Goal: Task Accomplishment & Management: Complete application form

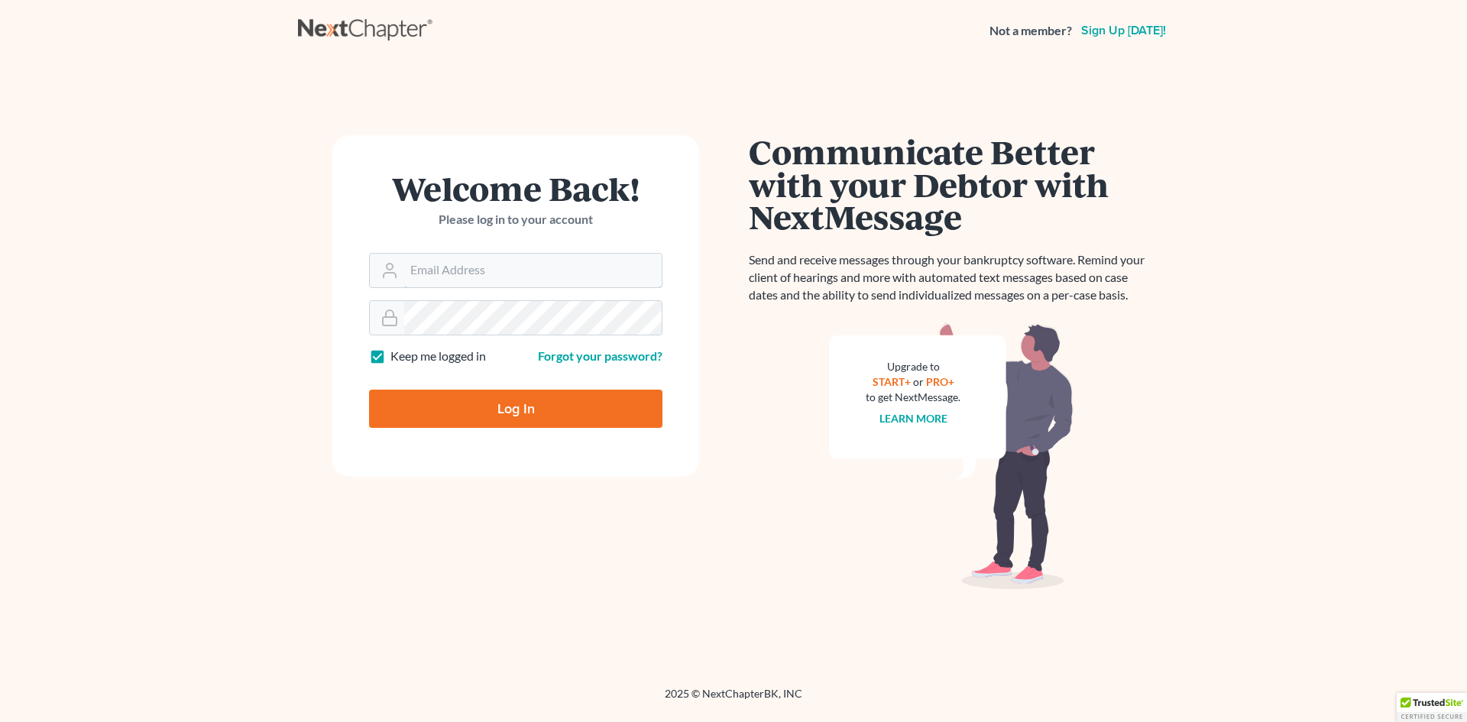
type input "[EMAIL_ADDRESS][DOMAIN_NAME]"
click at [533, 411] on input "Log In" at bounding box center [515, 409] width 293 height 38
type input "Thinking..."
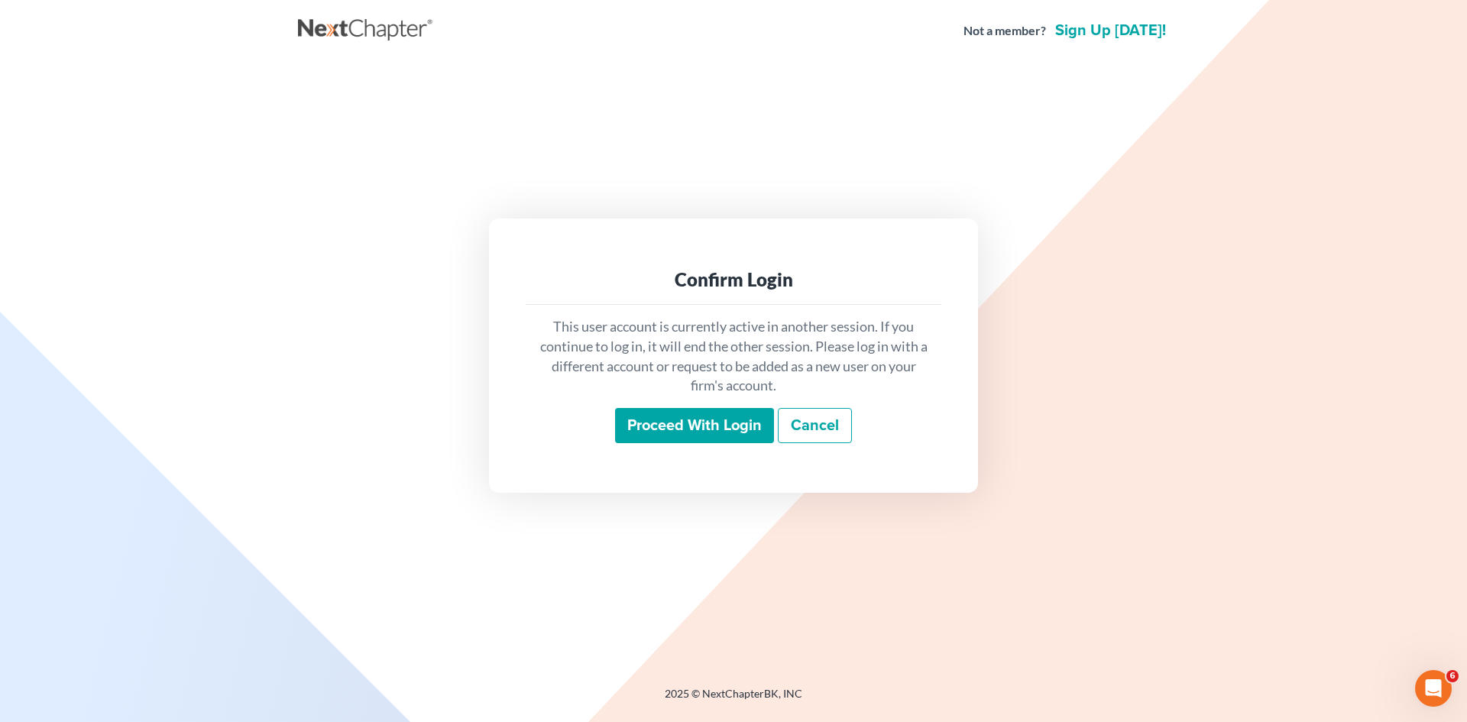
drag, startPoint x: 1288, startPoint y: 689, endPoint x: 1199, endPoint y: 498, distance: 210.9
drag, startPoint x: 1199, startPoint y: 498, endPoint x: 705, endPoint y: 417, distance: 501.0
click at [705, 417] on input "Proceed with login" at bounding box center [694, 425] width 159 height 35
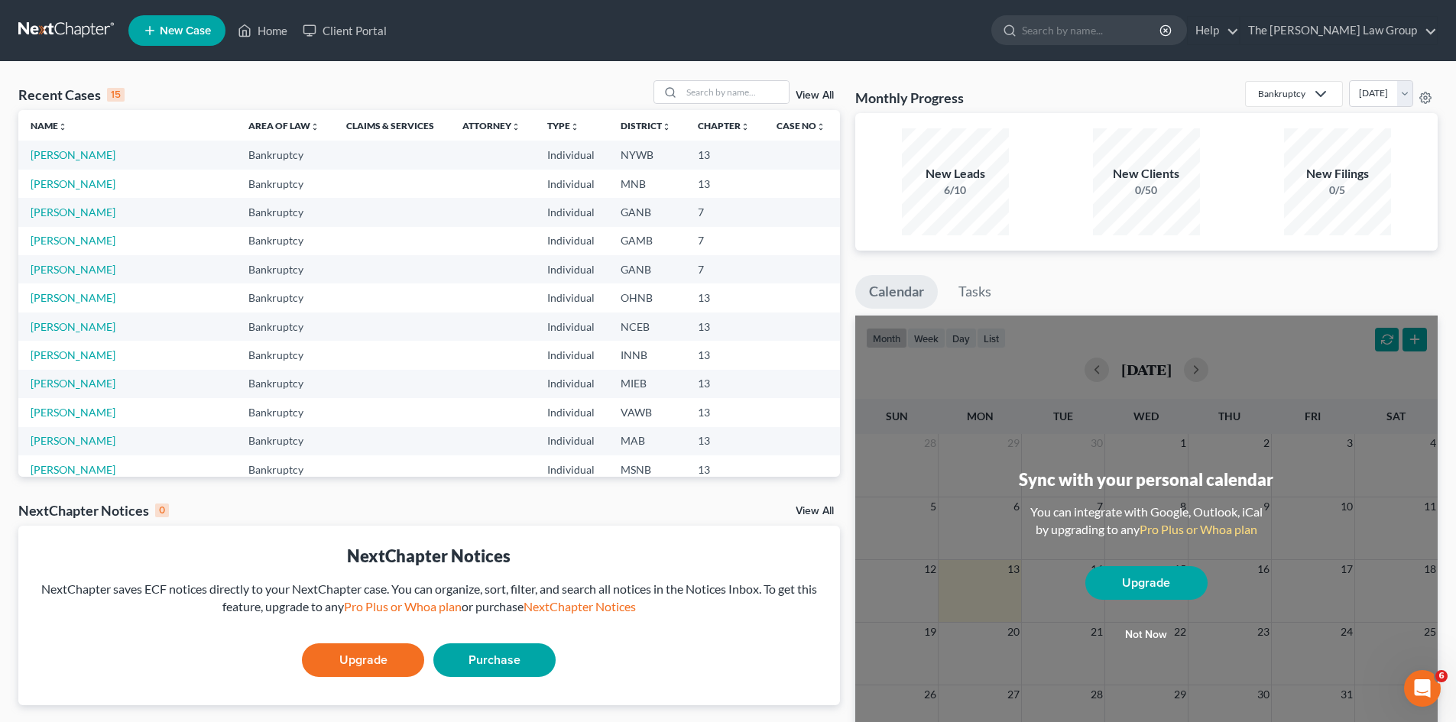
click at [194, 30] on span "New Case" at bounding box center [185, 30] width 51 height 11
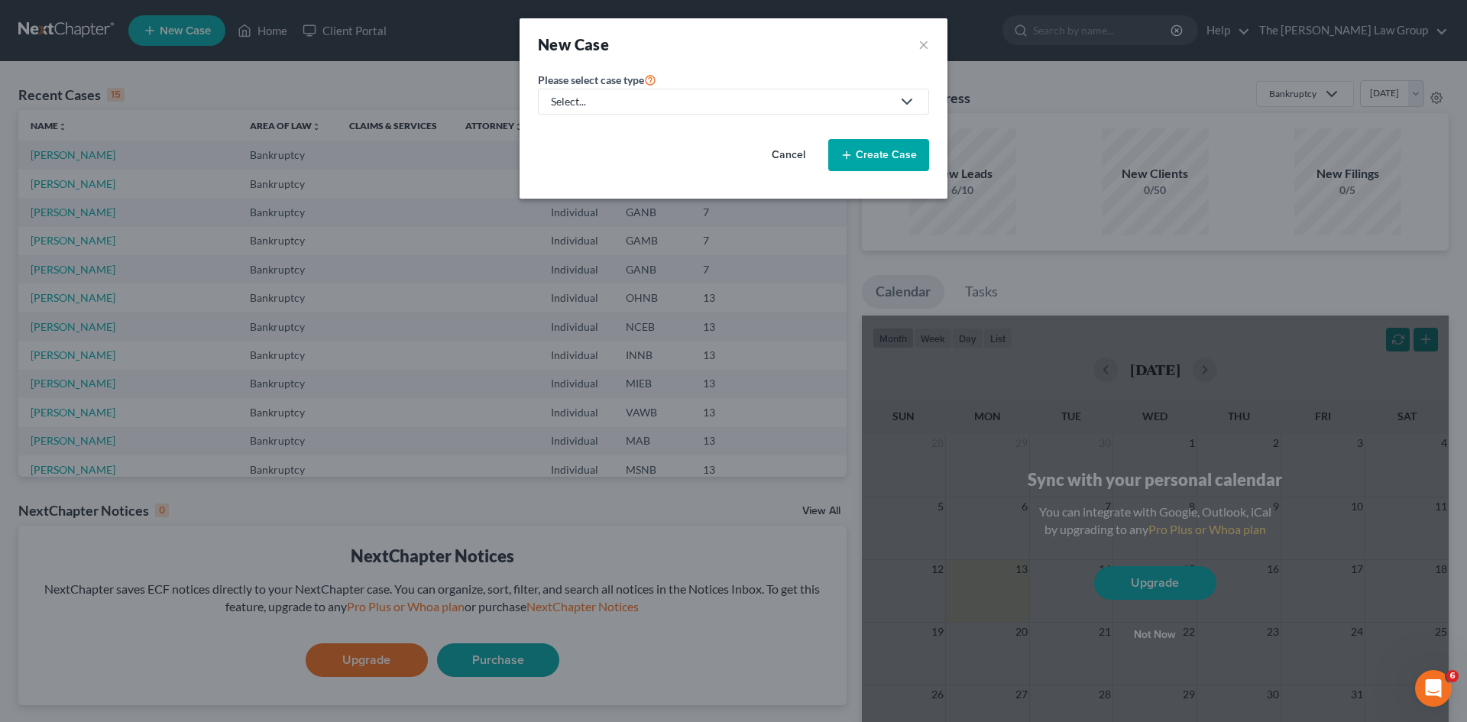
click at [802, 111] on link "Select..." at bounding box center [733, 102] width 391 height 26
click at [597, 137] on div "Bankruptcy" at bounding box center [582, 132] width 60 height 15
select select "19"
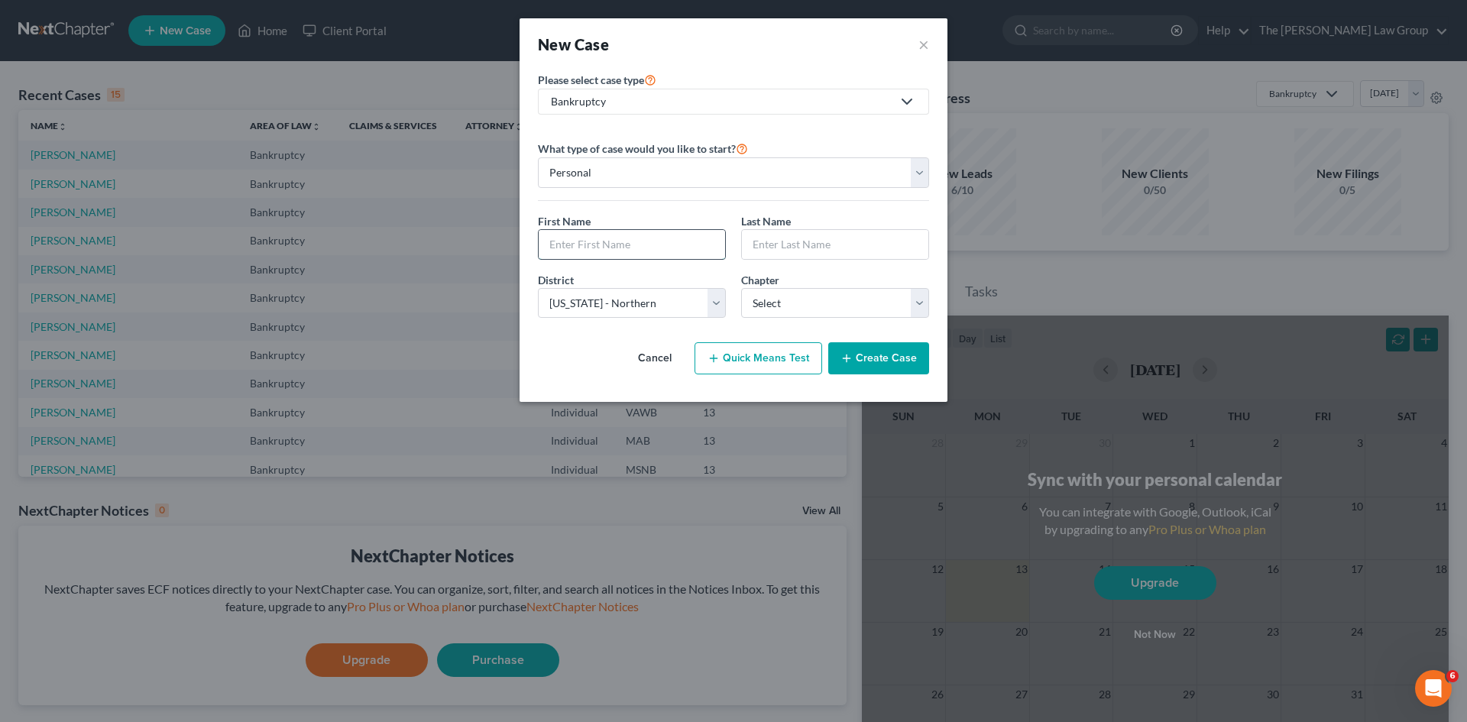
click at [674, 236] on input "text" at bounding box center [632, 244] width 186 height 29
type input "[PERSON_NAME]"
click at [709, 300] on select "Select [US_STATE] - [GEOGRAPHIC_DATA] [US_STATE] - [GEOGRAPHIC_DATA][US_STATE] …" at bounding box center [632, 303] width 188 height 31
select select "74"
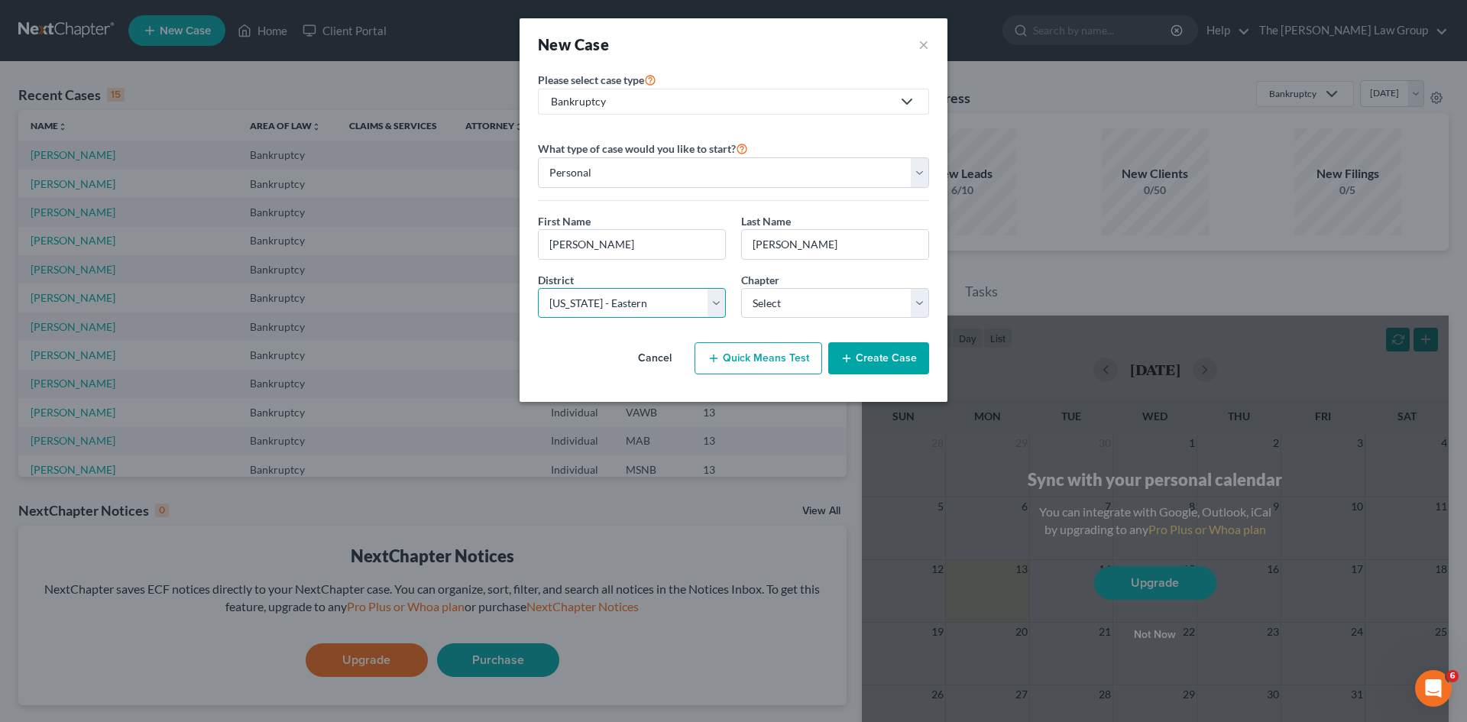
click at [538, 288] on select "Select [US_STATE] - [GEOGRAPHIC_DATA] [US_STATE] - [GEOGRAPHIC_DATA][US_STATE] …" at bounding box center [632, 303] width 188 height 31
click at [855, 309] on select "Select 7 11 12 13" at bounding box center [835, 303] width 188 height 31
select select "3"
click at [741, 288] on select "Select 7 11 12 13" at bounding box center [835, 303] width 188 height 31
click at [871, 365] on button "Create Case" at bounding box center [878, 358] width 101 height 32
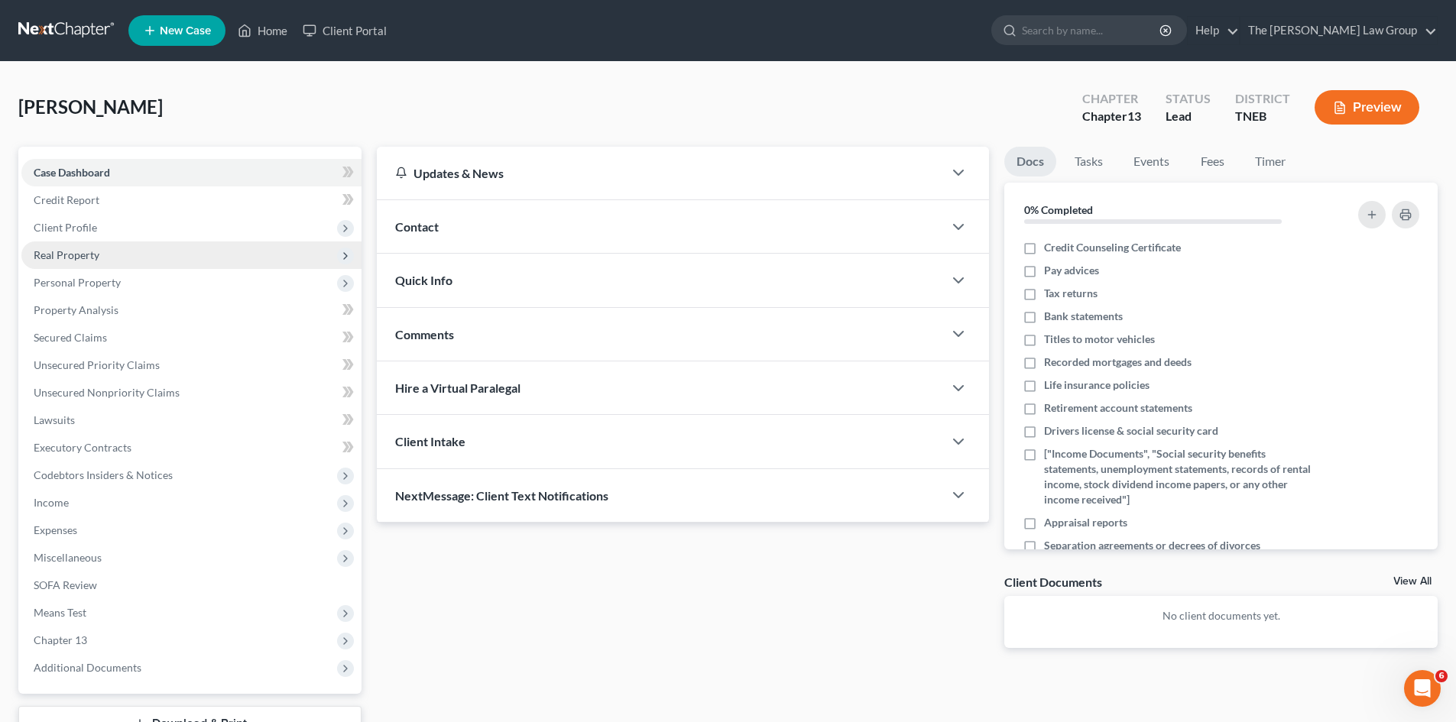
click at [70, 258] on span "Real Property" at bounding box center [67, 254] width 66 height 13
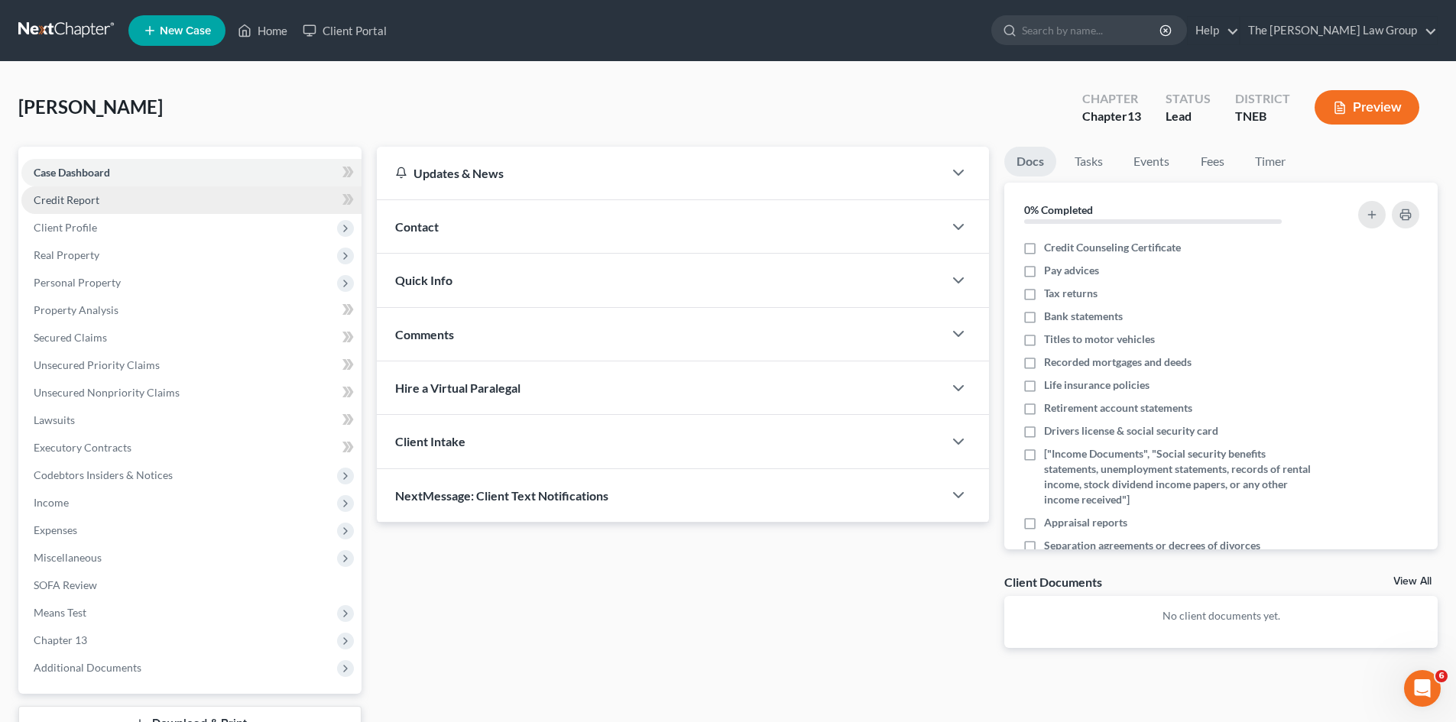
click at [71, 202] on span "Credit Report" at bounding box center [67, 199] width 66 height 13
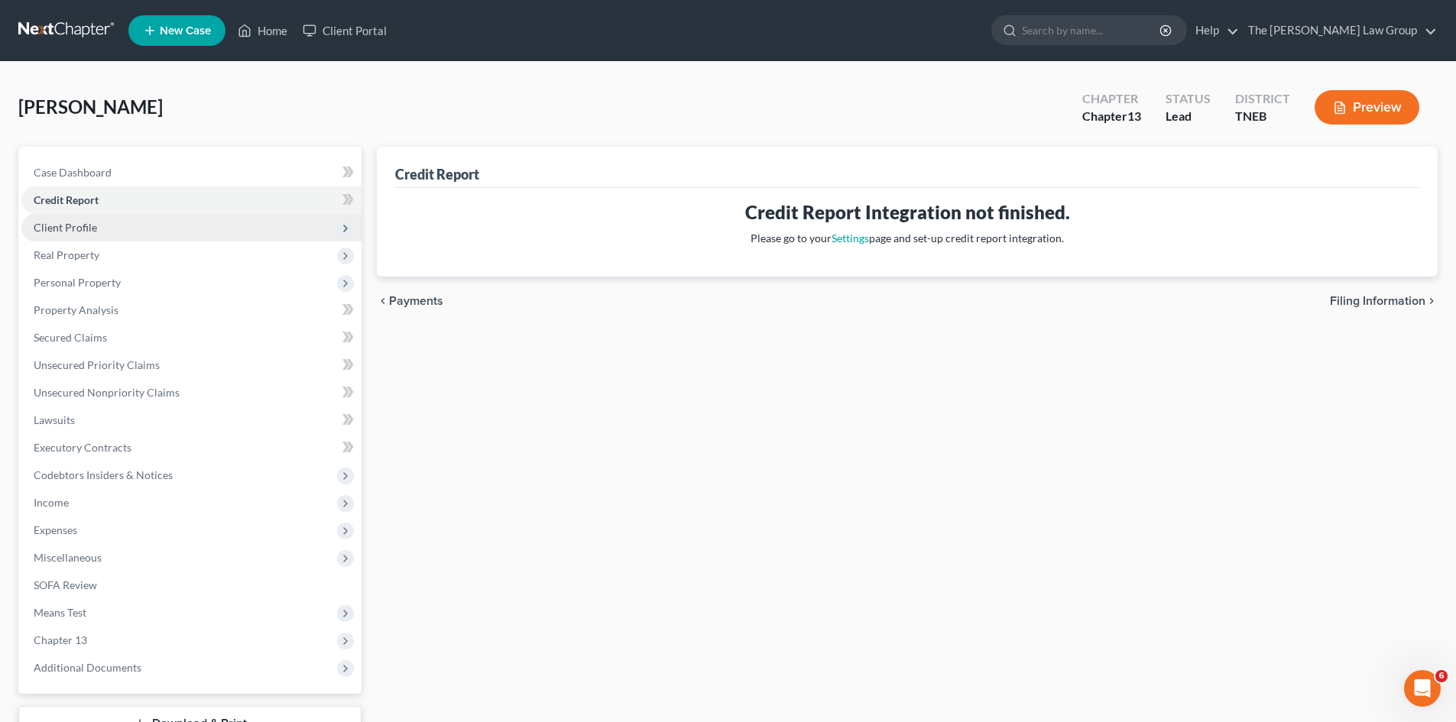
click at [70, 232] on span "Client Profile" at bounding box center [65, 227] width 63 height 13
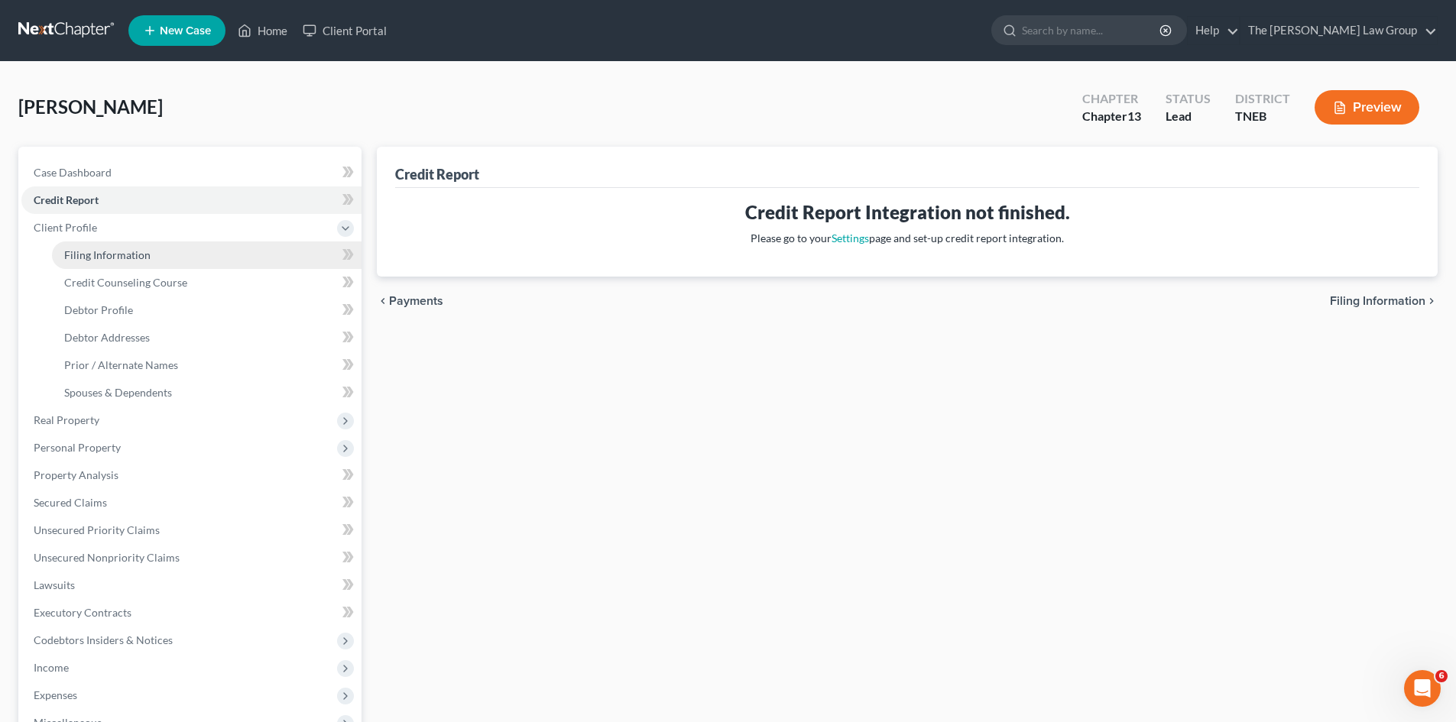
click at [141, 255] on span "Filing Information" at bounding box center [107, 254] width 86 height 13
select select "1"
select select "0"
select select "3"
select select "74"
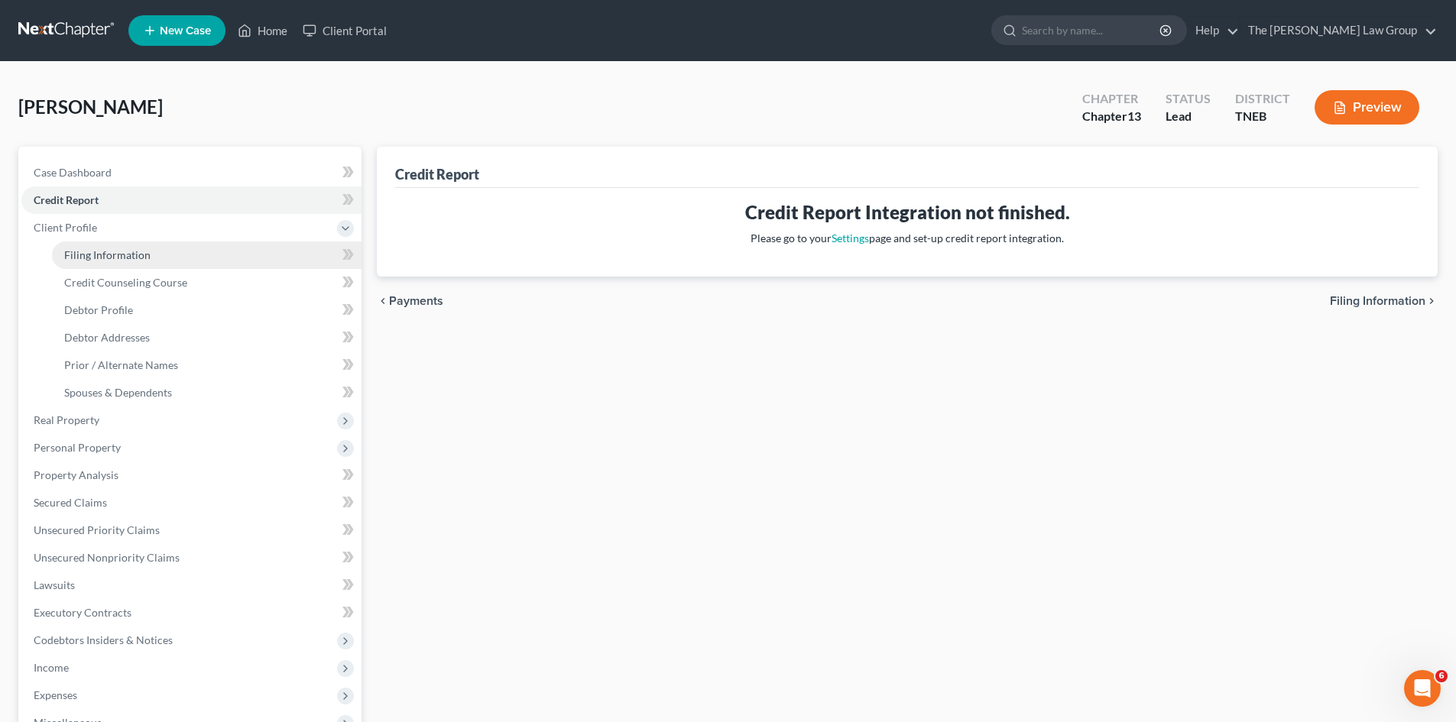
select select "44"
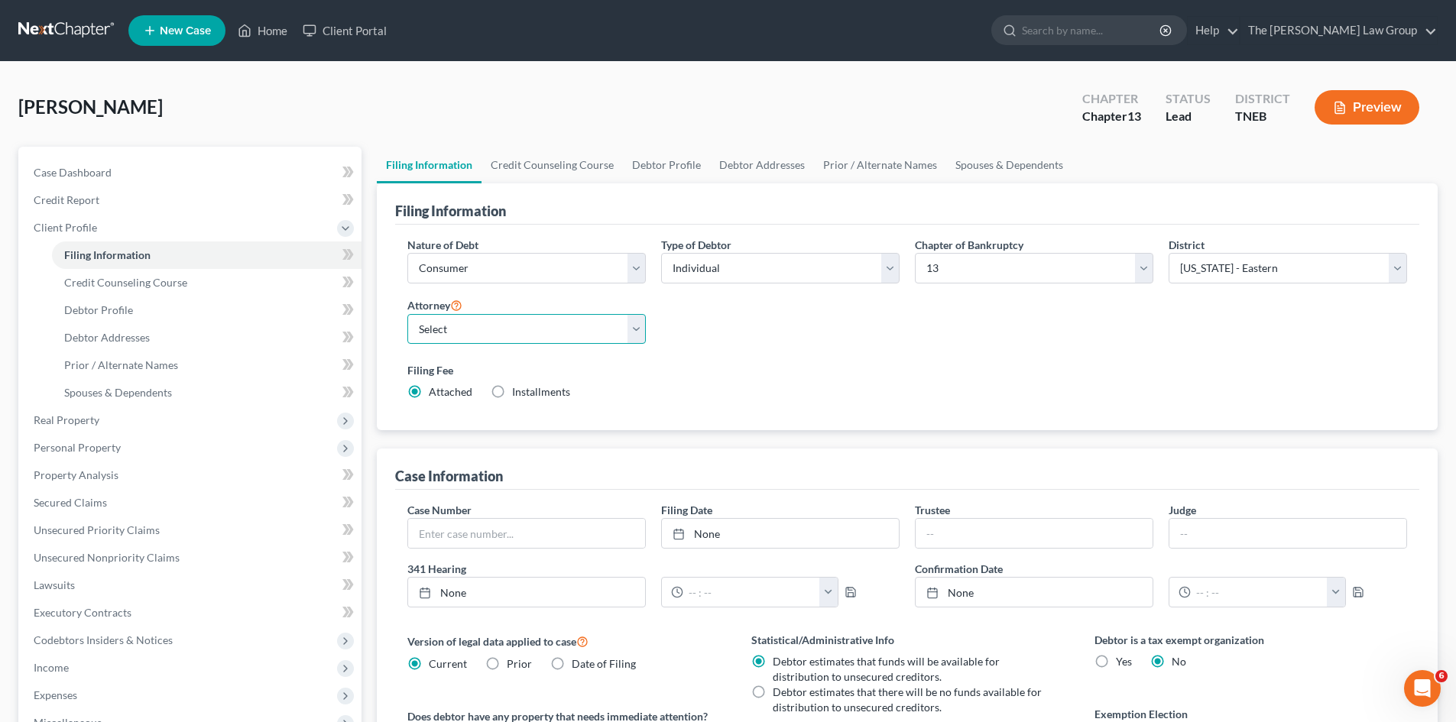
click at [570, 328] on select "Select [PERSON_NAME] - GANB" at bounding box center [526, 329] width 238 height 31
drag, startPoint x: 829, startPoint y: 408, endPoint x: 809, endPoint y: 408, distance: 19.9
click at [828, 408] on div "Filing Fee Attached Installments Installments" at bounding box center [907, 384] width 1015 height 56
click at [512, 394] on label "Installments Installments" at bounding box center [541, 391] width 58 height 15
click at [518, 394] on input "Installments Installments" at bounding box center [523, 389] width 10 height 10
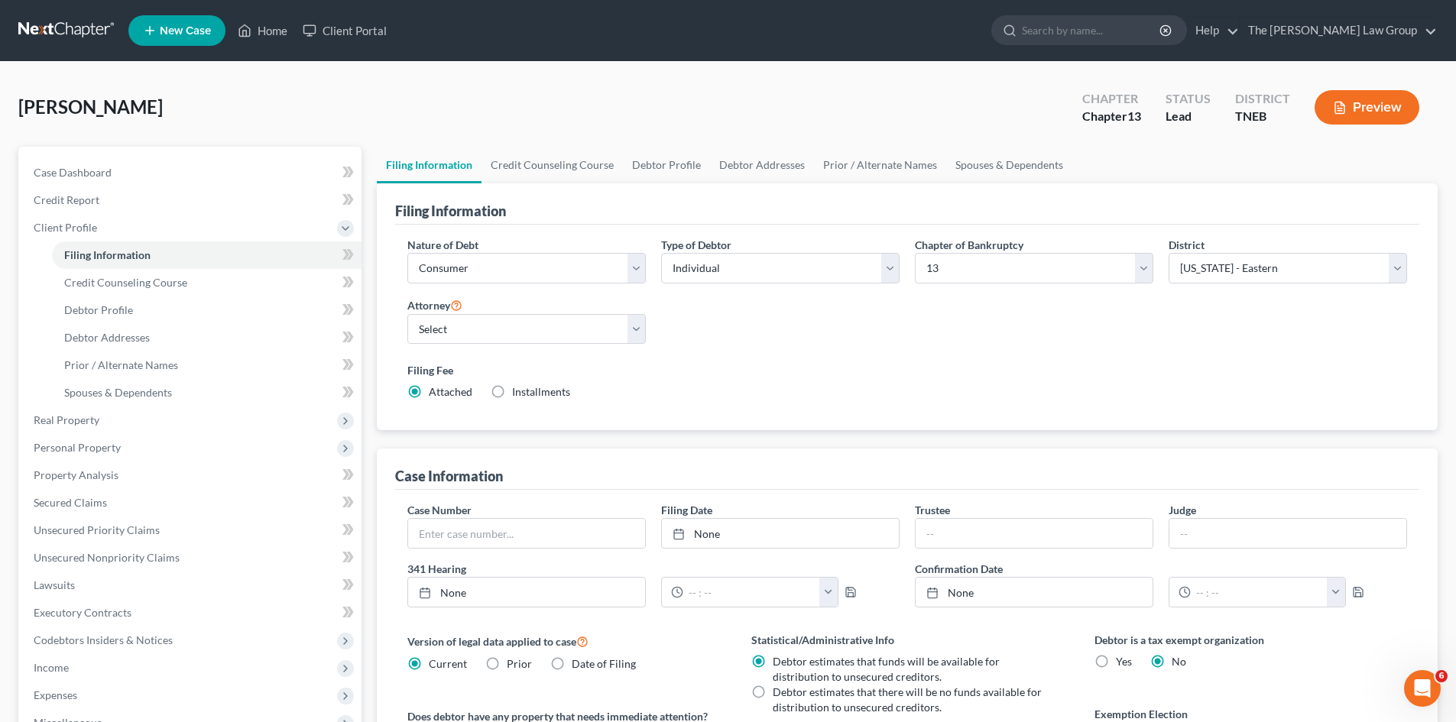
radio input "true"
radio input "false"
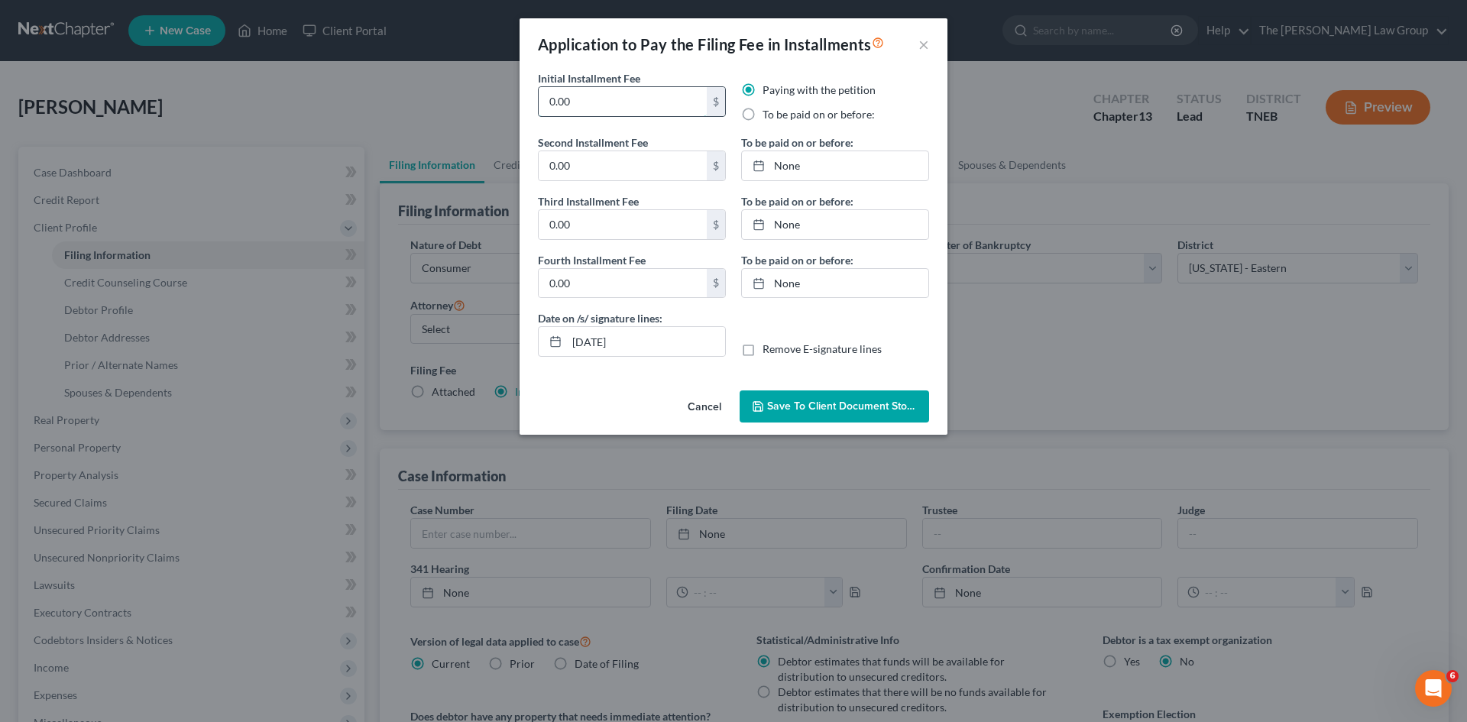
click at [627, 104] on input "0.00" at bounding box center [623, 101] width 168 height 29
type input "78.25"
click at [600, 174] on input "0.00" at bounding box center [623, 165] width 168 height 29
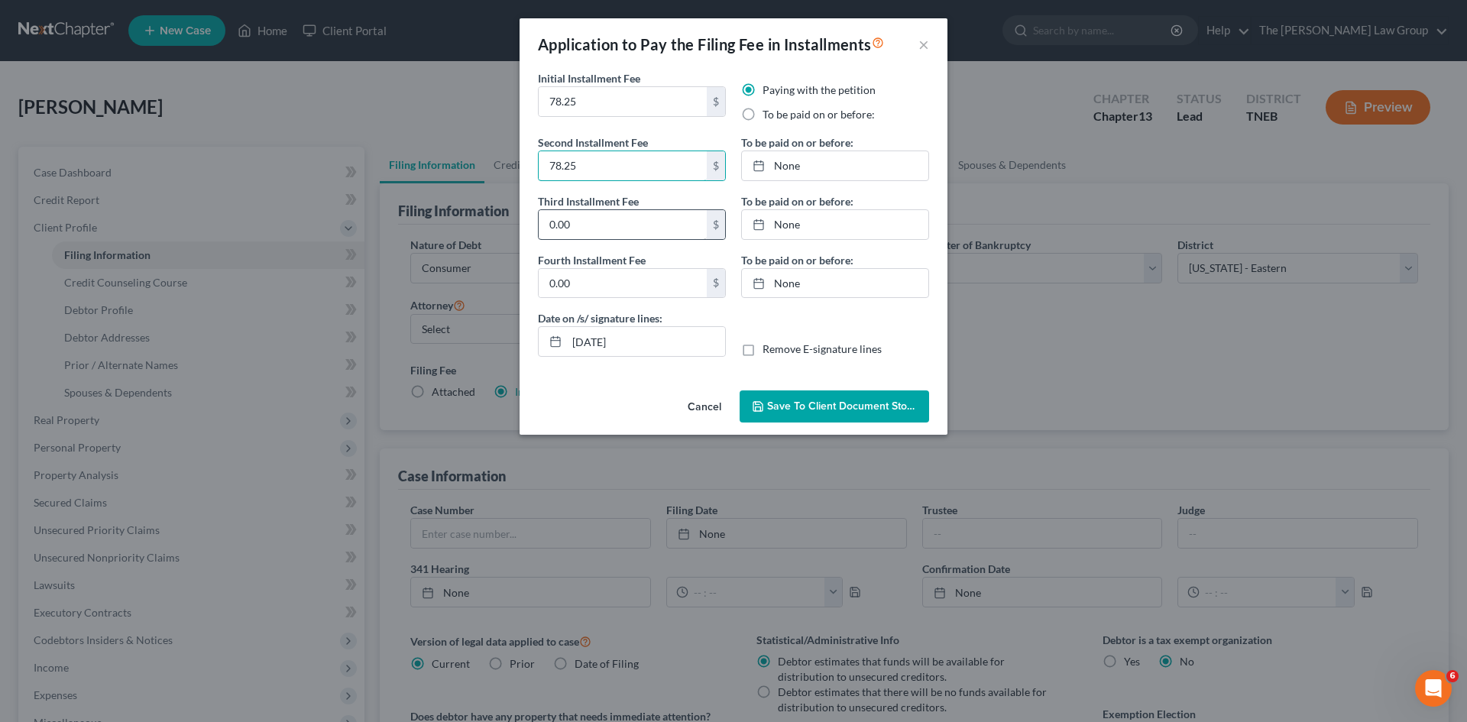
type input "78.25"
click at [591, 211] on input "0.00" at bounding box center [623, 224] width 168 height 29
type input "78.25"
click at [588, 277] on input "0.00" at bounding box center [623, 283] width 168 height 29
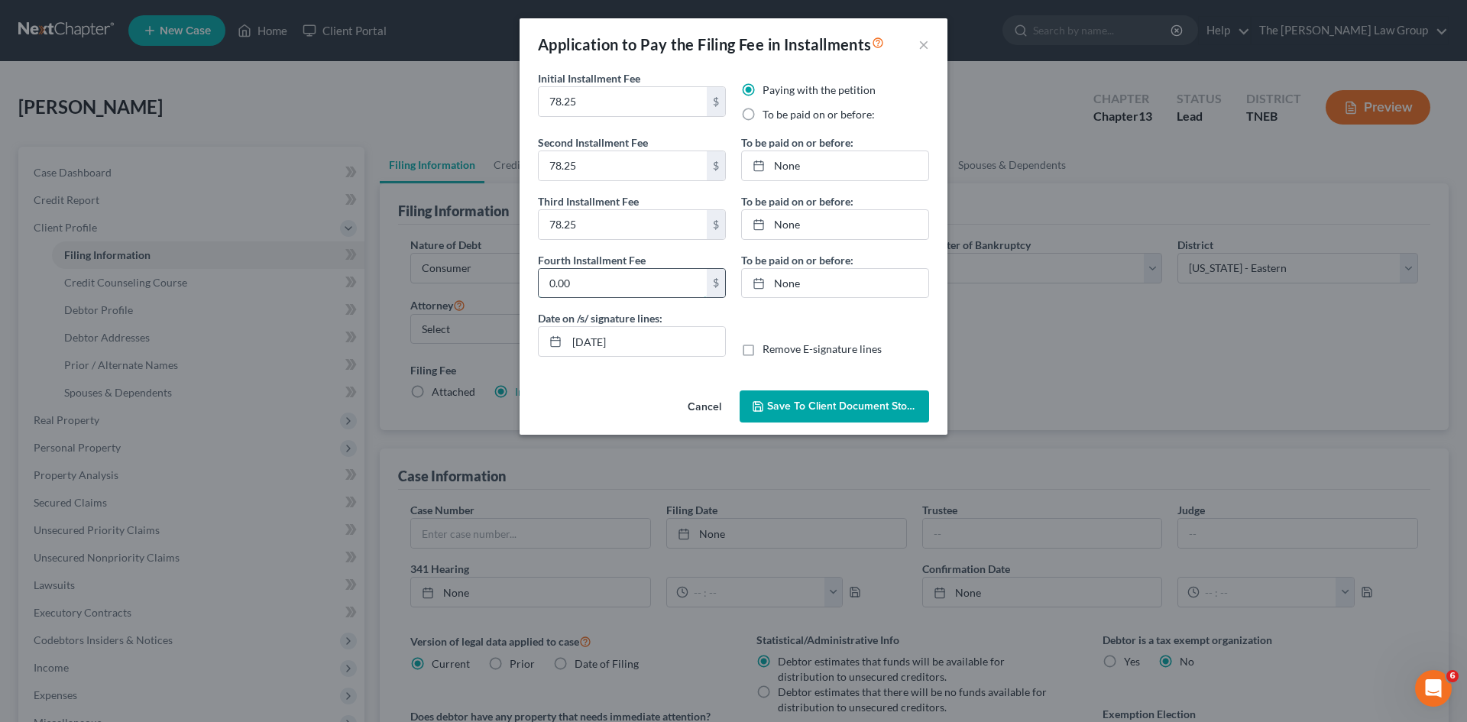
click at [586, 277] on input "0.00" at bounding box center [623, 283] width 168 height 29
type input "78.25"
click at [825, 123] on div "Paying with the petition To be paid on or before:" at bounding box center [835, 109] width 203 height 52
click at [763, 118] on label "To be paid on or before:" at bounding box center [819, 114] width 112 height 15
click at [769, 117] on input "To be paid on or before:" at bounding box center [774, 112] width 10 height 10
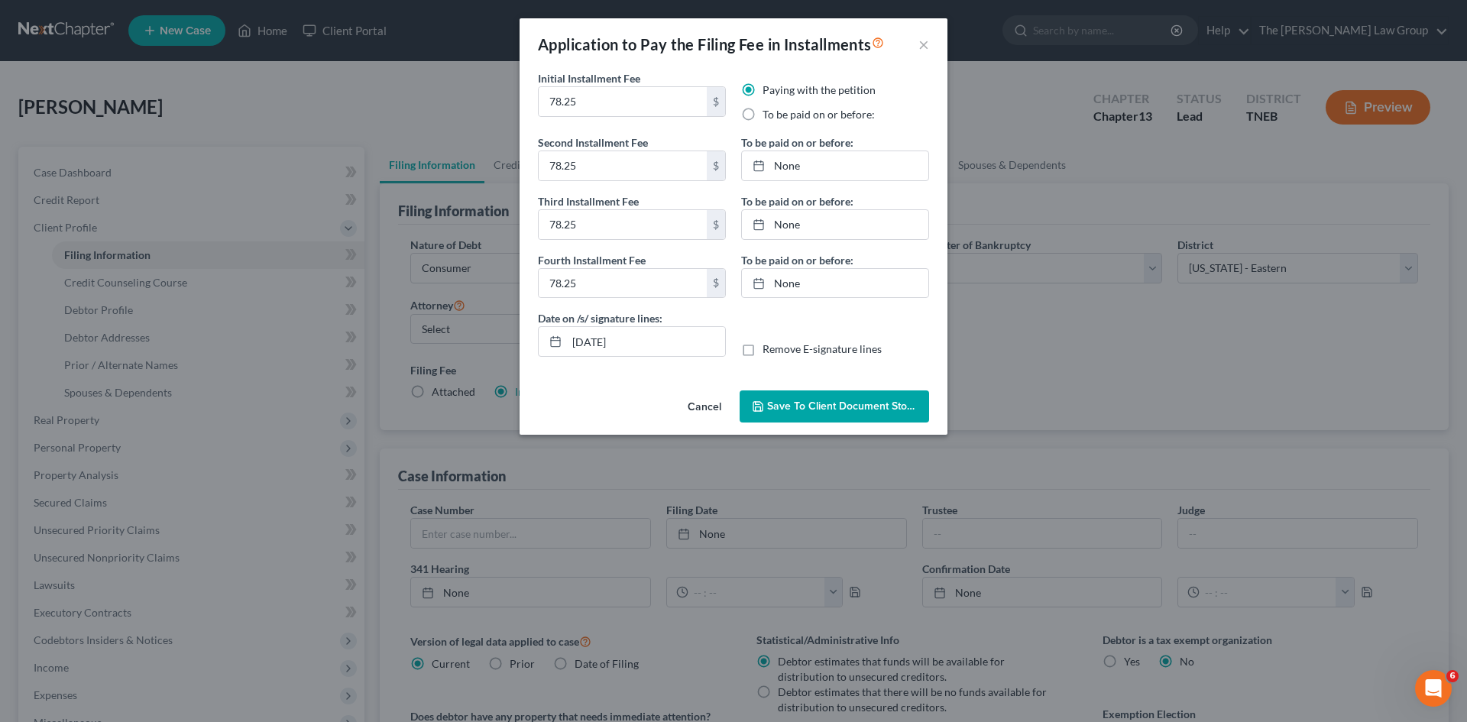
radio input "true"
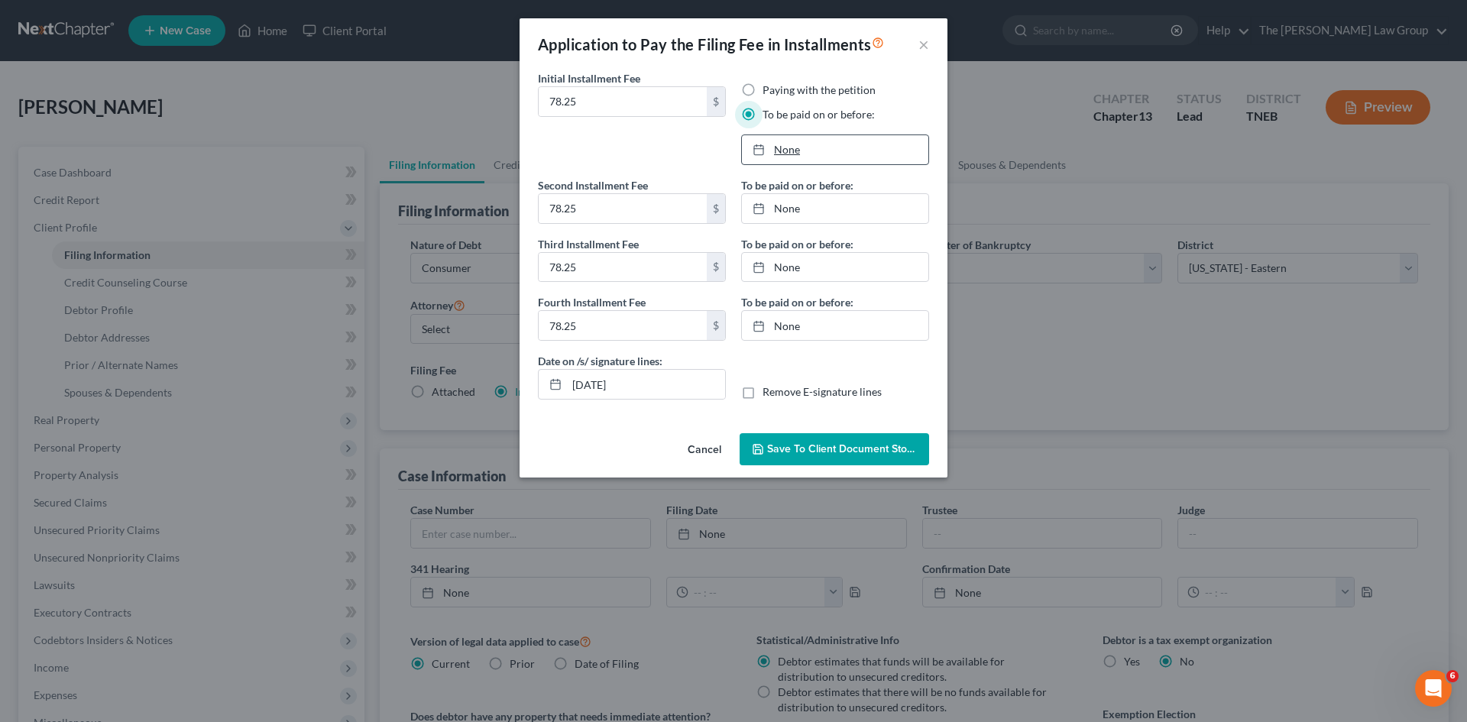
click at [781, 151] on link "None" at bounding box center [835, 149] width 186 height 29
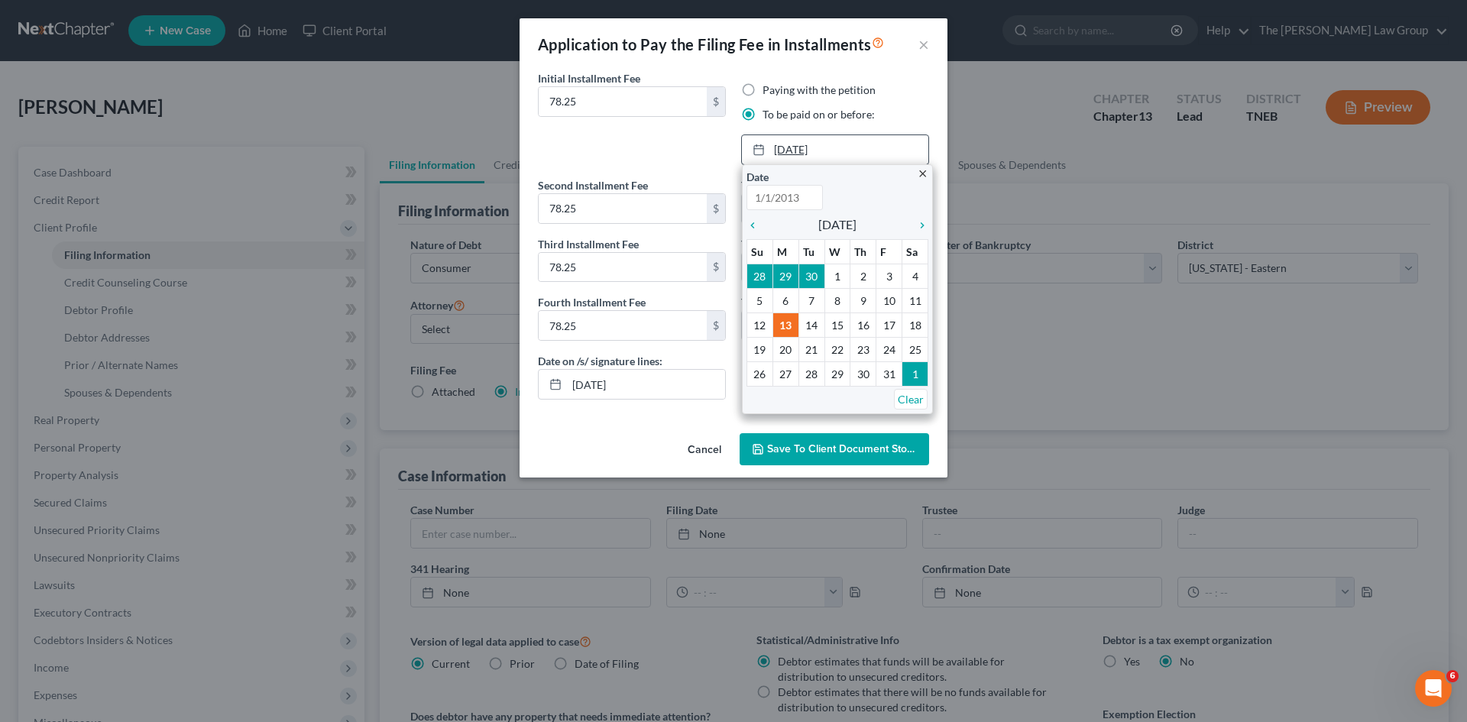
type input "[DATE]"
click at [922, 219] on icon "chevron_right" at bounding box center [919, 225] width 20 height 12
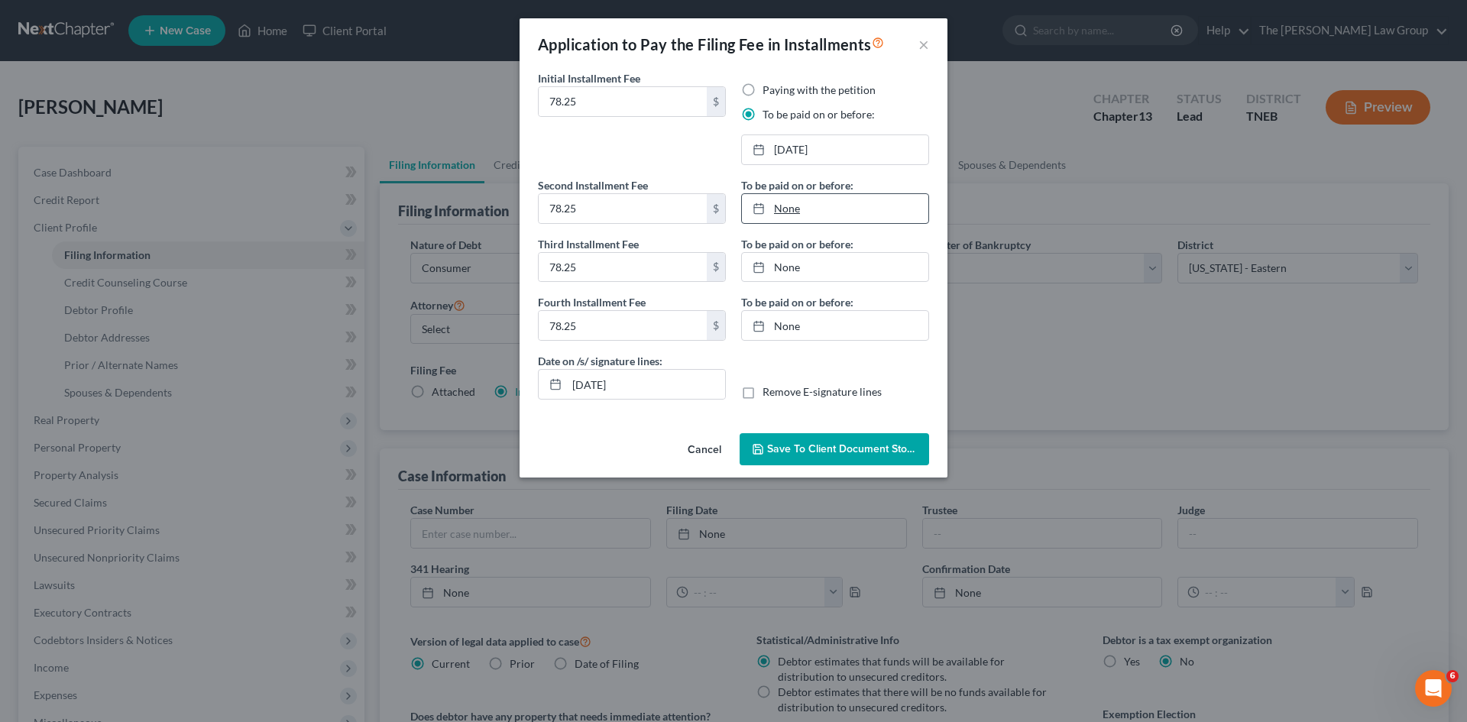
click at [799, 212] on link "None" at bounding box center [835, 208] width 186 height 29
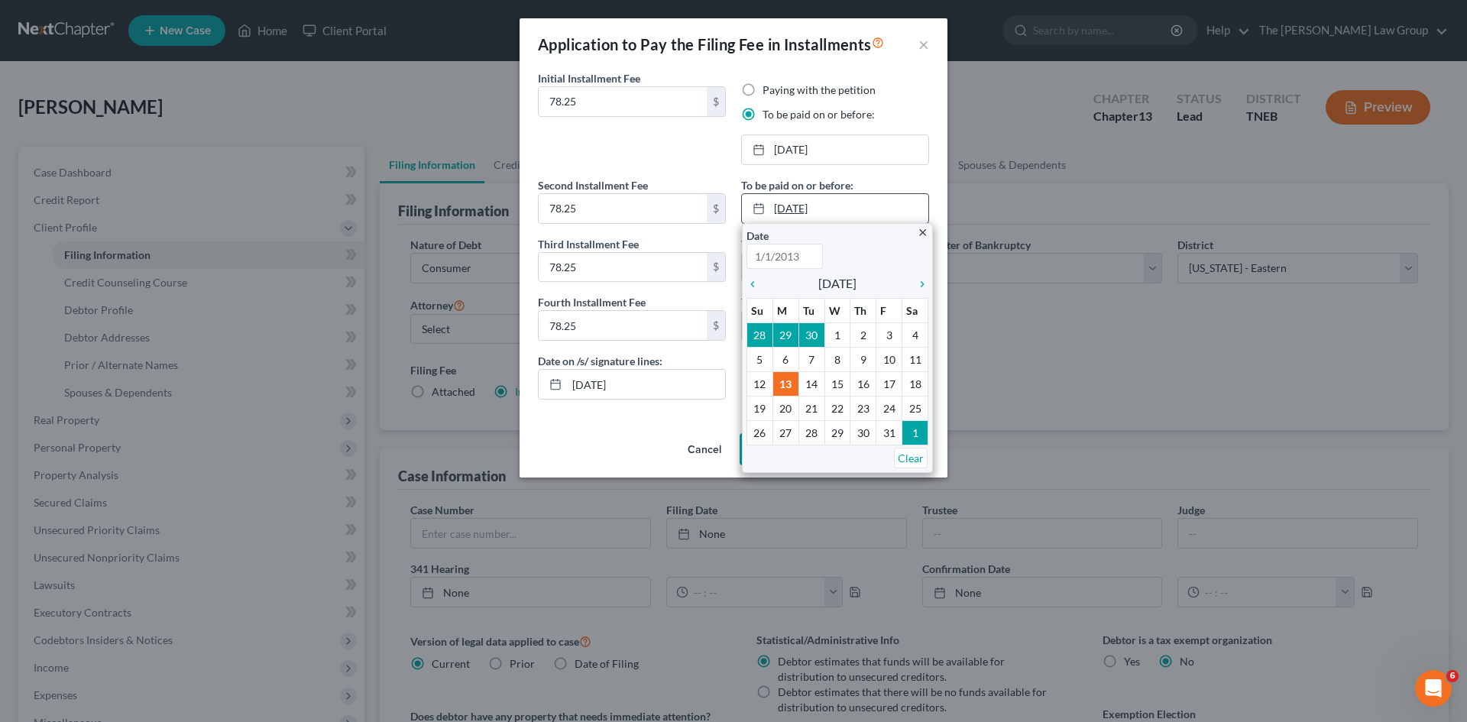
type input "[DATE]"
click at [918, 280] on icon "chevron_right" at bounding box center [919, 284] width 20 height 12
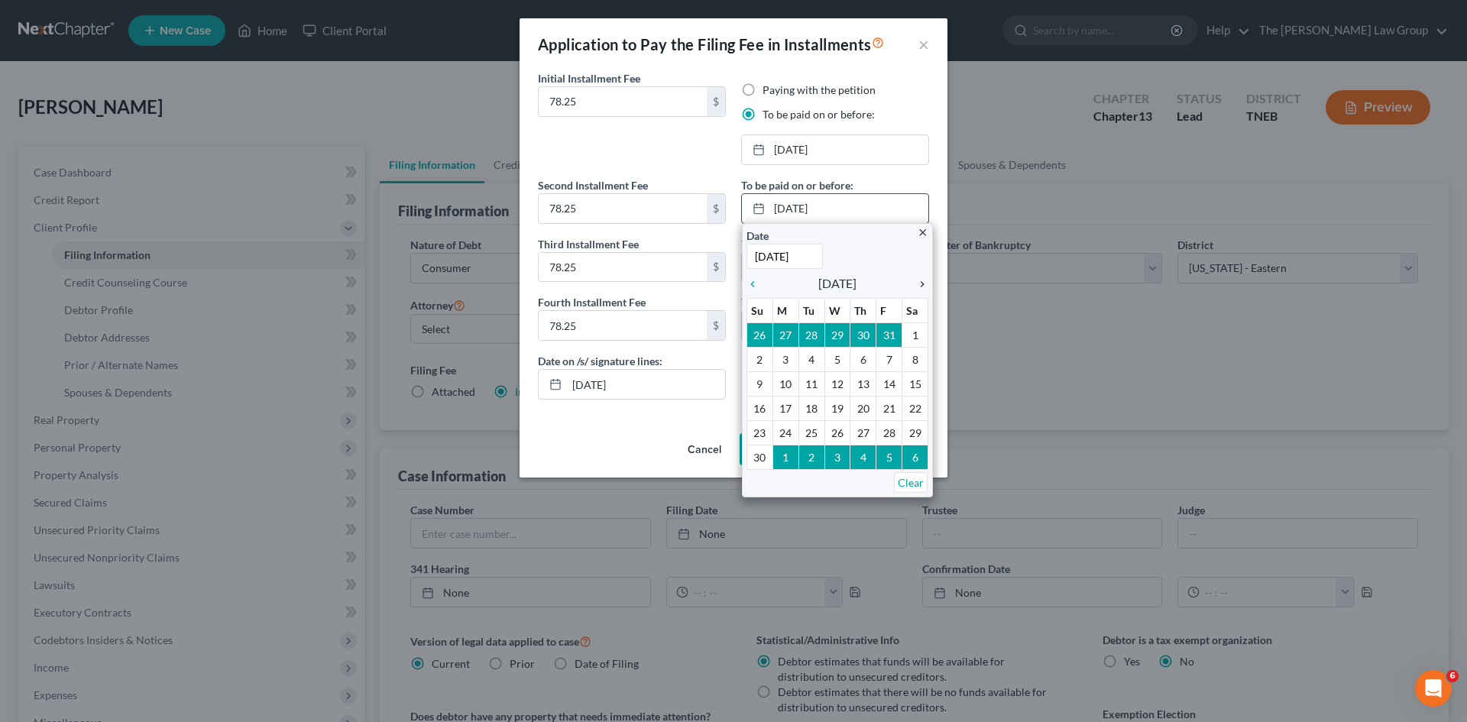
click at [918, 280] on icon "chevron_right" at bounding box center [919, 284] width 20 height 12
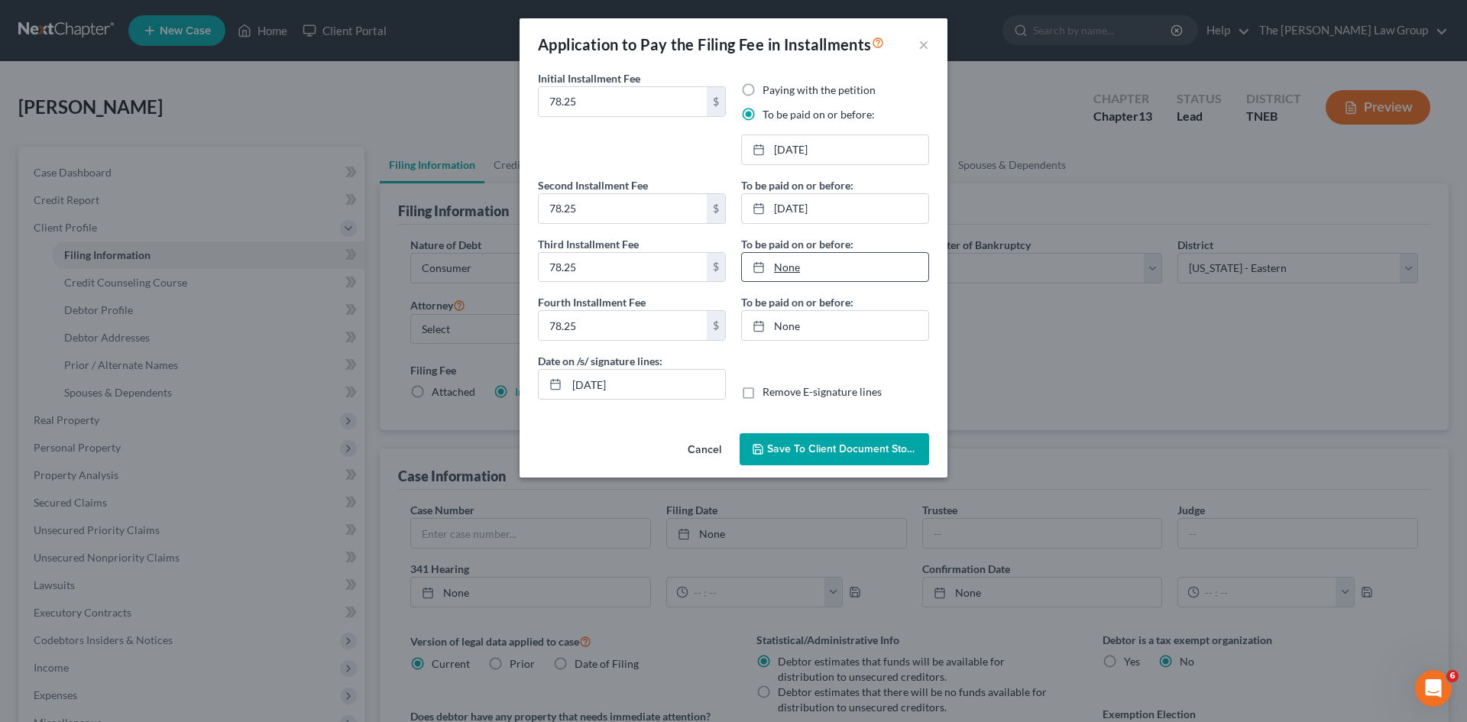
click at [778, 265] on link "None" at bounding box center [835, 267] width 186 height 29
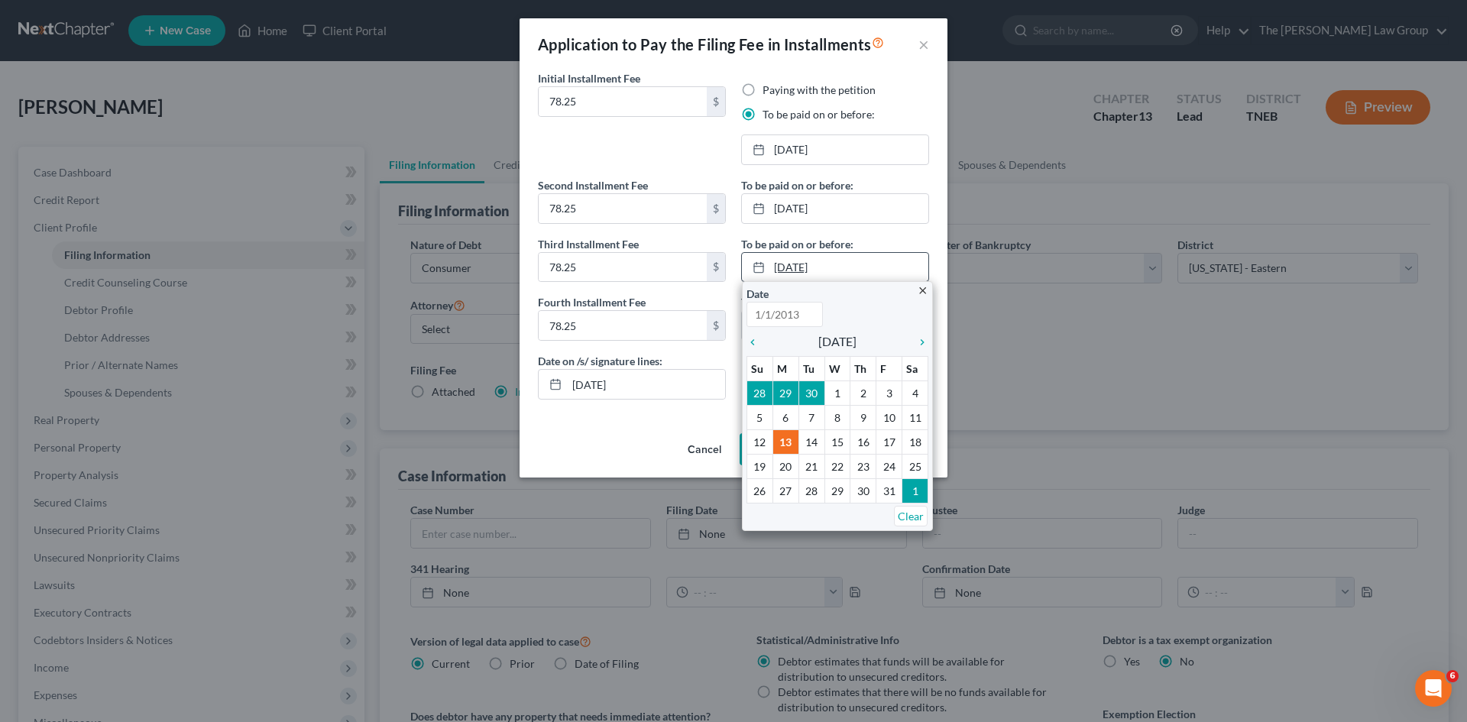
type input "[DATE]"
click at [921, 335] on div "chevron_right" at bounding box center [919, 341] width 20 height 15
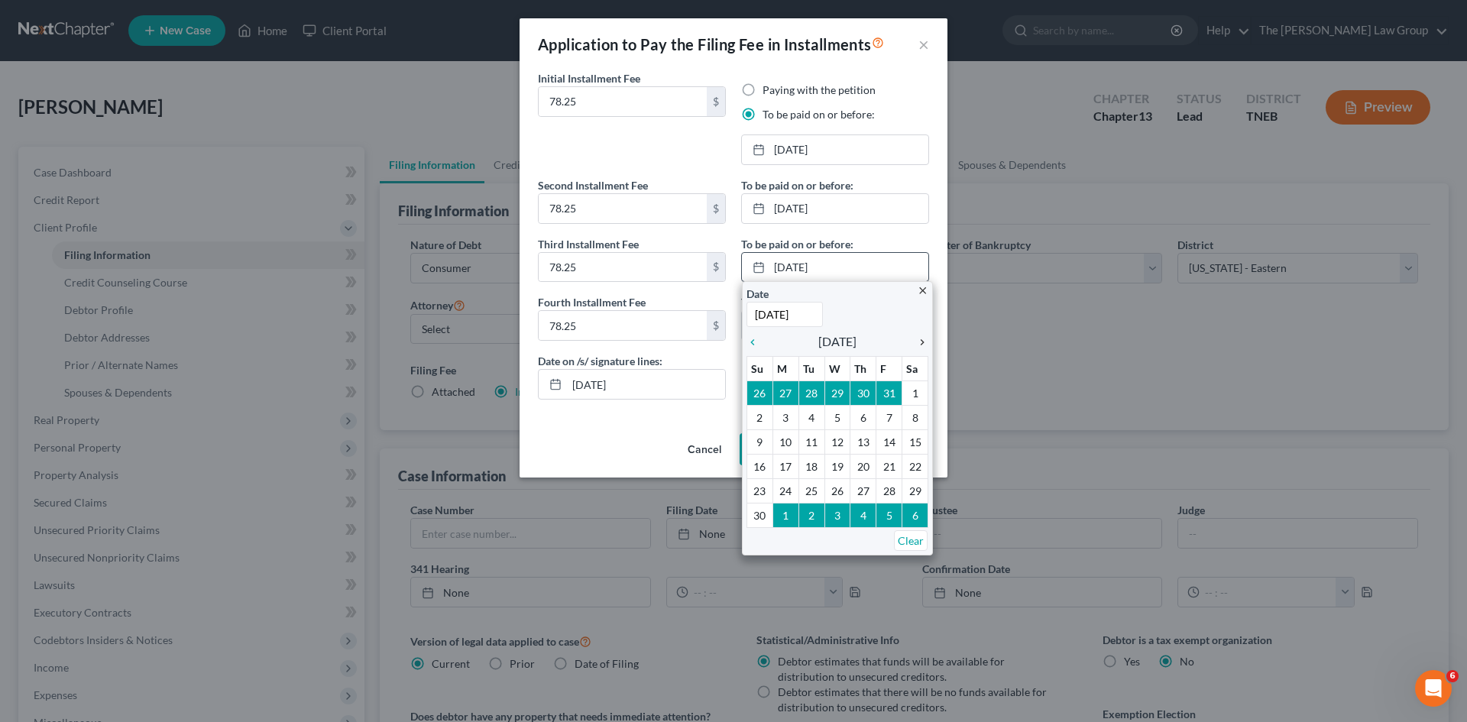
click at [921, 335] on div "chevron_right" at bounding box center [919, 341] width 20 height 15
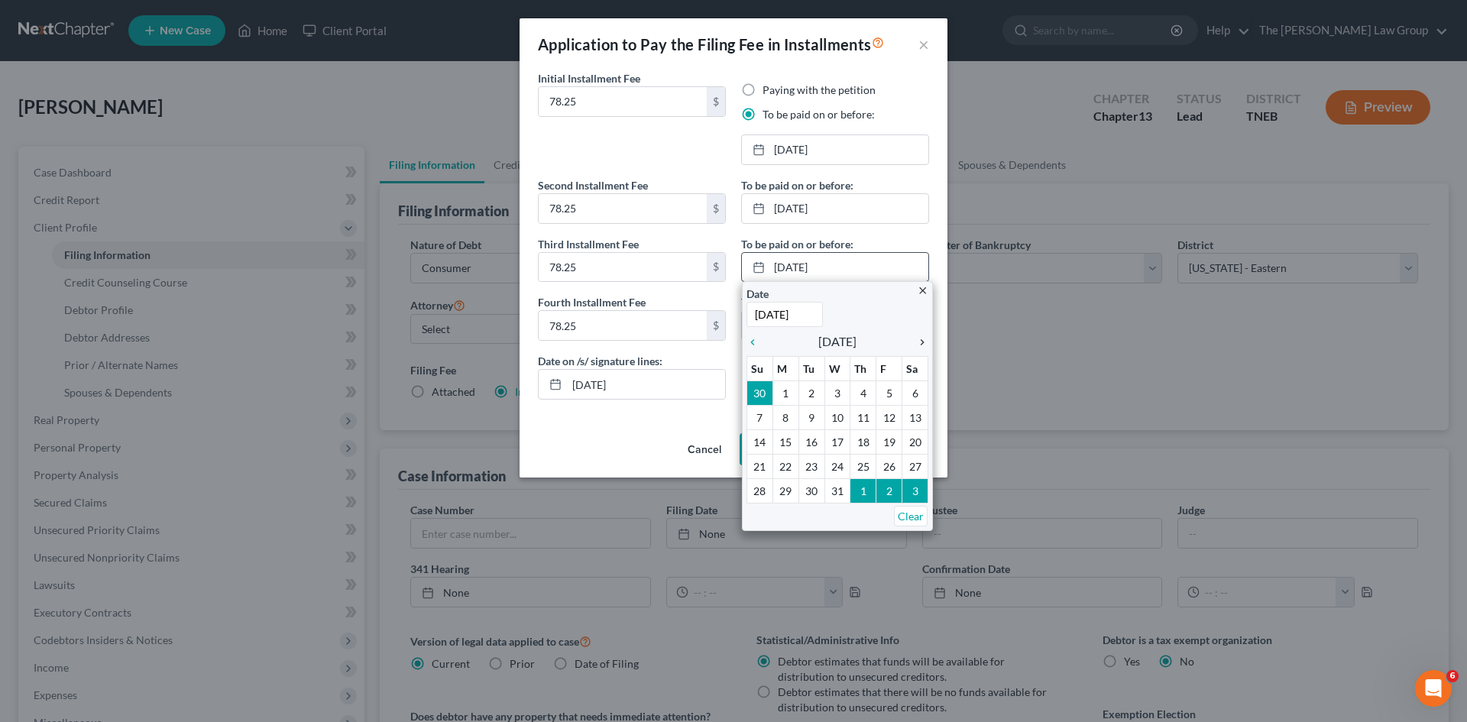
click at [921, 335] on div "chevron_right" at bounding box center [919, 341] width 20 height 15
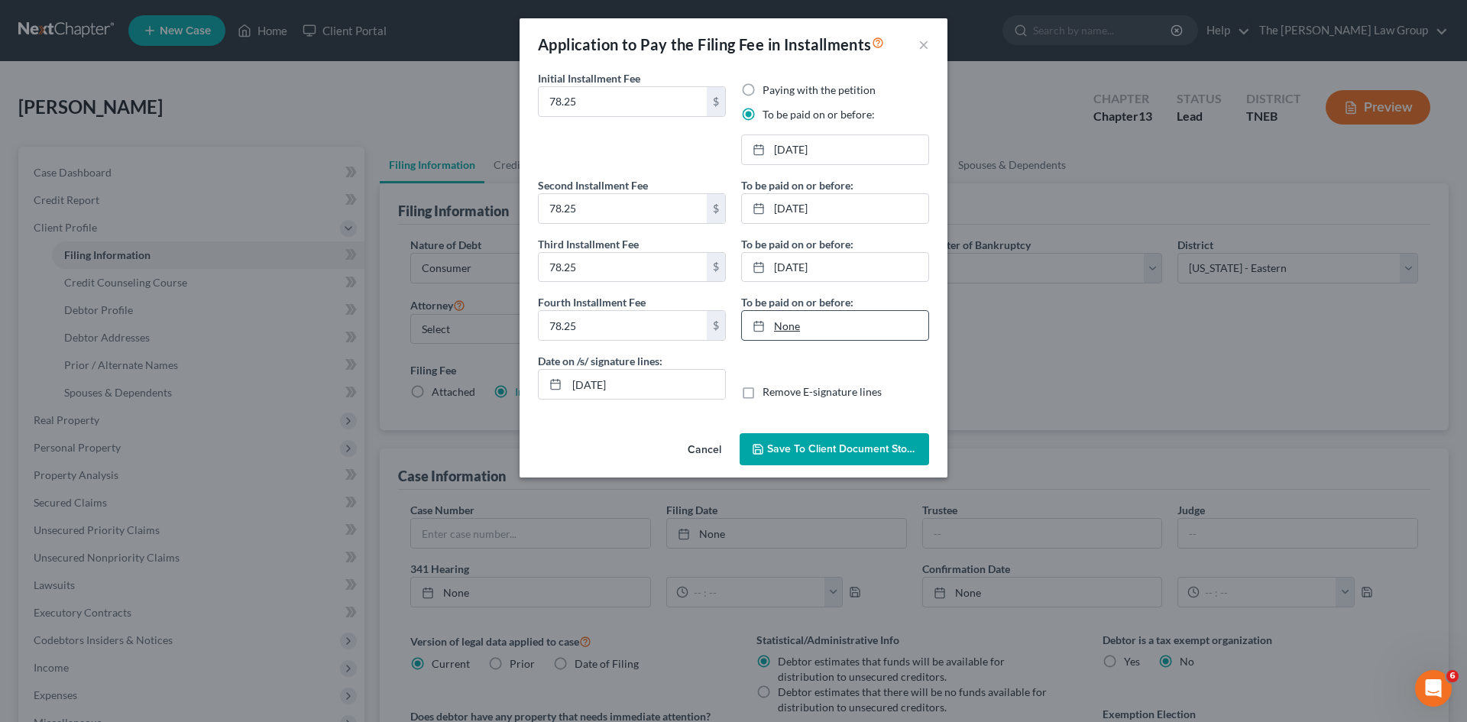
click at [786, 326] on link "None" at bounding box center [835, 325] width 186 height 29
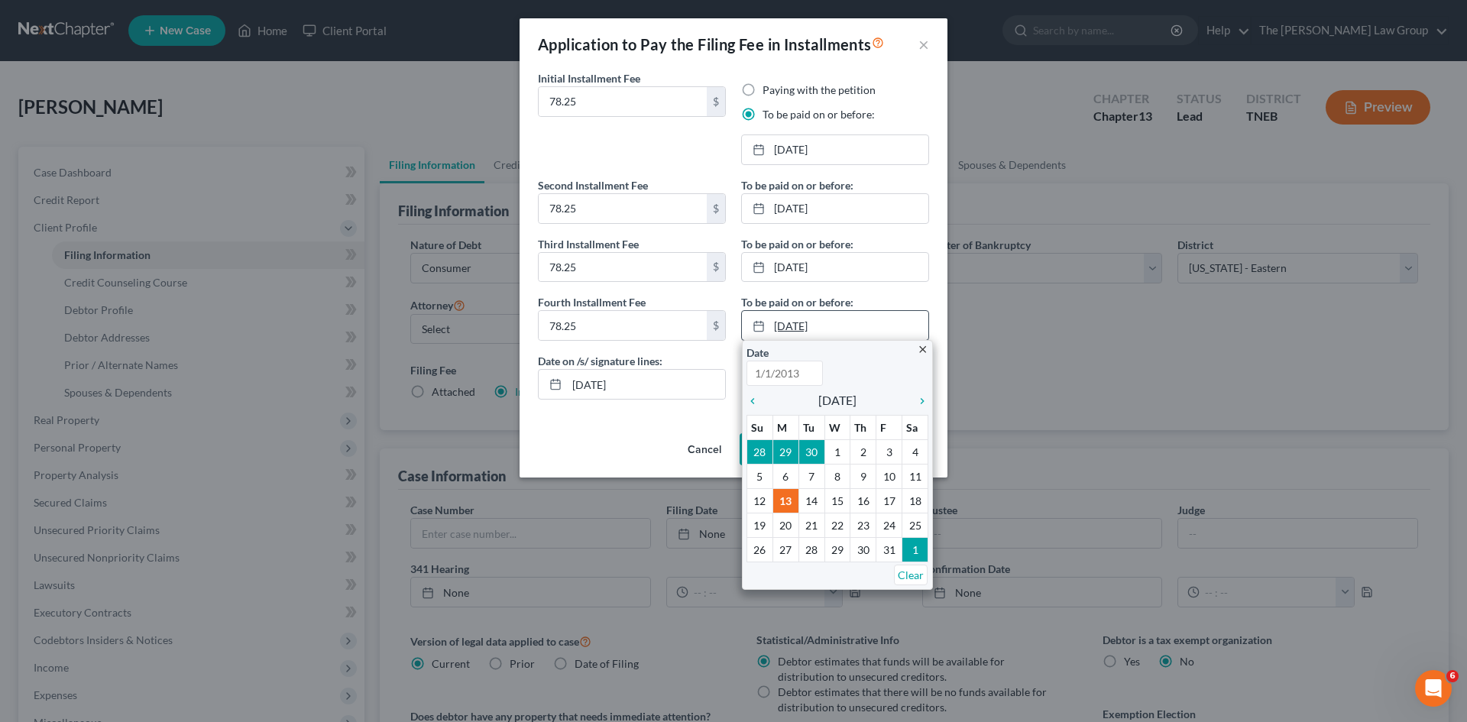
type input "[DATE]"
click at [925, 404] on icon "chevron_right" at bounding box center [919, 401] width 20 height 12
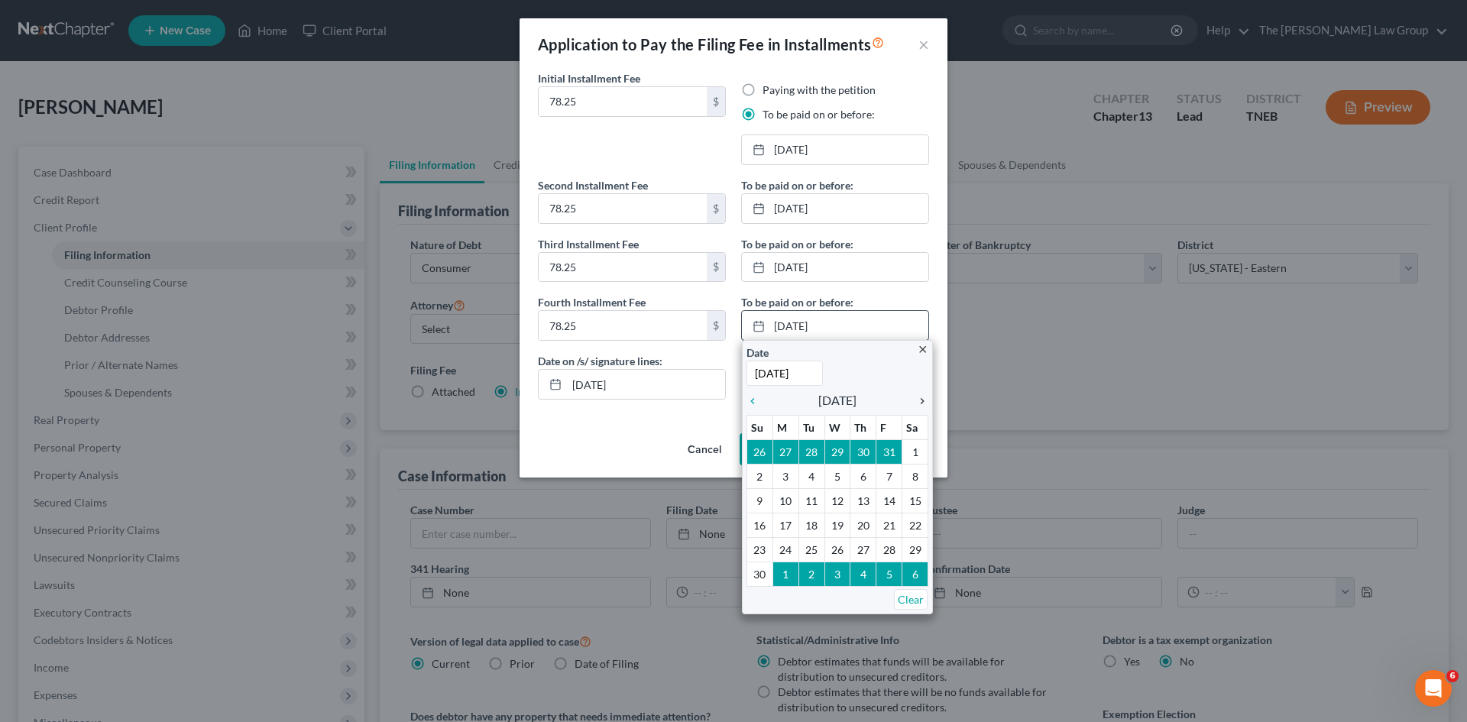
click at [925, 404] on icon "chevron_right" at bounding box center [919, 401] width 20 height 12
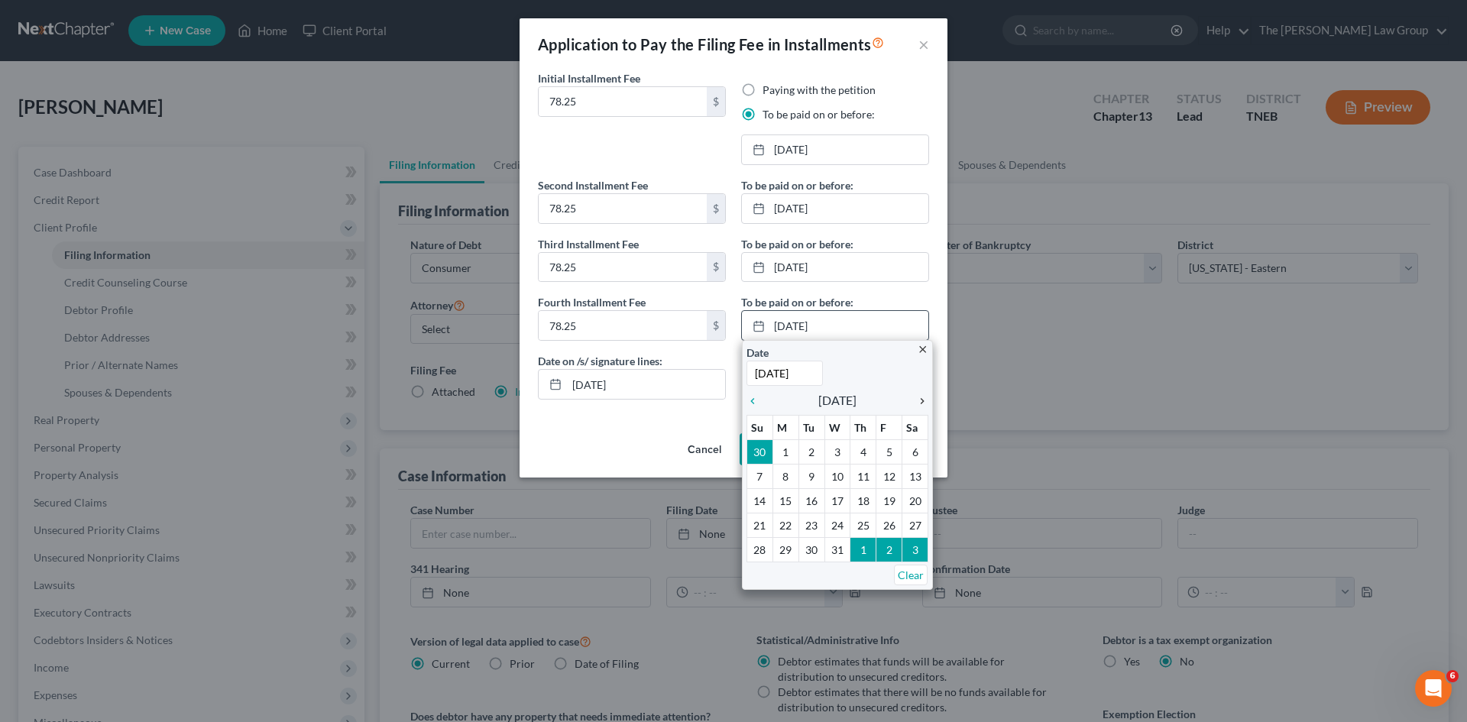
click at [925, 404] on icon "chevron_right" at bounding box center [919, 401] width 20 height 12
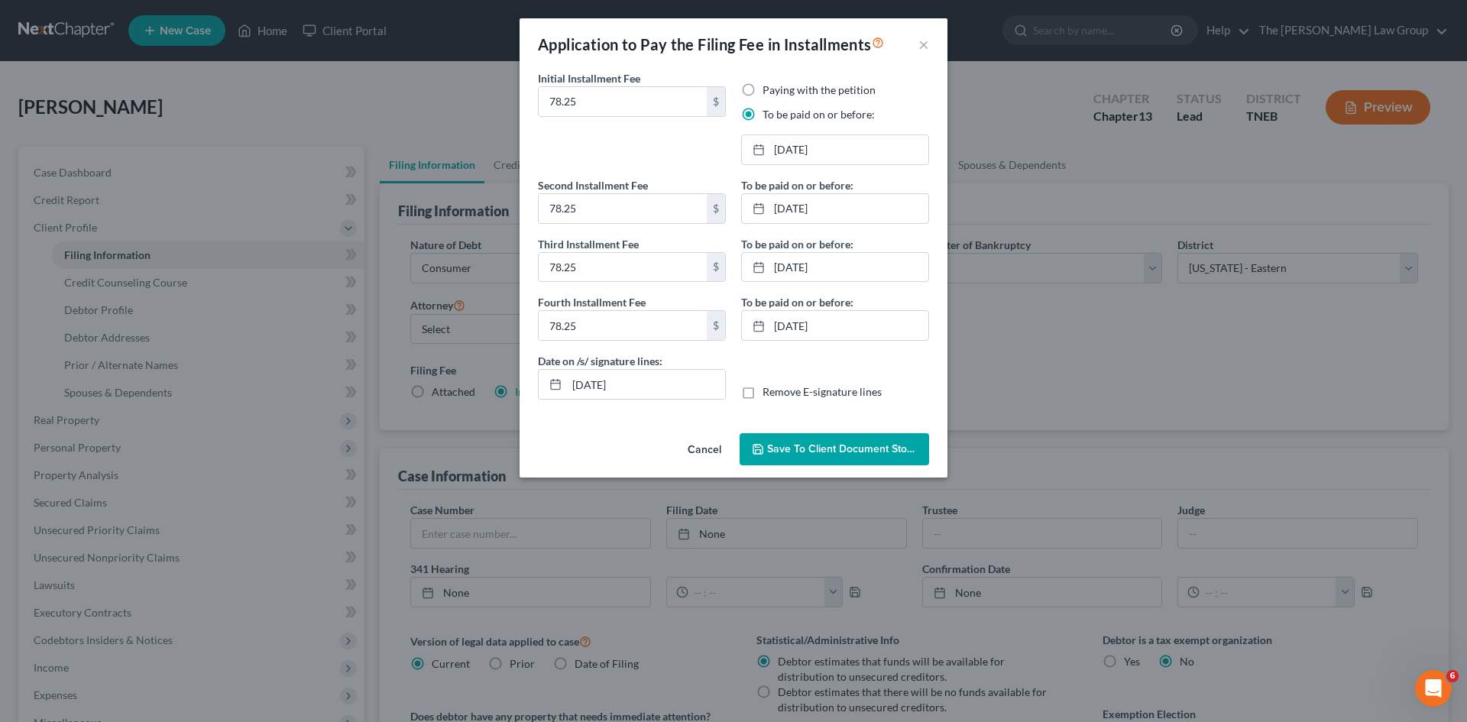
click at [763, 391] on label "Remove E-signature lines" at bounding box center [822, 391] width 119 height 15
click at [769, 391] on input "Remove E-signature lines" at bounding box center [774, 389] width 10 height 10
checkbox input "true"
click at [849, 447] on span "Save to Client Document Storage" at bounding box center [848, 448] width 162 height 13
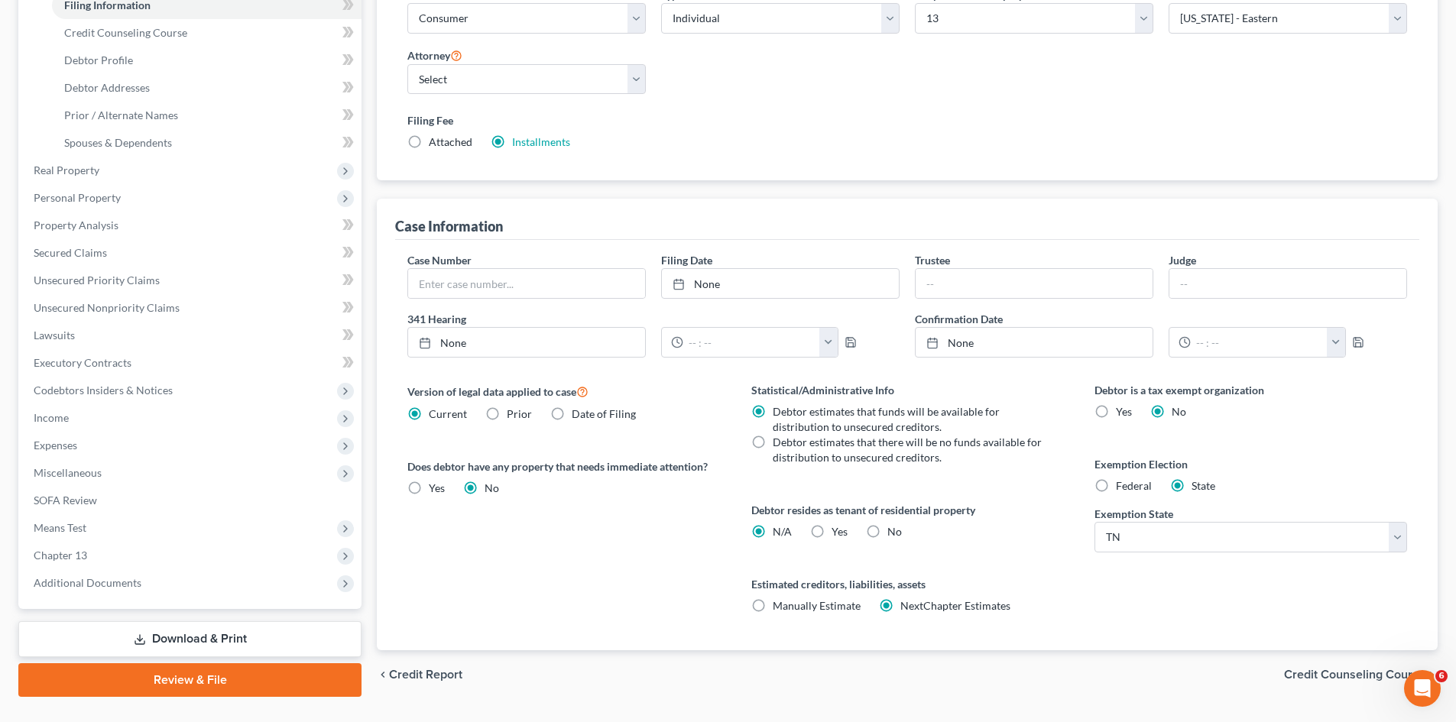
scroll to position [285, 0]
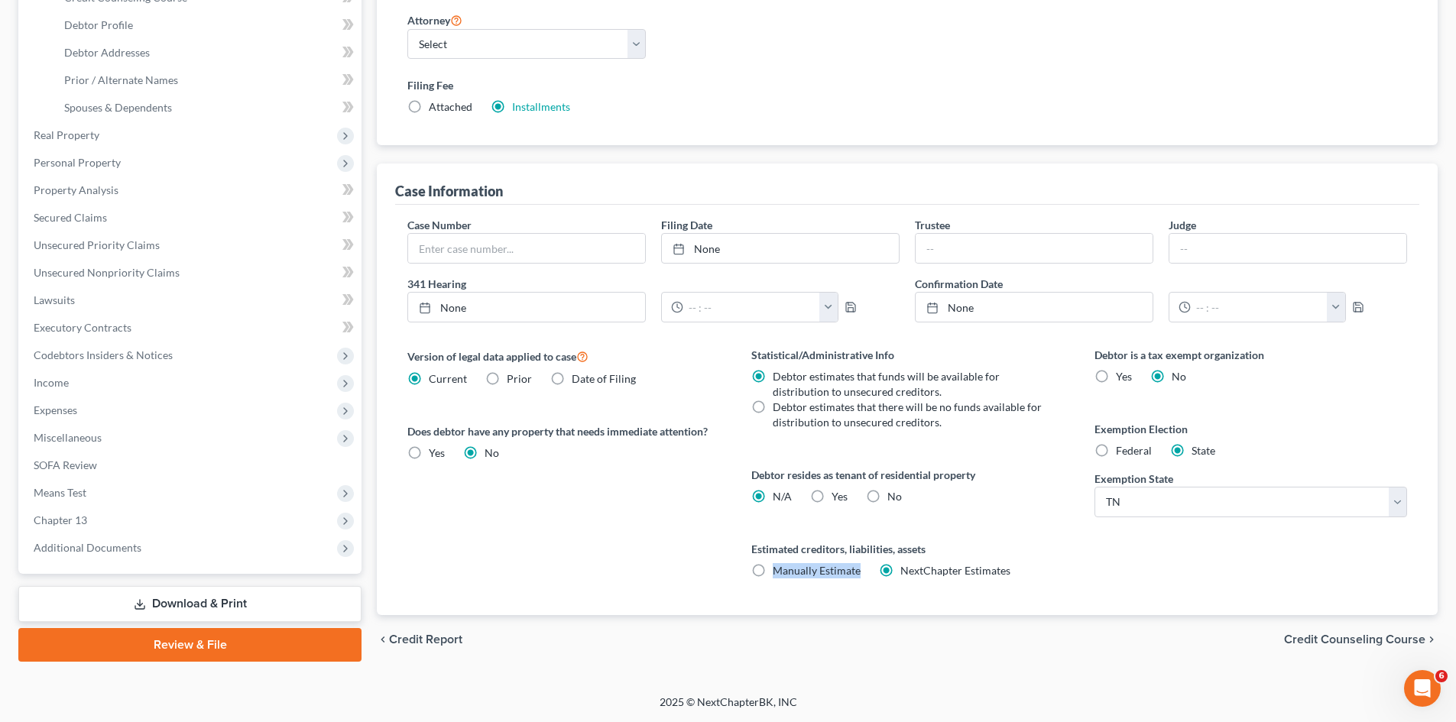
click at [773, 570] on label "Manually Estimate Manually Estimate" at bounding box center [817, 570] width 88 height 15
click at [773, 572] on label "Manually Estimate Manually Estimate" at bounding box center [817, 570] width 88 height 15
click at [779, 572] on input "Manually Estimate Manually Estimate" at bounding box center [784, 568] width 10 height 10
radio input "true"
radio input "false"
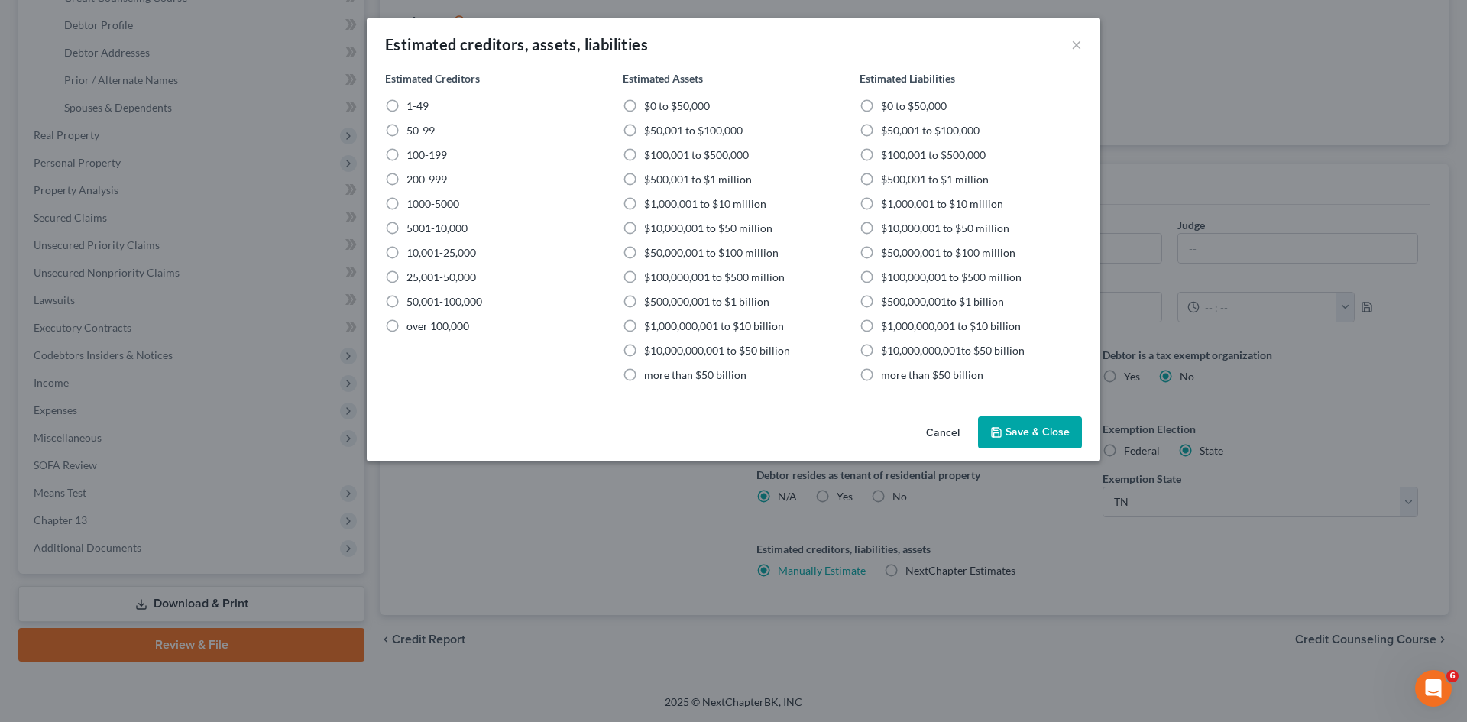
click at [407, 108] on label "1-49" at bounding box center [418, 106] width 22 height 15
click at [413, 108] on input "1-49" at bounding box center [418, 104] width 10 height 10
radio input "true"
click at [644, 161] on label "$100,001 to $500,000" at bounding box center [696, 154] width 105 height 15
click at [650, 157] on input "$100,001 to $500,000" at bounding box center [655, 152] width 10 height 10
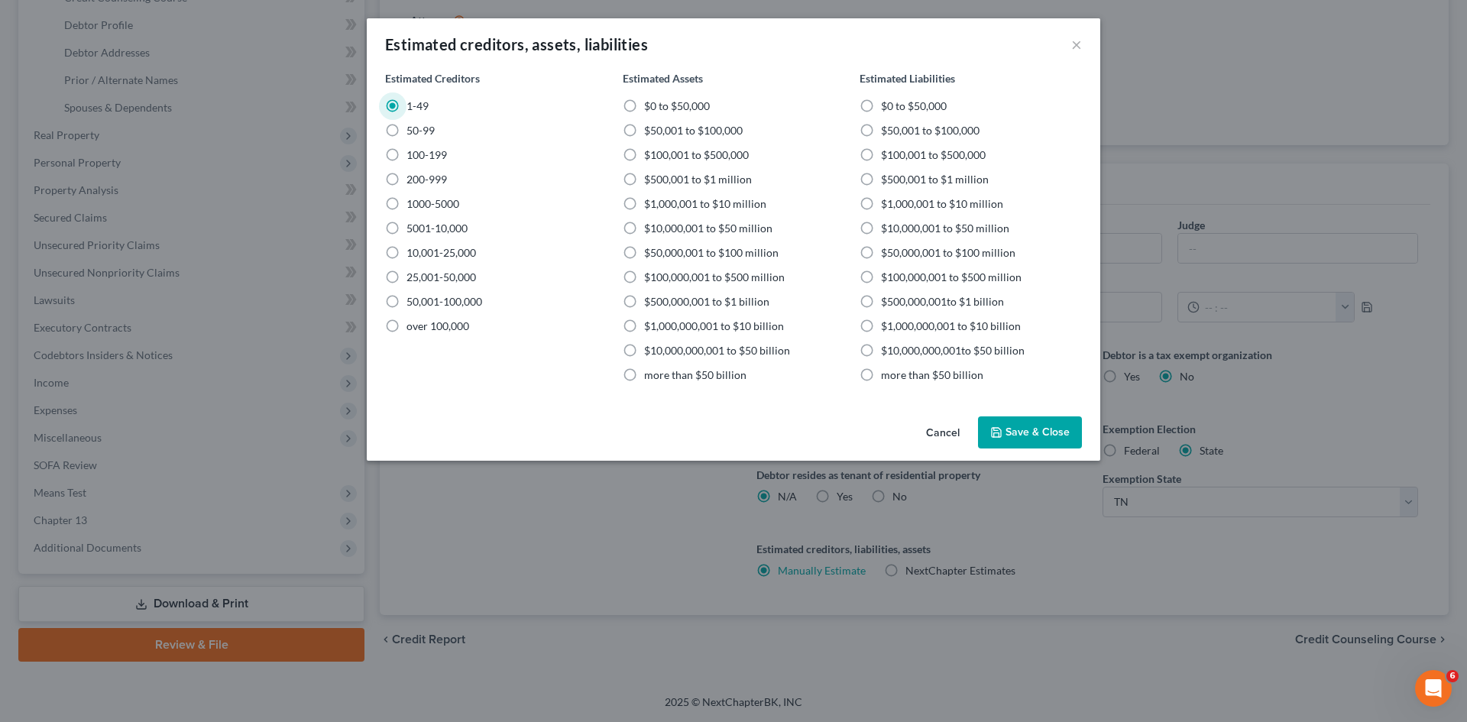
radio input "true"
click at [881, 154] on label "$100,001 to $500,000" at bounding box center [933, 154] width 105 height 15
click at [887, 154] on input "$100,001 to $500,000" at bounding box center [892, 152] width 10 height 10
radio input "true"
click at [1009, 420] on button "Save & Close" at bounding box center [1030, 432] width 104 height 32
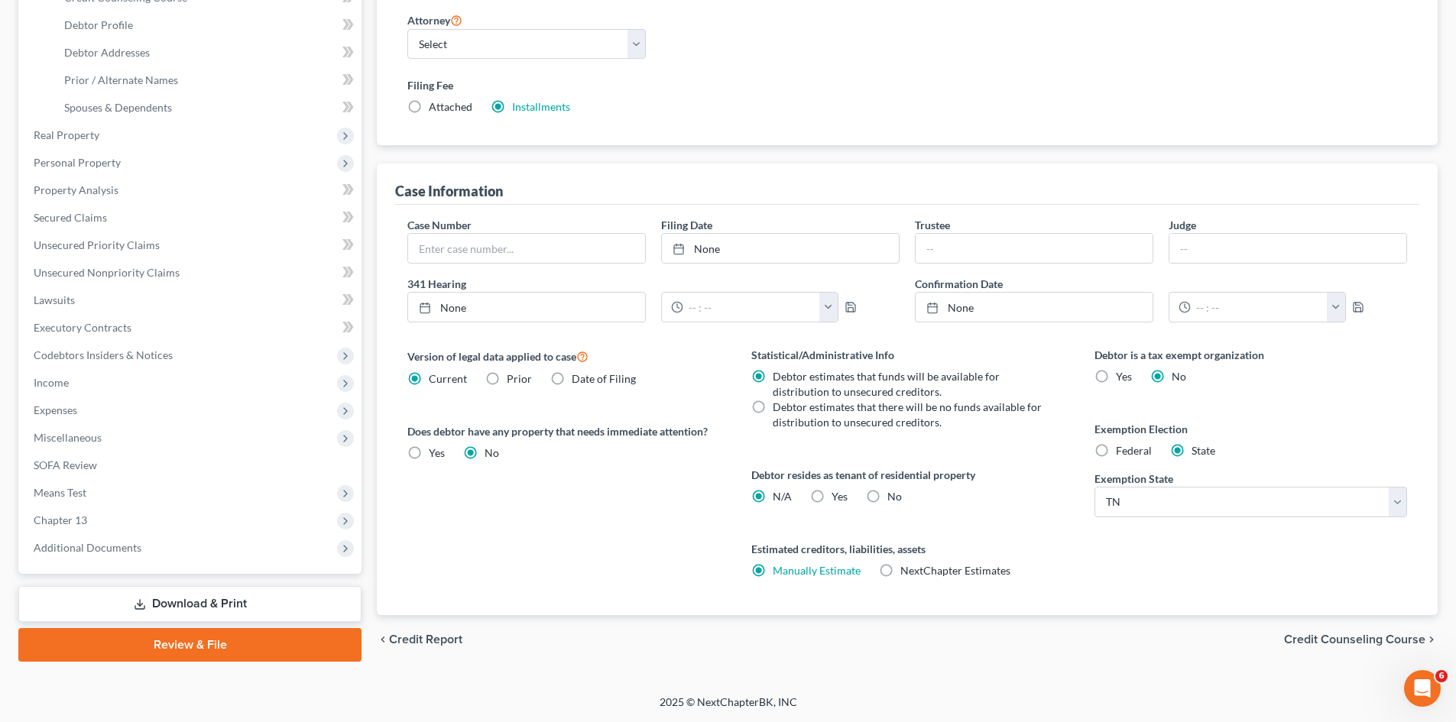
click at [1365, 635] on span "Credit Counseling Course" at bounding box center [1354, 639] width 141 height 12
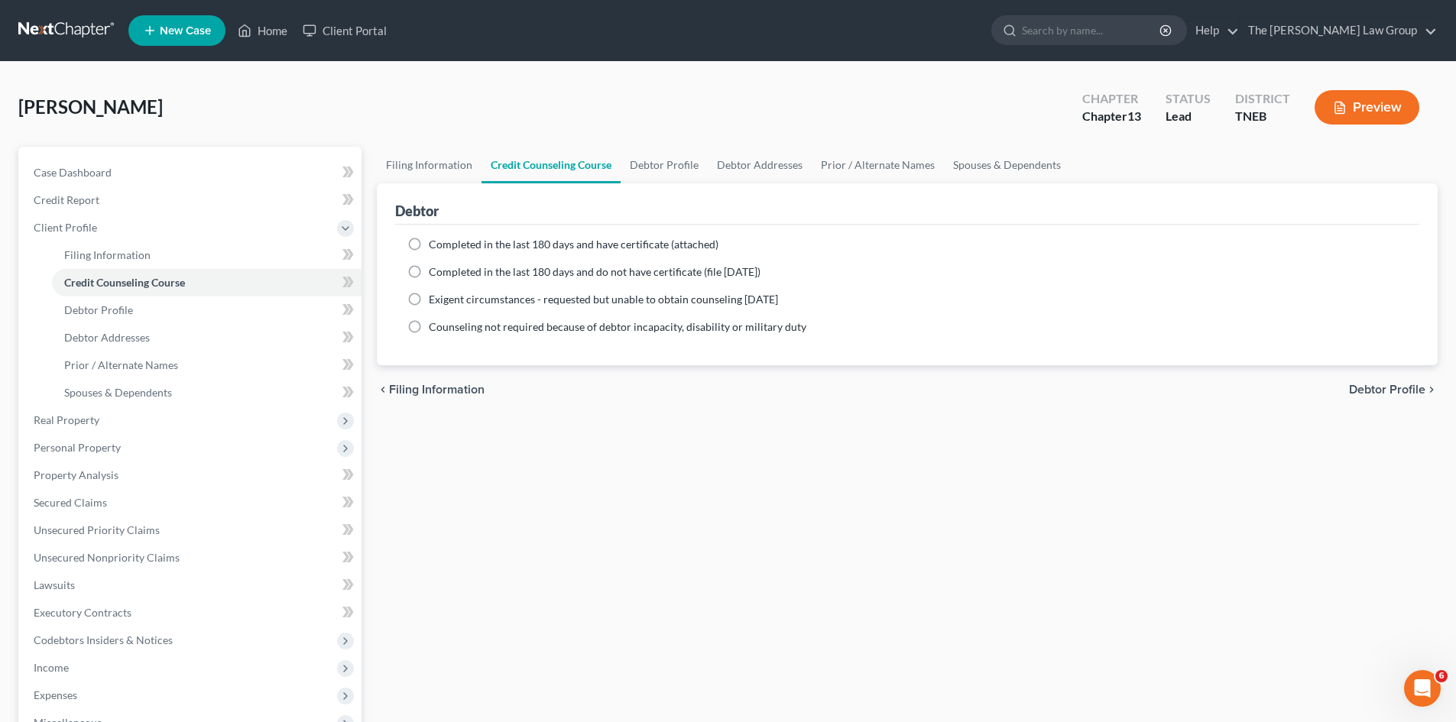
click at [429, 272] on label "Completed in the last 180 days and do not have certificate (file [DATE])" at bounding box center [595, 271] width 332 height 15
click at [435, 272] on input "Completed in the last 180 days and do not have certificate (file [DATE])" at bounding box center [440, 269] width 10 height 10
radio input "true"
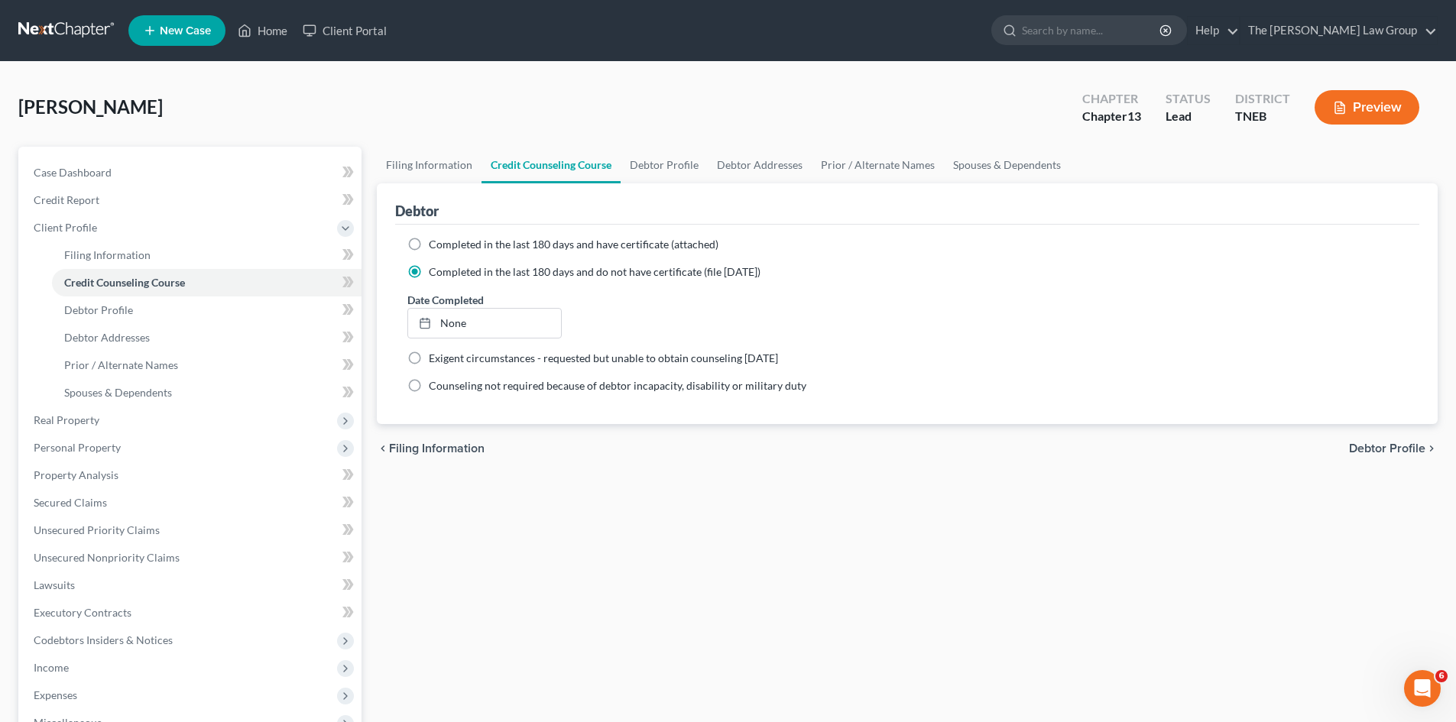
click at [1379, 452] on span "Debtor Profile" at bounding box center [1387, 448] width 76 height 12
select select "0"
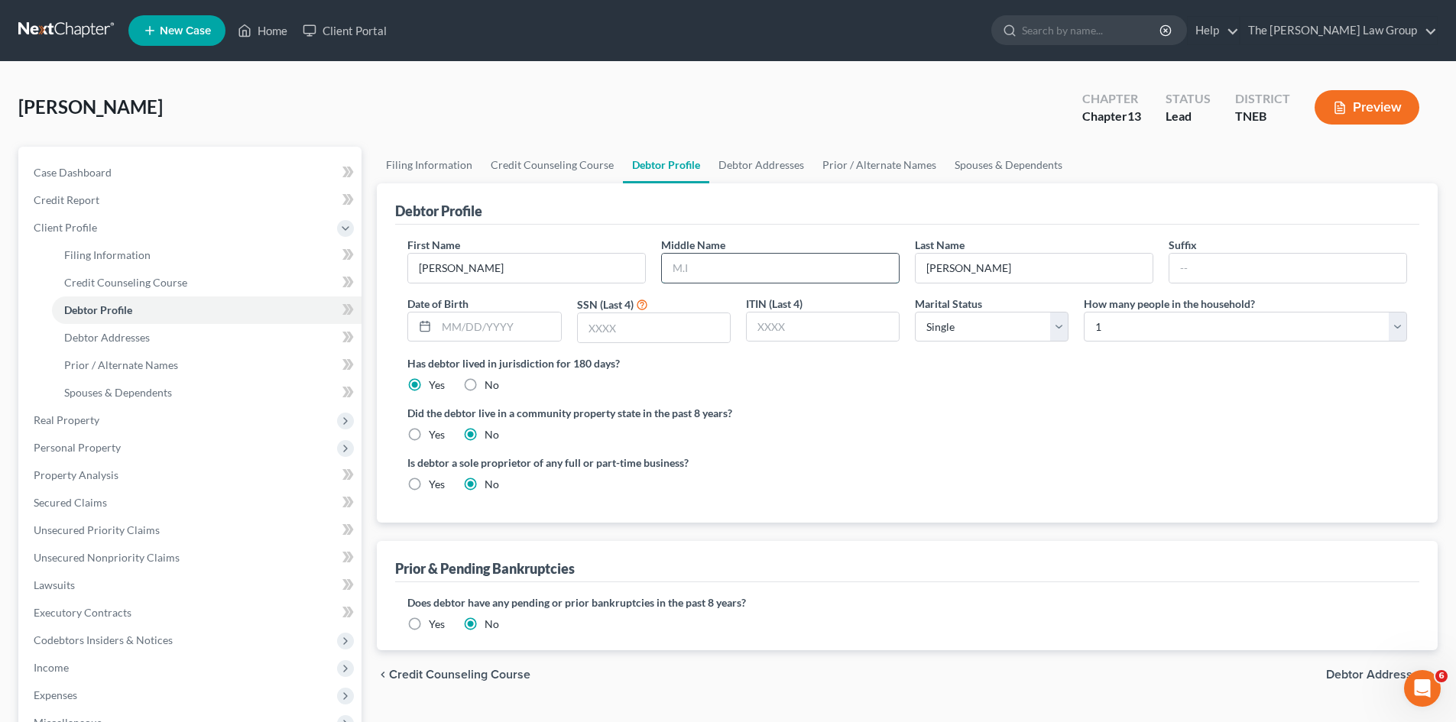
click at [782, 280] on input "text" at bounding box center [780, 268] width 237 height 29
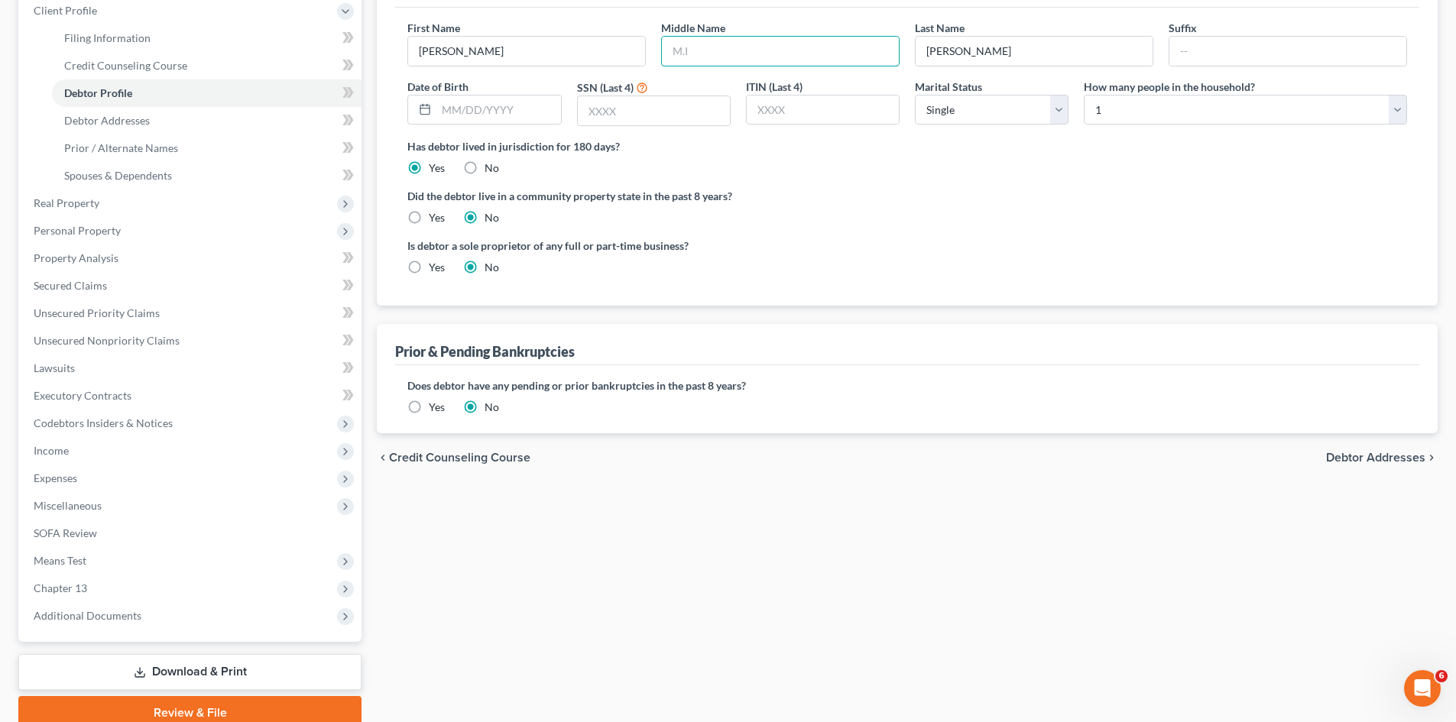
scroll to position [283, 0]
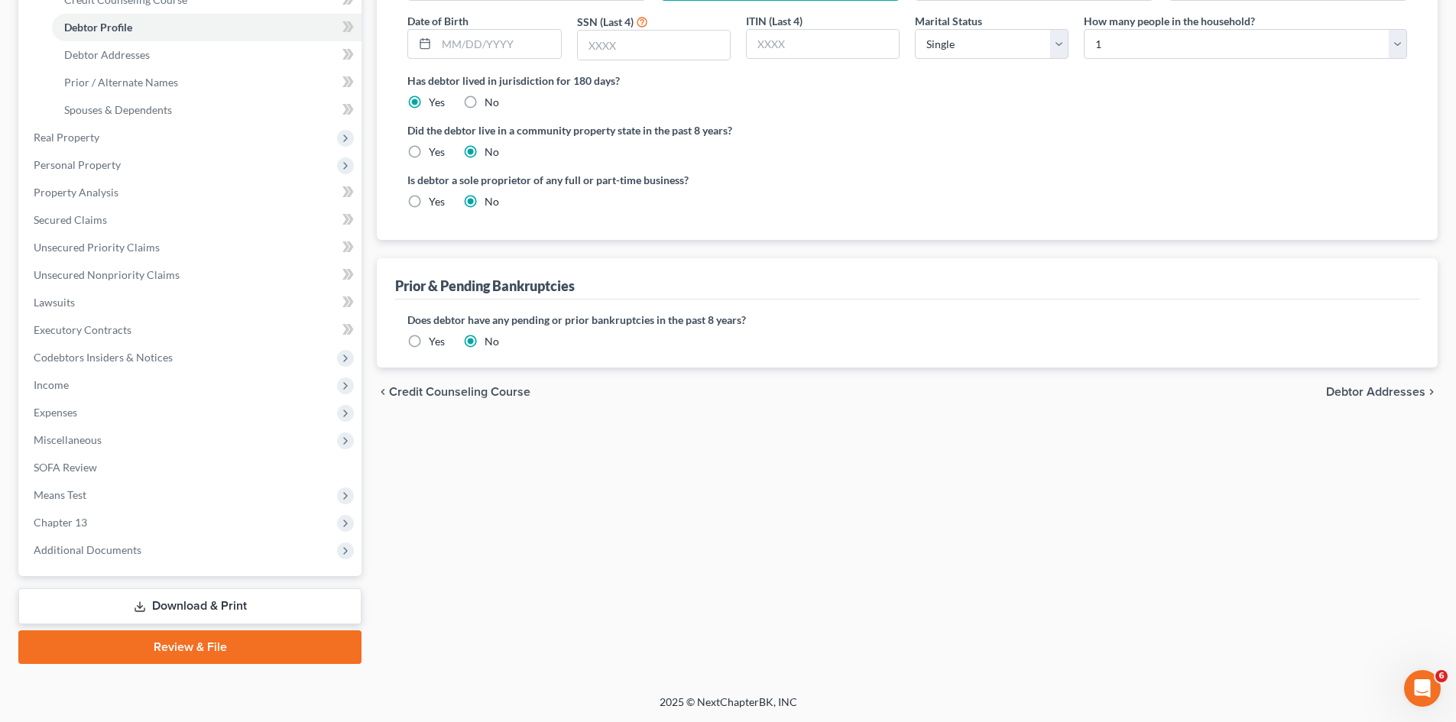
click at [1375, 393] on span "Debtor Addresses" at bounding box center [1375, 392] width 99 height 12
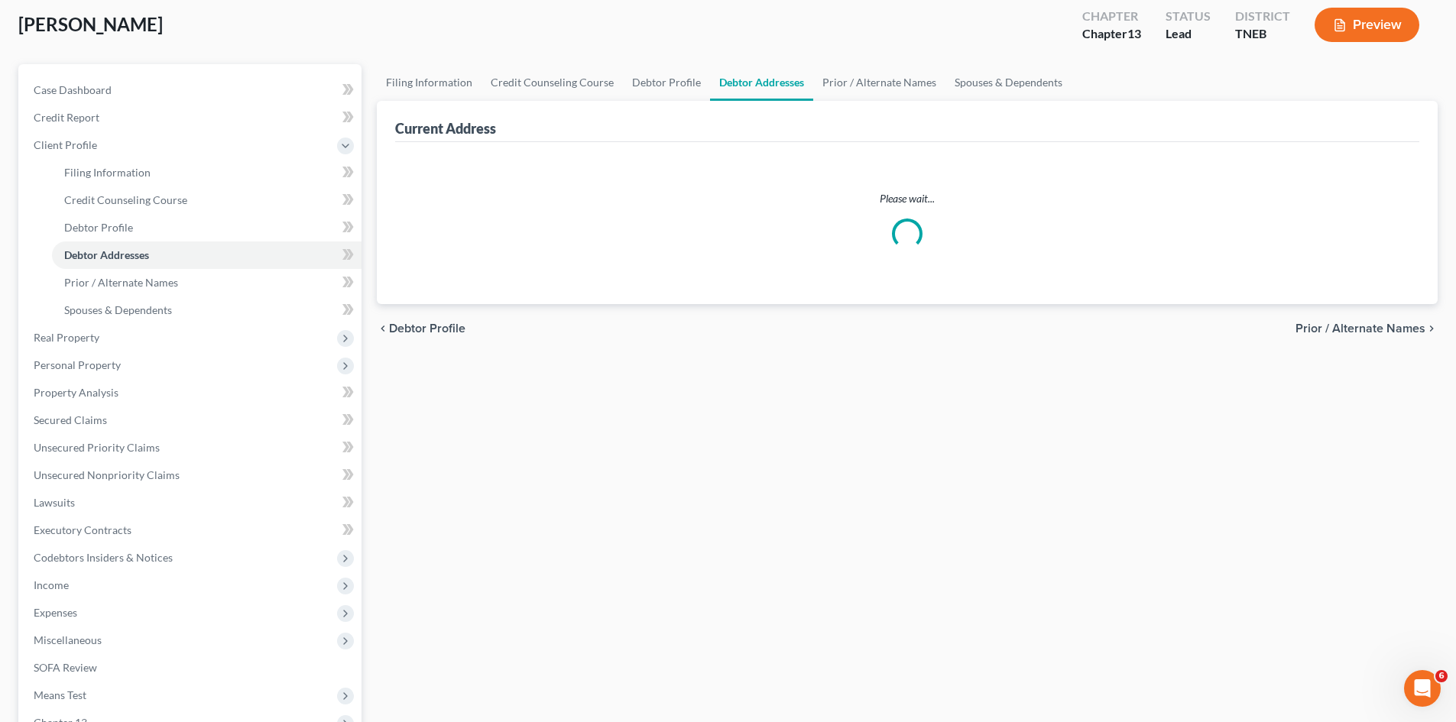
scroll to position [8, 0]
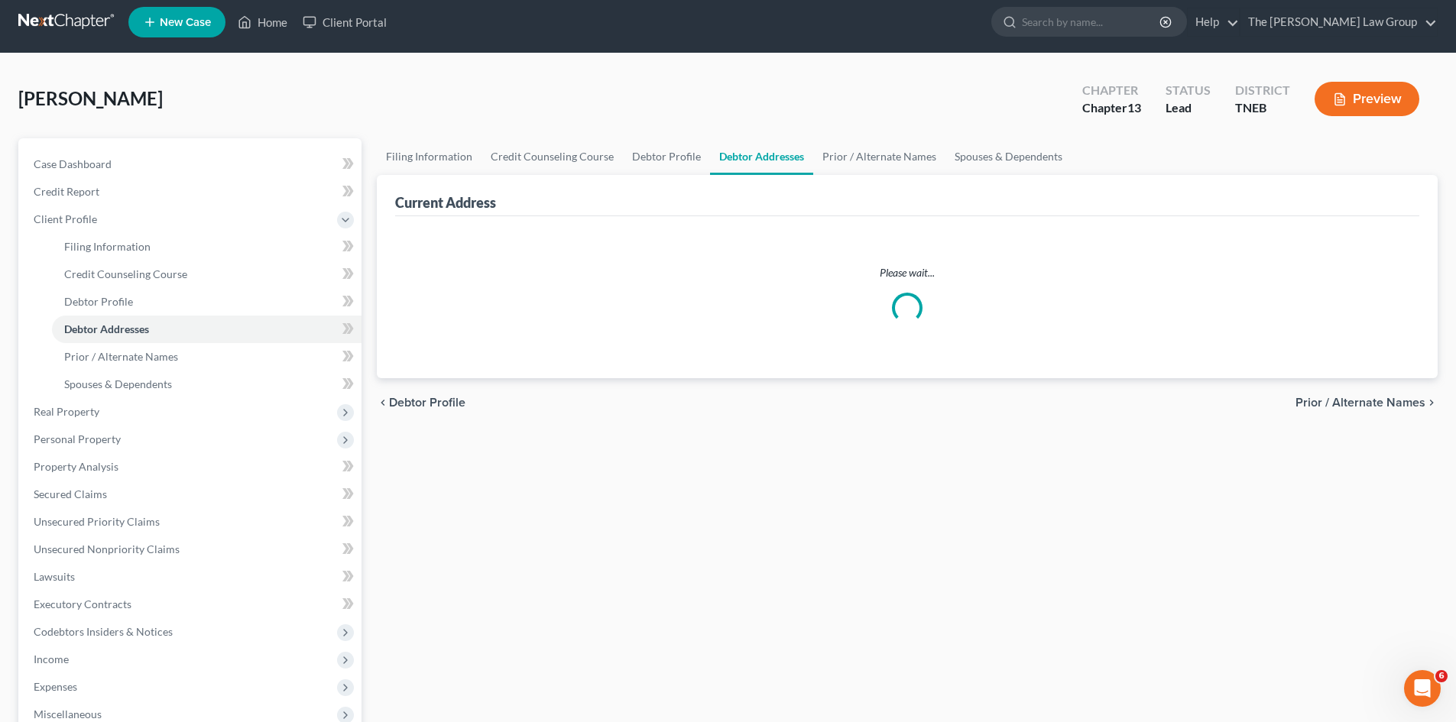
select select "0"
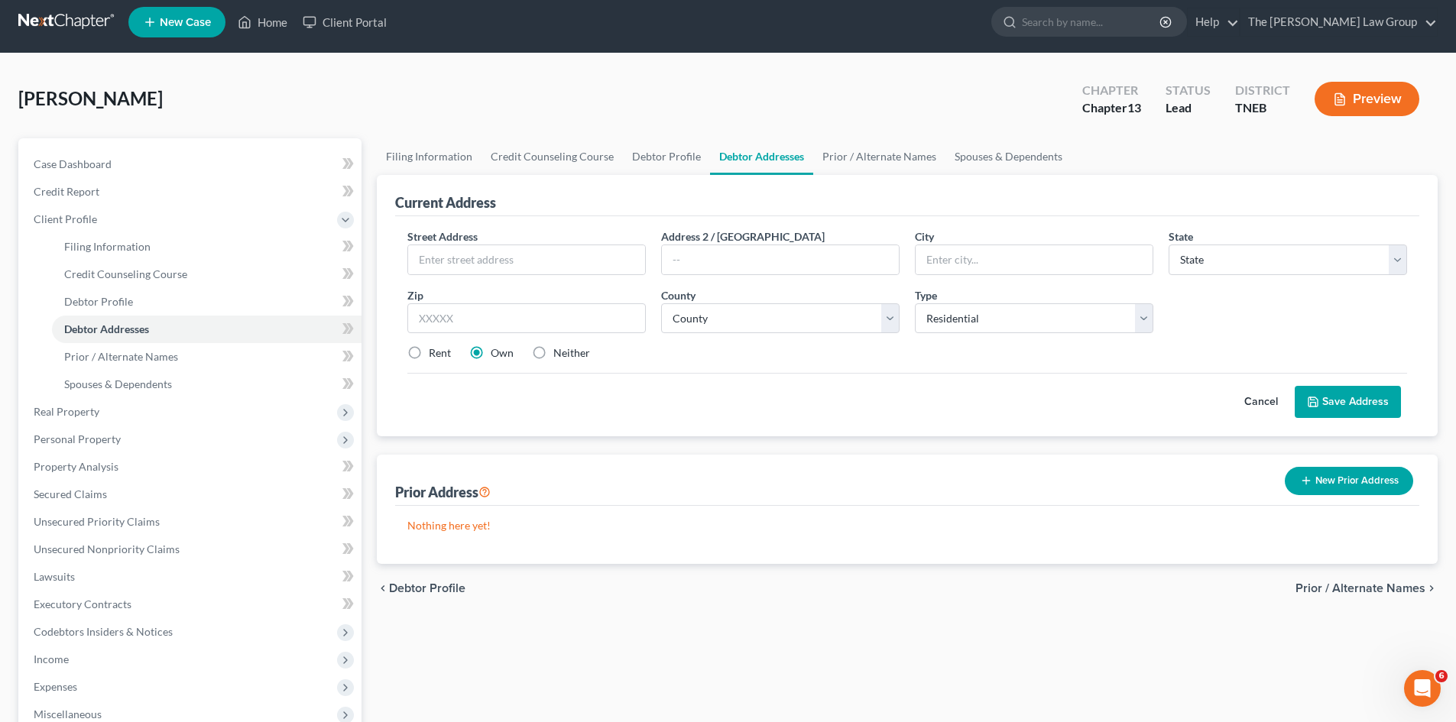
scroll to position [0, 0]
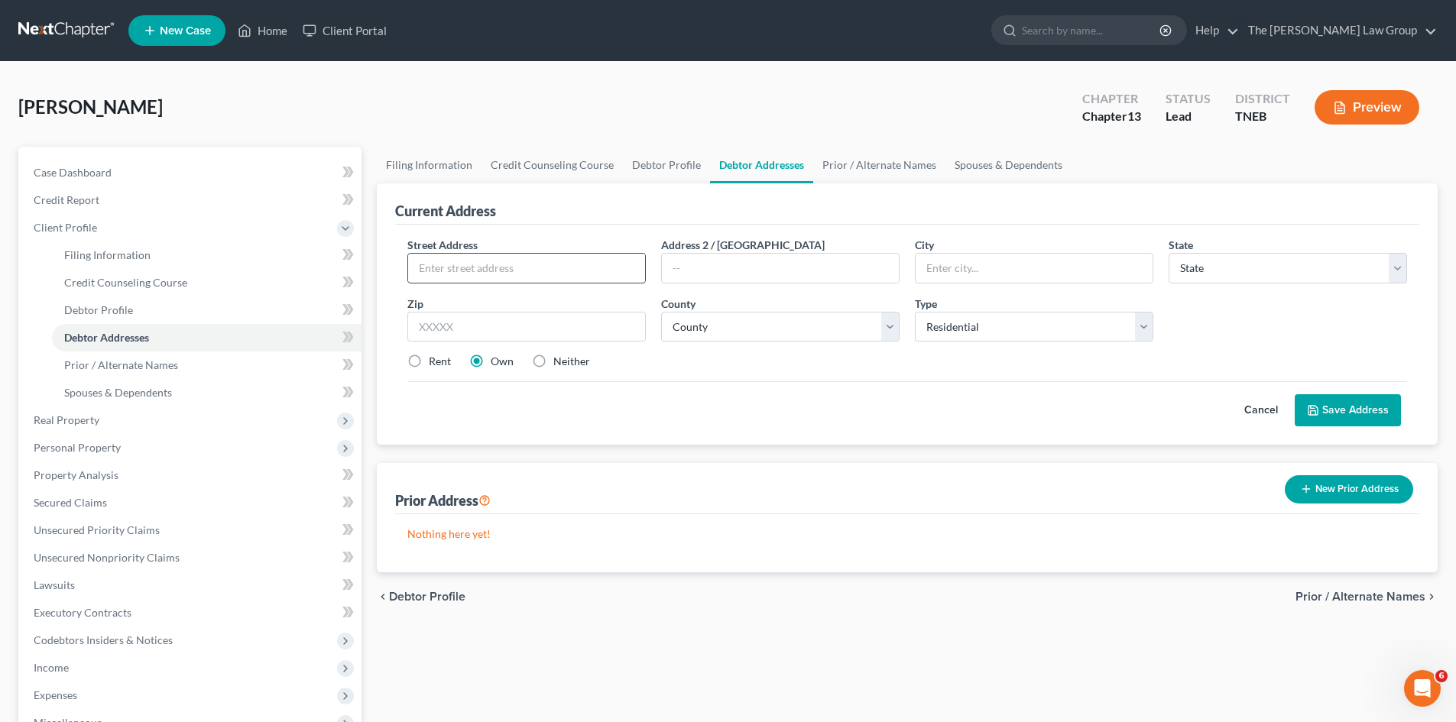
click at [472, 261] on input "text" at bounding box center [526, 268] width 237 height 29
type input "[STREET_ADDRESS][PERSON_NAME]"
type input "[PERSON_NAME]"
select select "44"
type input "37748"
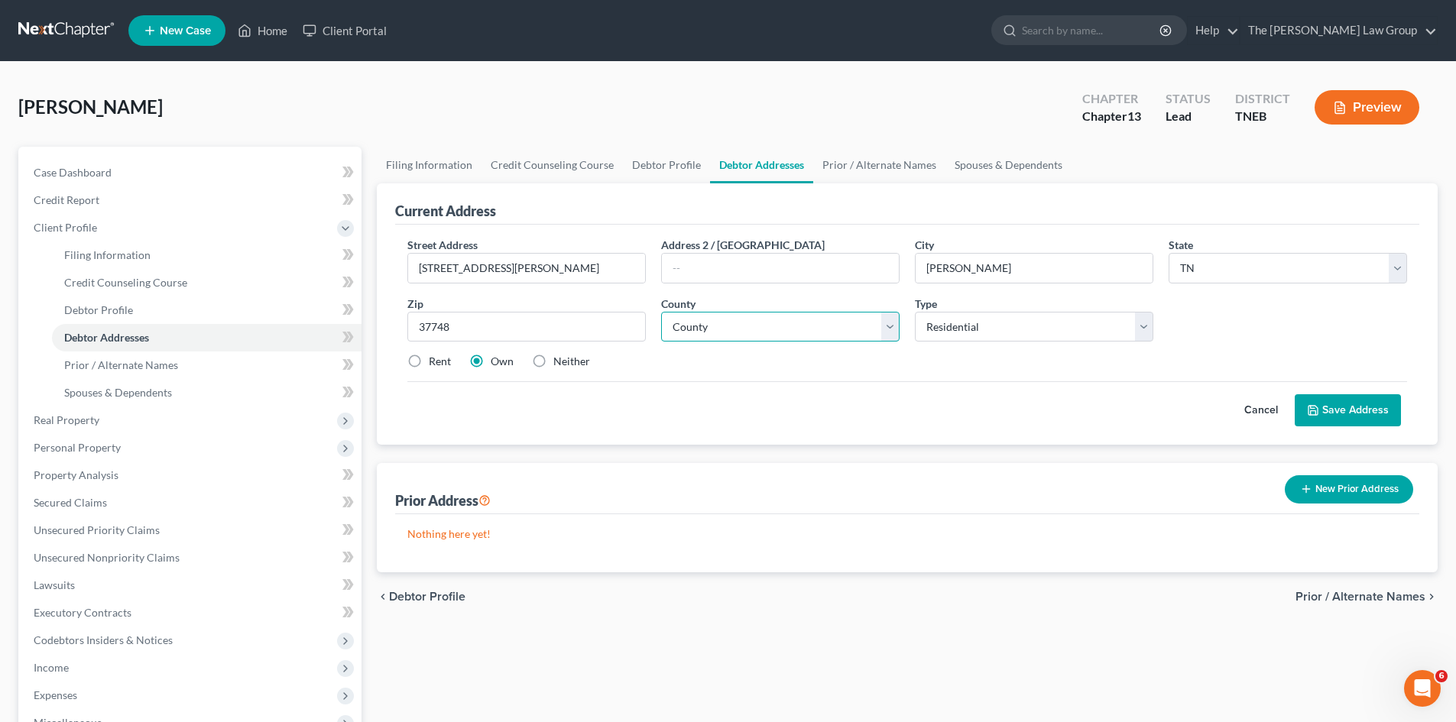
click at [766, 325] on select "County [GEOGRAPHIC_DATA] [GEOGRAPHIC_DATA] [GEOGRAPHIC_DATA] [GEOGRAPHIC_DATA] …" at bounding box center [780, 327] width 238 height 31
select select "72"
click at [661, 312] on select "County [GEOGRAPHIC_DATA] [GEOGRAPHIC_DATA] [GEOGRAPHIC_DATA] [GEOGRAPHIC_DATA] …" at bounding box center [780, 327] width 238 height 31
click at [1337, 413] on button "Save Address" at bounding box center [1347, 410] width 106 height 32
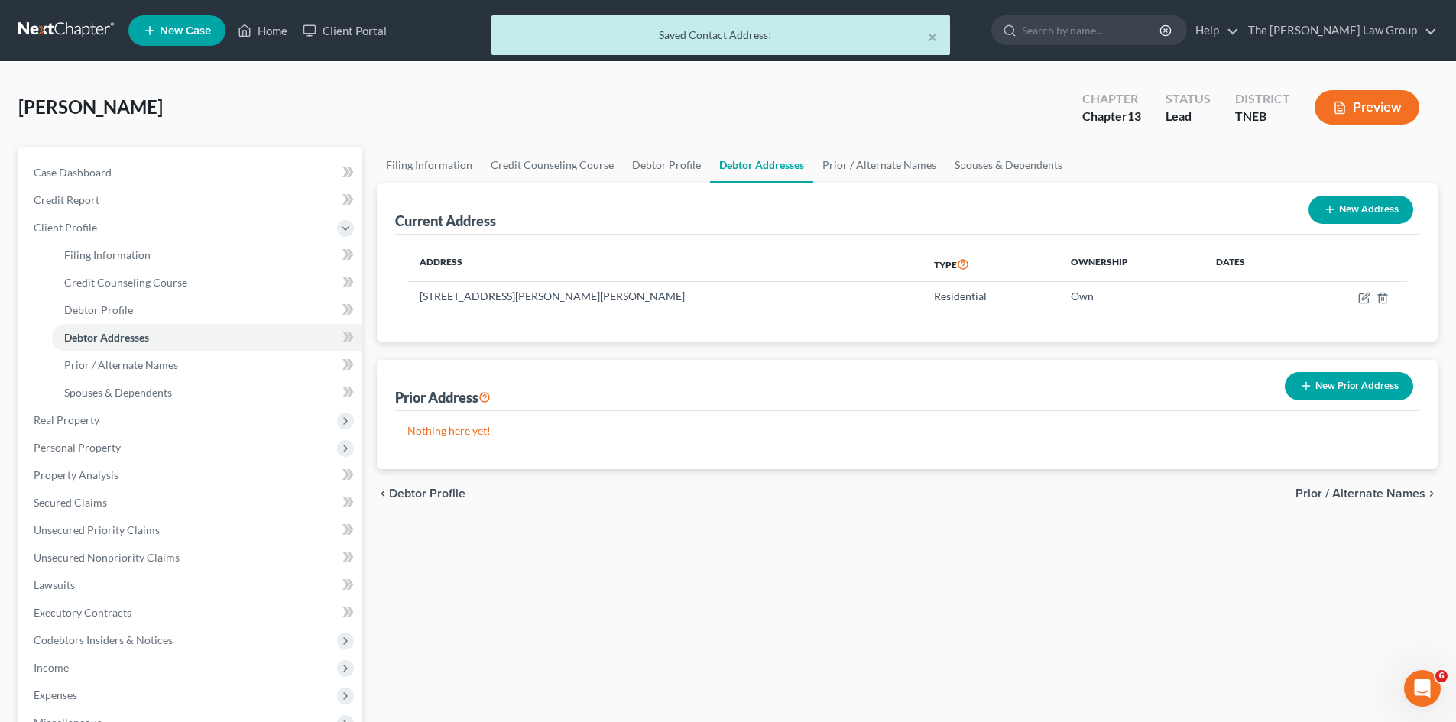
click at [1368, 495] on span "Prior / Alternate Names" at bounding box center [1360, 494] width 130 height 12
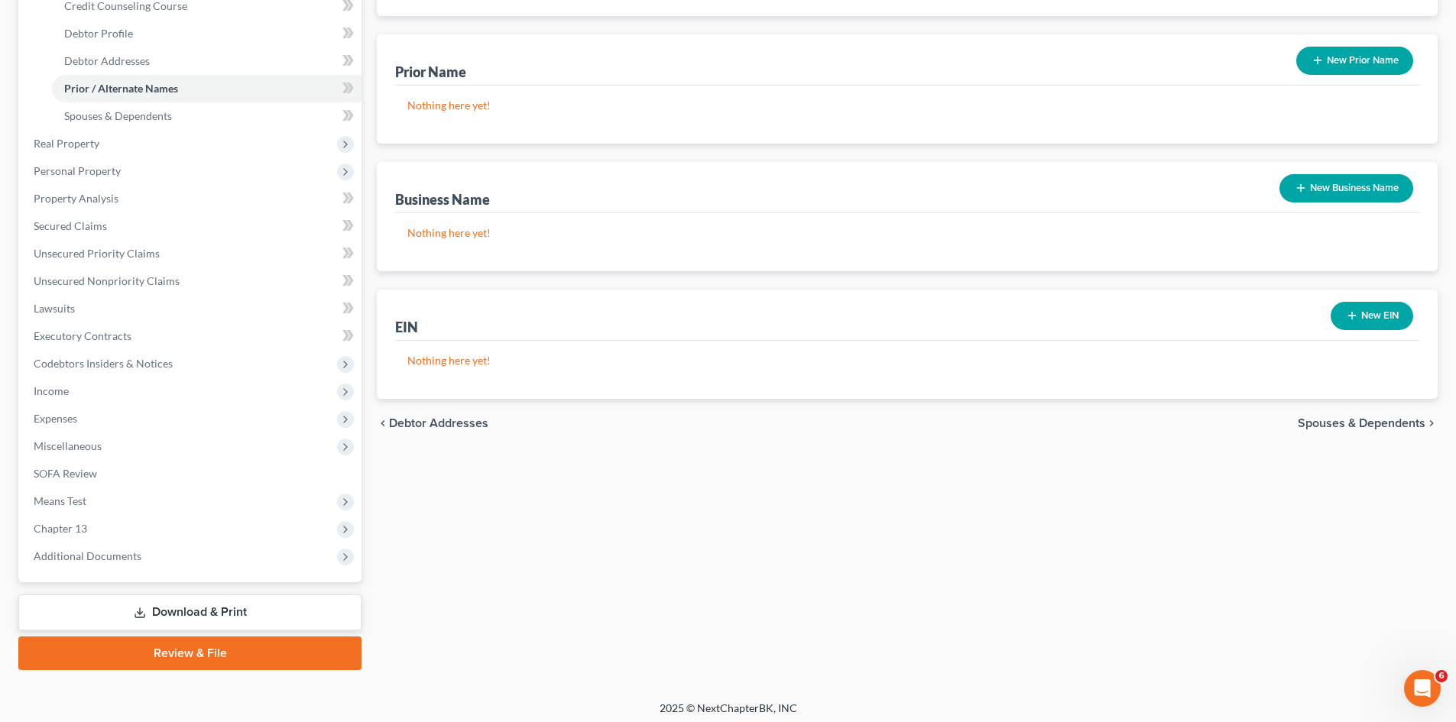
scroll to position [283, 0]
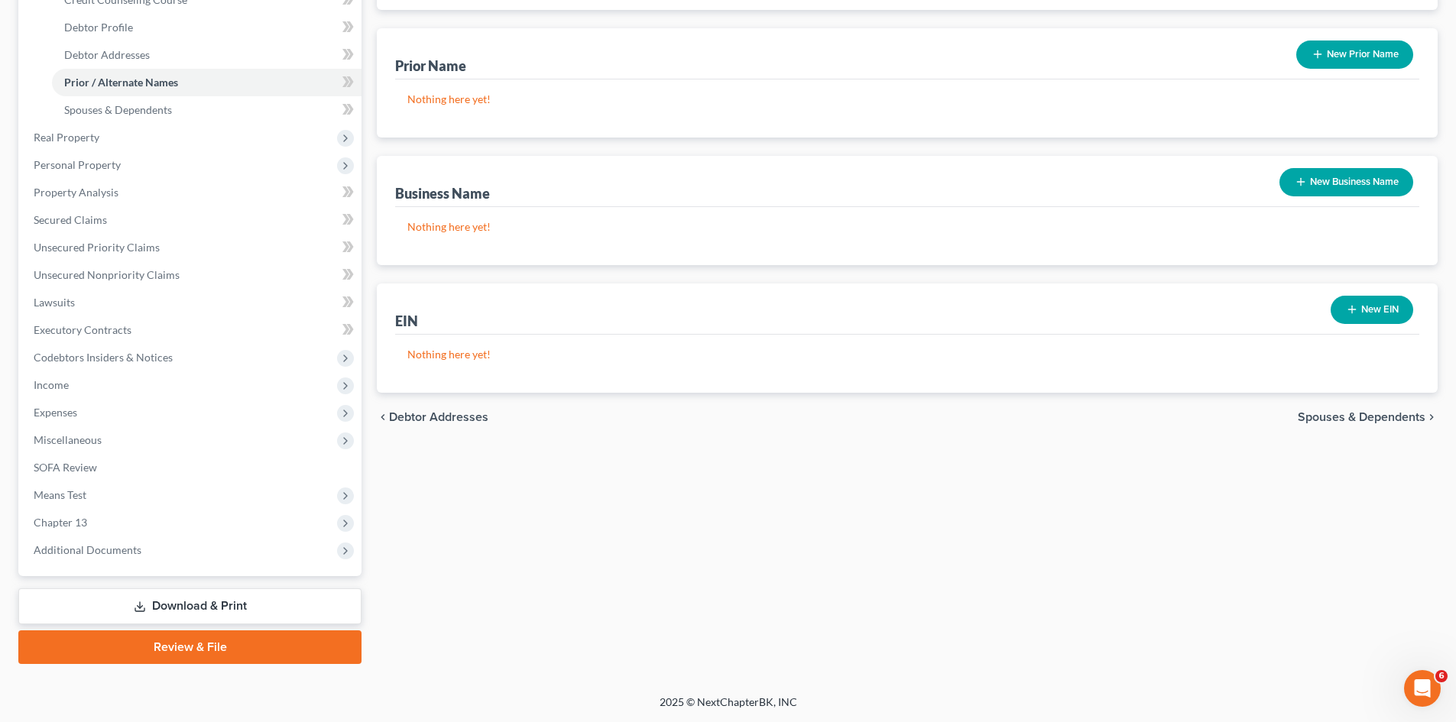
click at [1398, 415] on span "Spouses & Dependents" at bounding box center [1362, 417] width 128 height 12
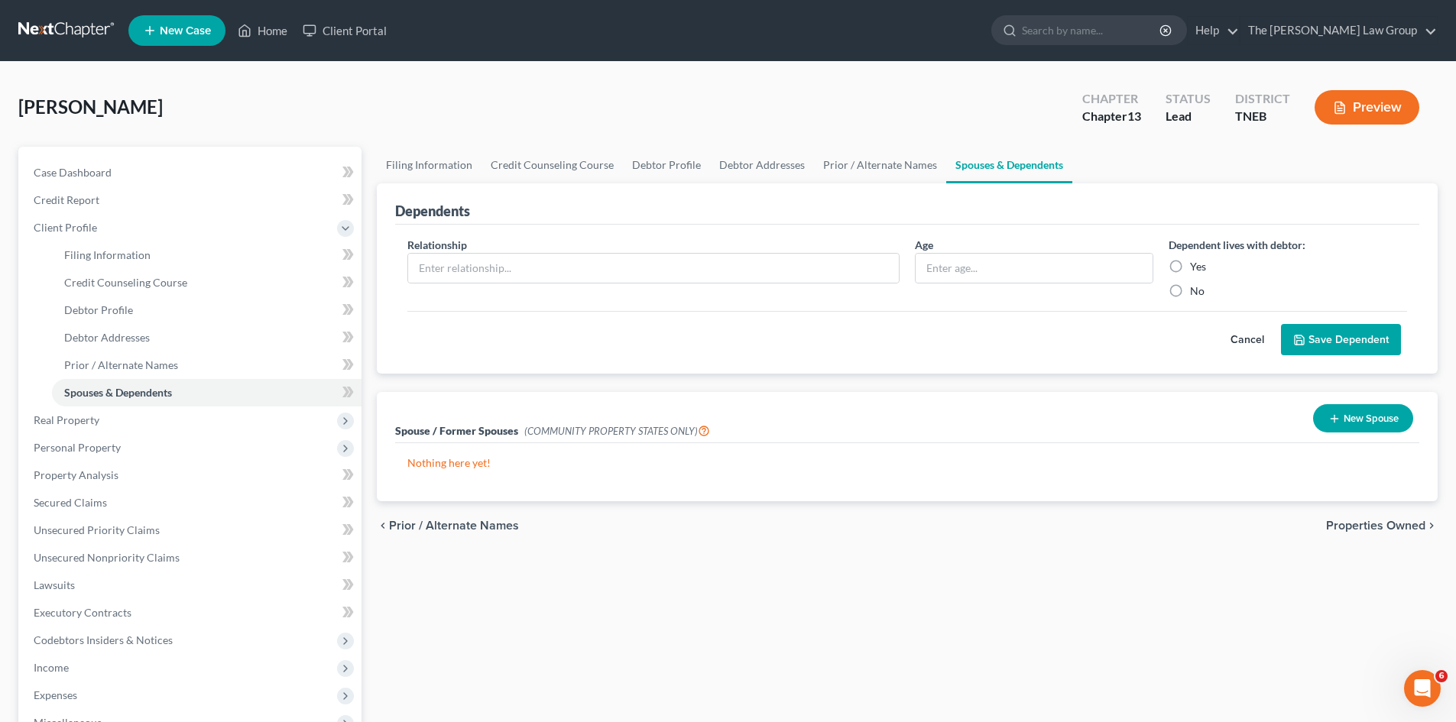
click at [473, 522] on span "Prior / Alternate Names" at bounding box center [454, 526] width 130 height 12
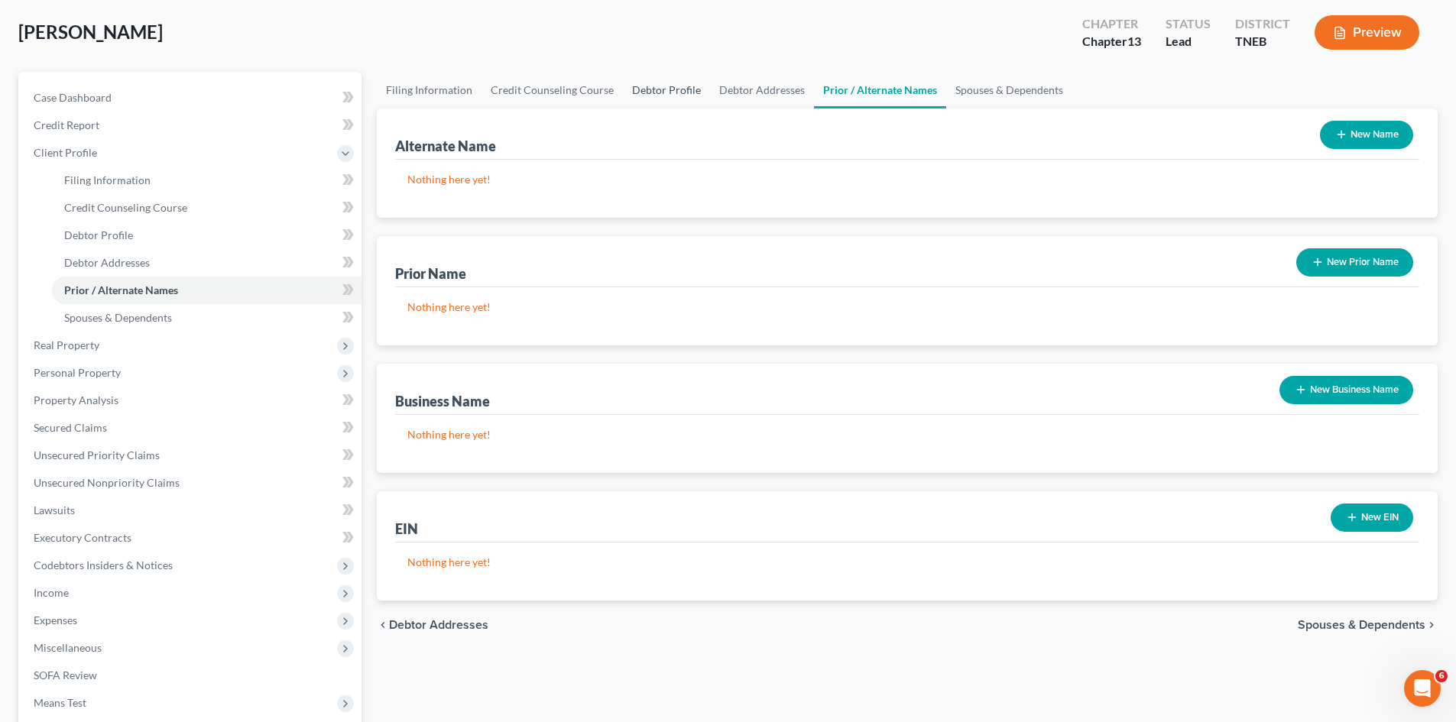
scroll to position [76, 0]
click at [649, 81] on link "Debtor Profile" at bounding box center [666, 89] width 87 height 37
select select "0"
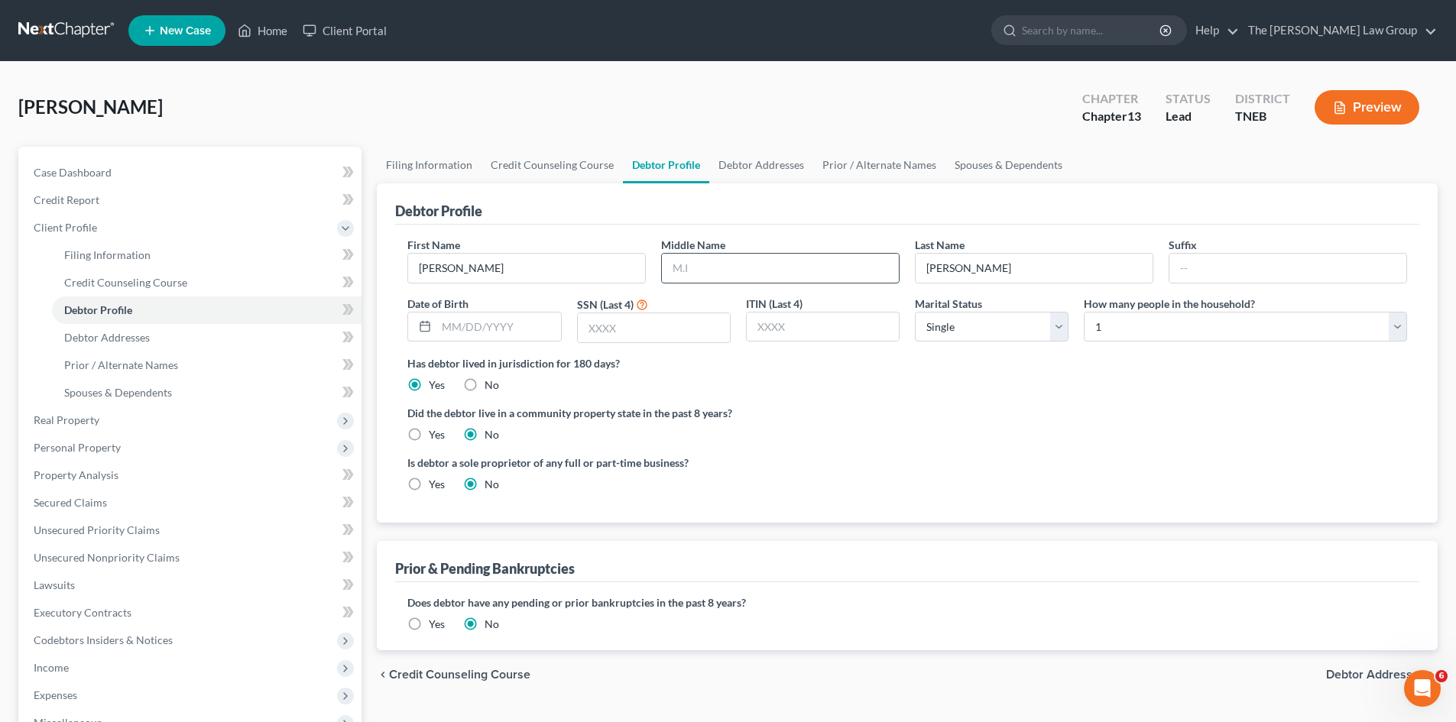
click at [762, 266] on input "text" at bounding box center [780, 268] width 237 height 29
click at [942, 387] on div "Has debtor lived in jurisdiction for 180 days? Yes No Debtor must reside in jur…" at bounding box center [907, 373] width 1000 height 37
click at [679, 327] on input "text" at bounding box center [654, 327] width 152 height 29
type input "6555"
click at [852, 382] on div "Has debtor lived in jurisdiction for 180 days? Yes No Debtor must reside in jur…" at bounding box center [907, 373] width 1000 height 37
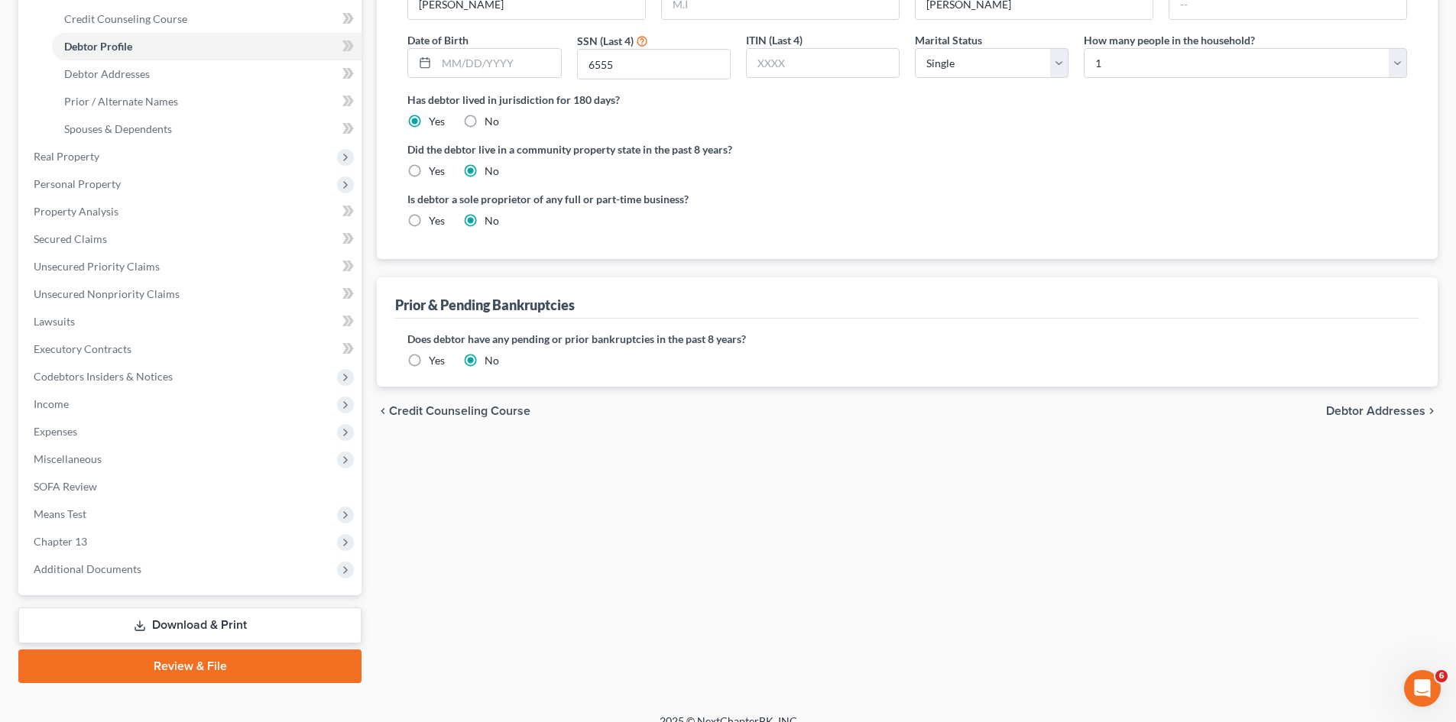
scroll to position [283, 0]
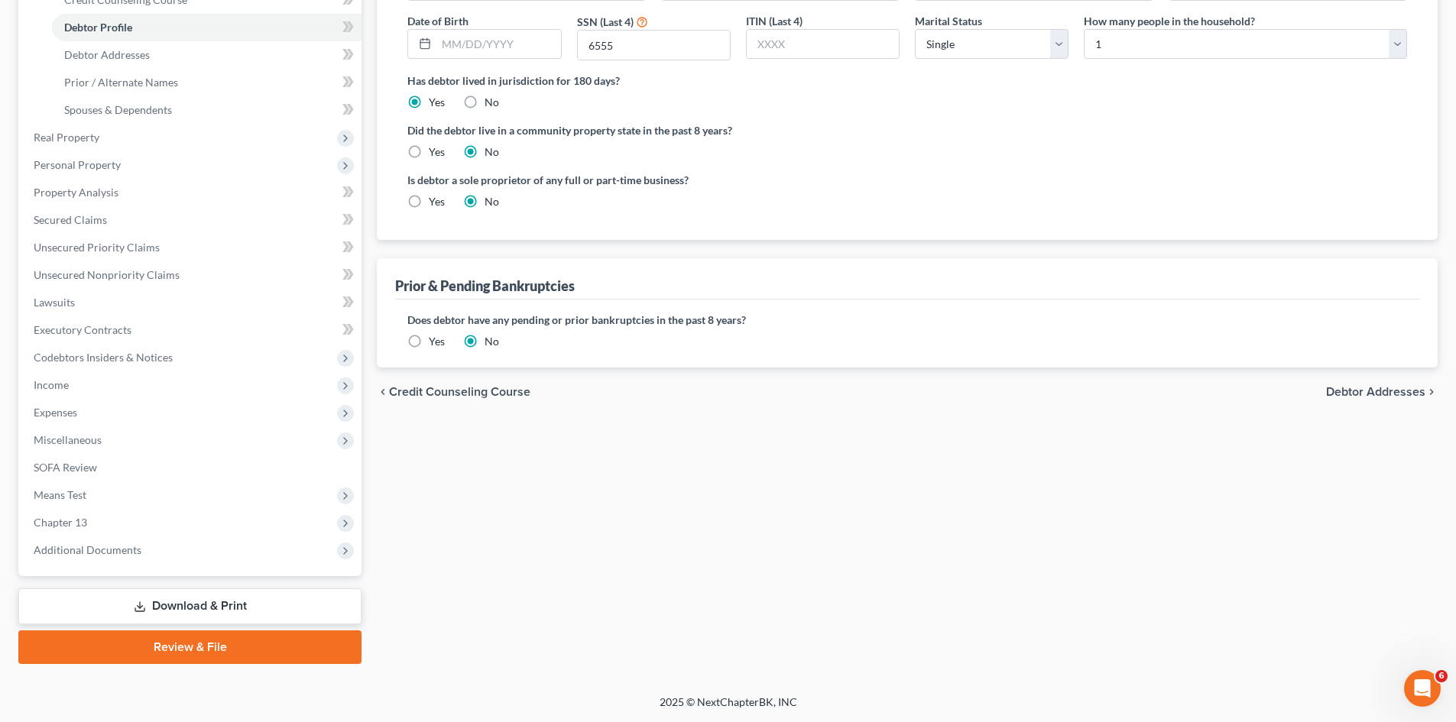
click at [1361, 392] on span "Debtor Addresses" at bounding box center [1375, 392] width 99 height 12
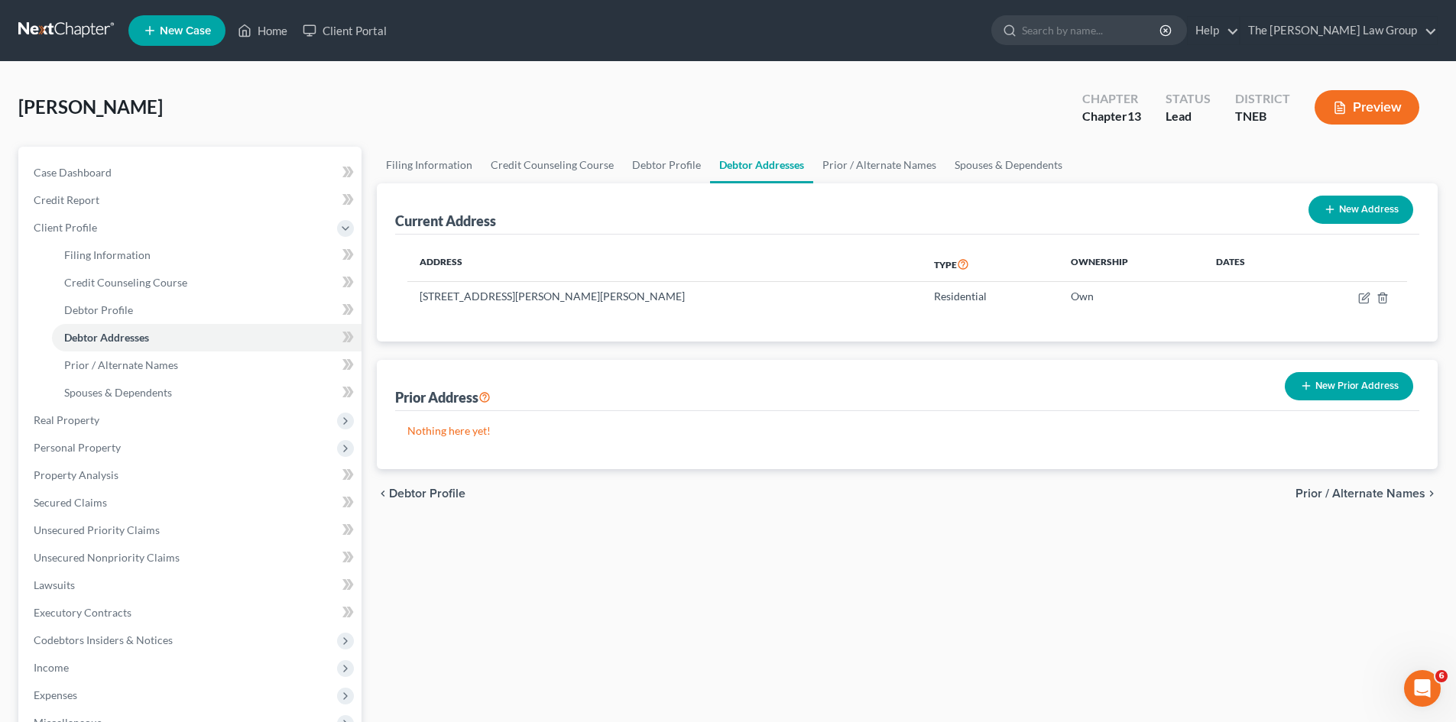
click at [1358, 497] on span "Prior / Alternate Names" at bounding box center [1360, 494] width 130 height 12
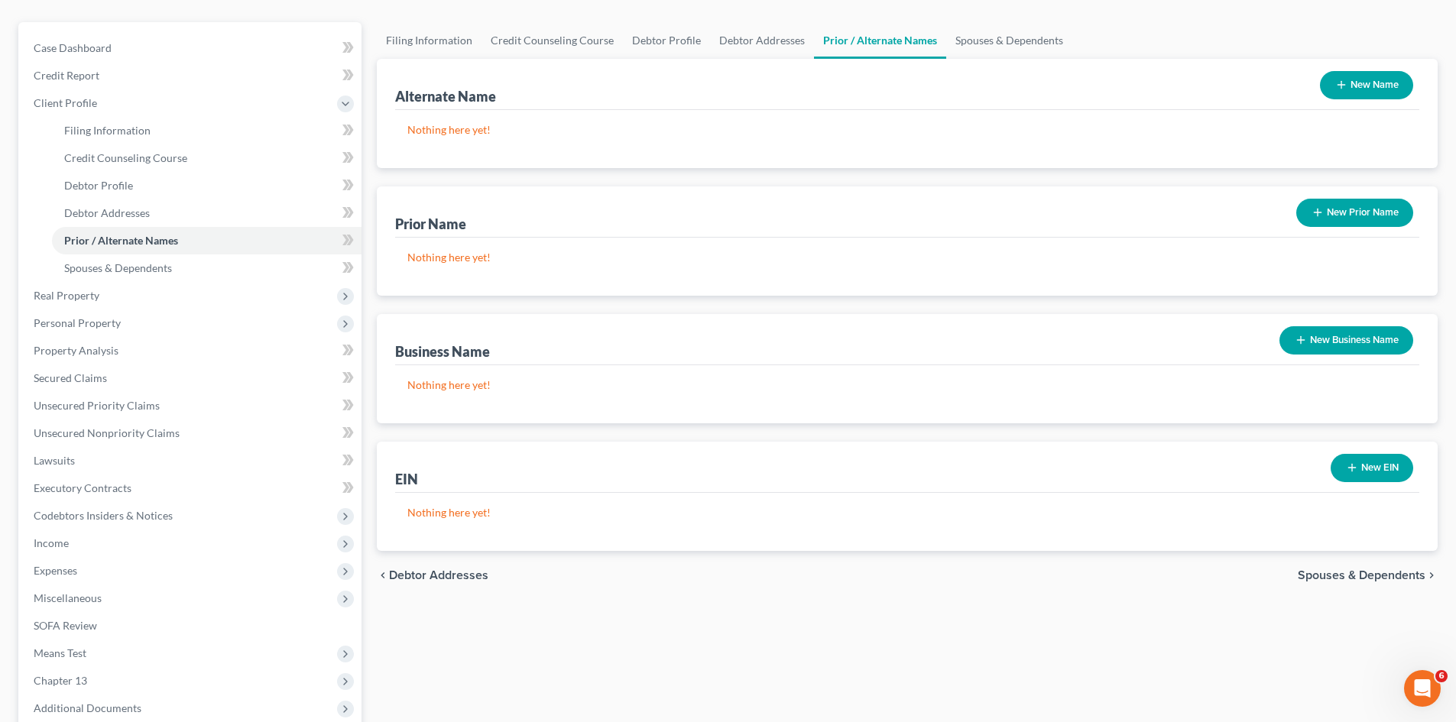
scroll to position [283, 0]
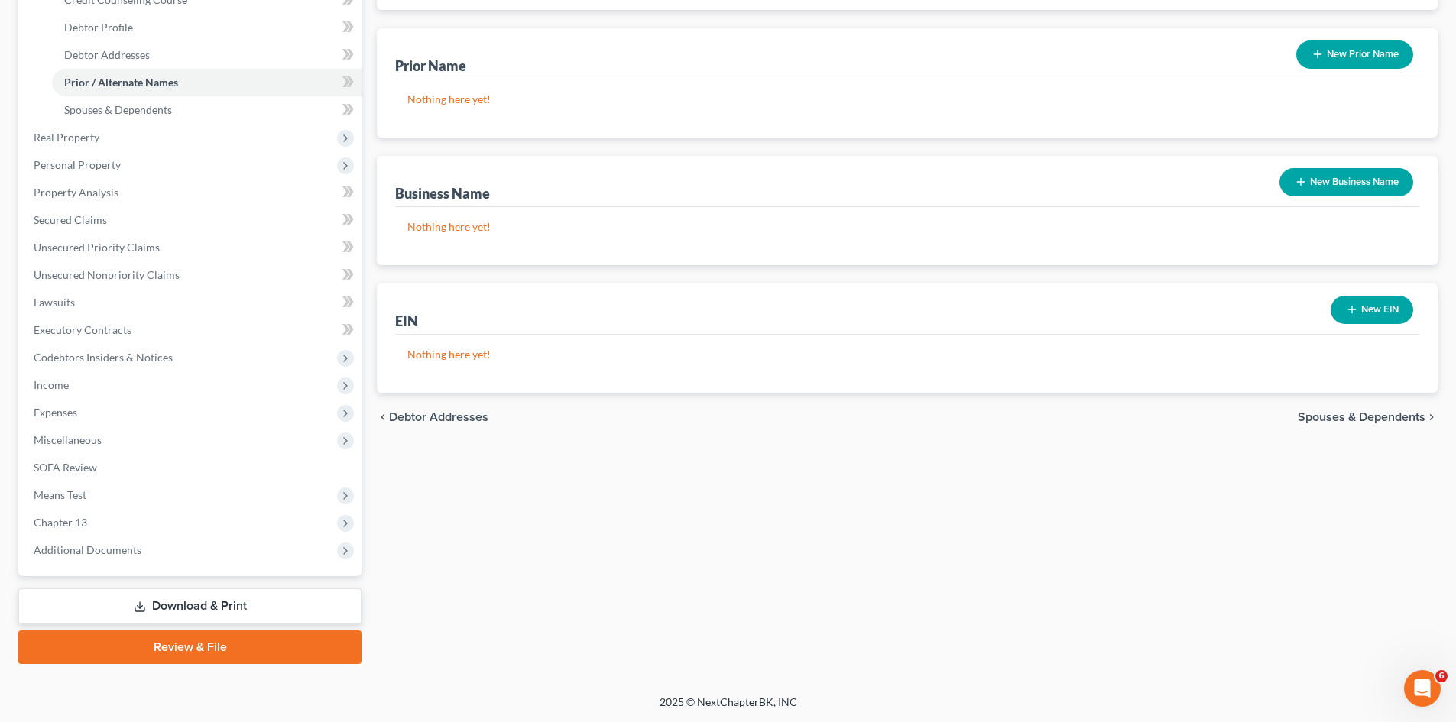
click at [1363, 411] on span "Spouses & Dependents" at bounding box center [1362, 417] width 128 height 12
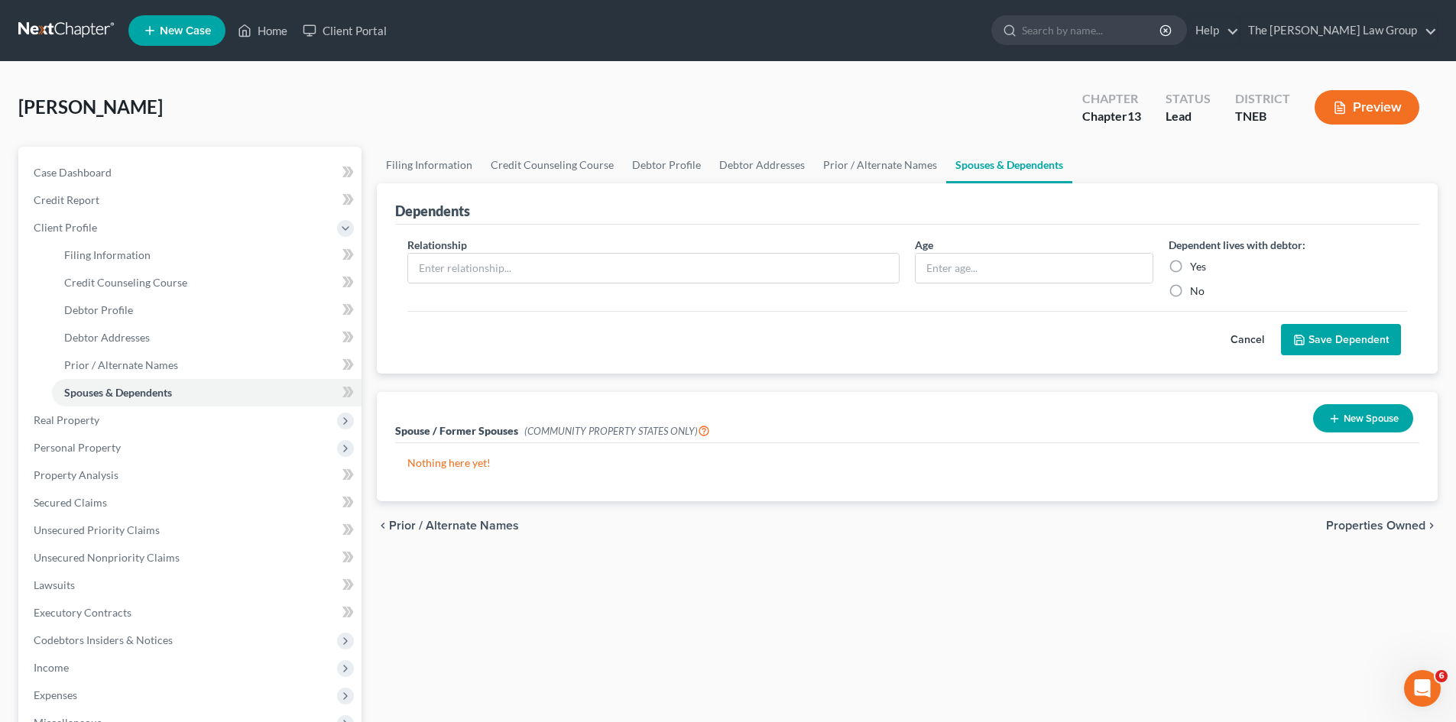
click at [1400, 521] on span "Properties Owned" at bounding box center [1375, 526] width 99 height 12
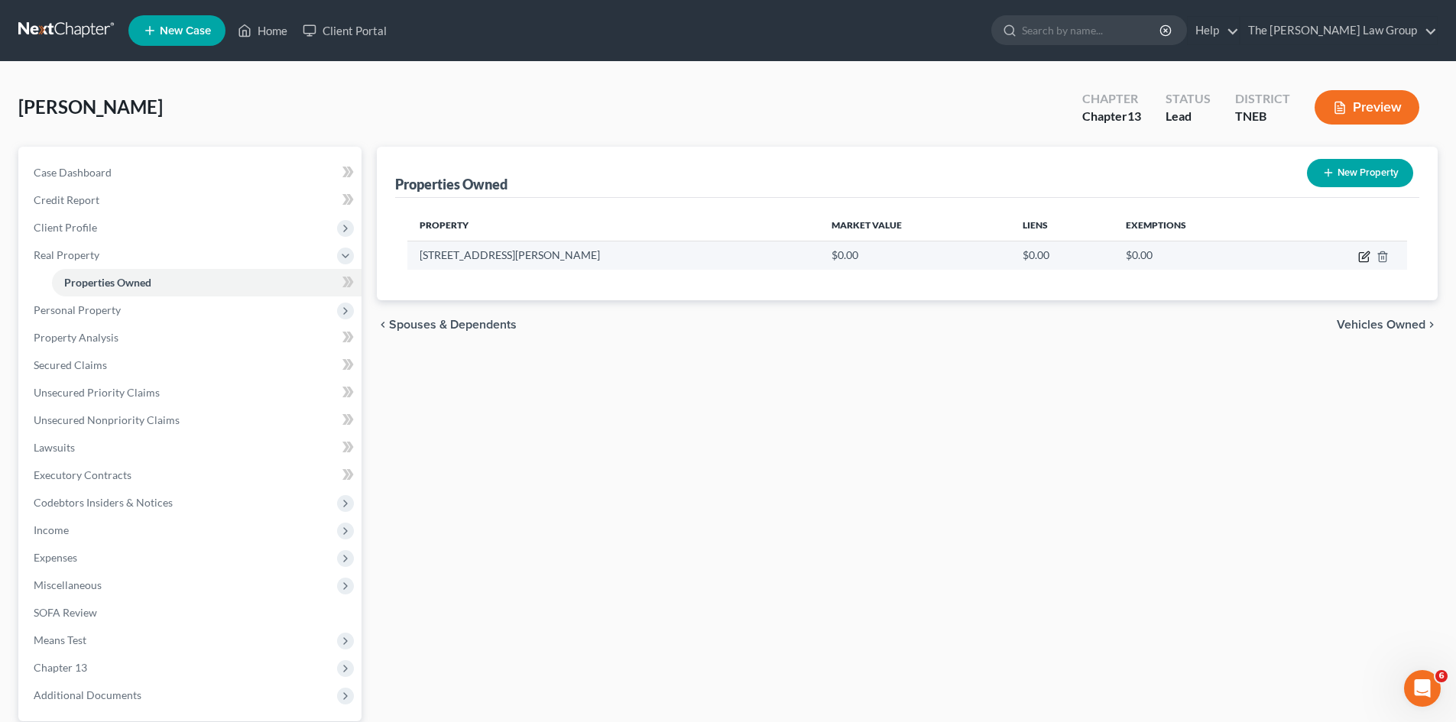
drag, startPoint x: 1356, startPoint y: 321, endPoint x: 1362, endPoint y: 254, distance: 66.8
click at [1358, 254] on ui-view "Properties Owned New Property Property Market Value Liens Exemptions [STREET_AD…" at bounding box center [907, 248] width 1061 height 203
click at [1362, 254] on icon "button" at bounding box center [1364, 257] width 12 height 12
select select "44"
select select "72"
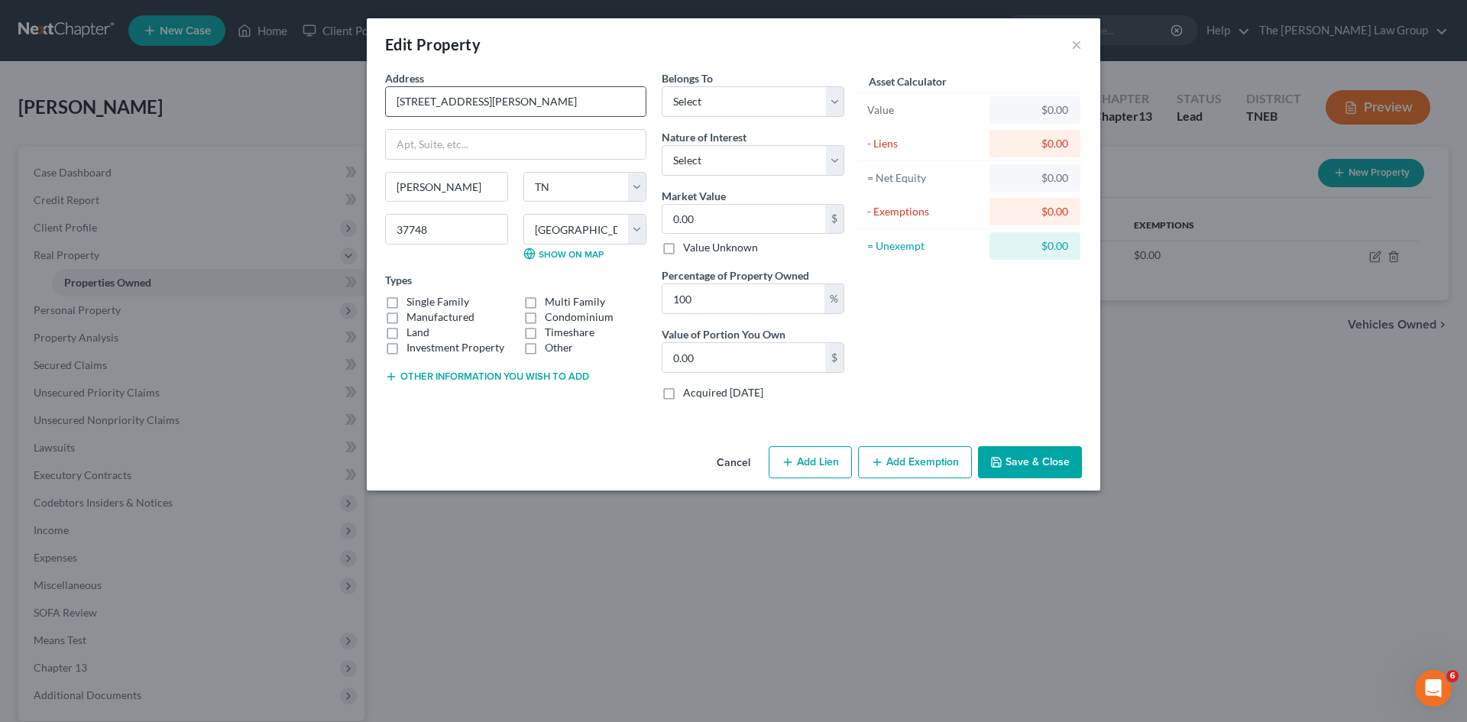
click at [544, 101] on input "[STREET_ADDRESS][PERSON_NAME]" at bounding box center [516, 101] width 260 height 29
click at [739, 113] on select "Select Debtor 1 Only Debtor 2 Only Debtor 1 And Debtor 2 Only At Least One Of T…" at bounding box center [753, 101] width 183 height 31
select select "0"
click at [662, 86] on select "Select Debtor 1 Only Debtor 2 Only Debtor 1 And Debtor 2 Only At Least One Of T…" at bounding box center [753, 101] width 183 height 31
click at [716, 147] on select "Select Fee Simple Joint Tenant Life Estate Equitable Interest Future Interest T…" at bounding box center [753, 160] width 183 height 31
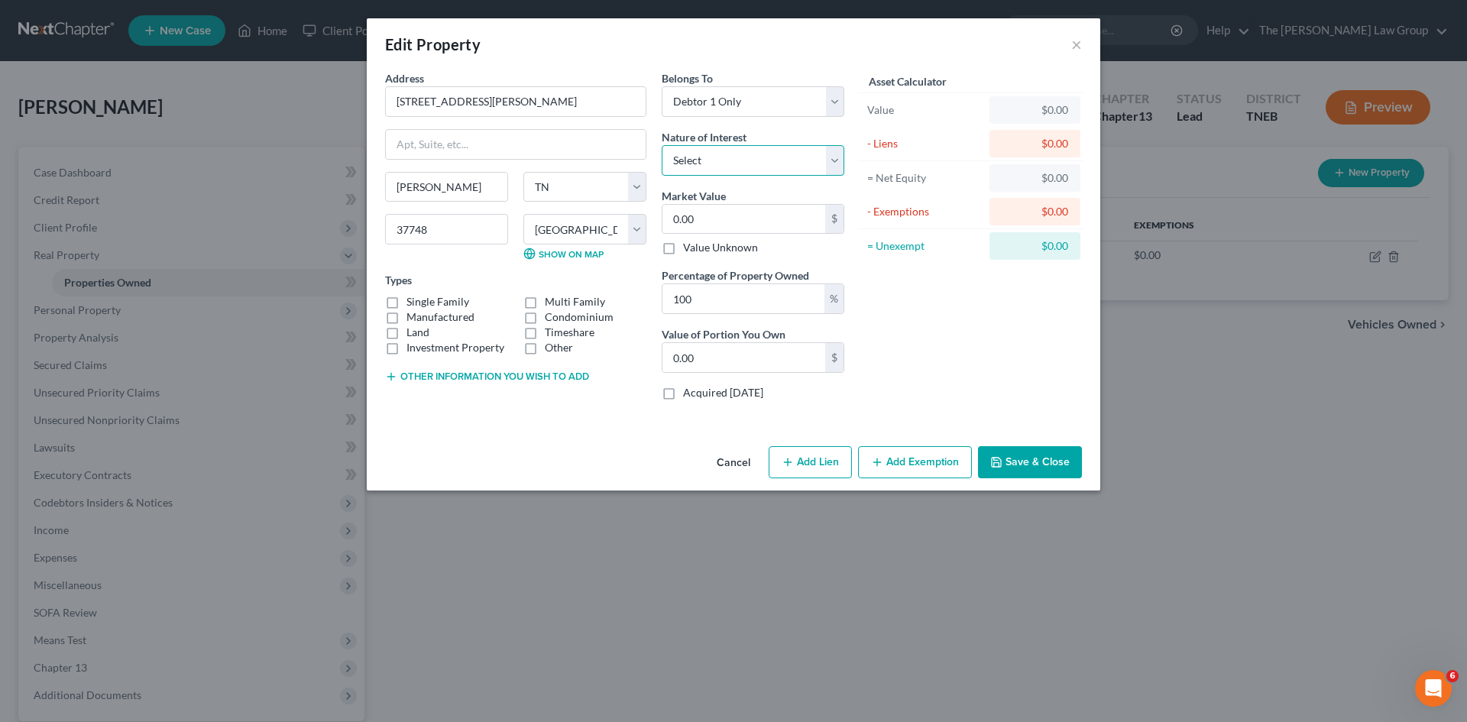
select select "0"
click at [662, 145] on select "Select Fee Simple Joint Tenant Life Estate Equitable Interest Future Interest T…" at bounding box center [753, 160] width 183 height 31
click at [390, 305] on div "Single Family Multi Family Manufactured Condominium Land Timeshare Investment P…" at bounding box center [515, 324] width 277 height 61
click at [407, 300] on label "Single Family" at bounding box center [438, 301] width 63 height 15
click at [413, 300] on input "Single Family" at bounding box center [418, 299] width 10 height 10
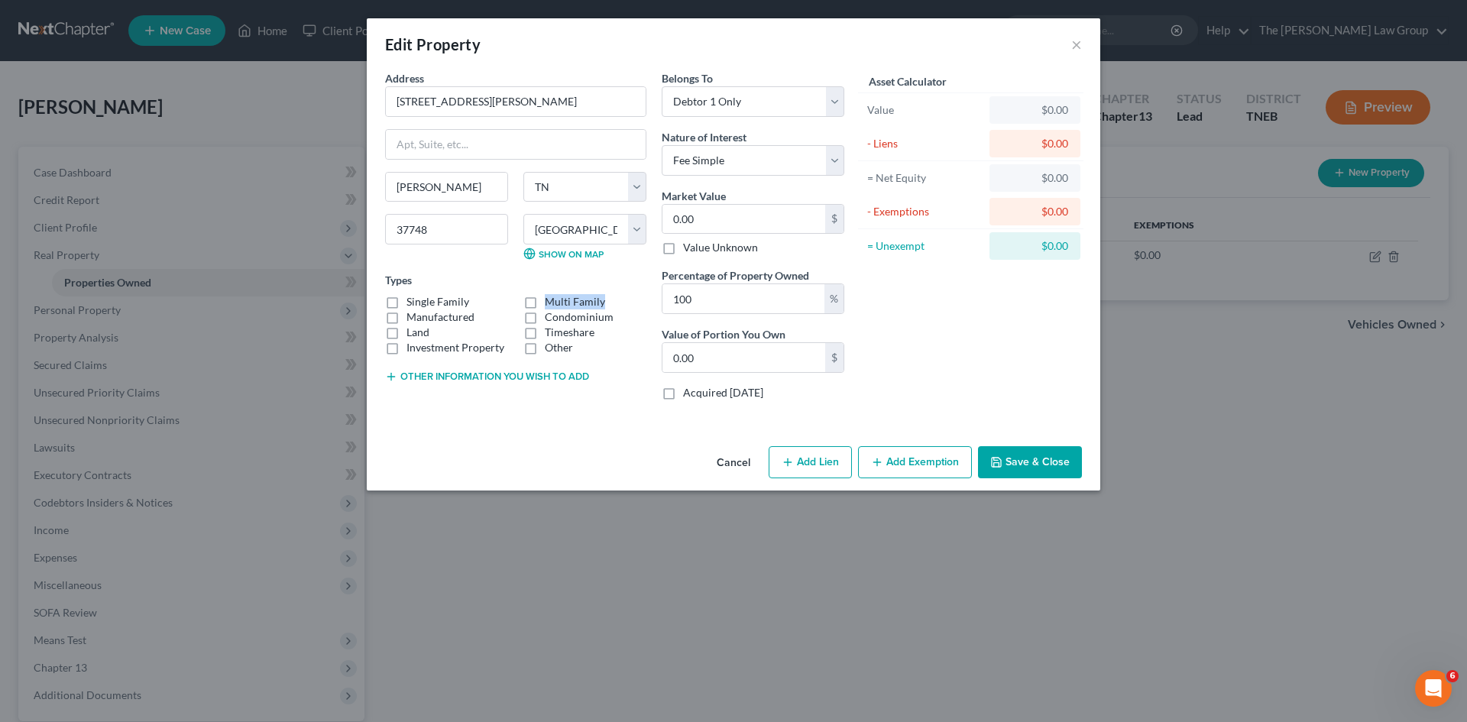
checkbox input "true"
click at [714, 220] on input "0.00" at bounding box center [744, 219] width 163 height 29
click at [715, 220] on input "0.00" at bounding box center [744, 219] width 163 height 29
type input "1"
type input "1.00"
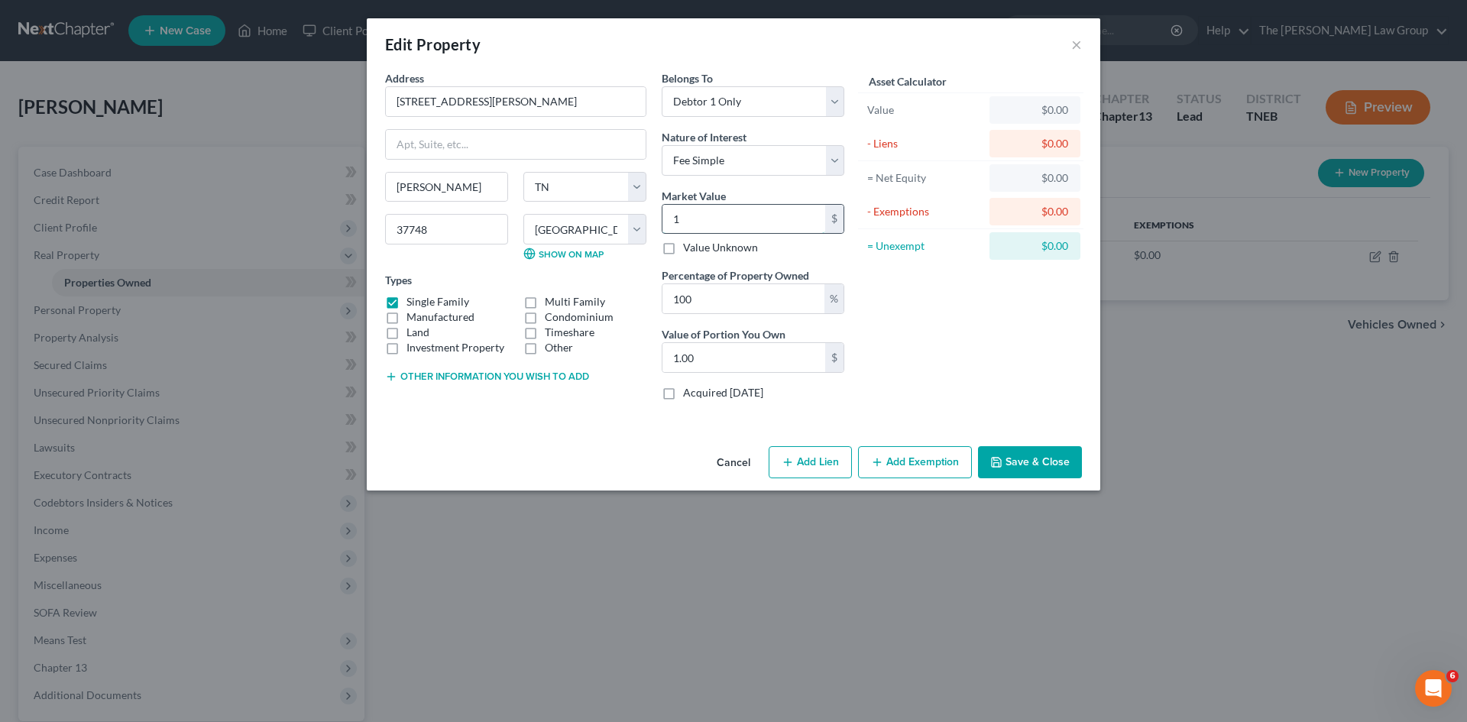
type input "17"
type input "17.00"
type input "174"
type input "174.00"
type input "1740"
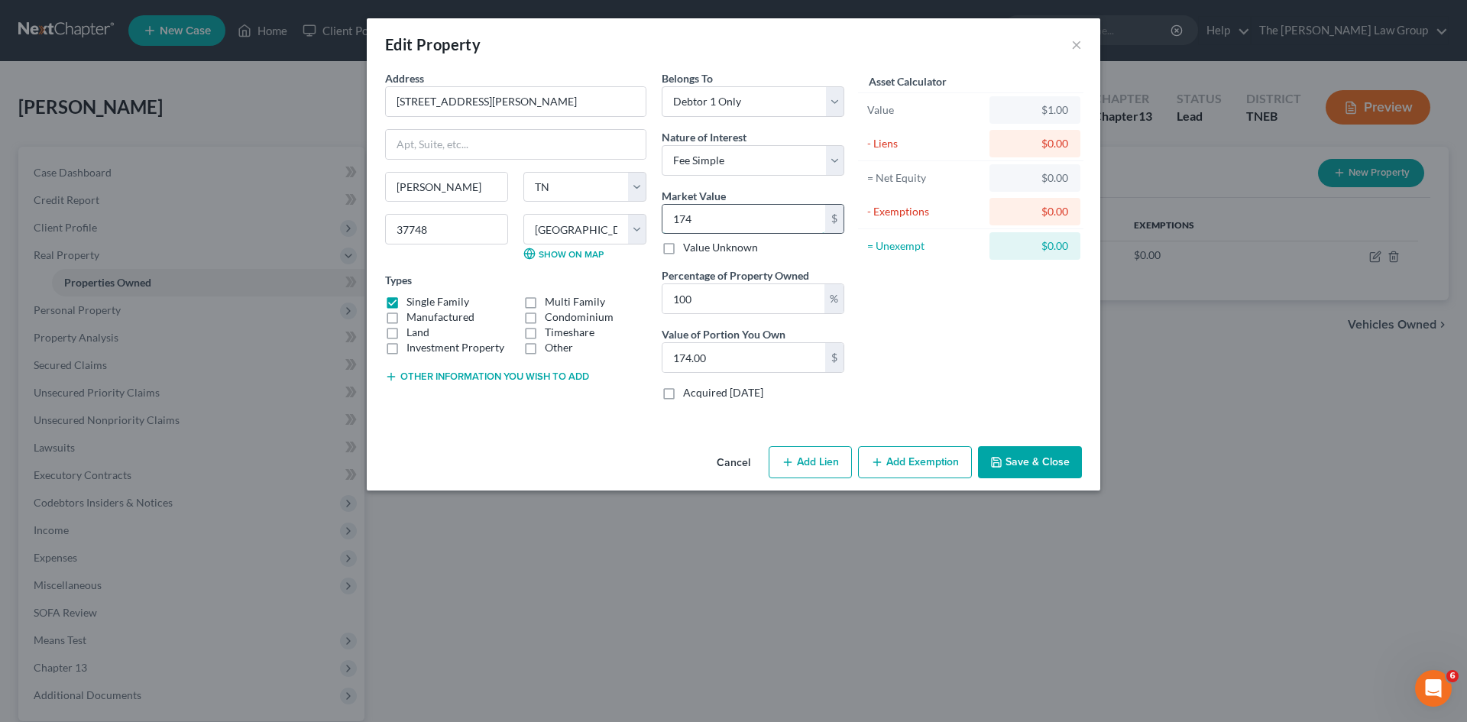
type input "1,740.00"
type input "1,7400"
type input "17,400.00"
type input "17,4000"
type input "174,000.00"
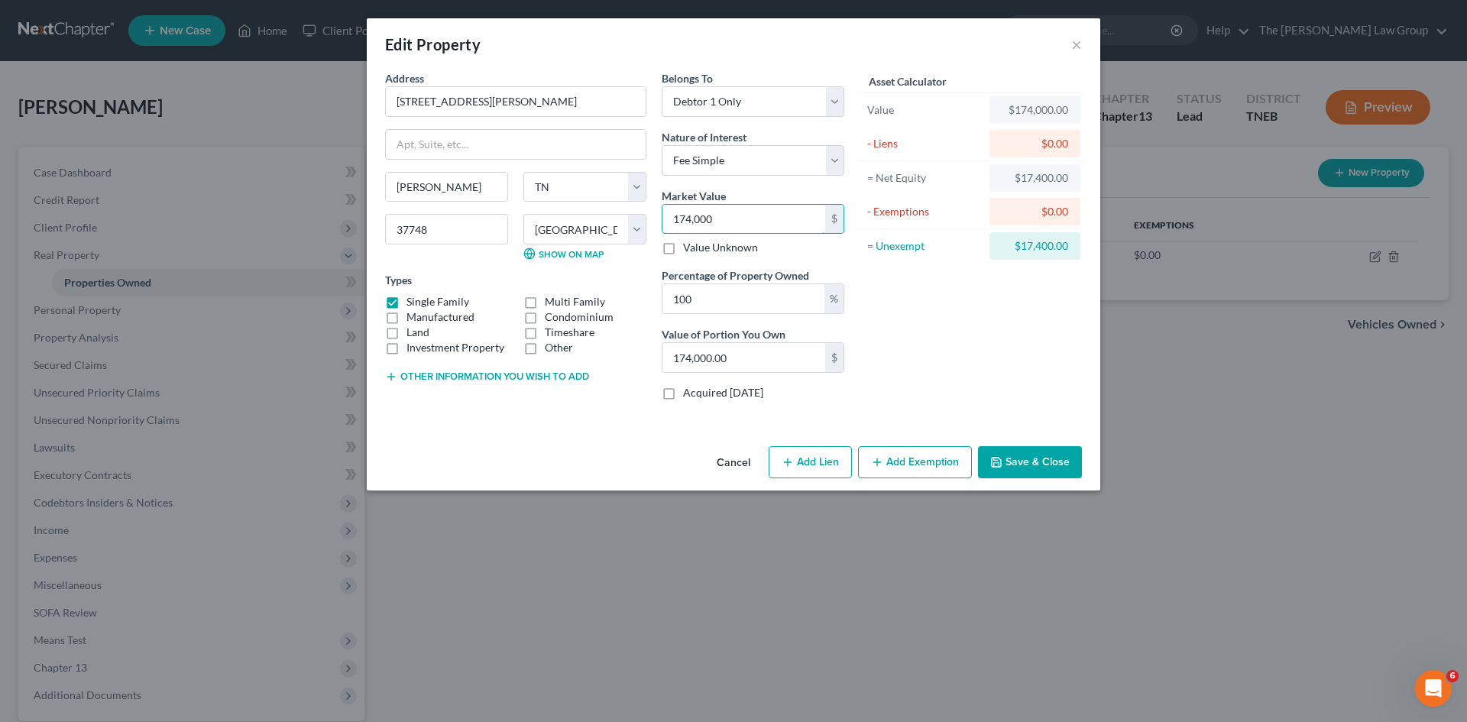
type input "174,000"
click at [830, 464] on button "Add Lien" at bounding box center [810, 462] width 83 height 32
select select "0"
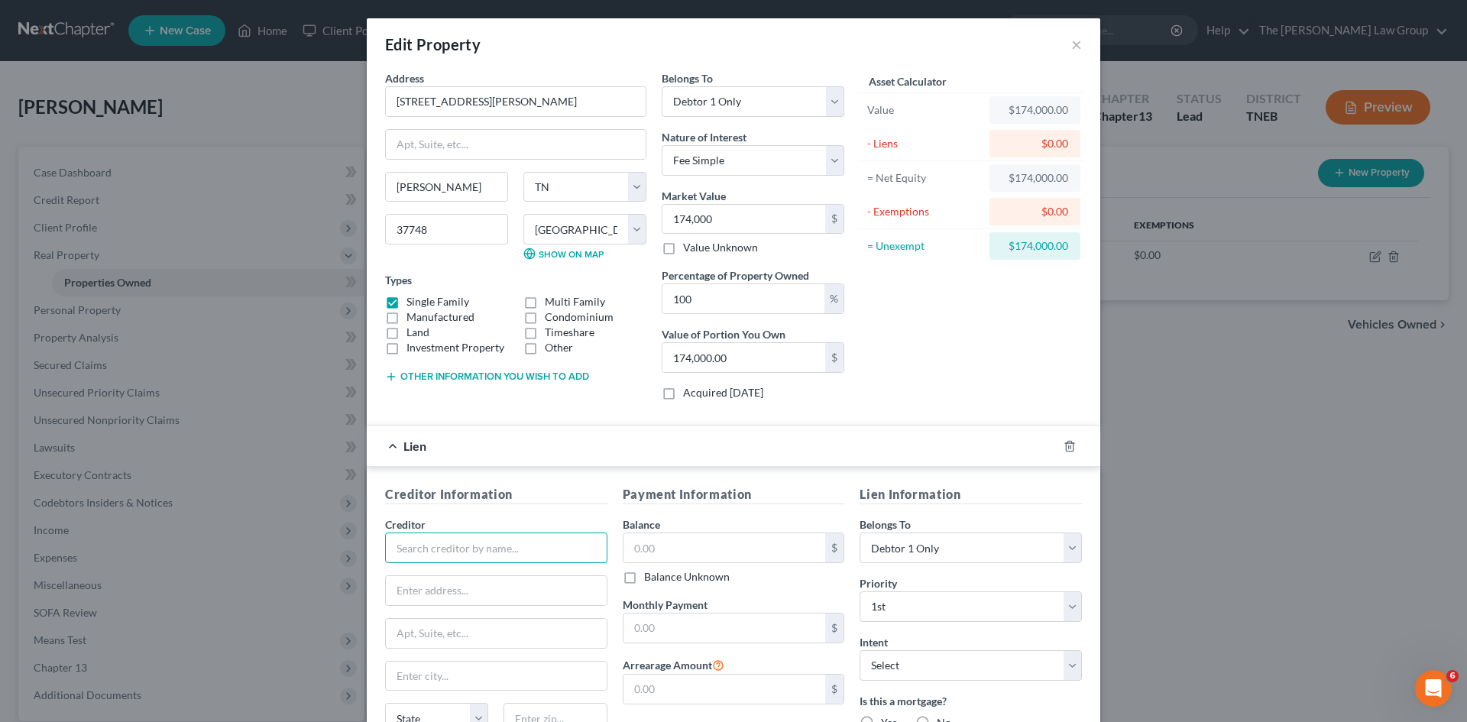
click at [470, 534] on input "text" at bounding box center [496, 548] width 222 height 31
type input "f"
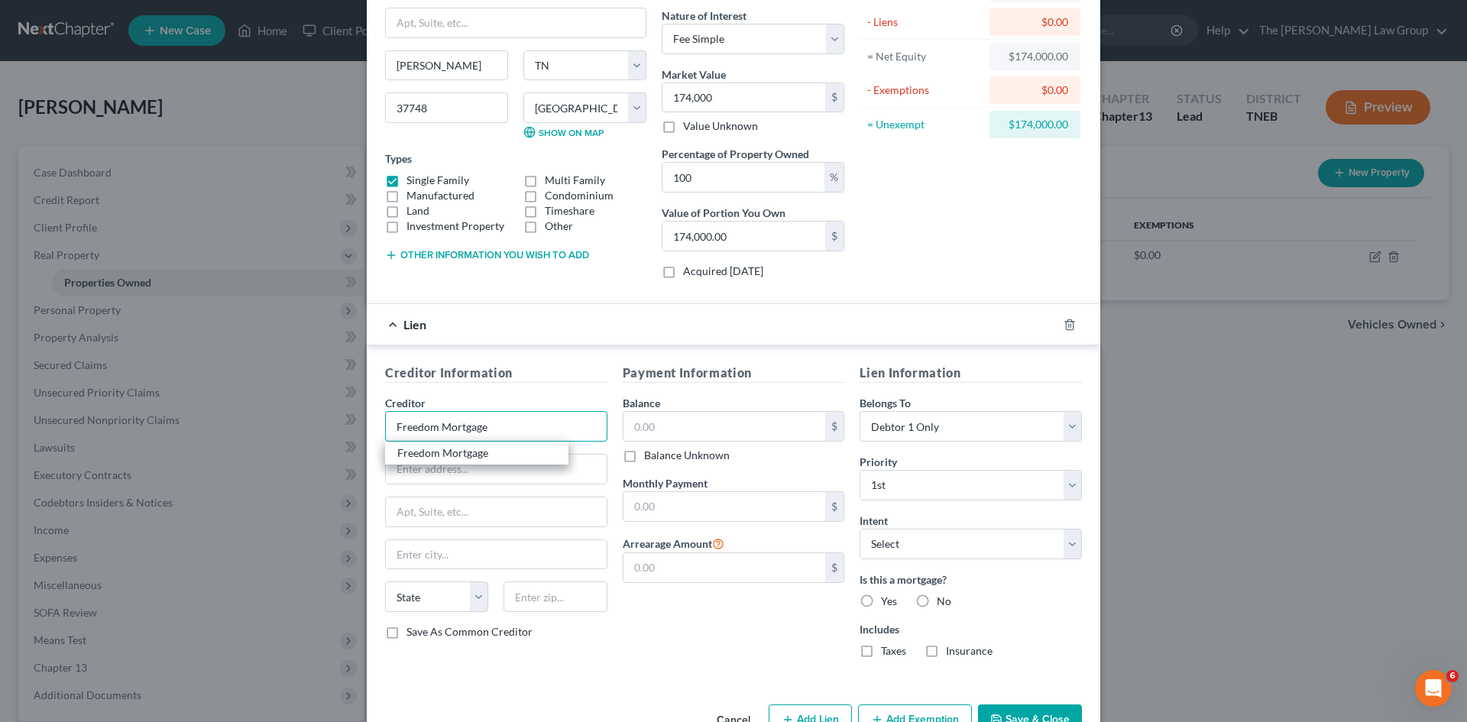
scroll to position [166, 0]
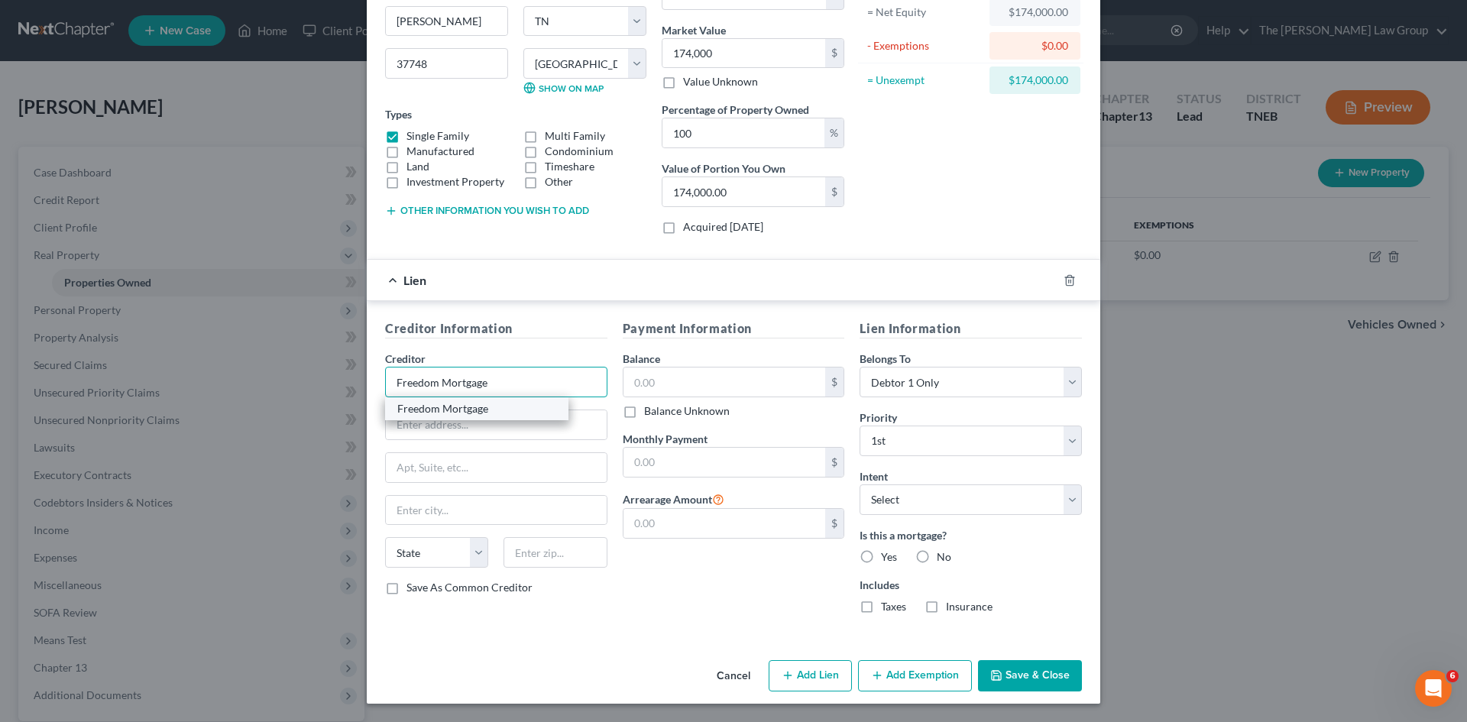
type input "Freedom Mortgage"
click at [468, 408] on div "Freedom Mortgage" at bounding box center [476, 408] width 159 height 15
type input "[STREET_ADDRESS]"
type input "Boca Raton"
select select "9"
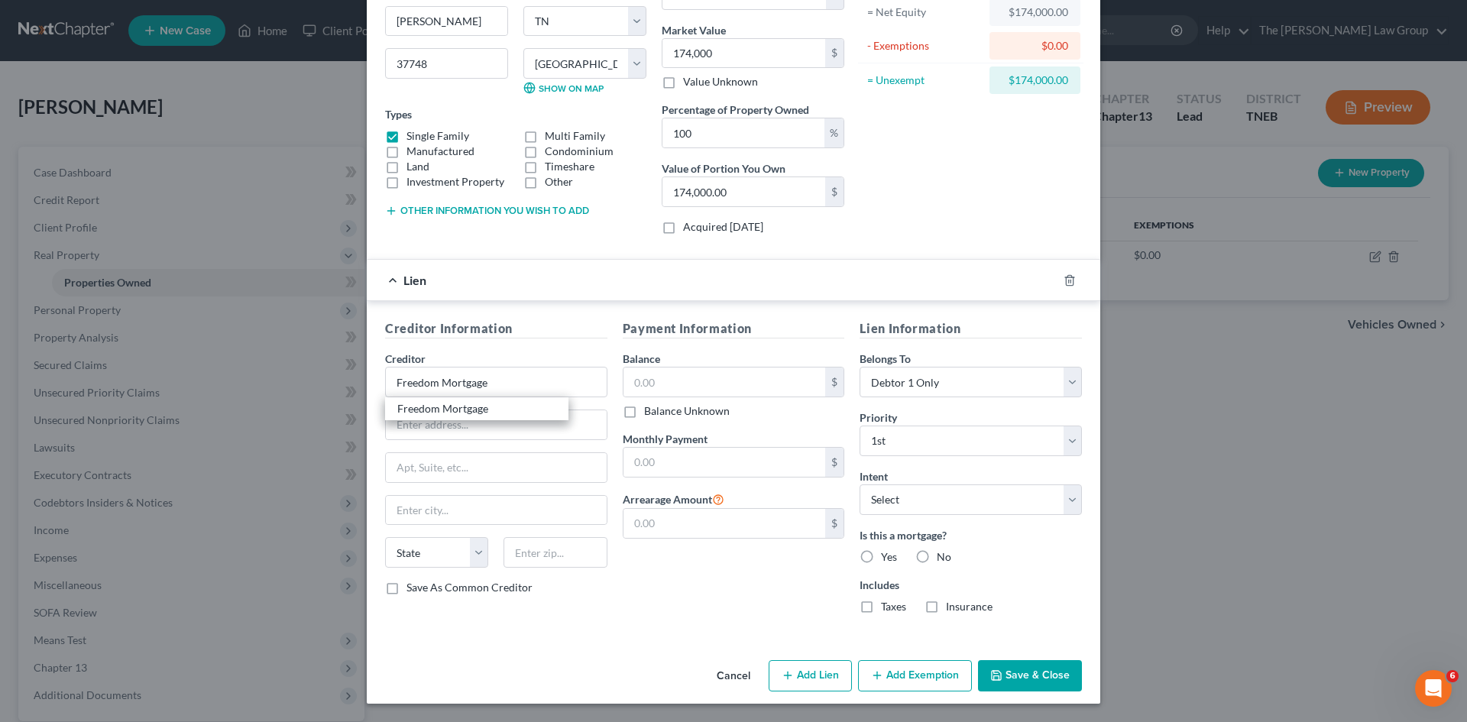
type input "33431"
click at [719, 383] on input "text" at bounding box center [725, 382] width 203 height 29
type input "145,000"
click at [714, 457] on input "text" at bounding box center [725, 462] width 203 height 29
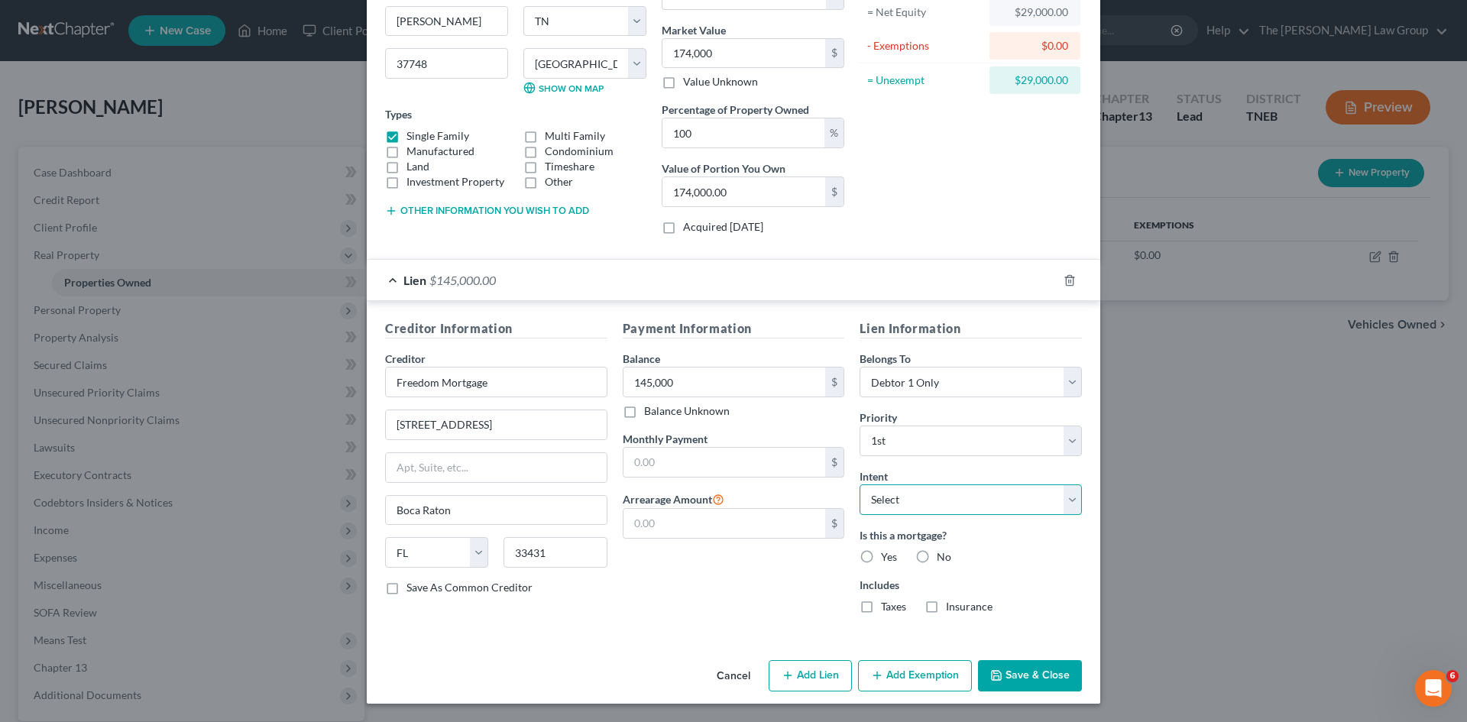
click at [953, 513] on select "Select Surrender Redeem Reaffirm Avoid Other" at bounding box center [971, 499] width 222 height 31
select select "2"
click at [860, 484] on select "Select Surrender Redeem Reaffirm Avoid Other" at bounding box center [971, 499] width 222 height 31
click at [881, 555] on label "Yes" at bounding box center [889, 556] width 16 height 15
click at [887, 555] on input "Yes" at bounding box center [892, 554] width 10 height 10
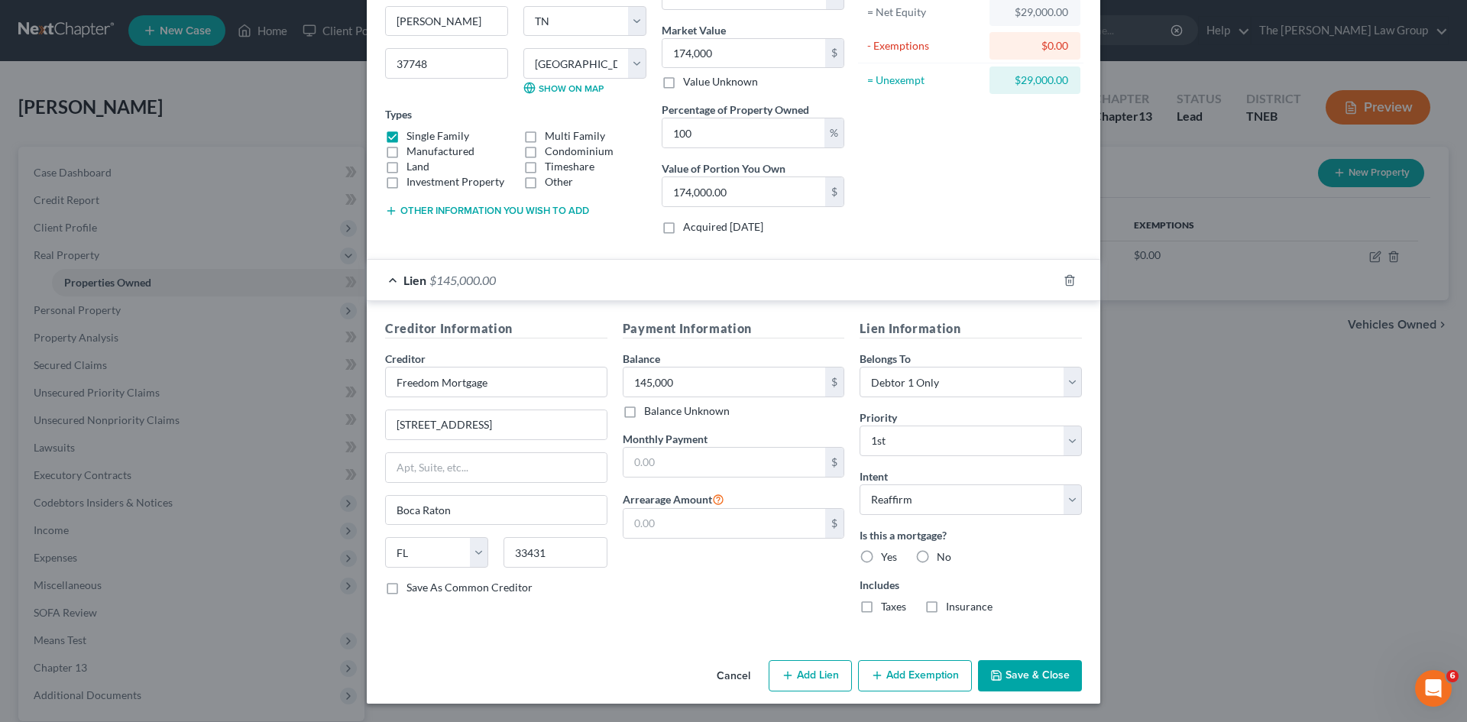
radio input "true"
click at [937, 556] on label "No" at bounding box center [944, 556] width 15 height 15
click at [943, 556] on input "No" at bounding box center [948, 554] width 10 height 10
radio input "true"
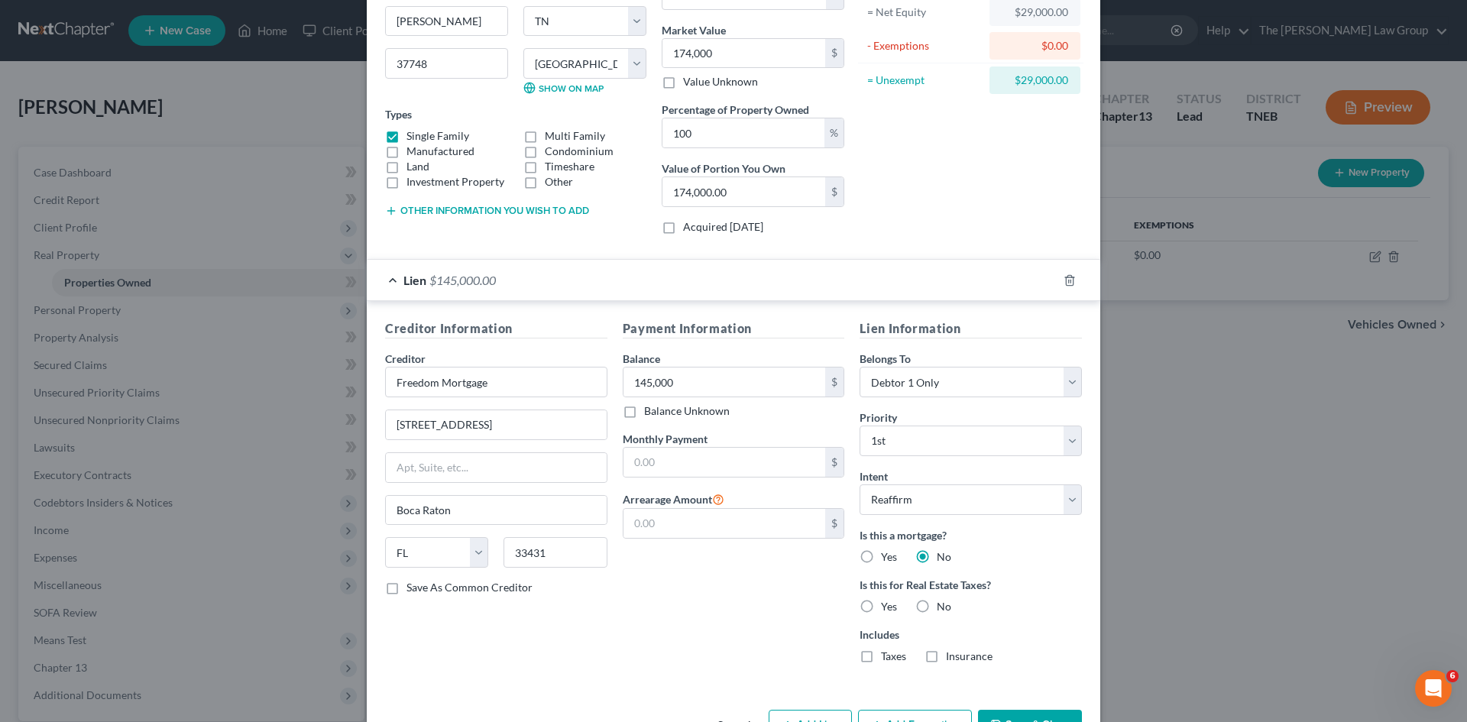
click at [881, 558] on label "Yes" at bounding box center [889, 556] width 16 height 15
click at [887, 558] on input "Yes" at bounding box center [892, 554] width 10 height 10
radio input "true"
radio input "false"
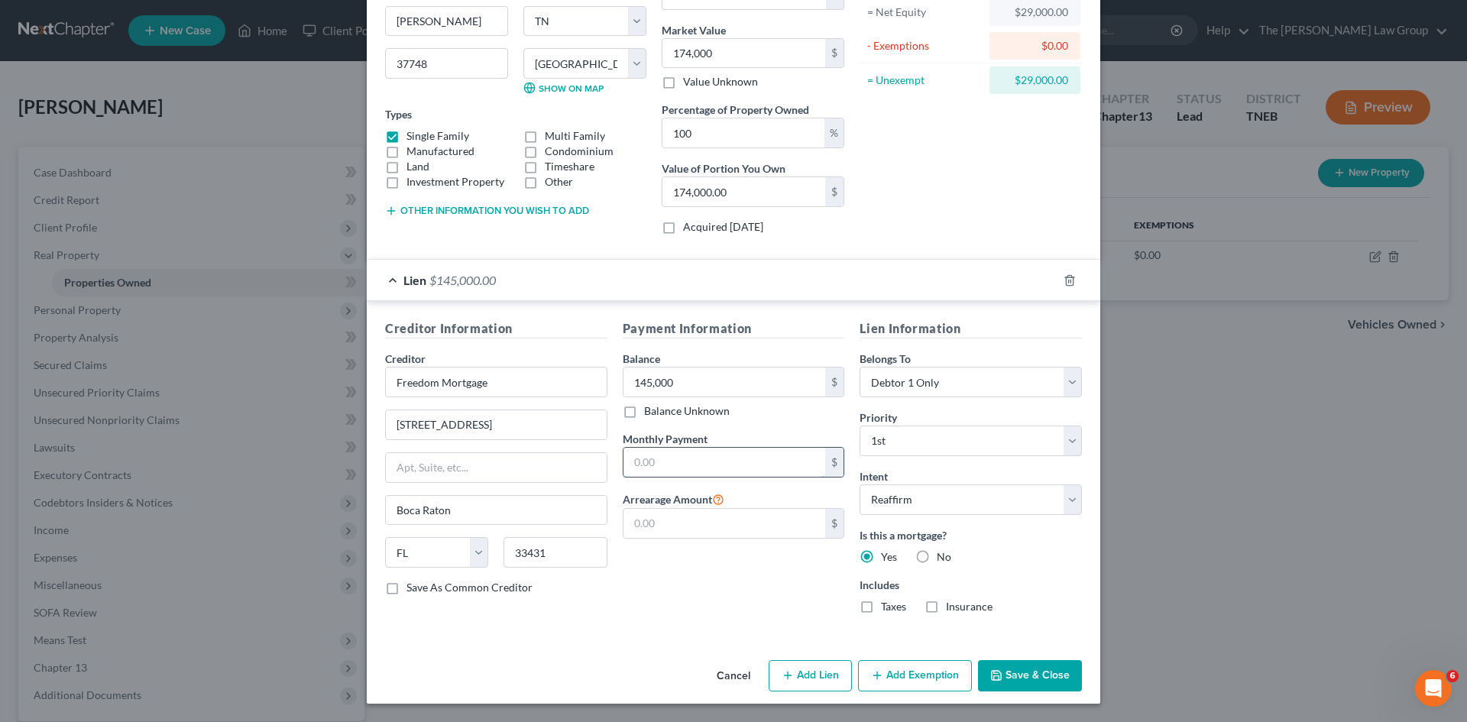
click at [658, 460] on input "text" at bounding box center [725, 462] width 203 height 29
type input "1,125"
click at [620, 557] on div "Payment Information Balance 145,000.00 $ Balance Unknown Balance Undetermined 1…" at bounding box center [734, 472] width 238 height 306
click at [881, 611] on label "Taxes" at bounding box center [893, 606] width 25 height 15
click at [887, 609] on input "Taxes" at bounding box center [892, 604] width 10 height 10
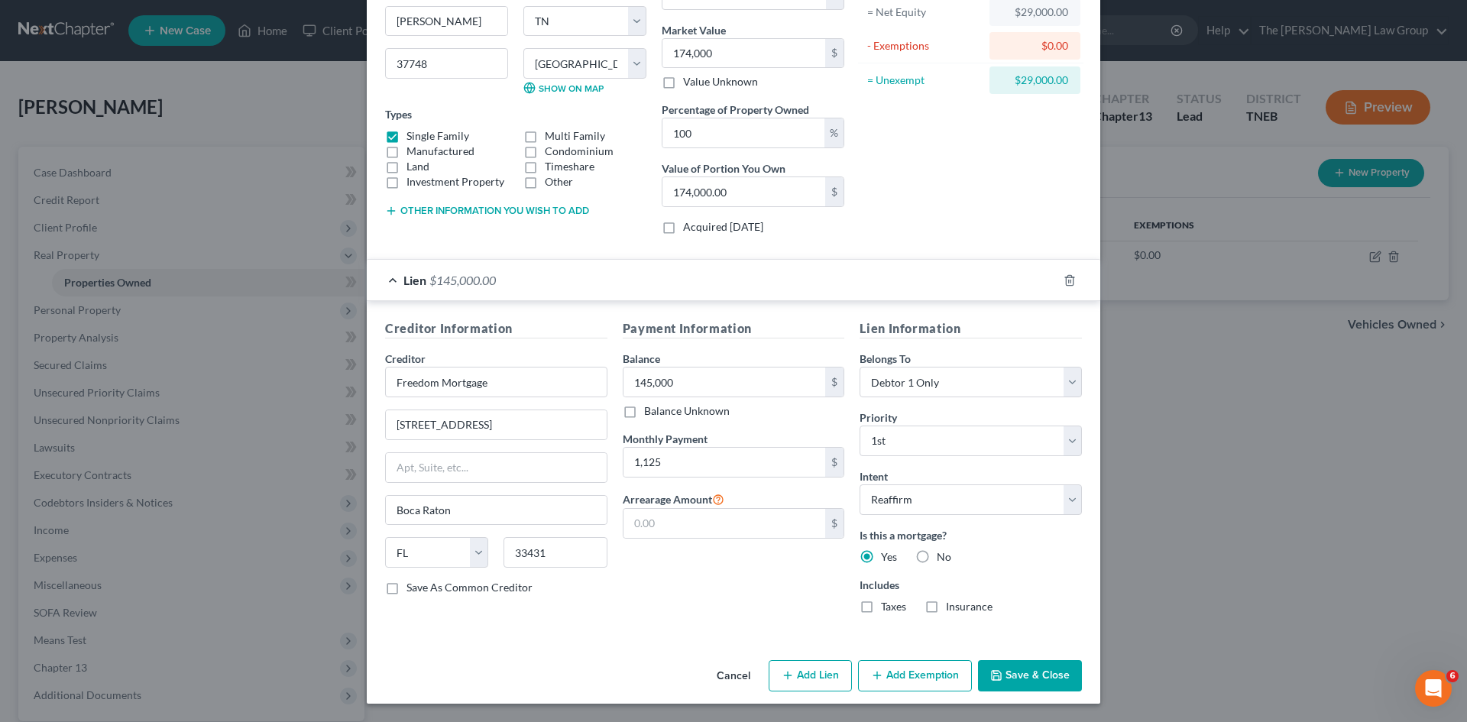
checkbox input "true"
click at [940, 608] on div "Insurance" at bounding box center [959, 606] width 68 height 15
click at [946, 609] on label "Insurance" at bounding box center [969, 606] width 47 height 15
click at [952, 609] on input "Insurance" at bounding box center [957, 604] width 10 height 10
checkbox input "true"
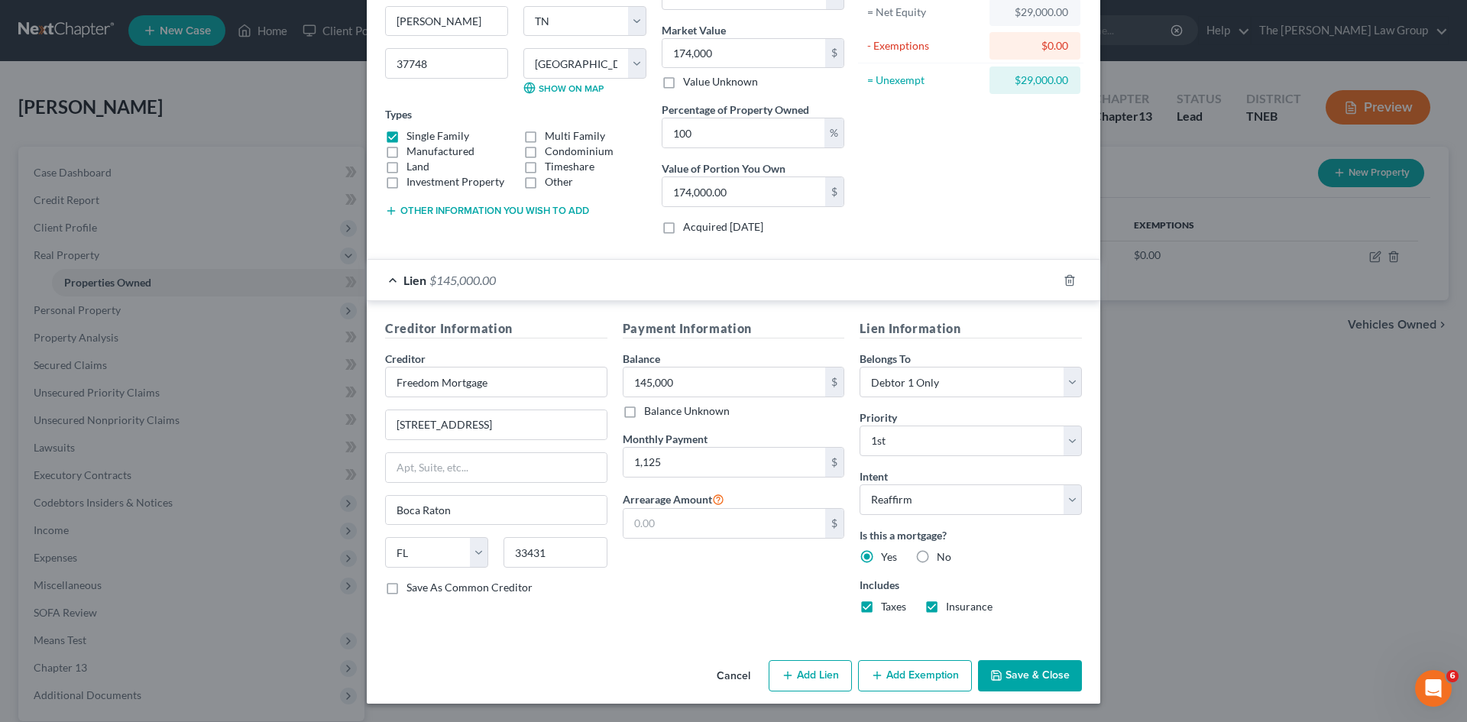
click at [899, 678] on button "Add Exemption" at bounding box center [915, 676] width 114 height 32
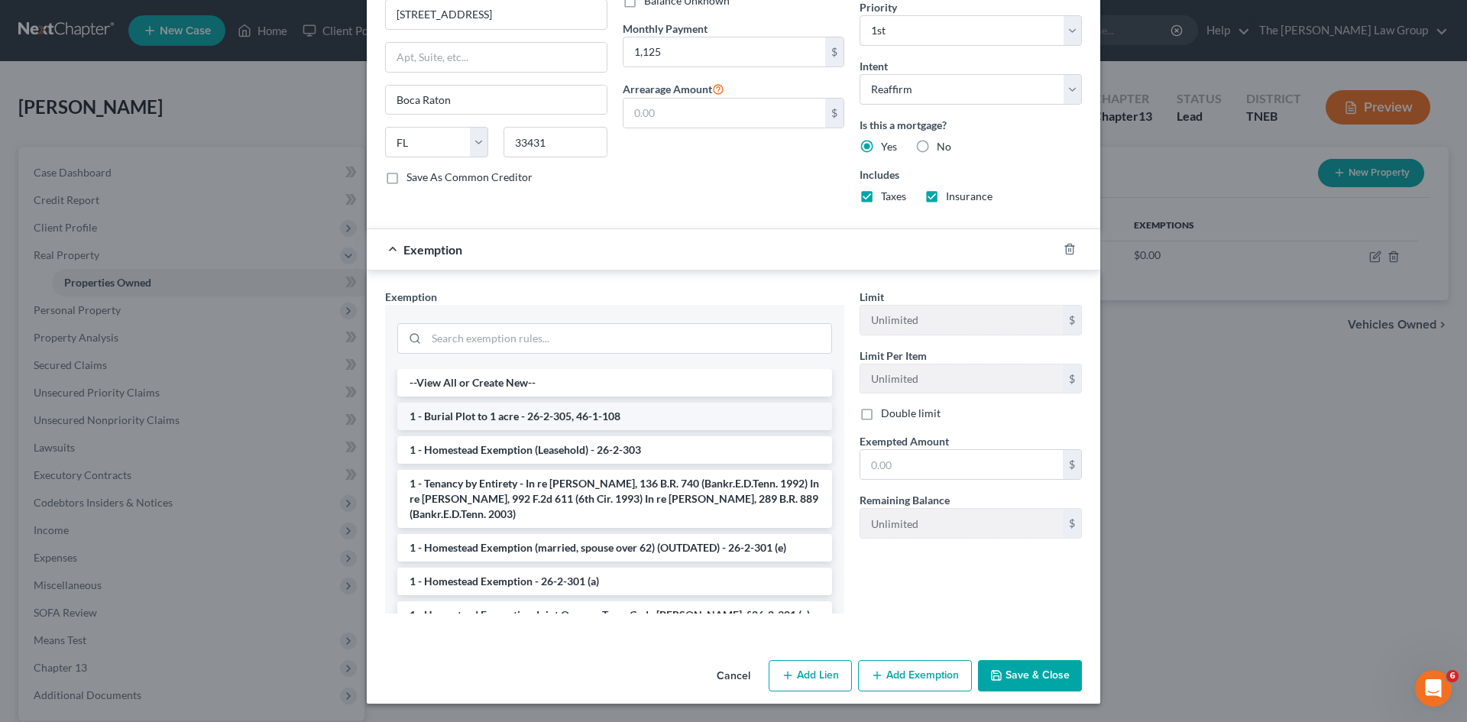
scroll to position [1, 0]
click at [504, 455] on li "1 - Homestead Exemption (Leasehold) - 26-2-303" at bounding box center [614, 450] width 435 height 28
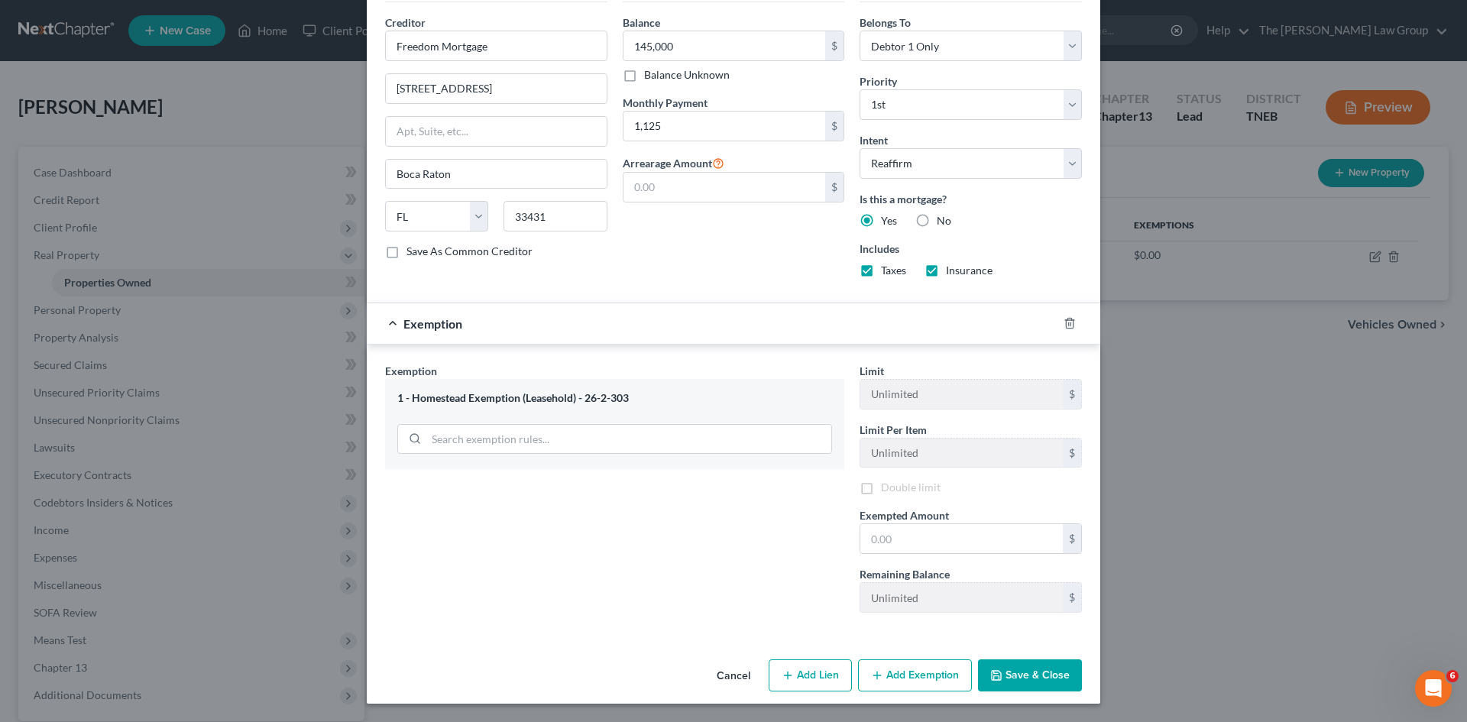
click at [504, 455] on div at bounding box center [614, 438] width 435 height 40
click at [1034, 670] on button "Save & Close" at bounding box center [1030, 675] width 104 height 32
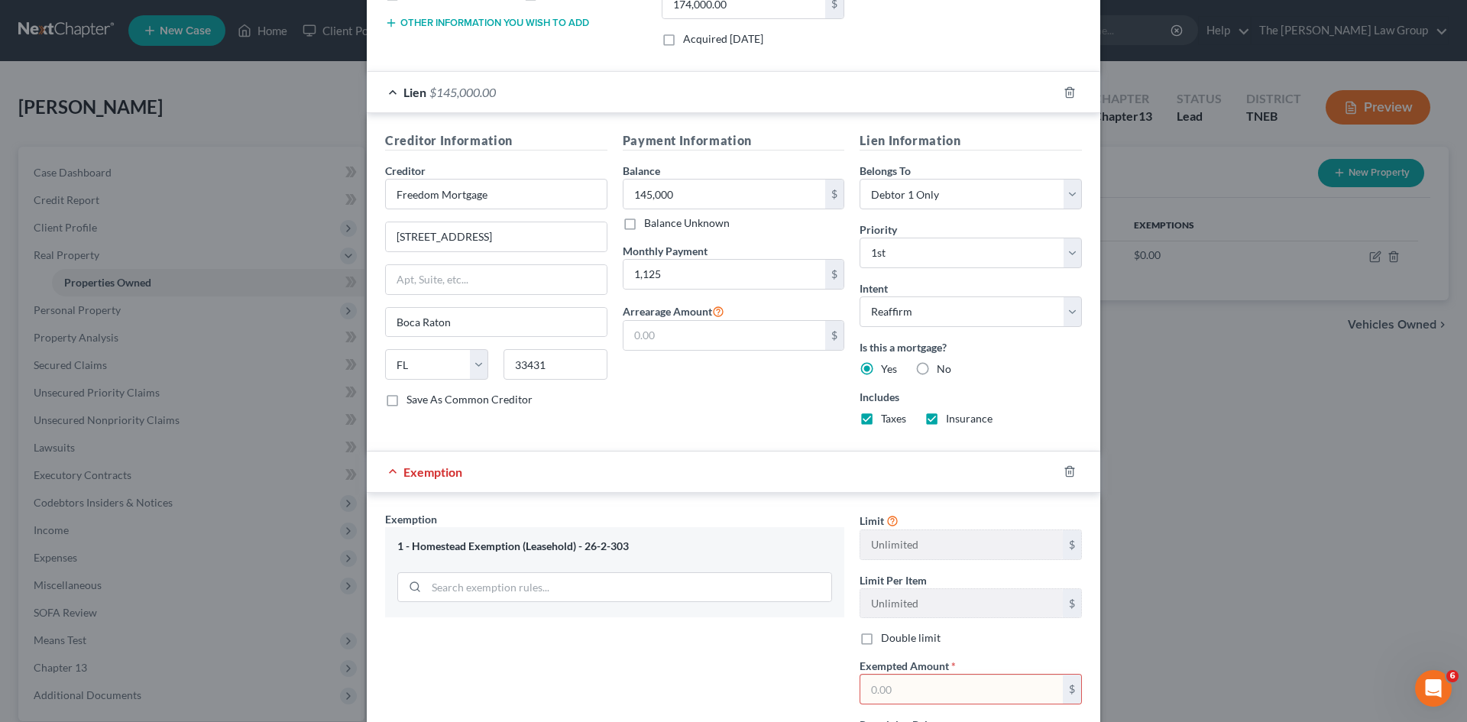
scroll to position [355, 0]
click at [379, 473] on div "Exemption" at bounding box center [712, 471] width 691 height 41
click at [392, 472] on div "Exemption" at bounding box center [712, 471] width 691 height 41
click at [416, 472] on span "Exemption" at bounding box center [432, 471] width 59 height 15
click at [557, 536] on div "1 - Homestead Exemption (Leasehold) - 26-2-303" at bounding box center [614, 572] width 459 height 90
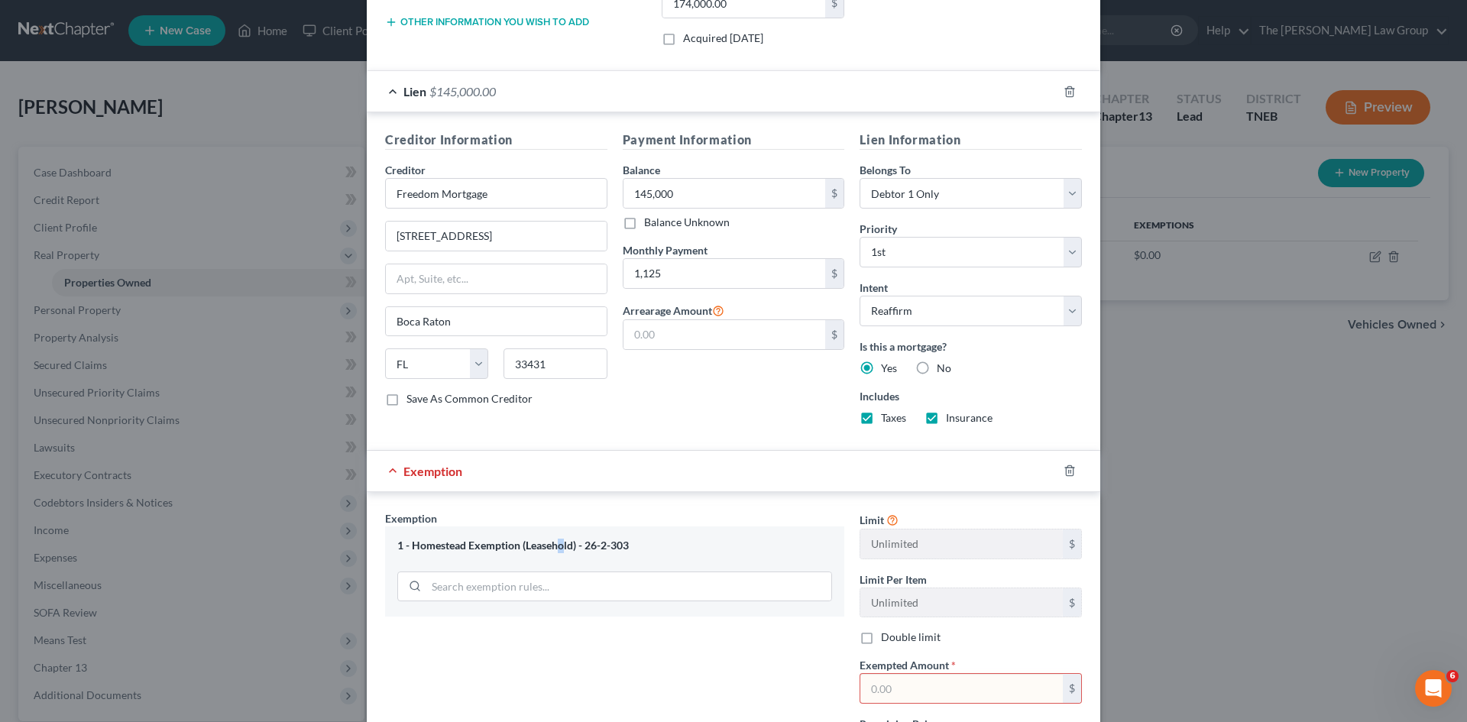
click at [556, 541] on div "1 - Homestead Exemption (Leasehold) - 26-2-303" at bounding box center [614, 546] width 435 height 15
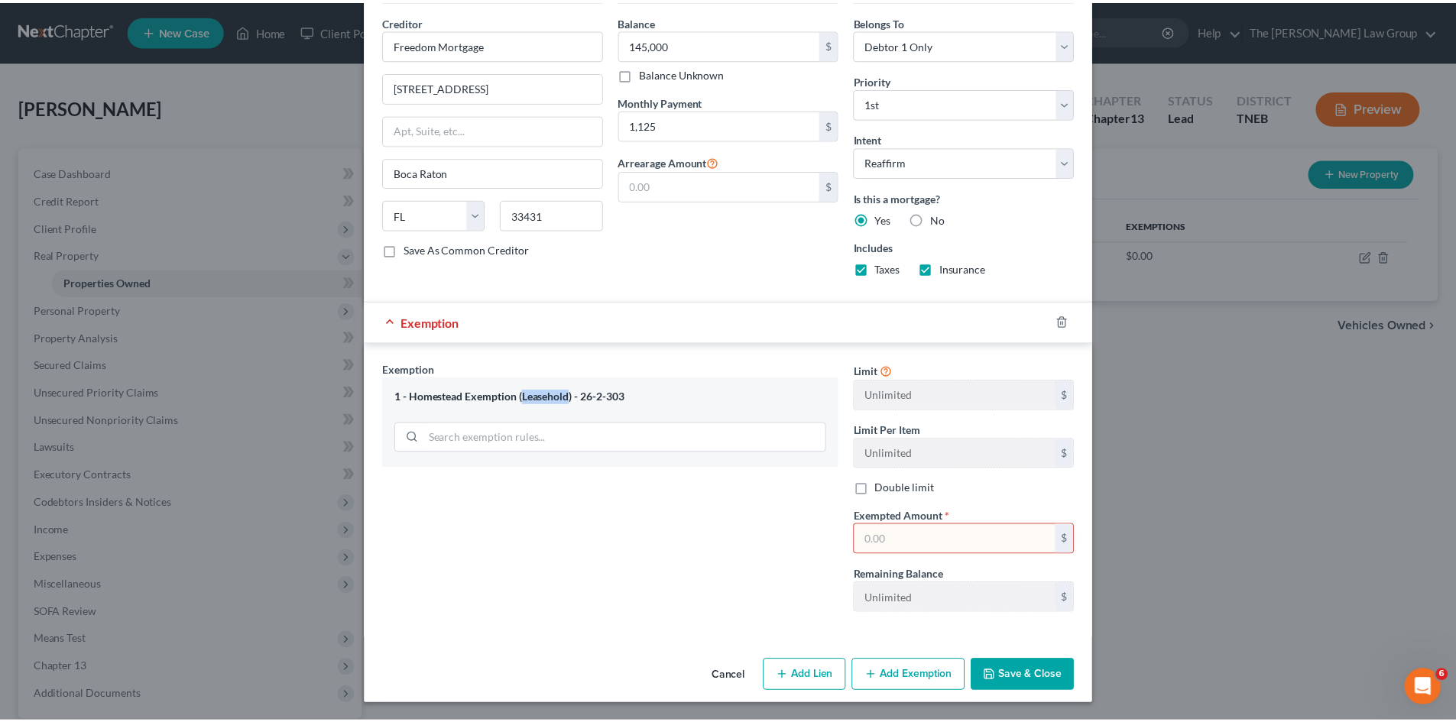
scroll to position [504, 0]
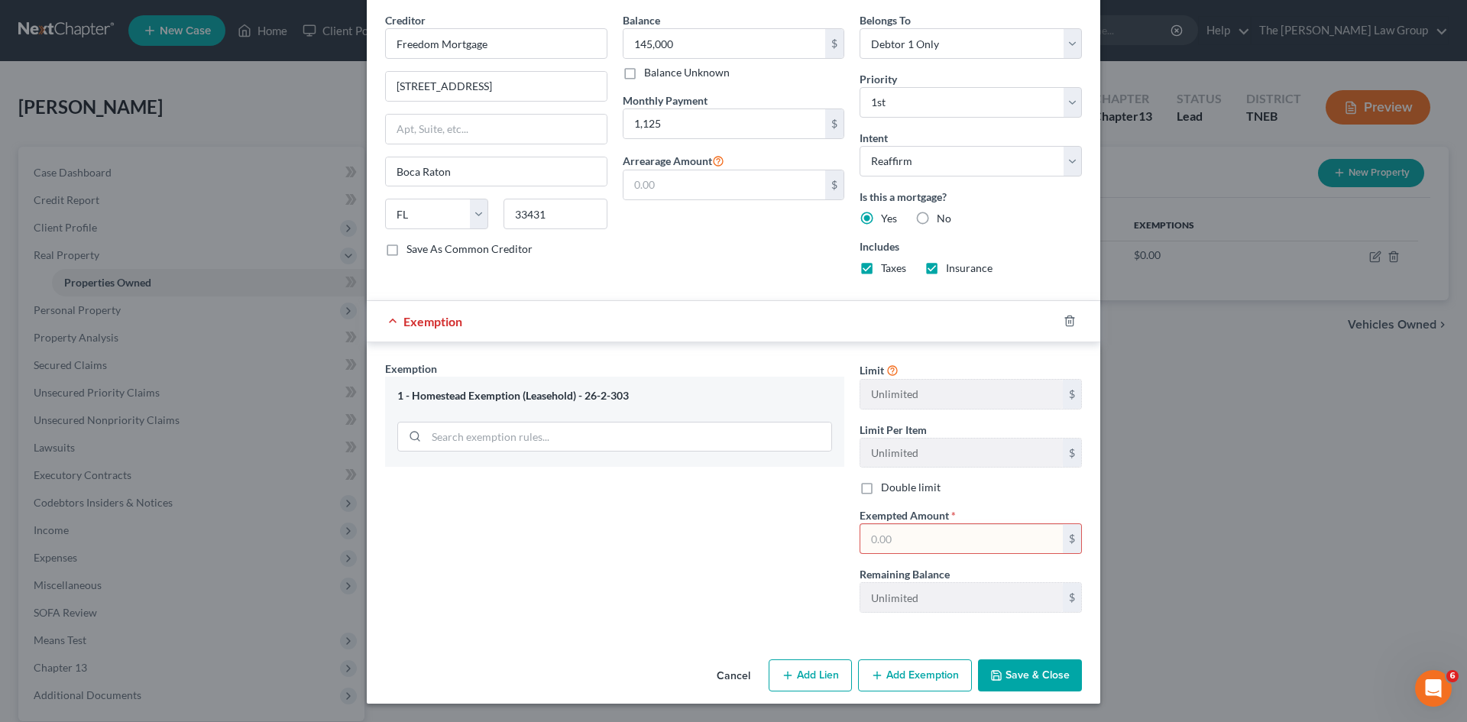
click at [936, 537] on input "text" at bounding box center [961, 538] width 203 height 29
type input "145,000"
click at [1022, 675] on button "Save & Close" at bounding box center [1030, 675] width 104 height 32
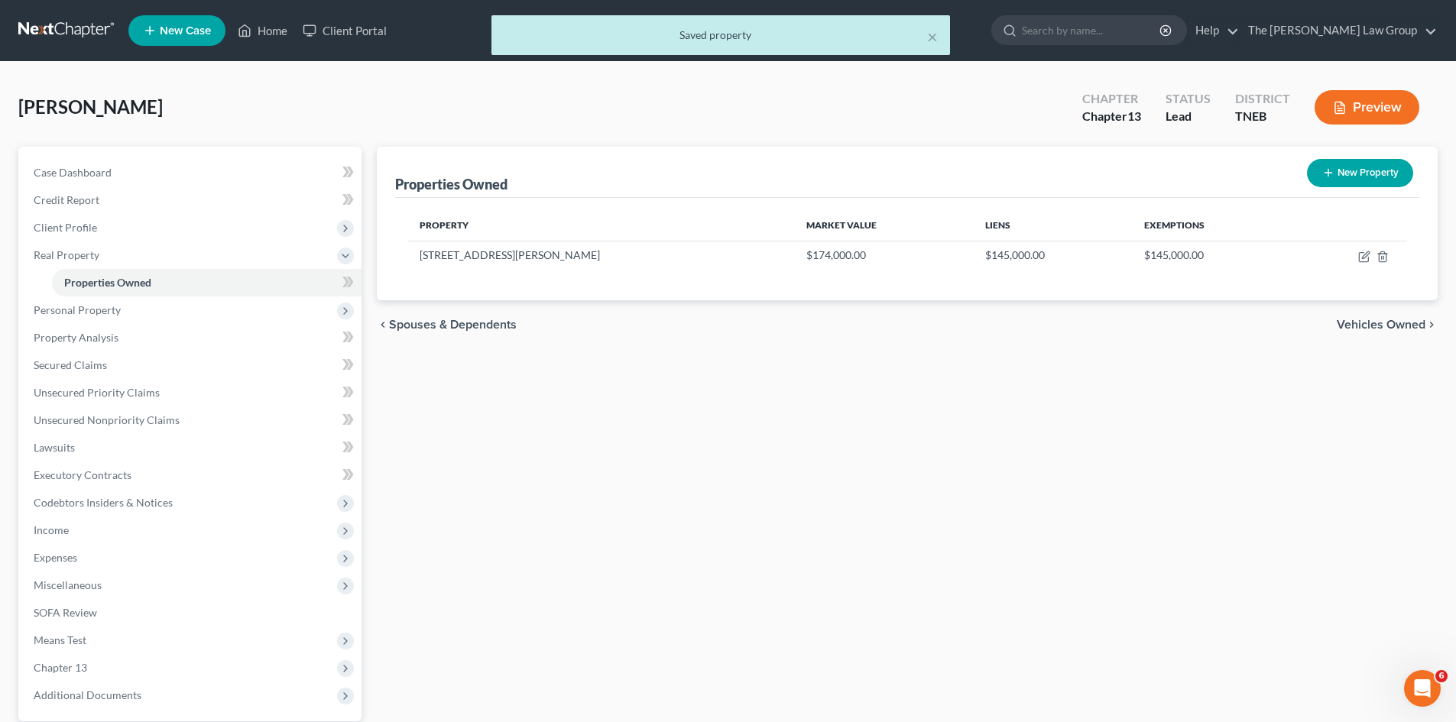
click at [1366, 322] on span "Vehicles Owned" at bounding box center [1381, 325] width 89 height 12
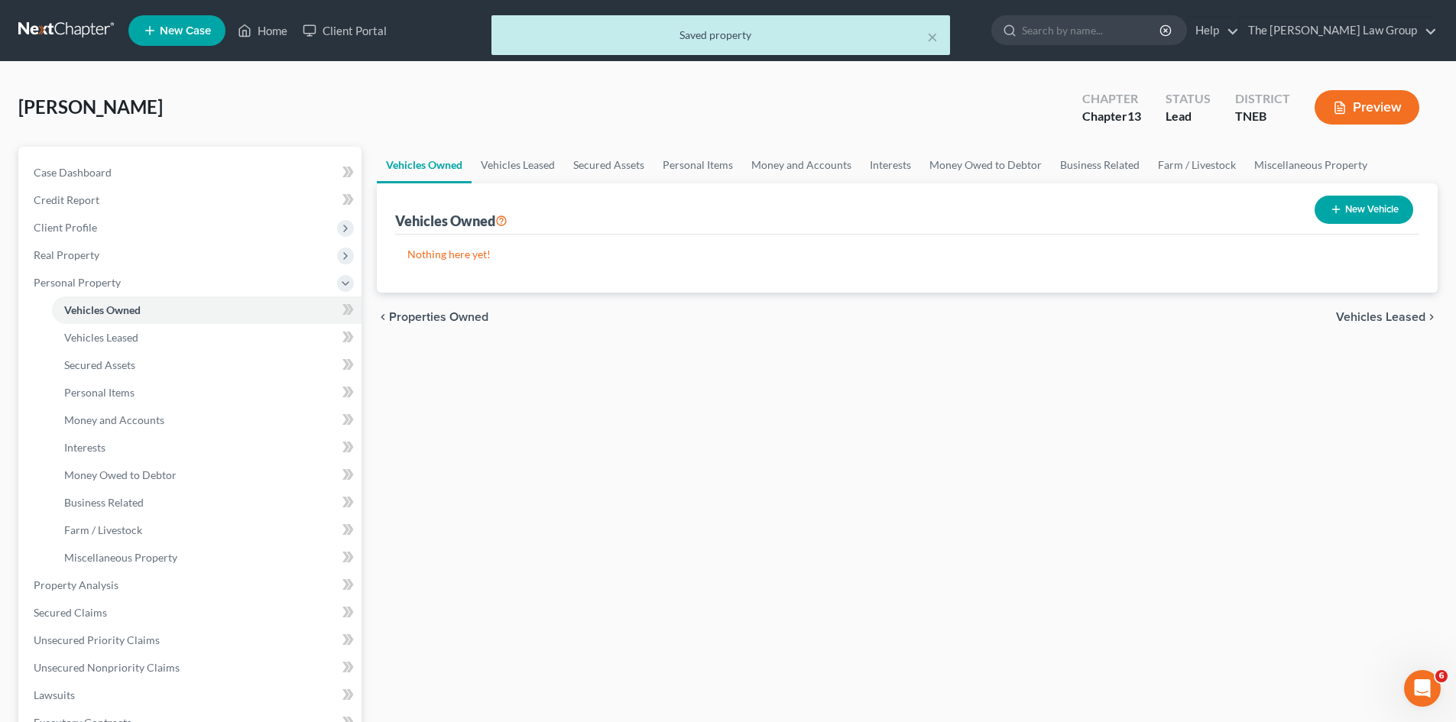
click at [1380, 318] on span "Vehicles Leased" at bounding box center [1380, 317] width 89 height 12
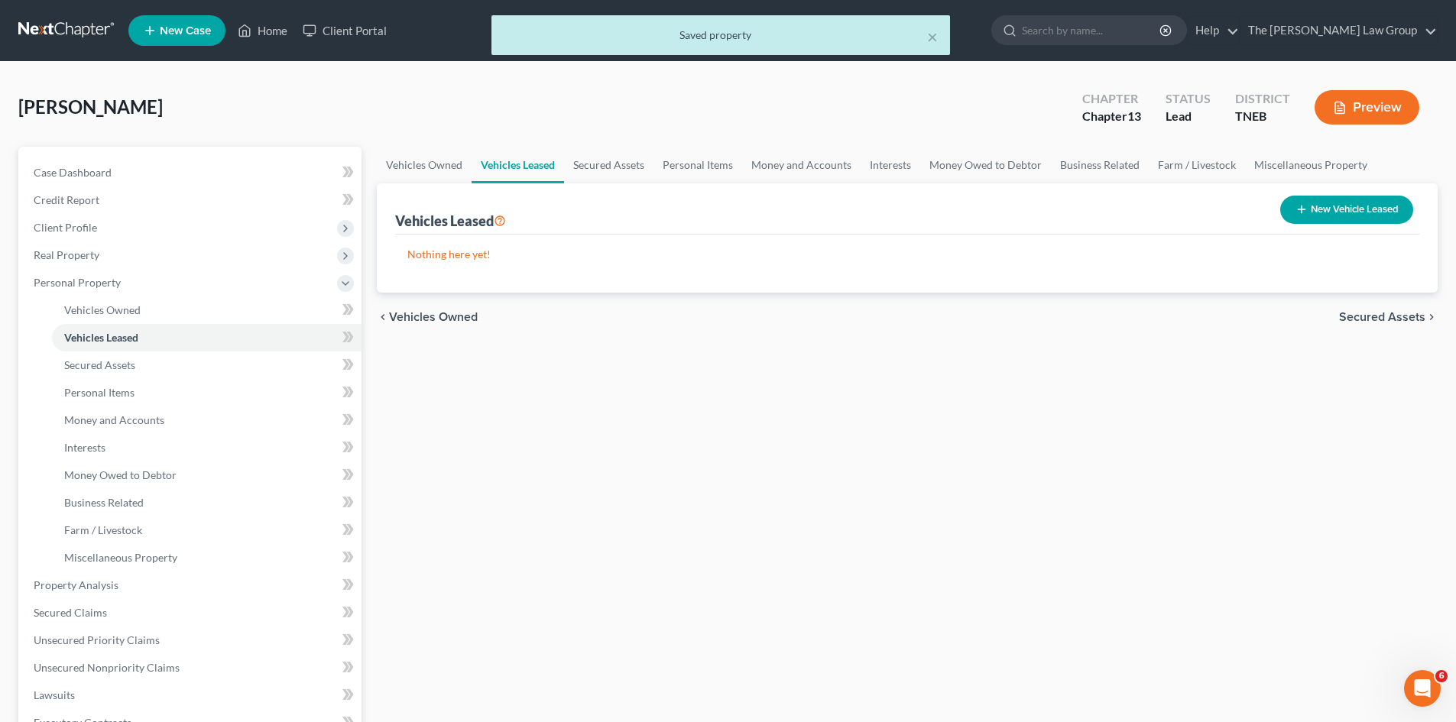
click at [1378, 328] on div "chevron_left Vehicles Owned Secured Assets chevron_right" at bounding box center [907, 317] width 1061 height 49
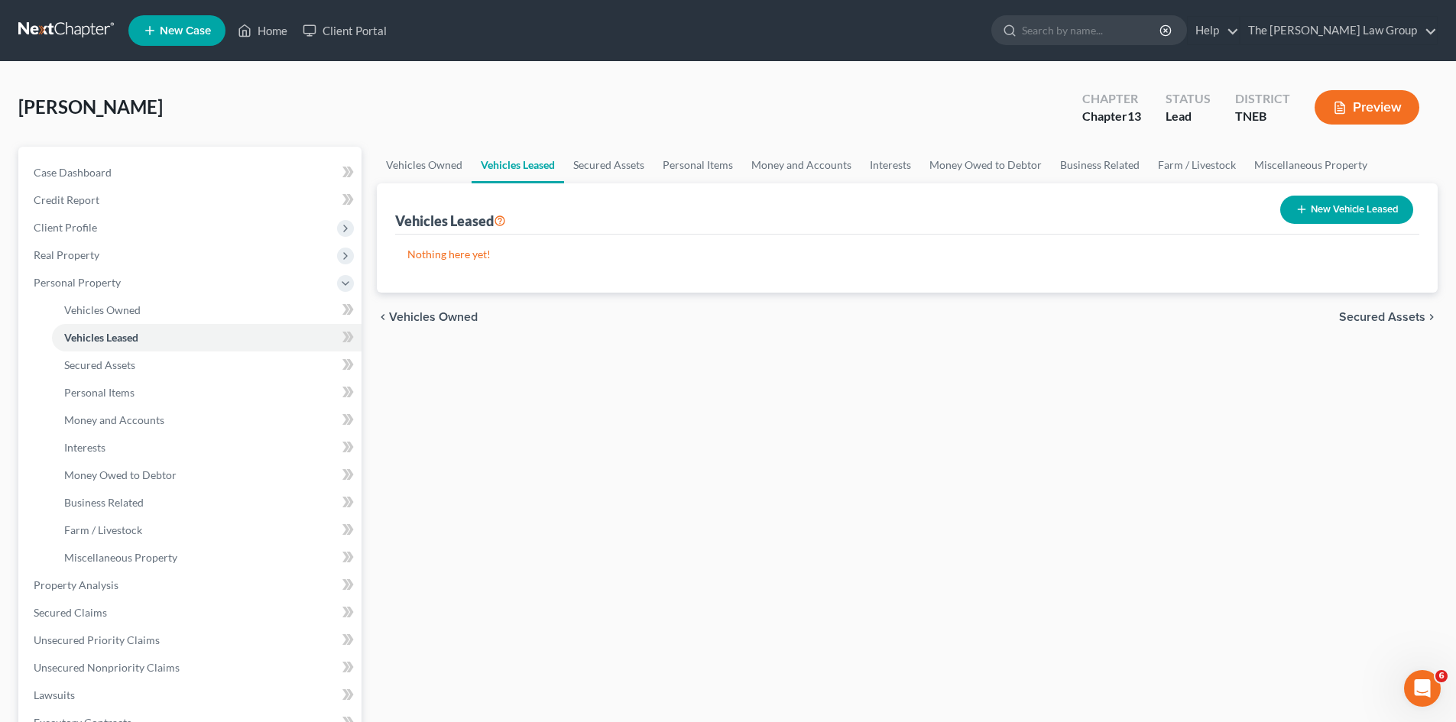
click at [1383, 318] on span "Secured Assets" at bounding box center [1382, 317] width 86 height 12
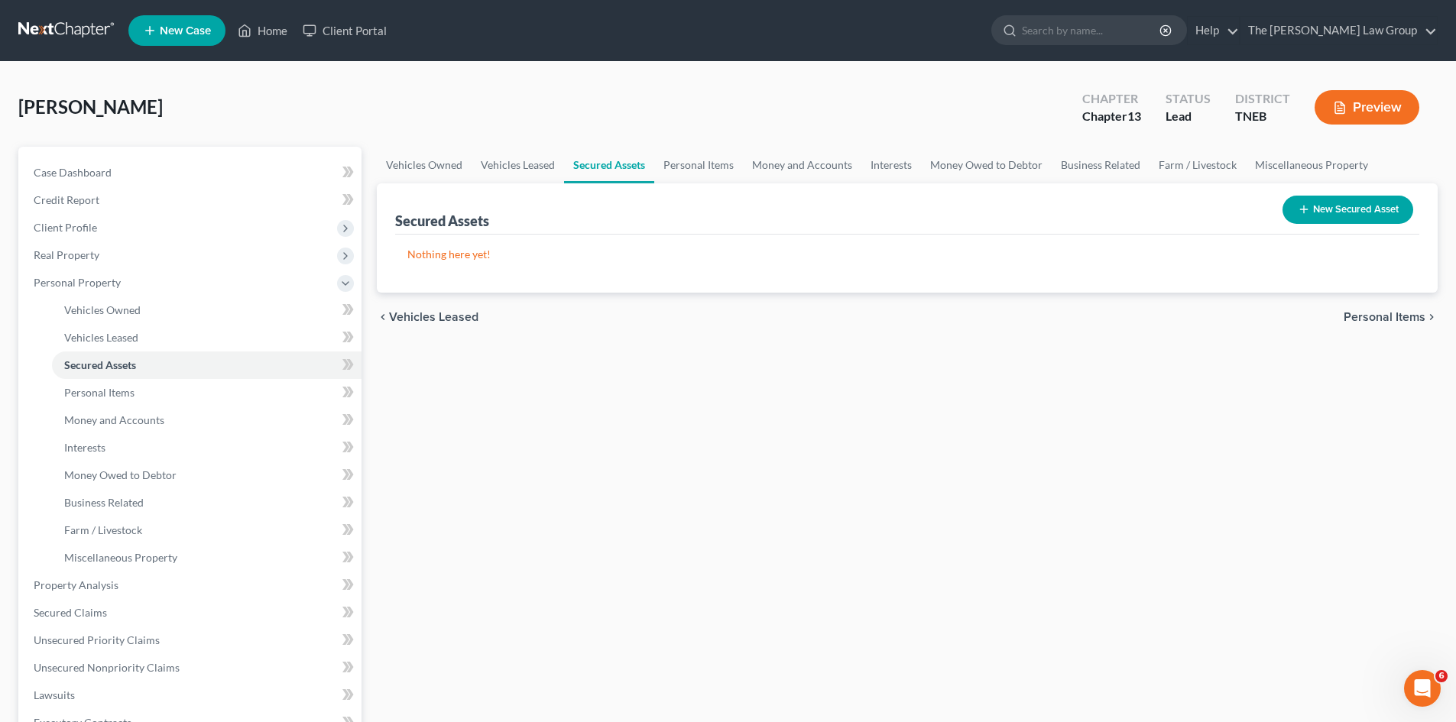
click at [1383, 318] on span "Personal Items" at bounding box center [1384, 317] width 82 height 12
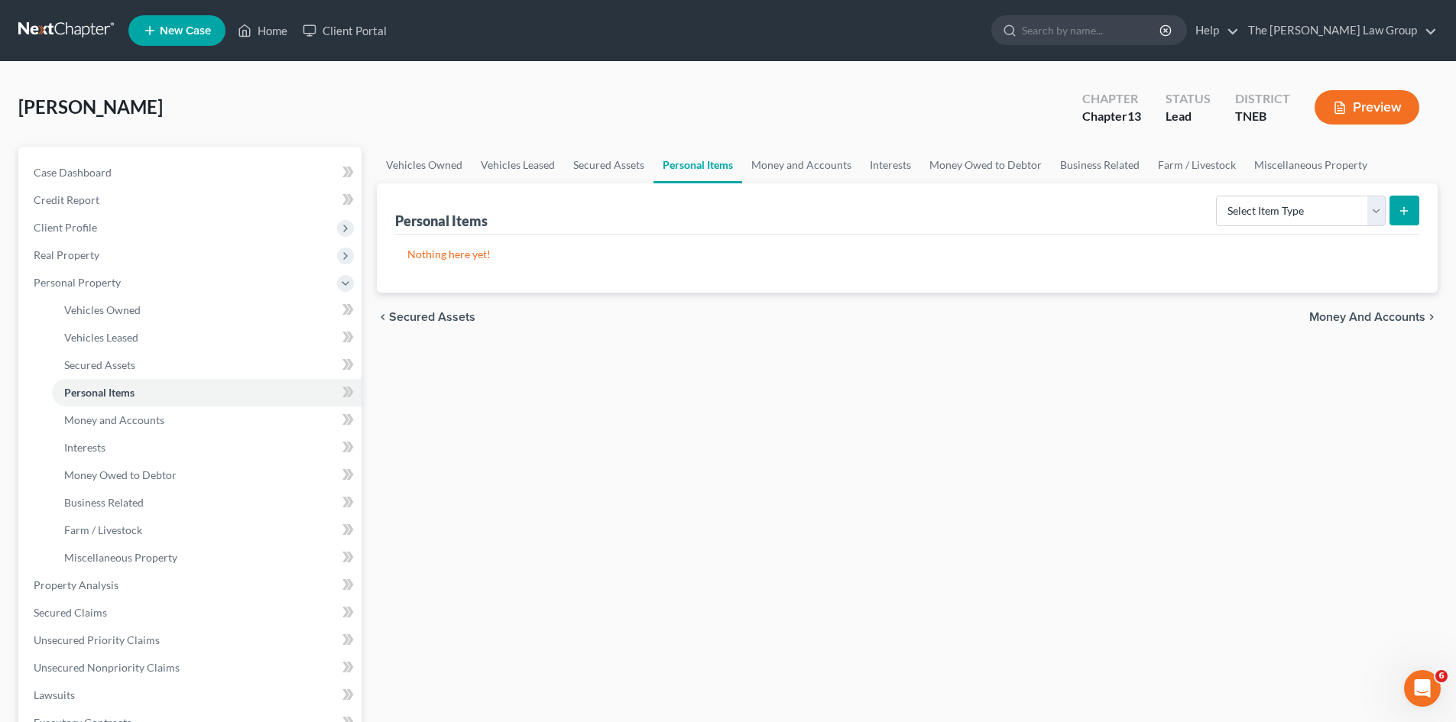
click at [1383, 318] on span "Money and Accounts" at bounding box center [1367, 317] width 116 height 12
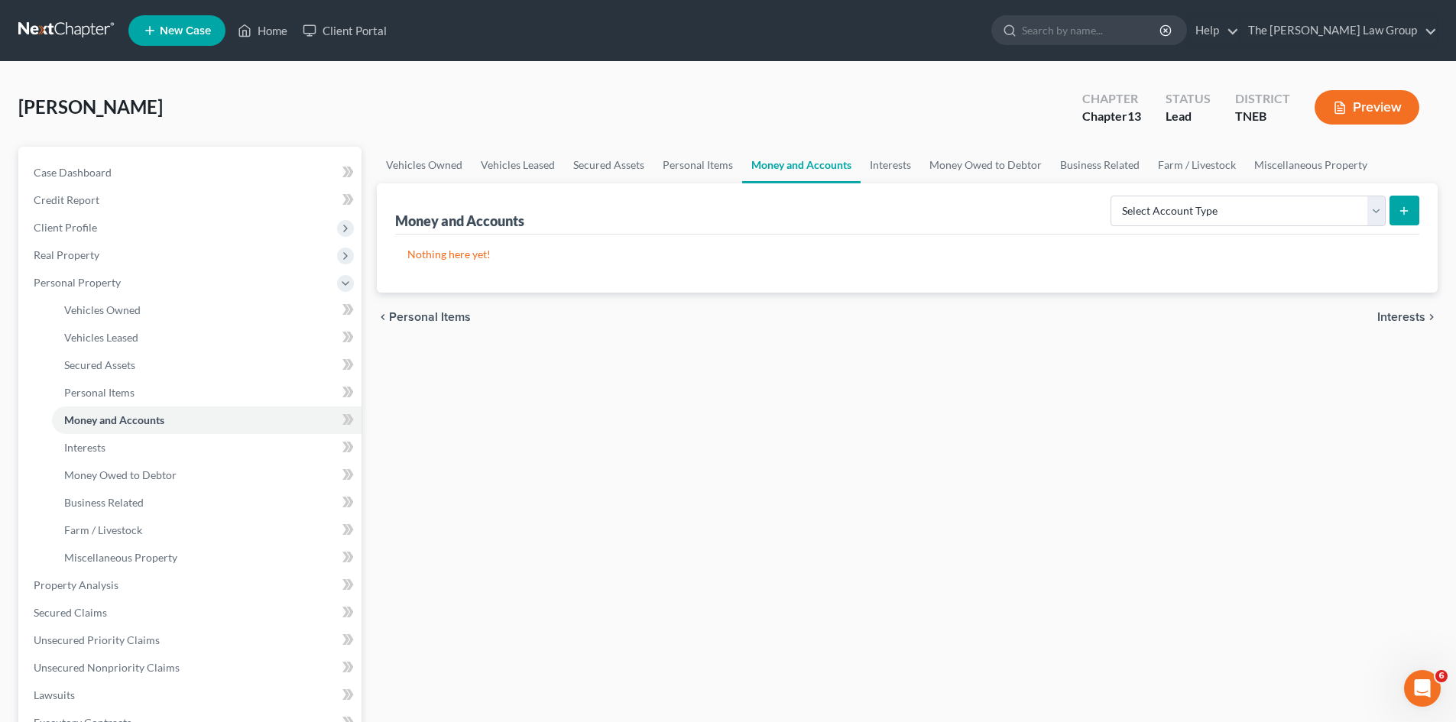
click at [1383, 318] on span "Interests" at bounding box center [1401, 317] width 48 height 12
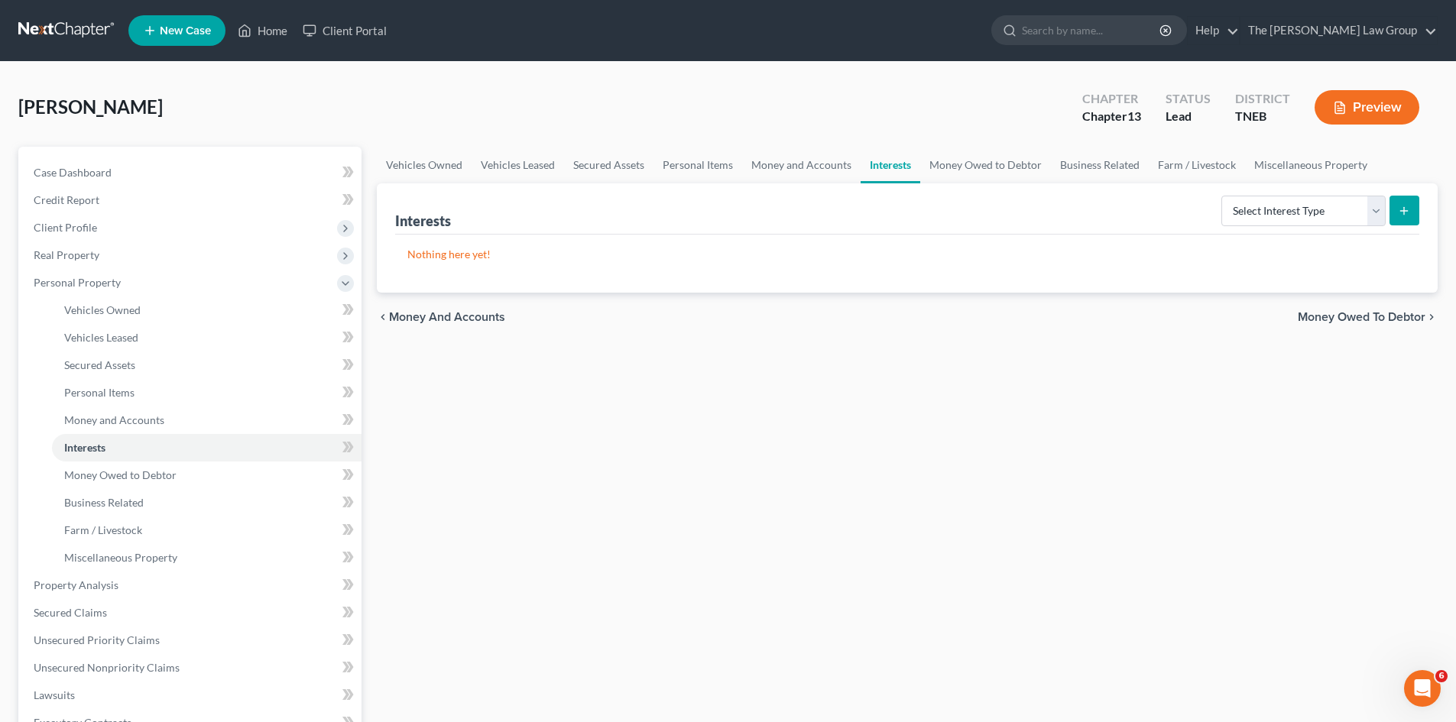
click at [1387, 325] on div "chevron_left Money and Accounts Money Owed to Debtor chevron_right" at bounding box center [907, 317] width 1061 height 49
click at [1390, 319] on span "Money Owed to Debtor" at bounding box center [1362, 317] width 128 height 12
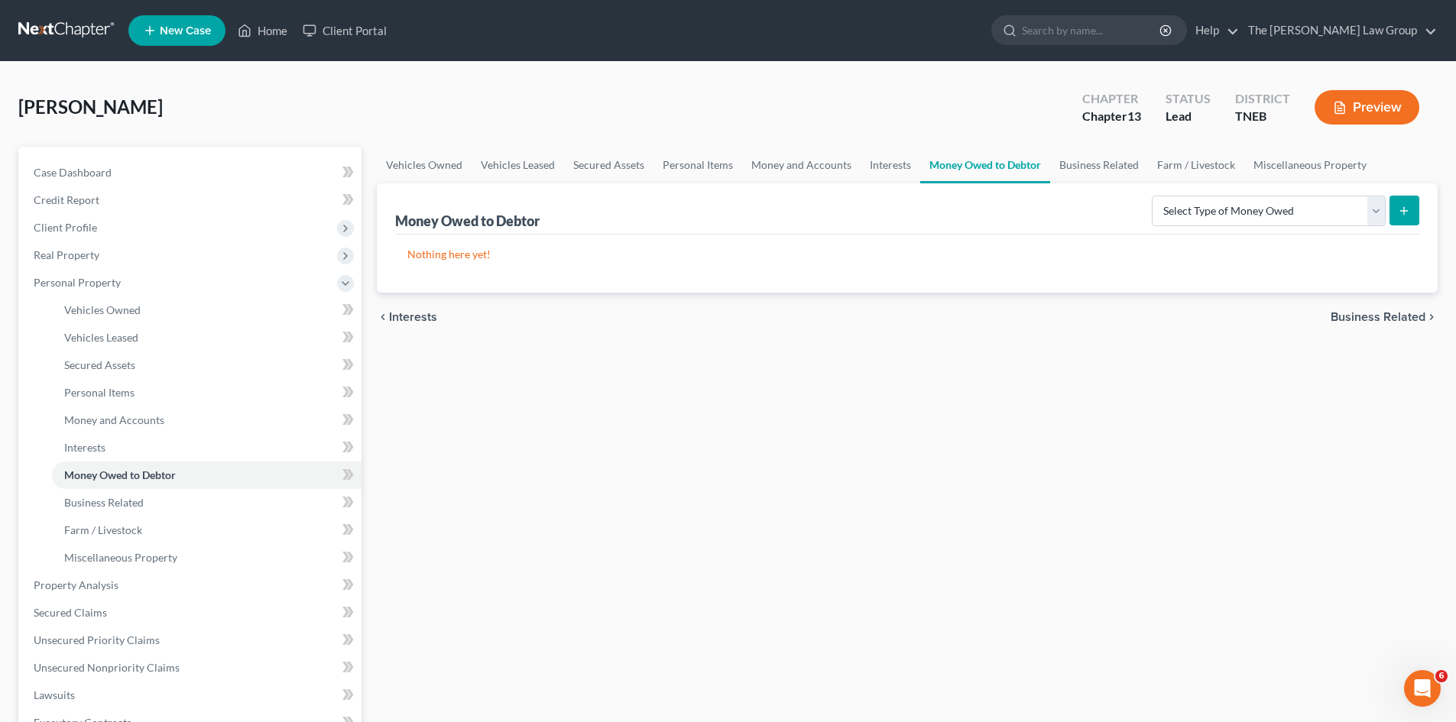
click at [1386, 317] on span "Business Related" at bounding box center [1377, 317] width 95 height 12
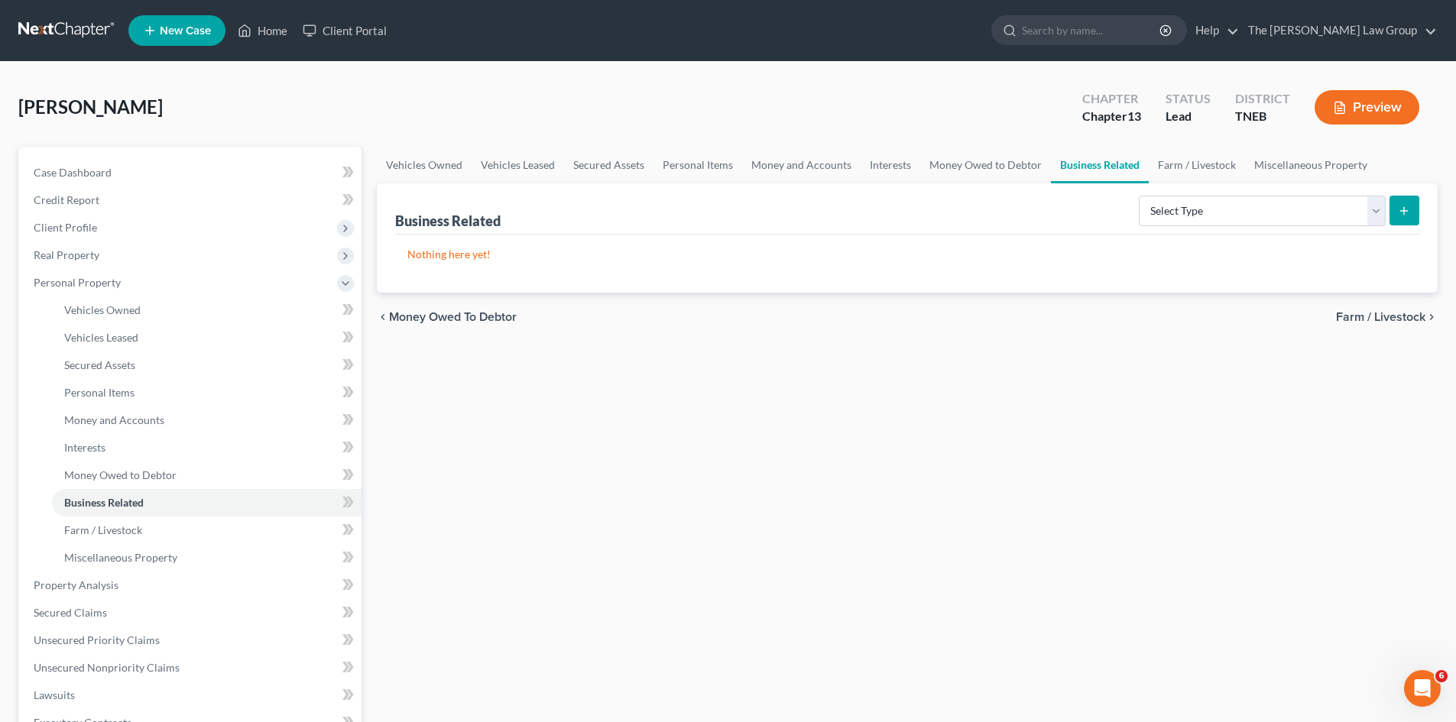
click at [1386, 316] on span "Farm / Livestock" at bounding box center [1380, 317] width 89 height 12
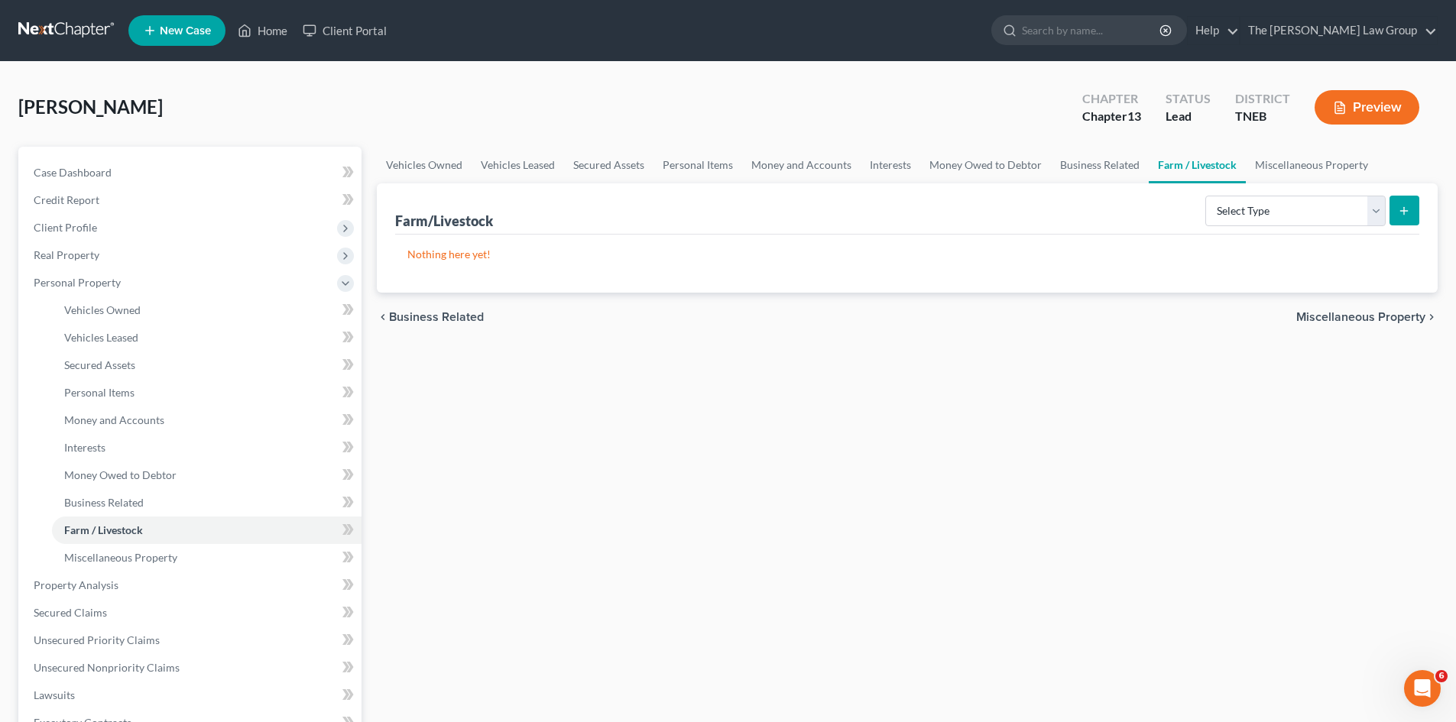
click at [1386, 316] on span "Miscellaneous Property" at bounding box center [1360, 317] width 129 height 12
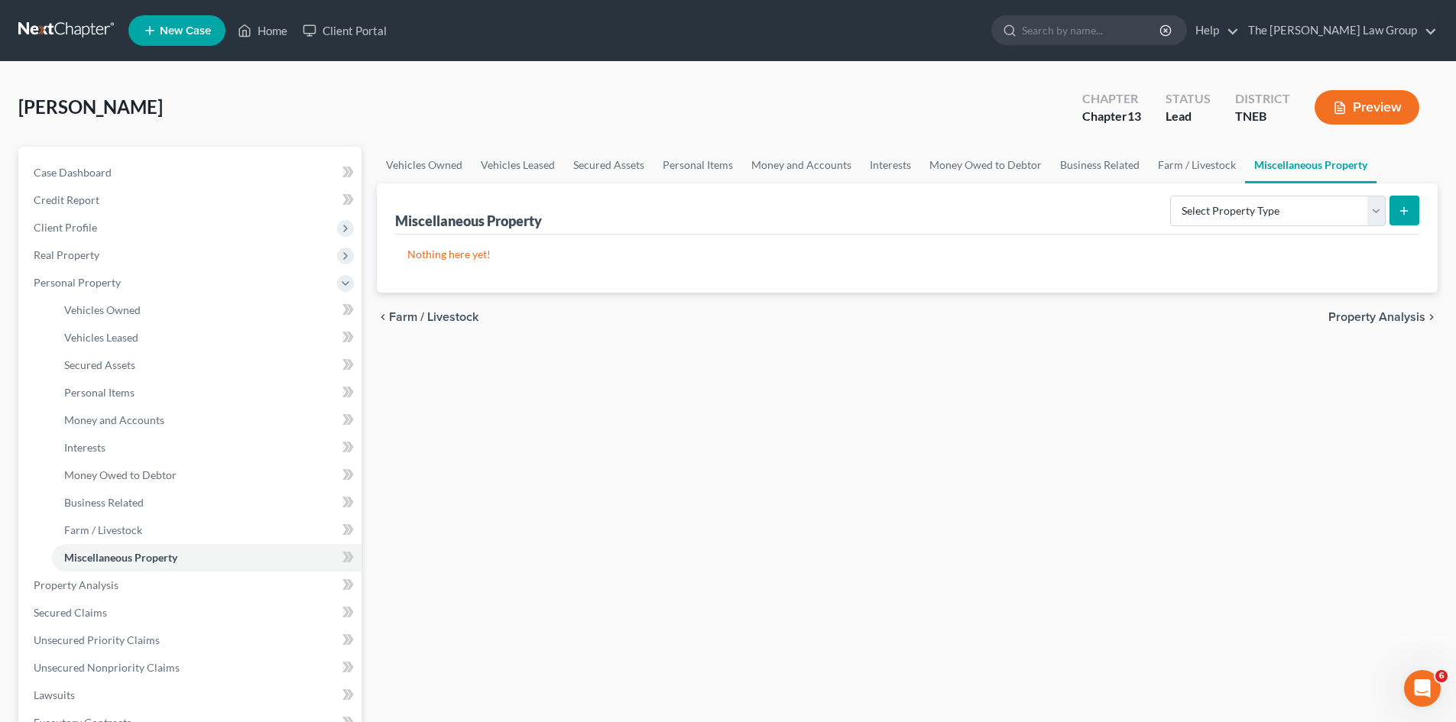
click at [1386, 316] on span "Property Analysis" at bounding box center [1376, 317] width 97 height 12
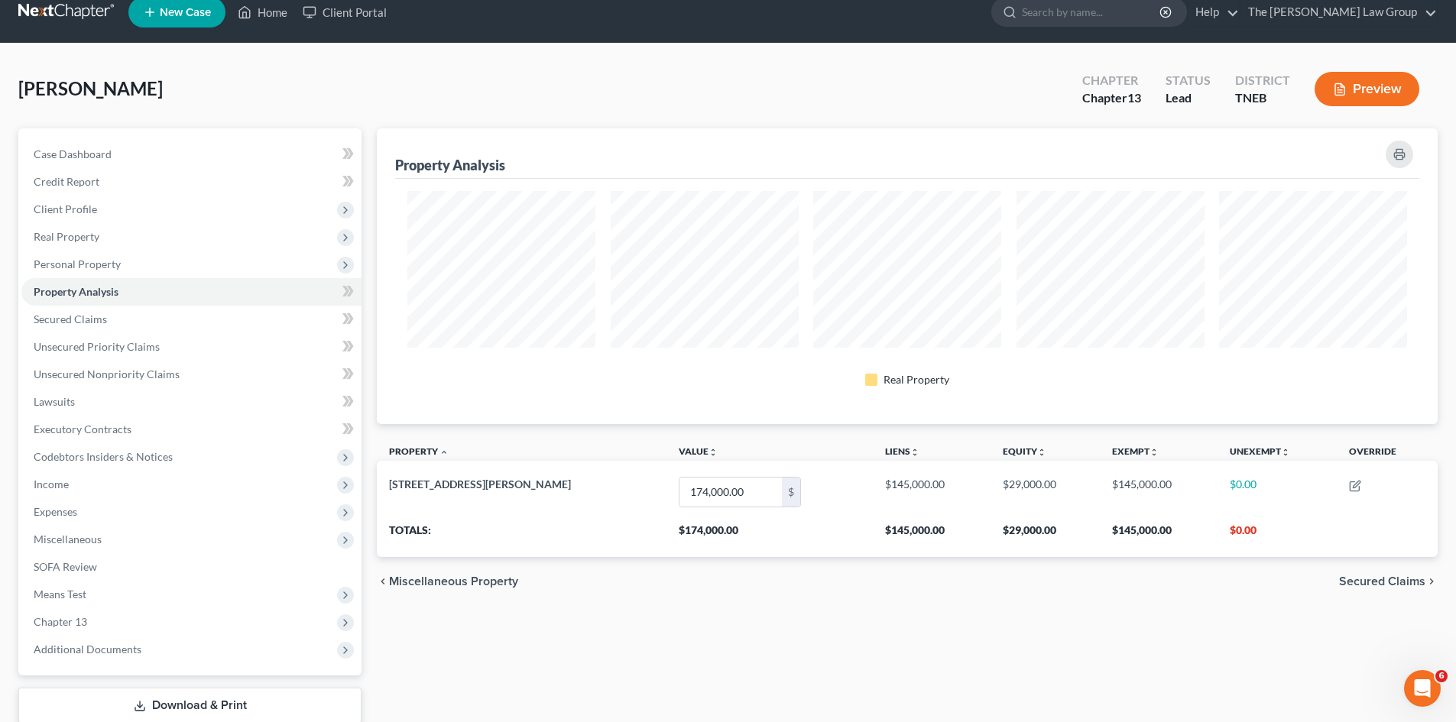
scroll to position [118, 0]
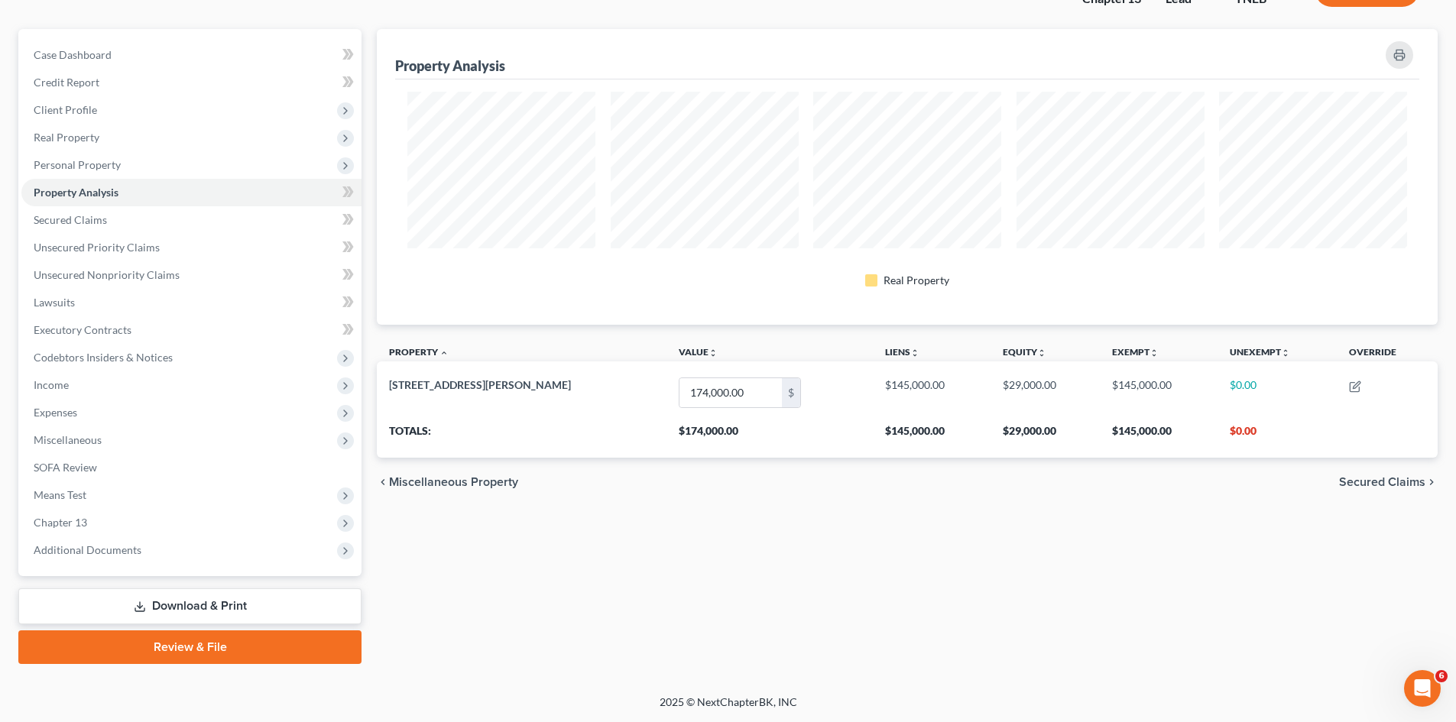
click at [1390, 484] on span "Secured Claims" at bounding box center [1382, 482] width 86 height 12
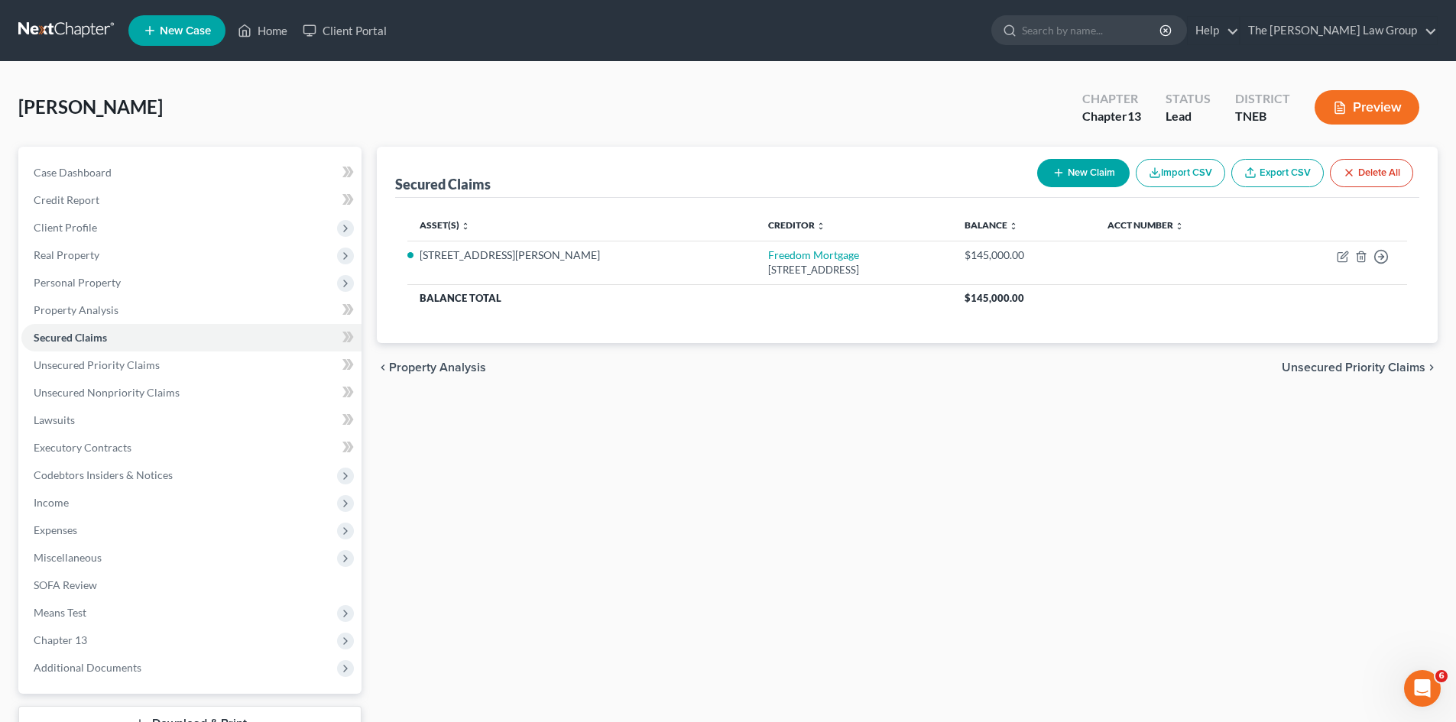
click at [1349, 369] on span "Unsecured Priority Claims" at bounding box center [1353, 367] width 144 height 12
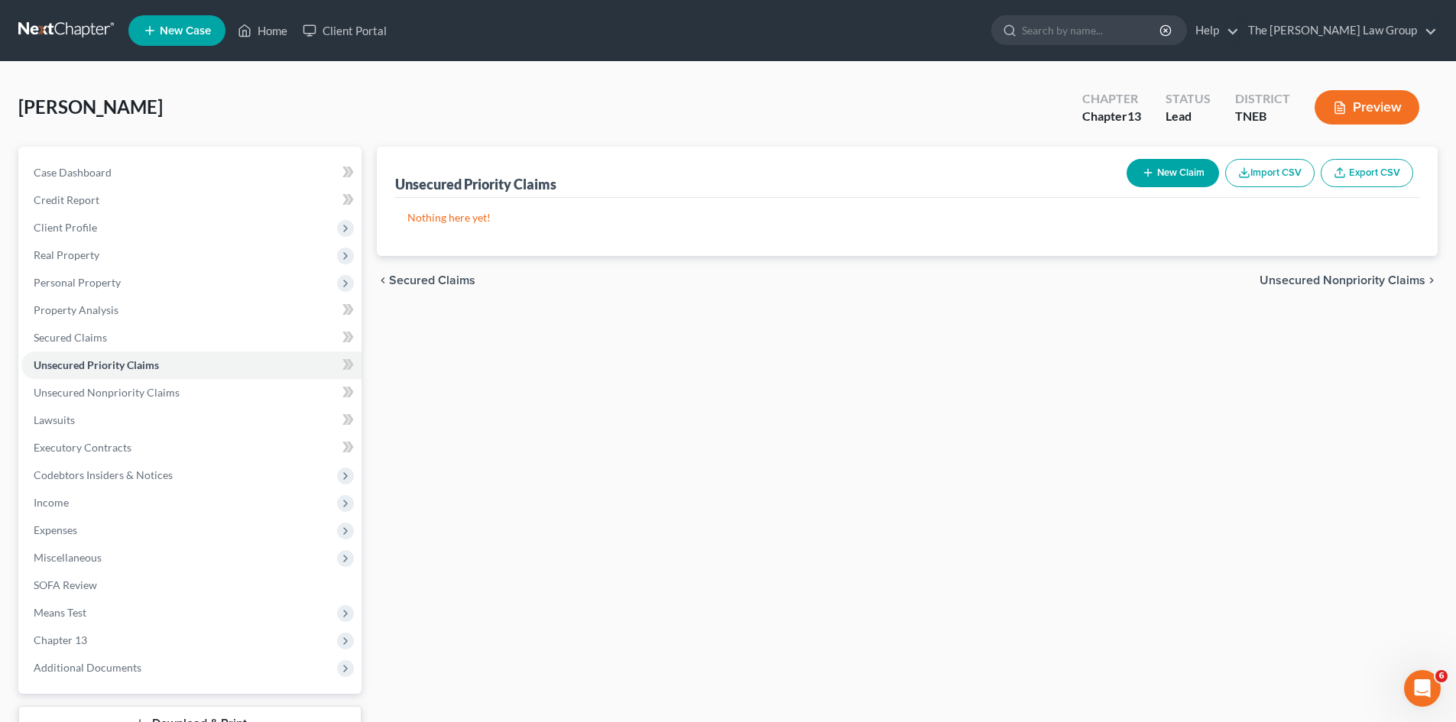
click at [1350, 286] on span "Unsecured Nonpriority Claims" at bounding box center [1342, 280] width 166 height 12
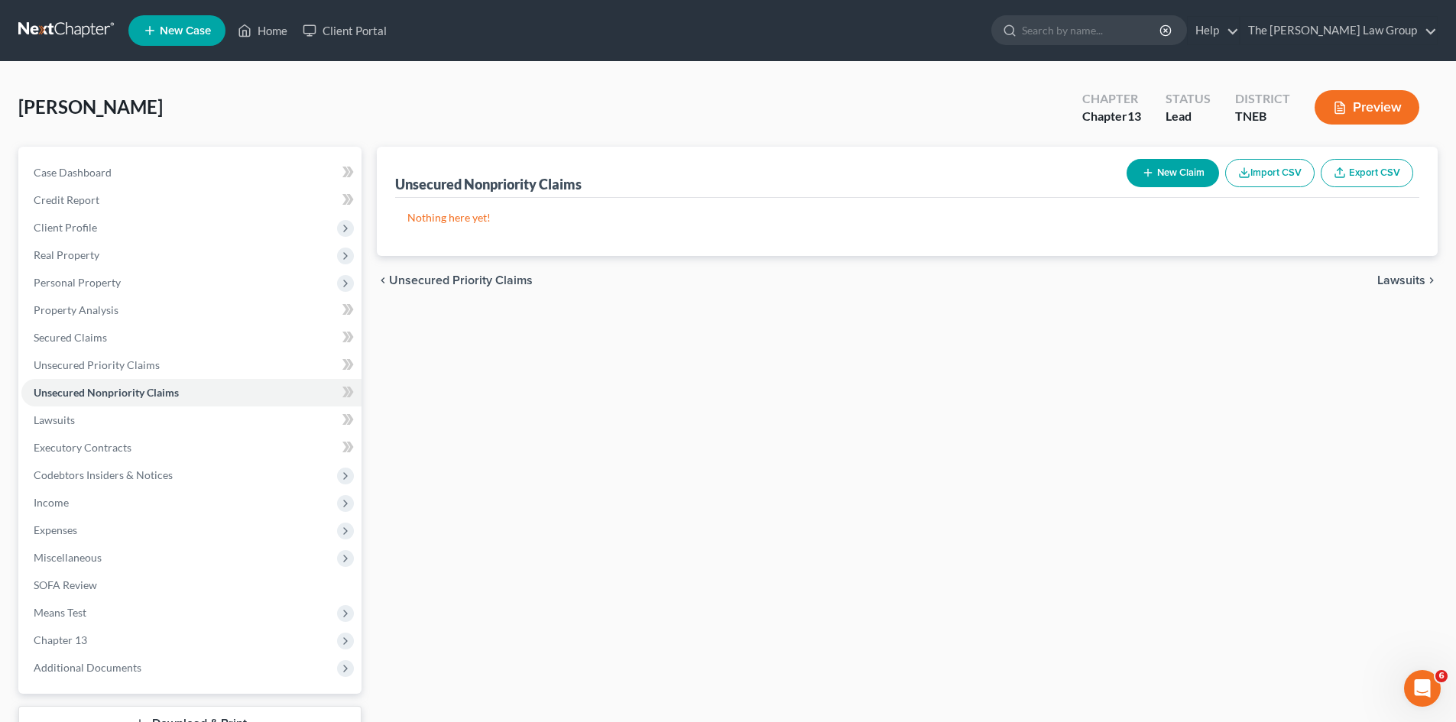
click at [1403, 275] on span "Lawsuits" at bounding box center [1401, 280] width 48 height 12
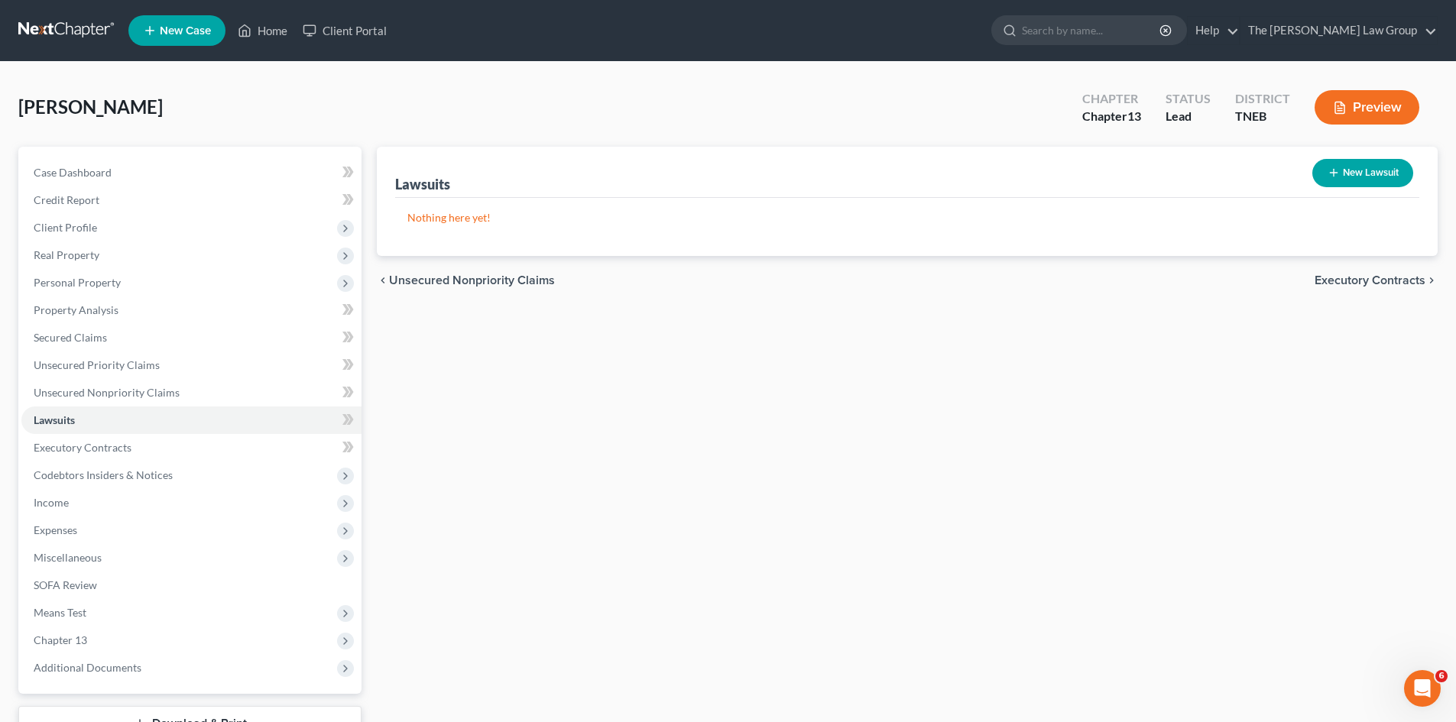
click at [1402, 280] on span "Executory Contracts" at bounding box center [1369, 280] width 111 height 12
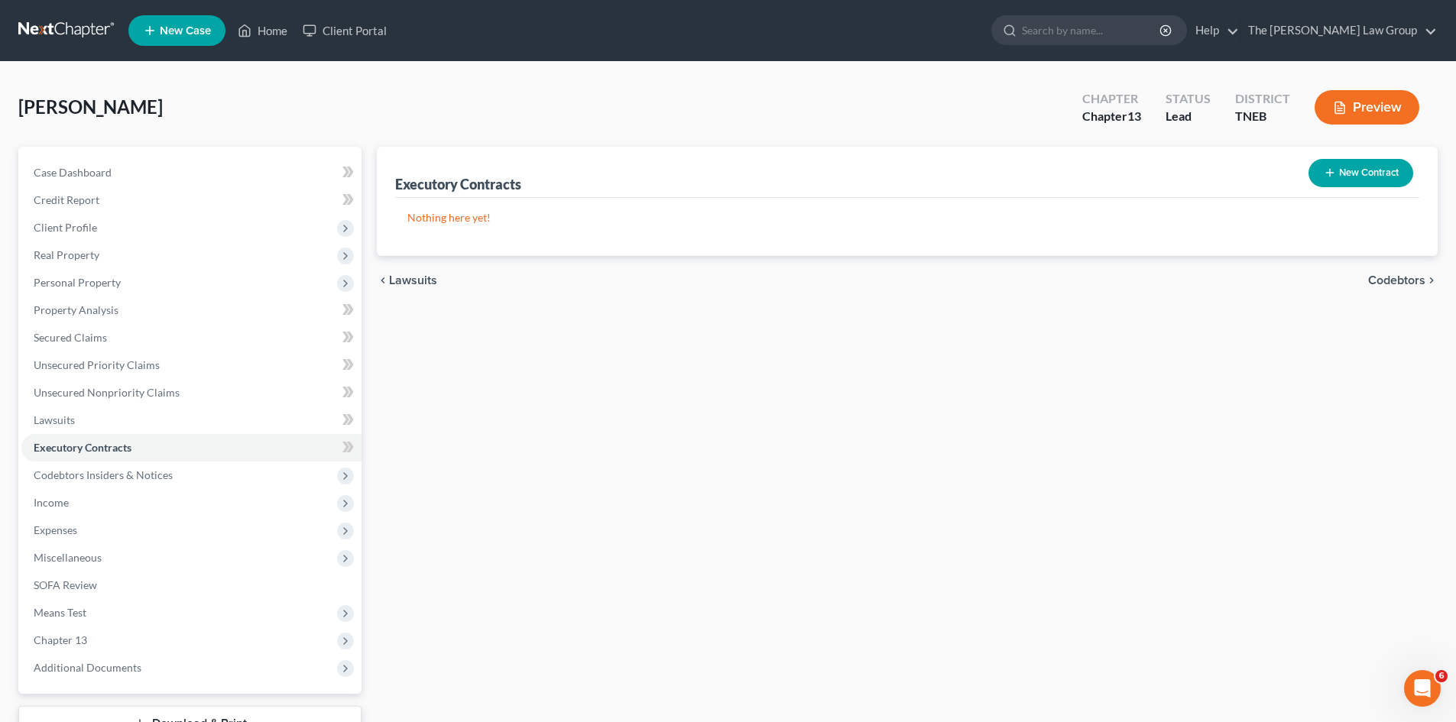
click at [1401, 280] on span "Codebtors" at bounding box center [1396, 280] width 57 height 12
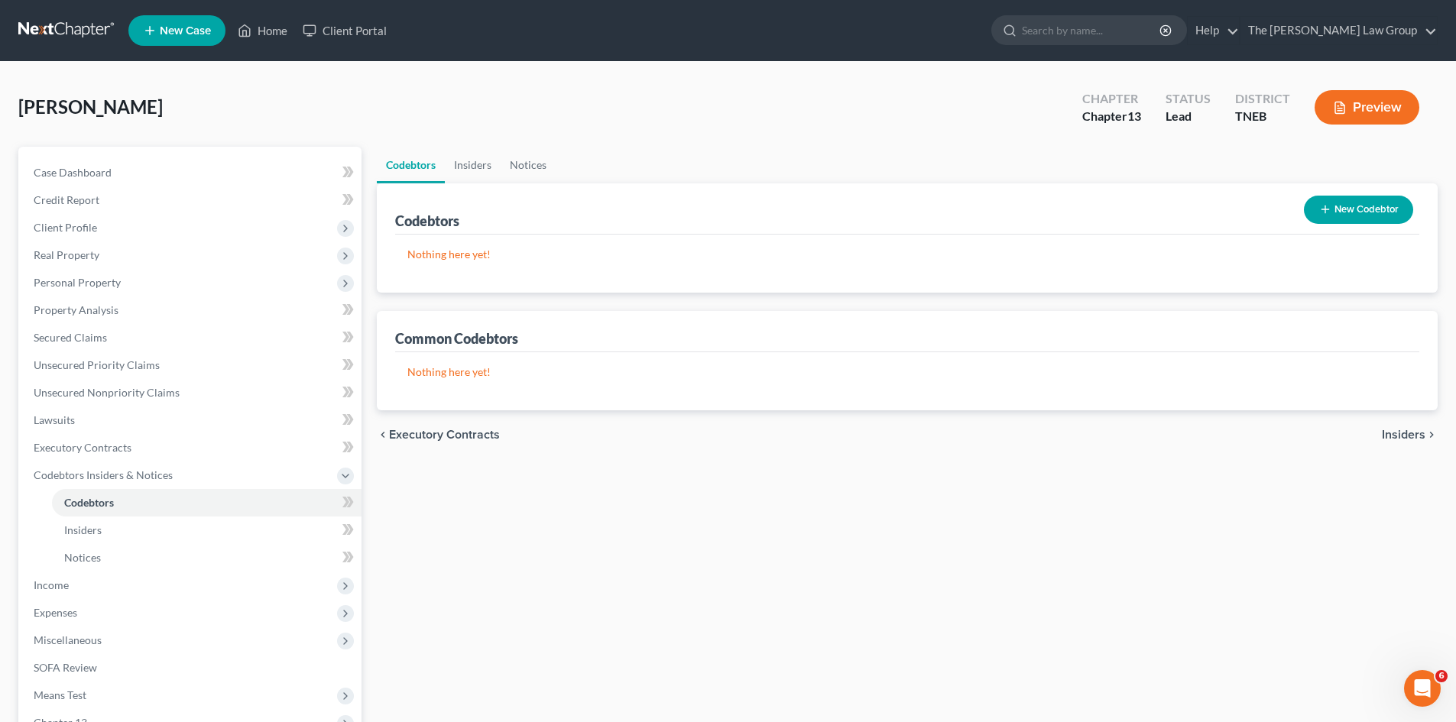
click at [1401, 436] on span "Insiders" at bounding box center [1404, 435] width 44 height 12
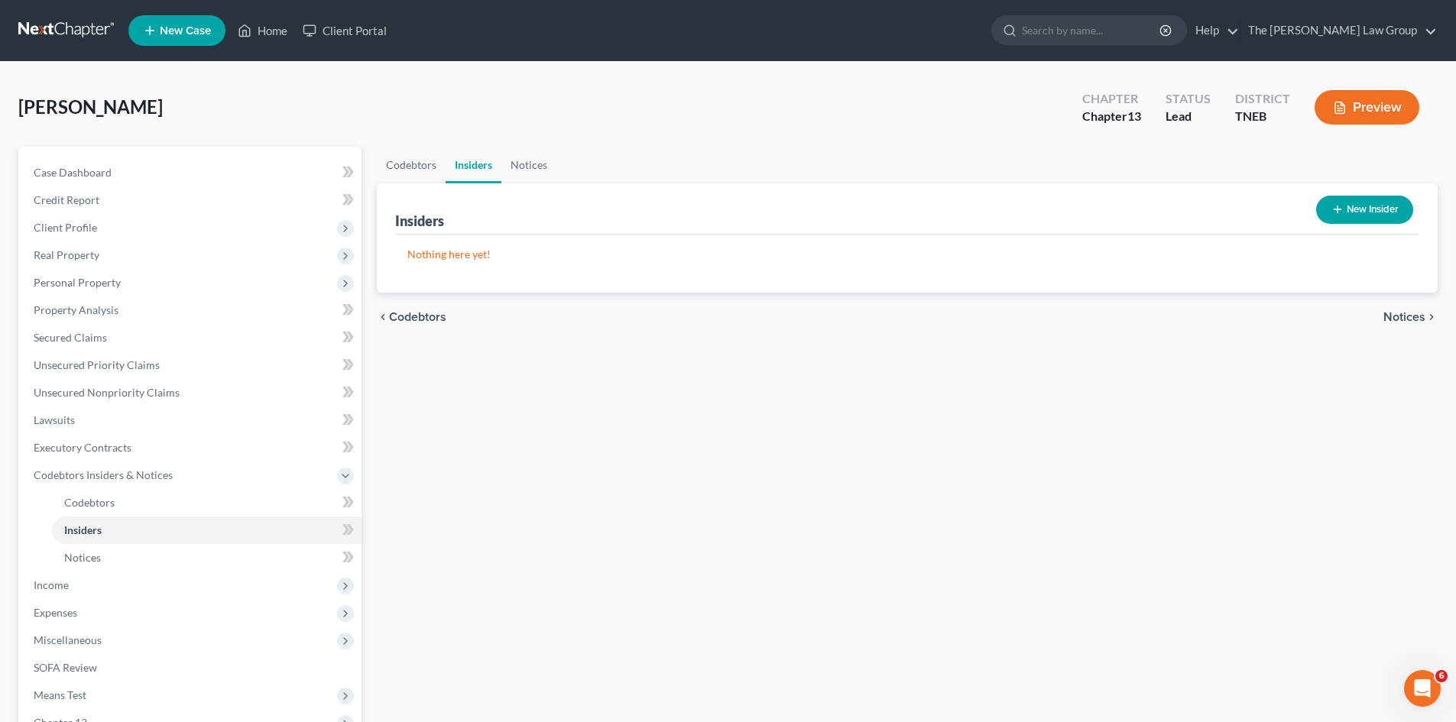
click at [1399, 322] on span "Notices" at bounding box center [1404, 317] width 42 height 12
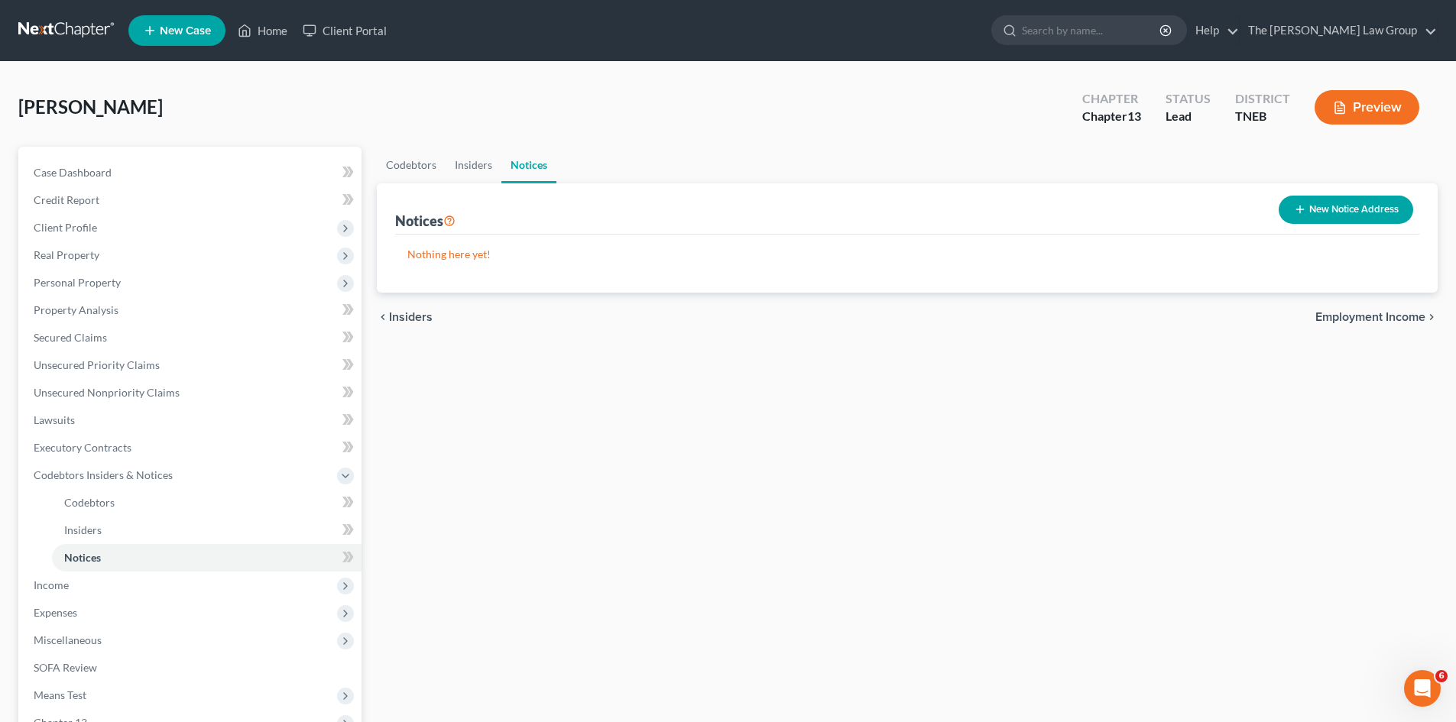
click at [1399, 322] on span "Employment Income" at bounding box center [1370, 317] width 110 height 12
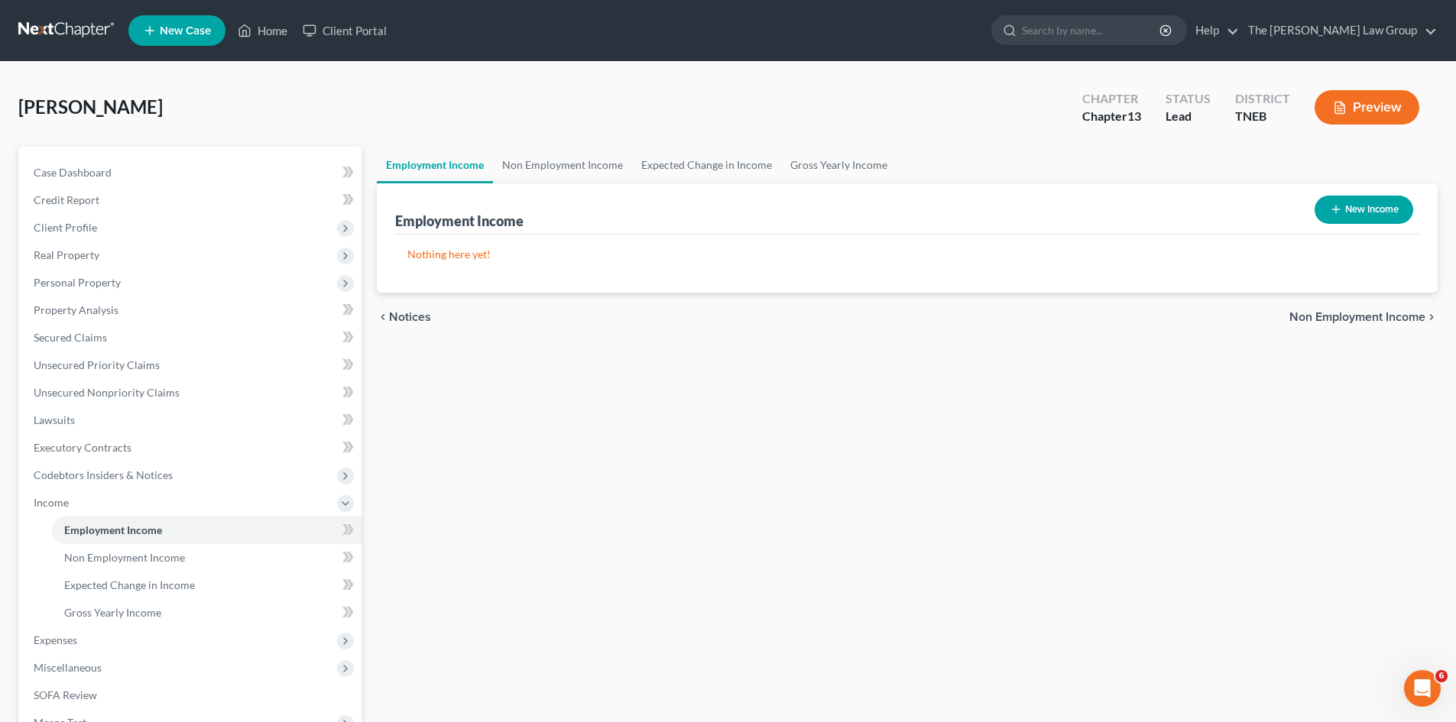
click at [1366, 213] on button "New Income" at bounding box center [1363, 210] width 99 height 28
select select "0"
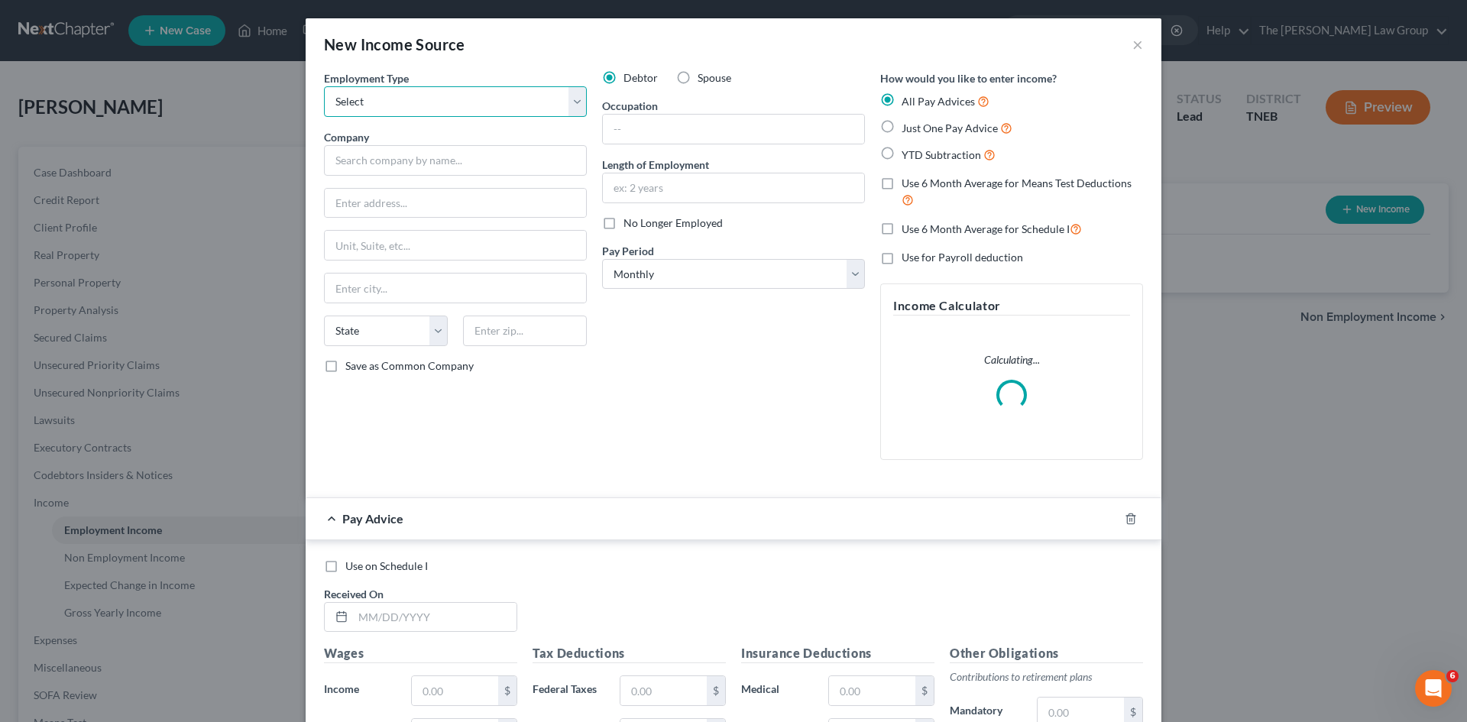
click at [488, 96] on select "Select Full or [DEMOGRAPHIC_DATA] Employment Self Employment" at bounding box center [455, 101] width 263 height 31
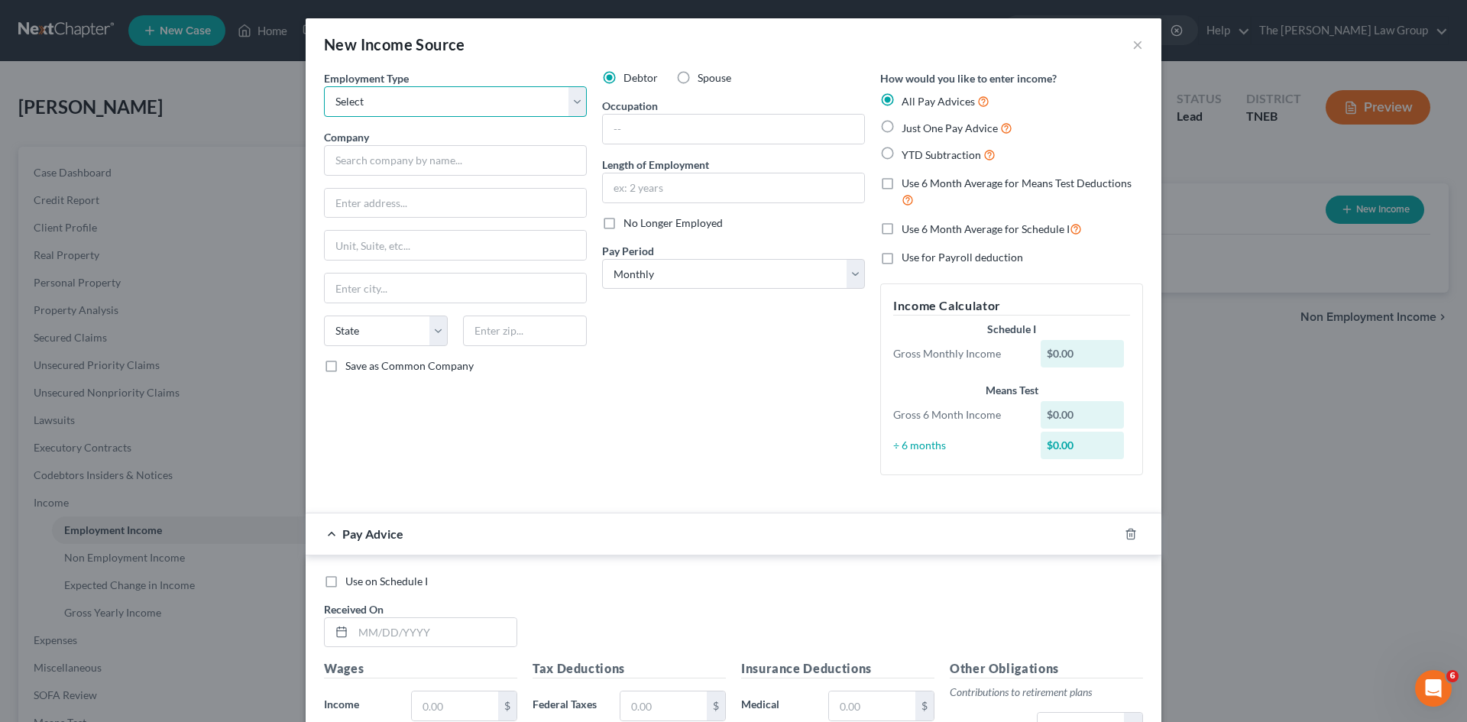
select select "0"
click at [324, 86] on select "Select Full or [DEMOGRAPHIC_DATA] Employment Self Employment" at bounding box center [455, 101] width 263 height 31
click at [620, 134] on input "text" at bounding box center [733, 129] width 261 height 29
type input "Worker"
click at [492, 154] on input "text" at bounding box center [455, 160] width 263 height 31
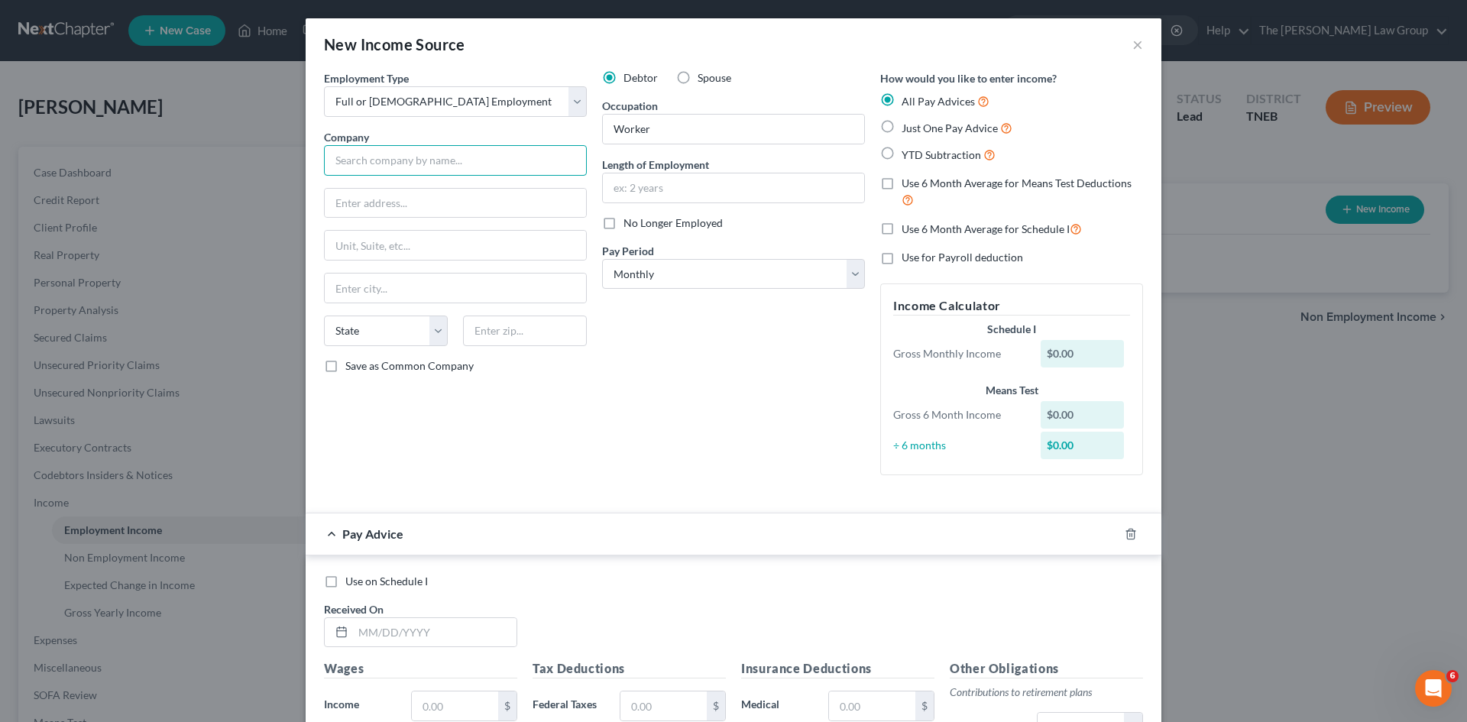
paste input "The [PERSON_NAME] Co."
click at [421, 217] on div "Employment Type * Select Full or [DEMOGRAPHIC_DATA] Employment Self Employment …" at bounding box center [455, 278] width 278 height 417
click at [495, 159] on input "The [PERSON_NAME] Co." at bounding box center [455, 160] width 263 height 31
type input "The [PERSON_NAME] Company"
click at [357, 203] on input "text" at bounding box center [455, 203] width 261 height 29
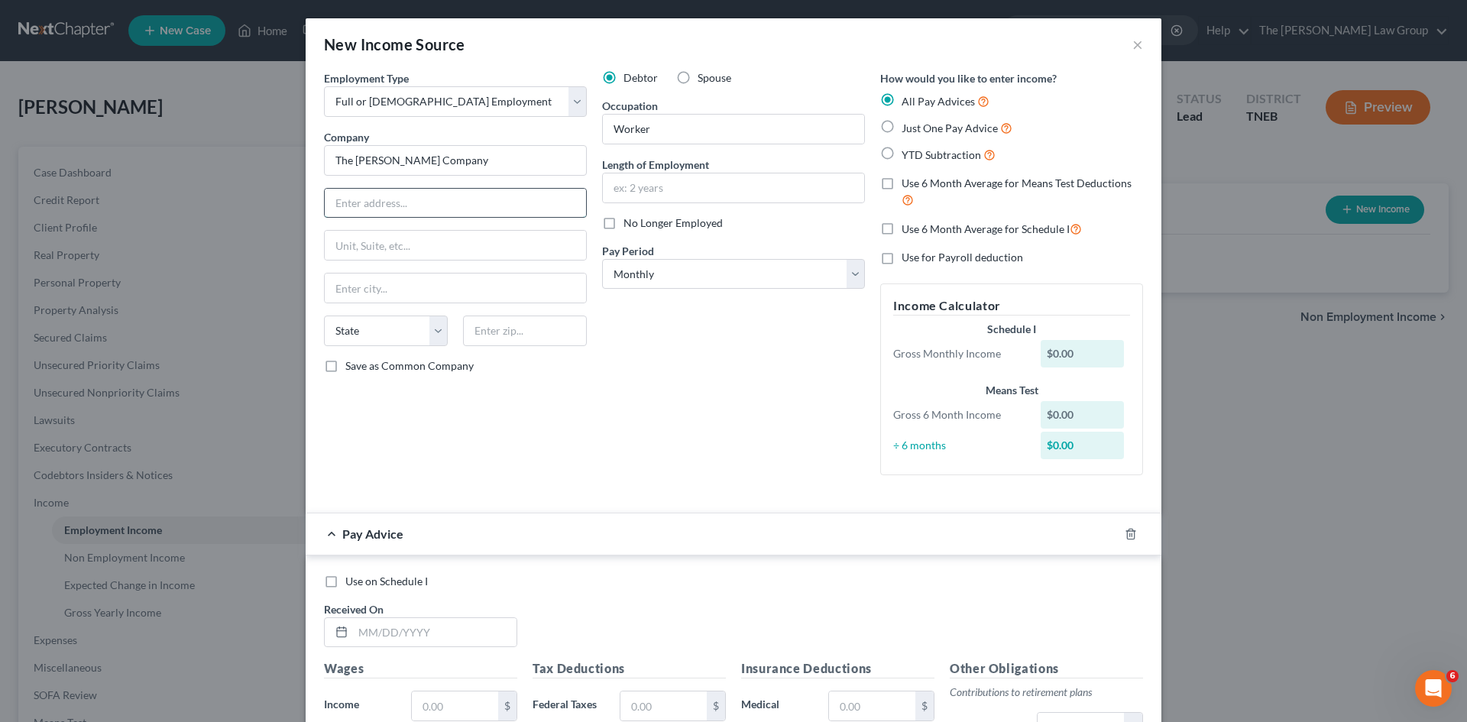
paste input "[STREET_ADDRESS][DEMOGRAPHIC_DATA]"
type input "[STREET_ADDRESS][DEMOGRAPHIC_DATA]"
click at [384, 287] on input "text" at bounding box center [455, 288] width 261 height 29
type input "[GEOGRAPHIC_DATA]"
select select "44"
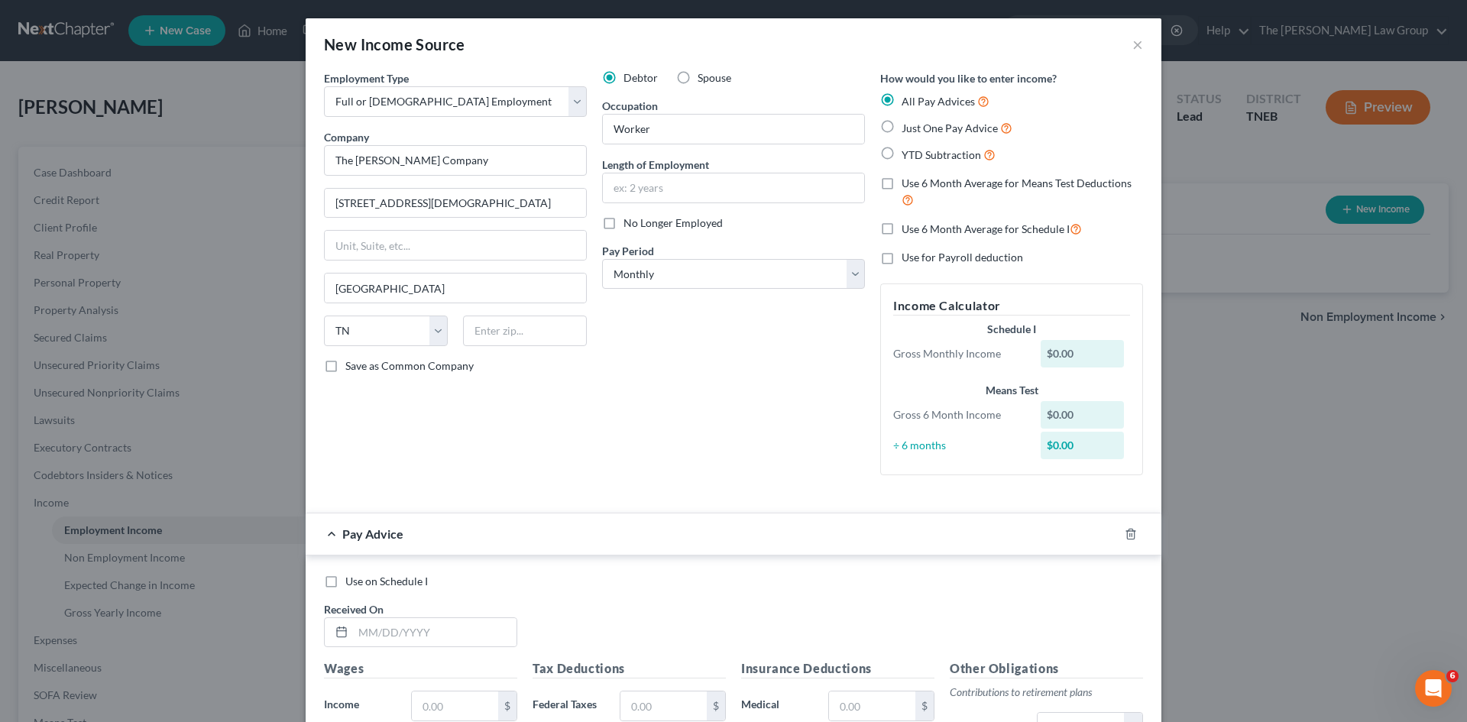
click at [345, 374] on label "Save as Common Company" at bounding box center [409, 365] width 128 height 15
click at [352, 368] on input "Save as Common Company" at bounding box center [357, 363] width 10 height 10
checkbox input "true"
click at [549, 342] on input "text" at bounding box center [525, 331] width 124 height 31
type input "37902"
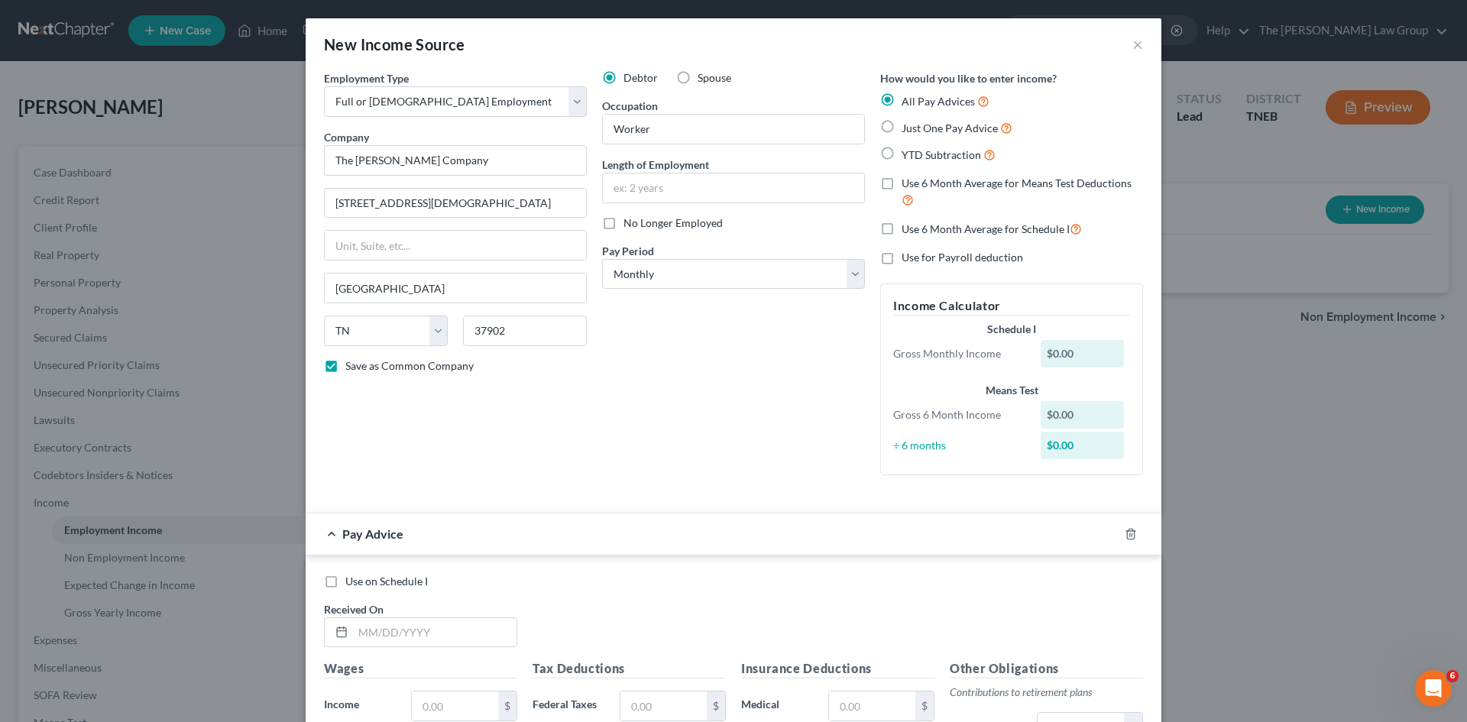
click at [776, 351] on div "Debtor Spouse Occupation Worker Length of Employment No Longer Employed Pay Per…" at bounding box center [734, 278] width 278 height 417
click at [676, 183] on input "text" at bounding box center [733, 187] width 261 height 29
click at [662, 340] on div "Debtor Spouse Occupation Worker Length of Employment No Longer Employed Pay Per…" at bounding box center [734, 278] width 278 height 417
click at [689, 281] on select "Select Monthly Twice Monthly Every Other Week Weekly" at bounding box center [733, 274] width 263 height 31
select select "2"
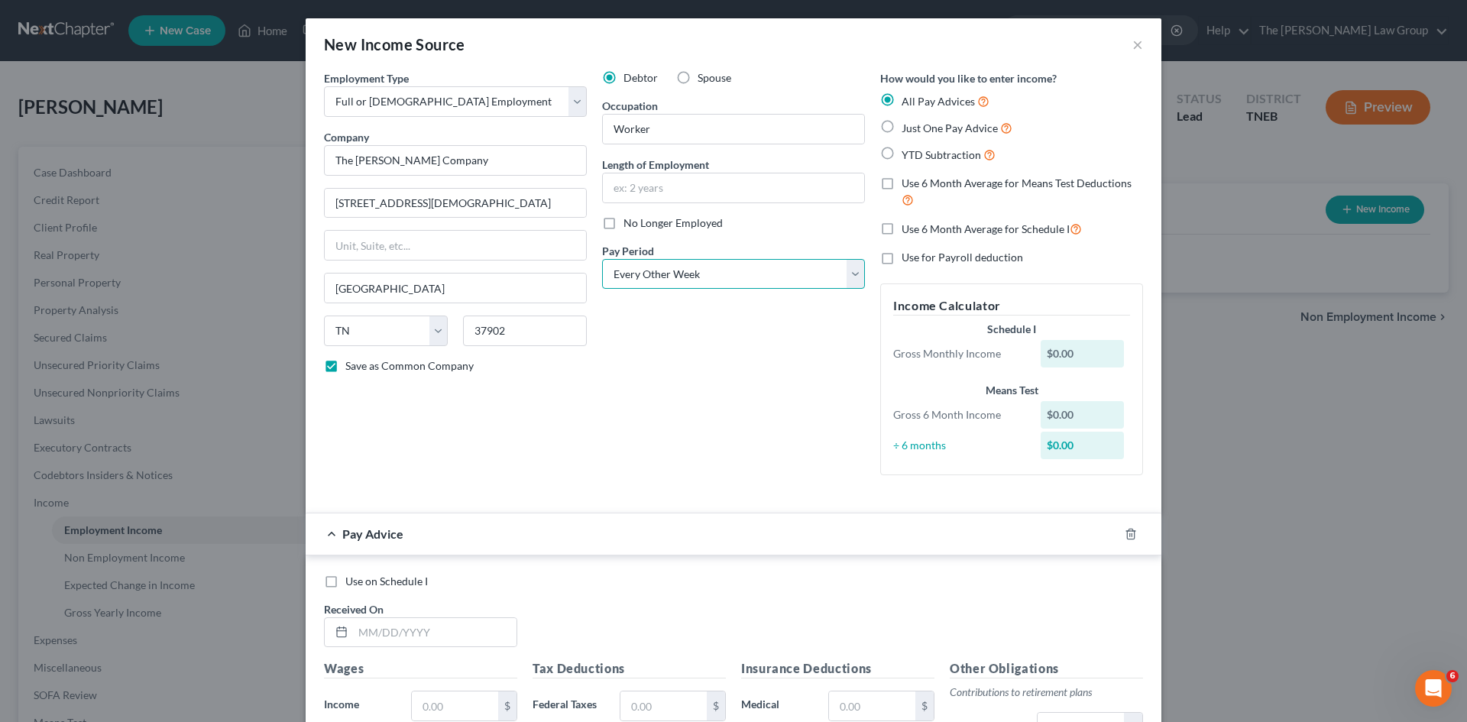
click at [602, 259] on select "Select Monthly Twice Monthly Every Other Week Weekly" at bounding box center [733, 274] width 263 height 31
click at [765, 289] on select "Select Monthly Twice Monthly Every Other Week Weekly" at bounding box center [733, 274] width 263 height 31
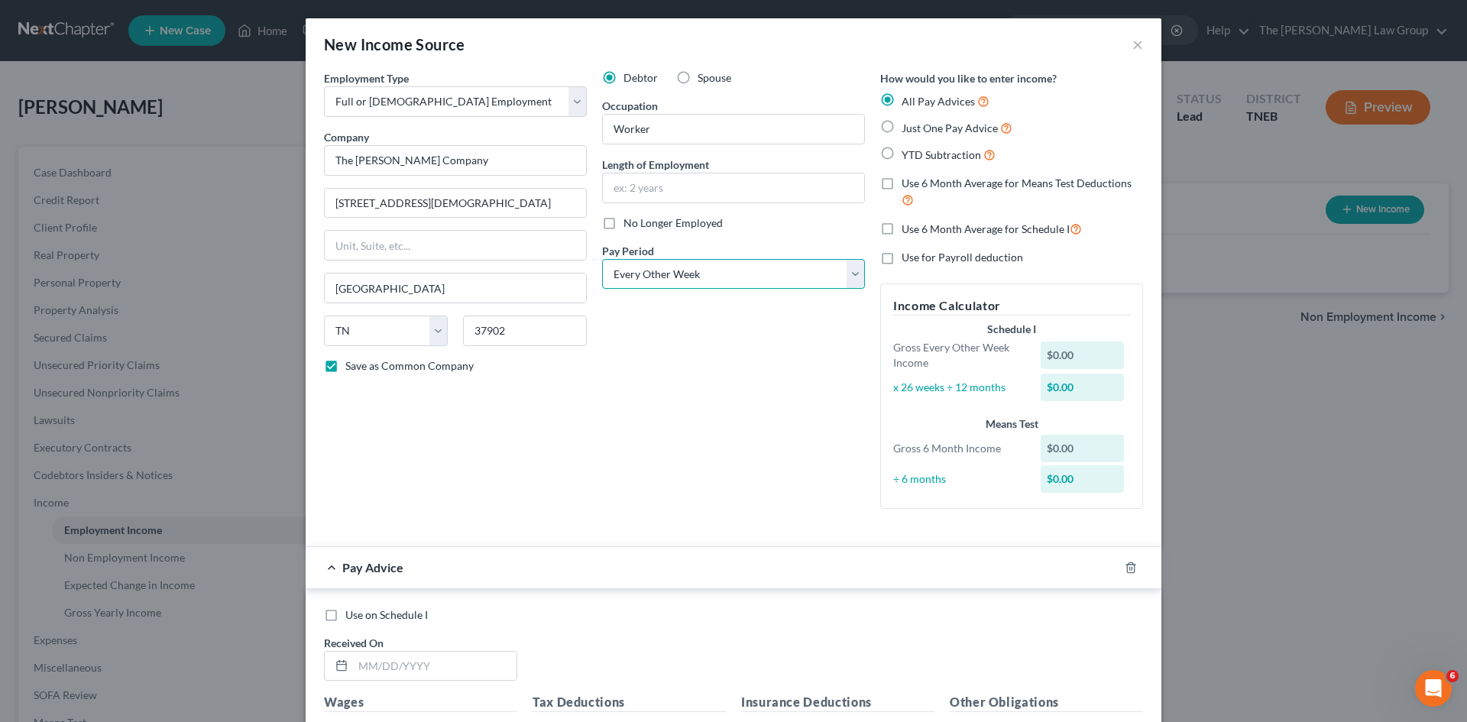
click at [602, 259] on select "Select Monthly Twice Monthly Every Other Week Weekly" at bounding box center [733, 274] width 263 height 31
click at [902, 127] on label "Just One Pay Advice" at bounding box center [957, 128] width 111 height 18
click at [908, 127] on input "Just One Pay Advice" at bounding box center [913, 124] width 10 height 10
radio input "true"
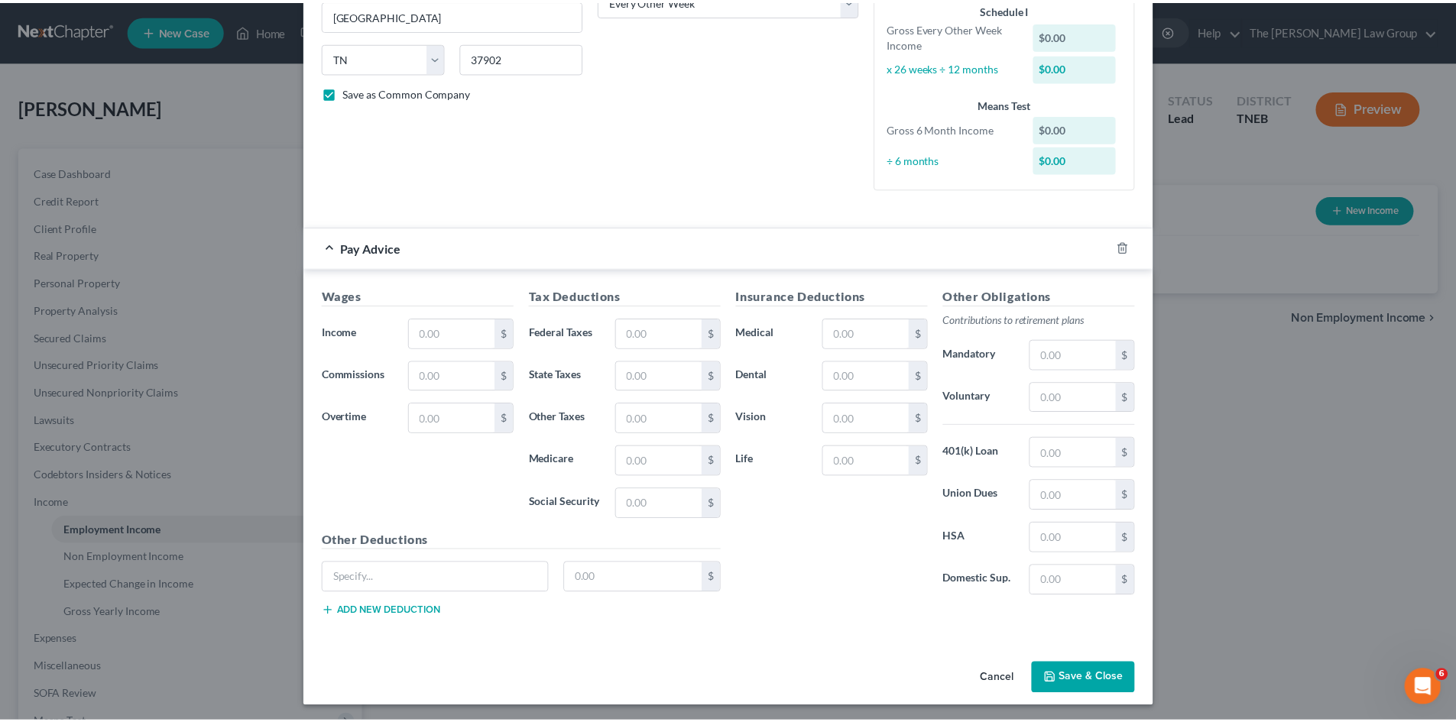
scroll to position [277, 0]
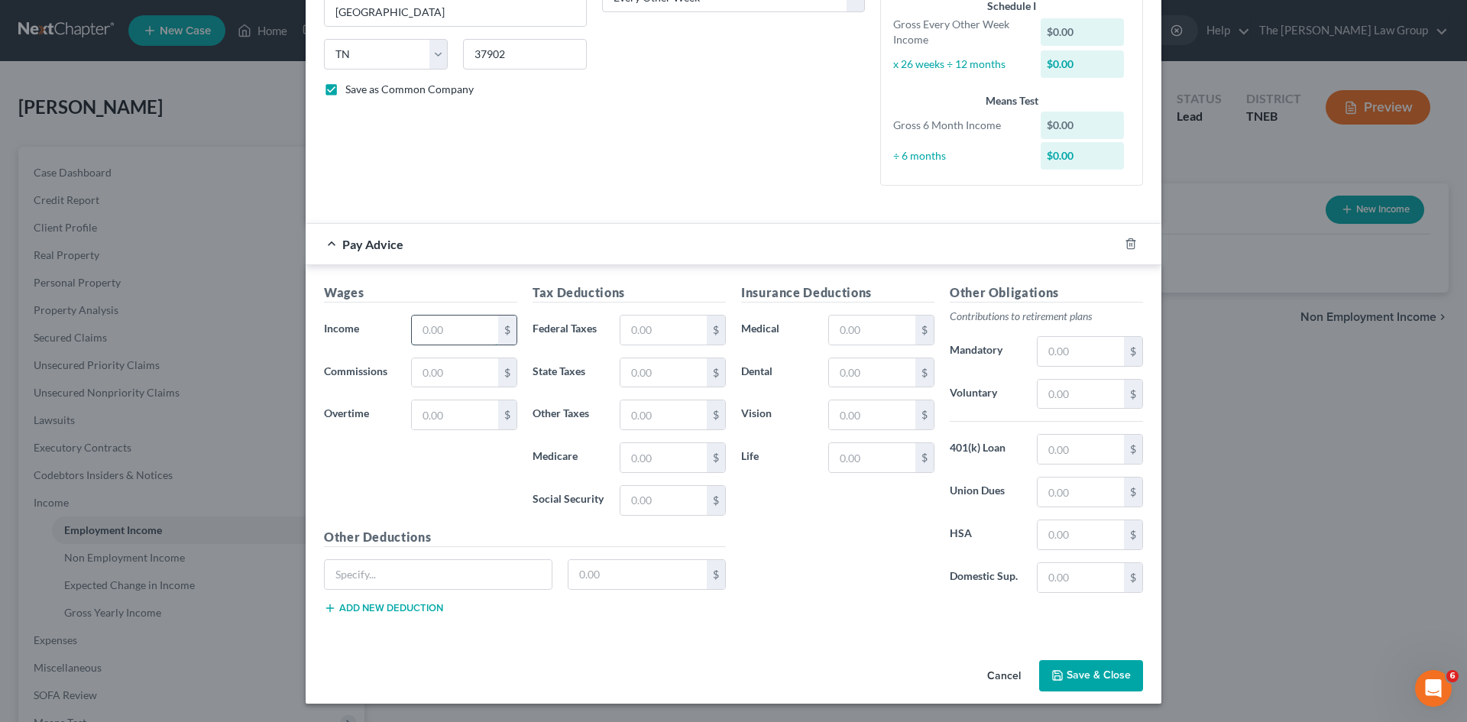
click at [433, 330] on input "text" at bounding box center [455, 330] width 86 height 29
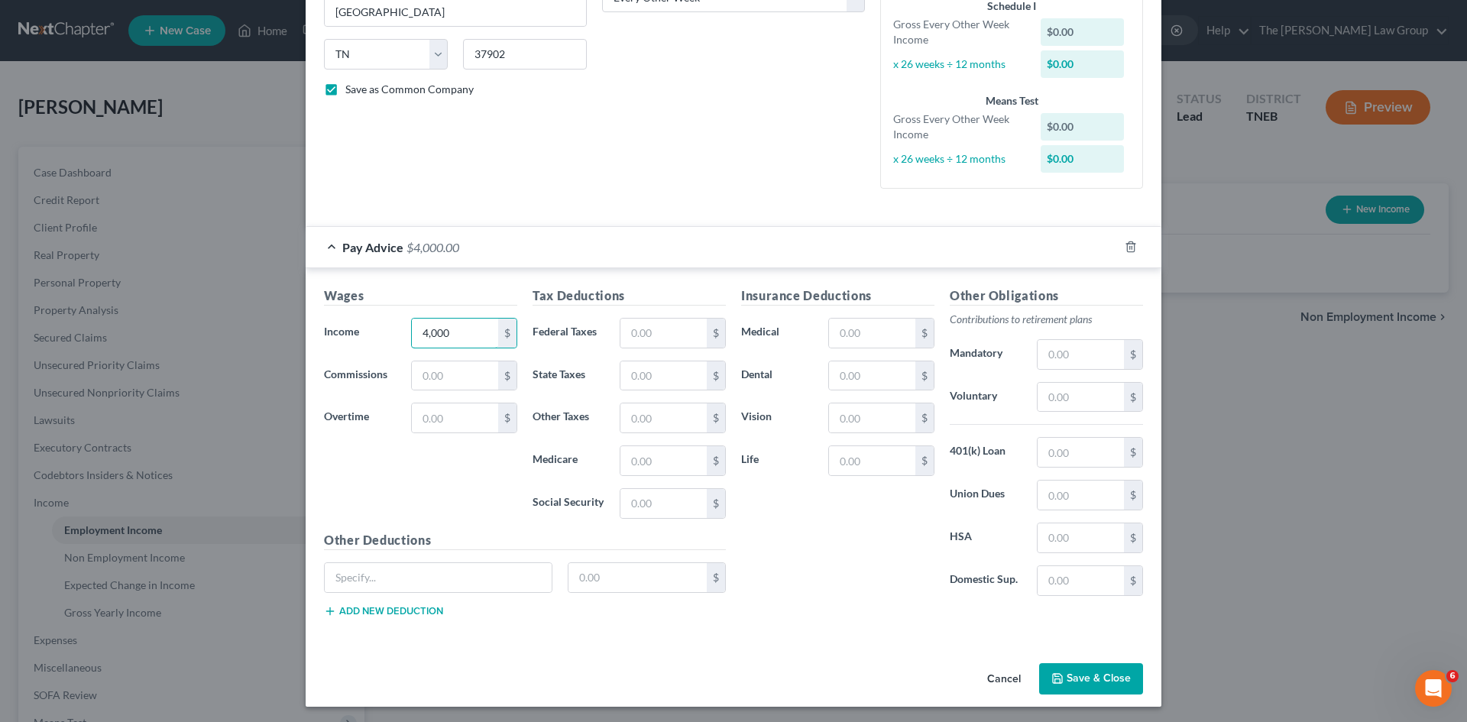
type input "4,000"
click at [381, 356] on div "Wages Income * 4,000 $ Commissions $ Overtime $" at bounding box center [420, 409] width 209 height 245
click at [465, 500] on div "Wages Income * 4,000 $ Commissions $ Overtime $" at bounding box center [420, 409] width 209 height 245
click at [664, 458] on input "text" at bounding box center [663, 460] width 86 height 29
type input "58.00"
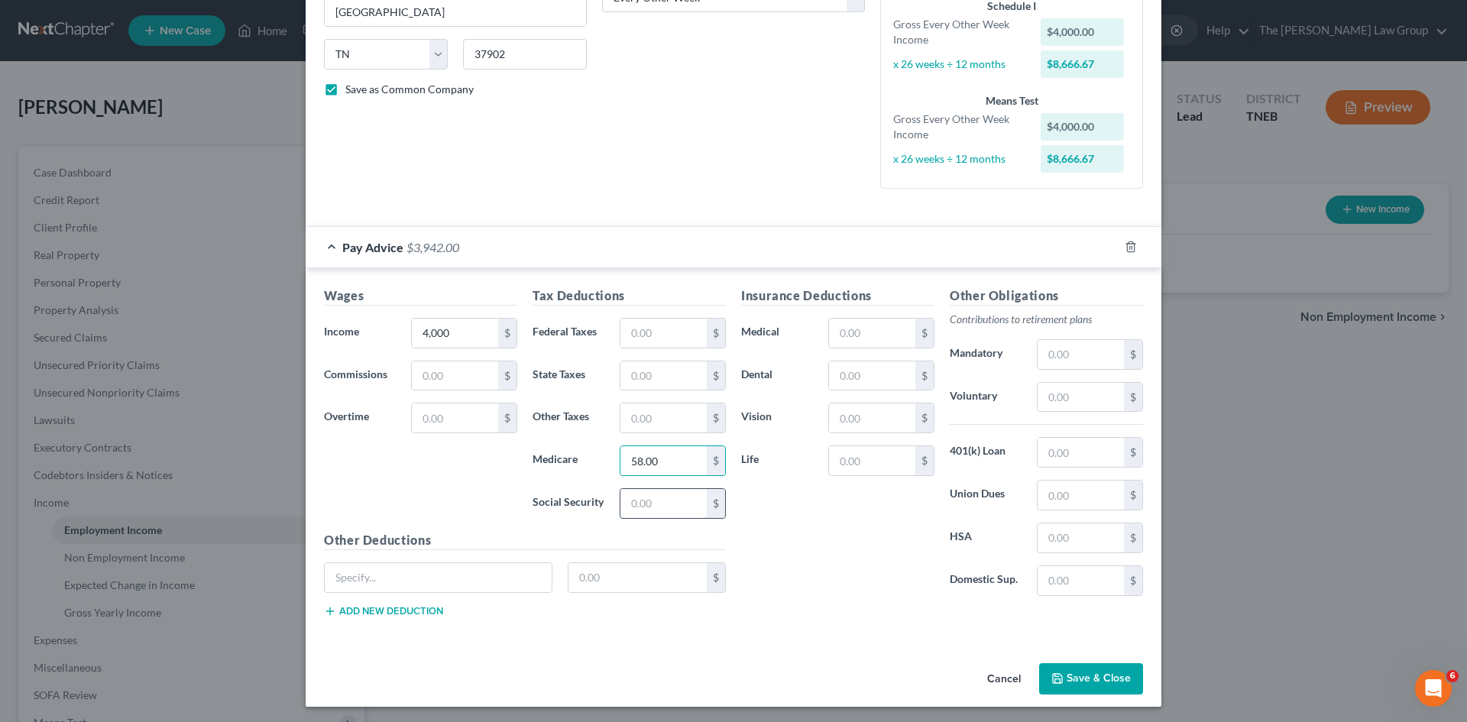
click at [646, 501] on input "text" at bounding box center [663, 503] width 86 height 29
click at [676, 514] on input "text" at bounding box center [663, 503] width 86 height 29
type input "248.00"
click at [839, 573] on div "Insurance Deductions Medical $ Dental $ Vision $ Life $" at bounding box center [838, 448] width 209 height 322
click at [967, 625] on div "Insurance Deductions Medical $ Dental $ Vision $ Life $ Other Obligations Contr…" at bounding box center [942, 458] width 417 height 343
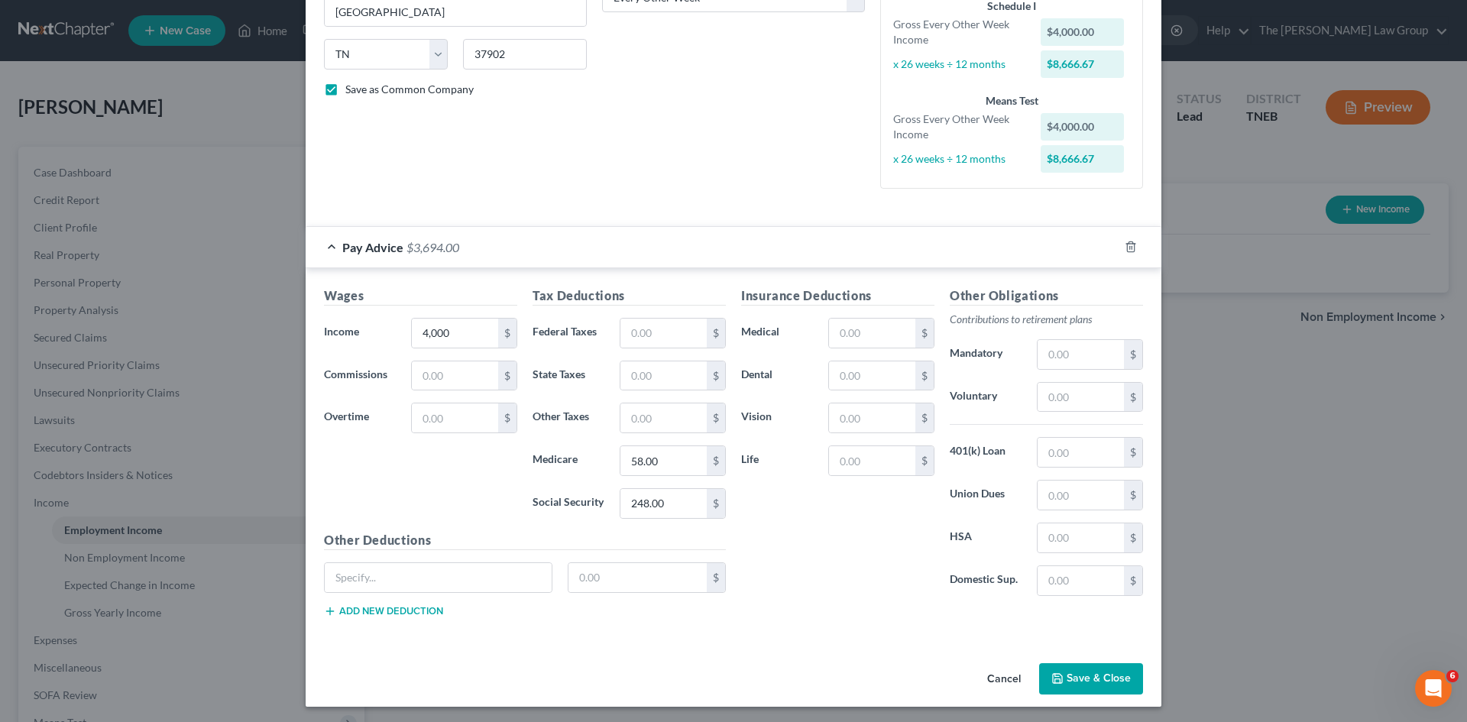
click at [1106, 663] on button "Save & Close" at bounding box center [1091, 679] width 104 height 32
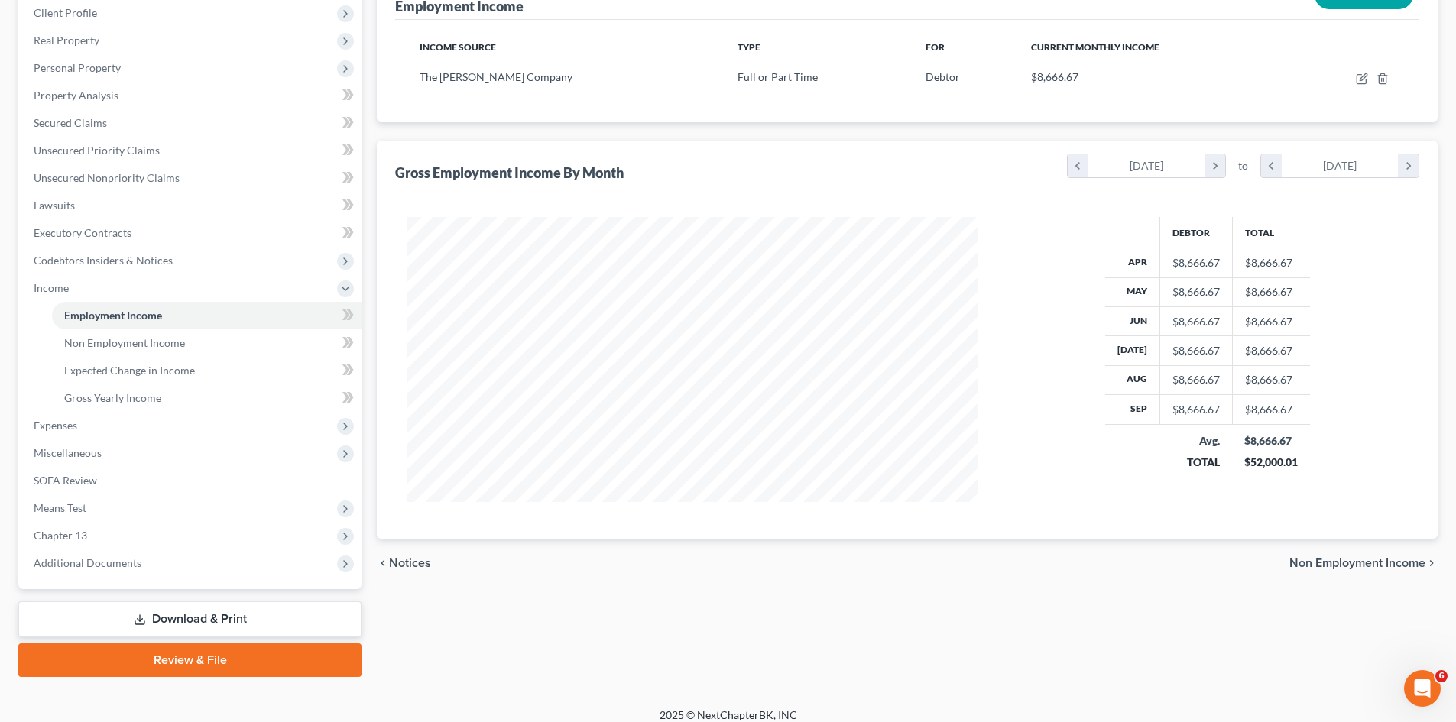
scroll to position [228, 0]
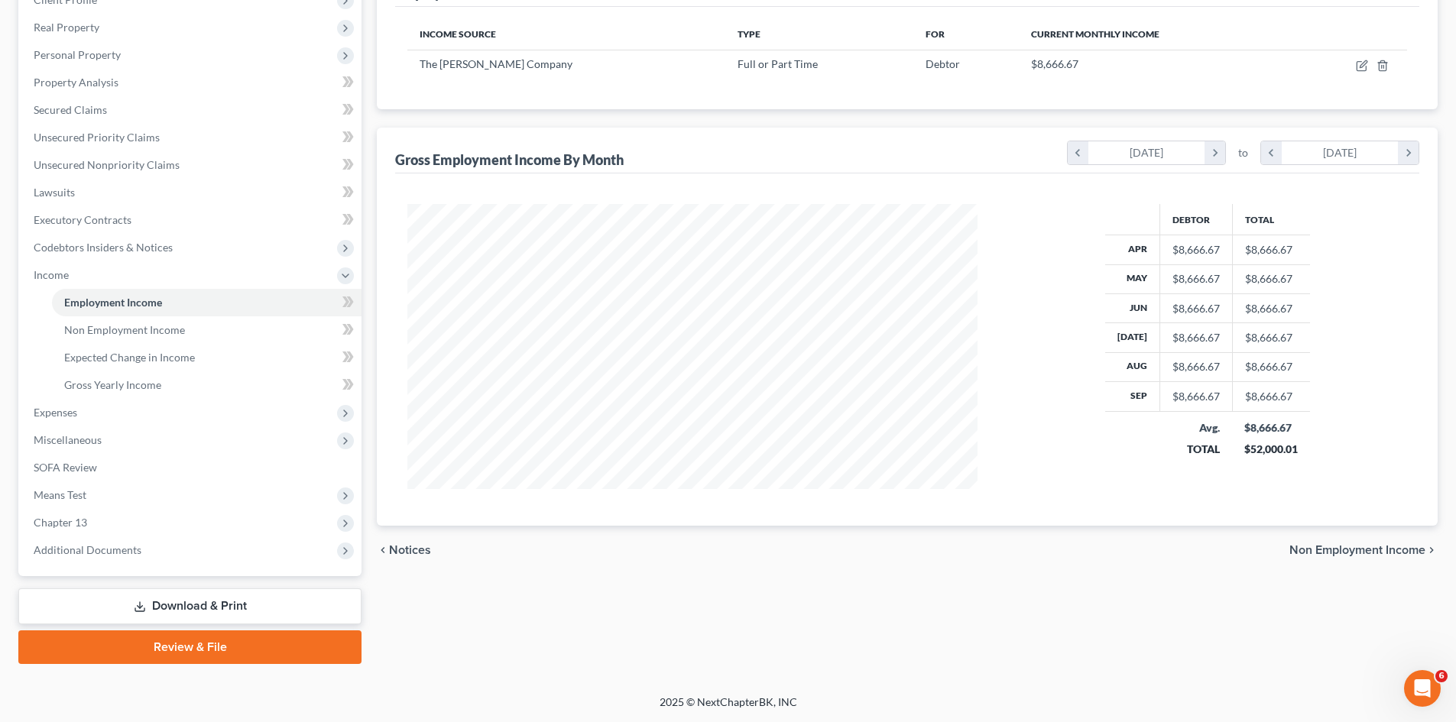
click at [1388, 555] on span "Non Employment Income" at bounding box center [1357, 550] width 136 height 12
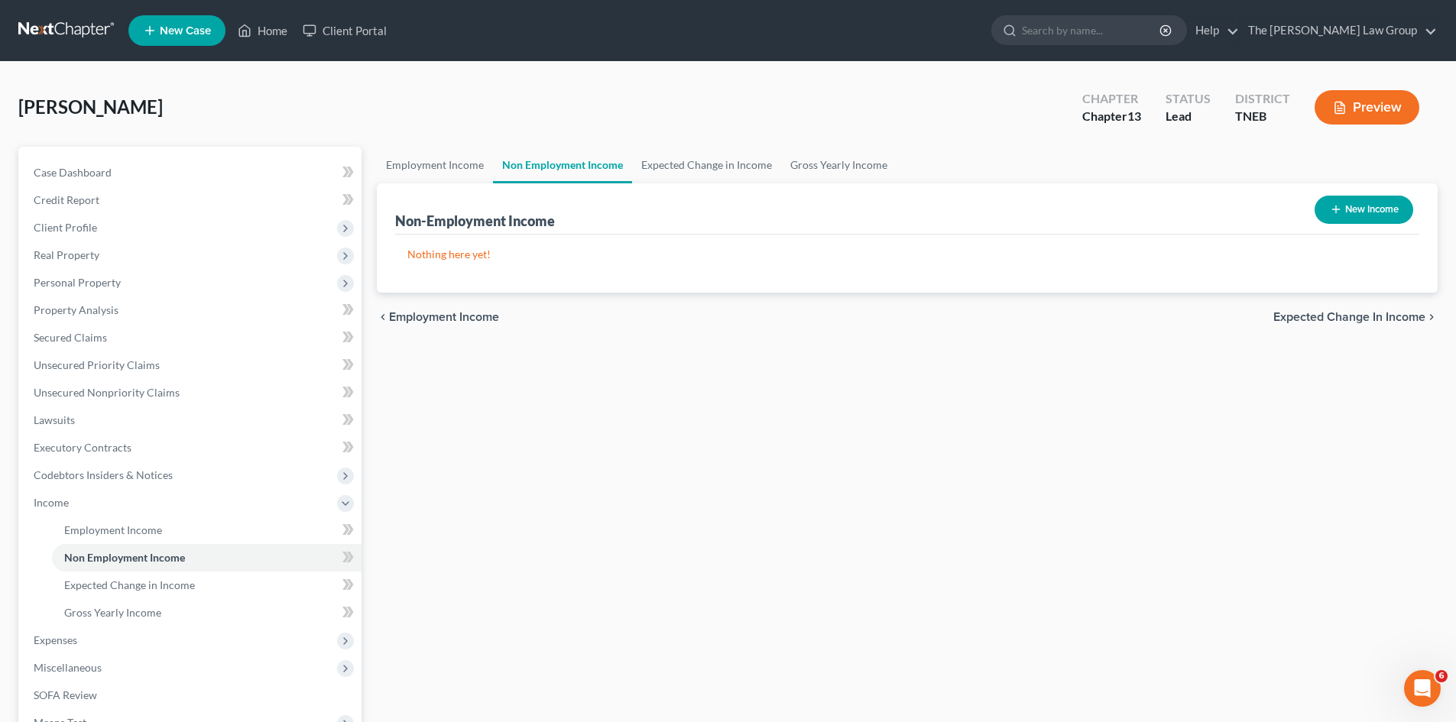
click at [1343, 316] on span "Expected Change in Income" at bounding box center [1349, 317] width 152 height 12
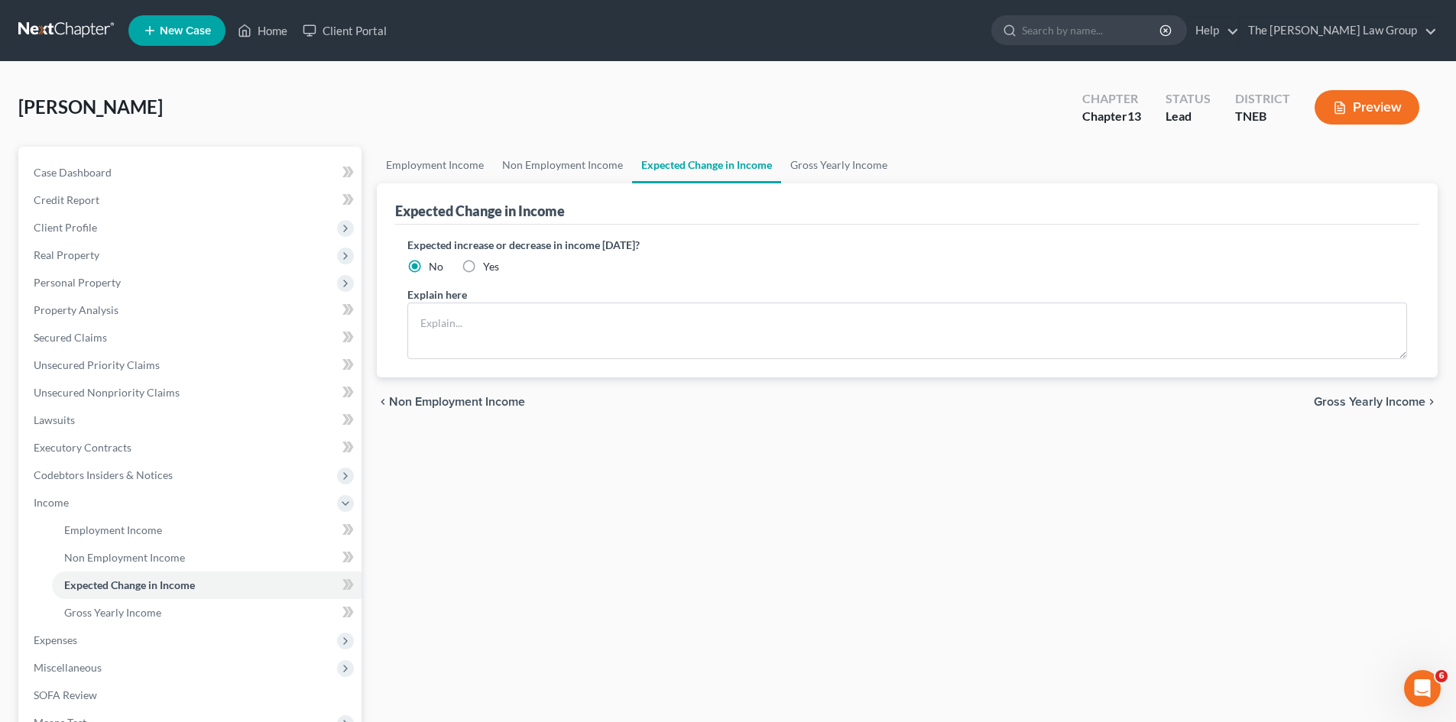
click at [1346, 396] on span "Gross Yearly Income" at bounding box center [1370, 402] width 112 height 12
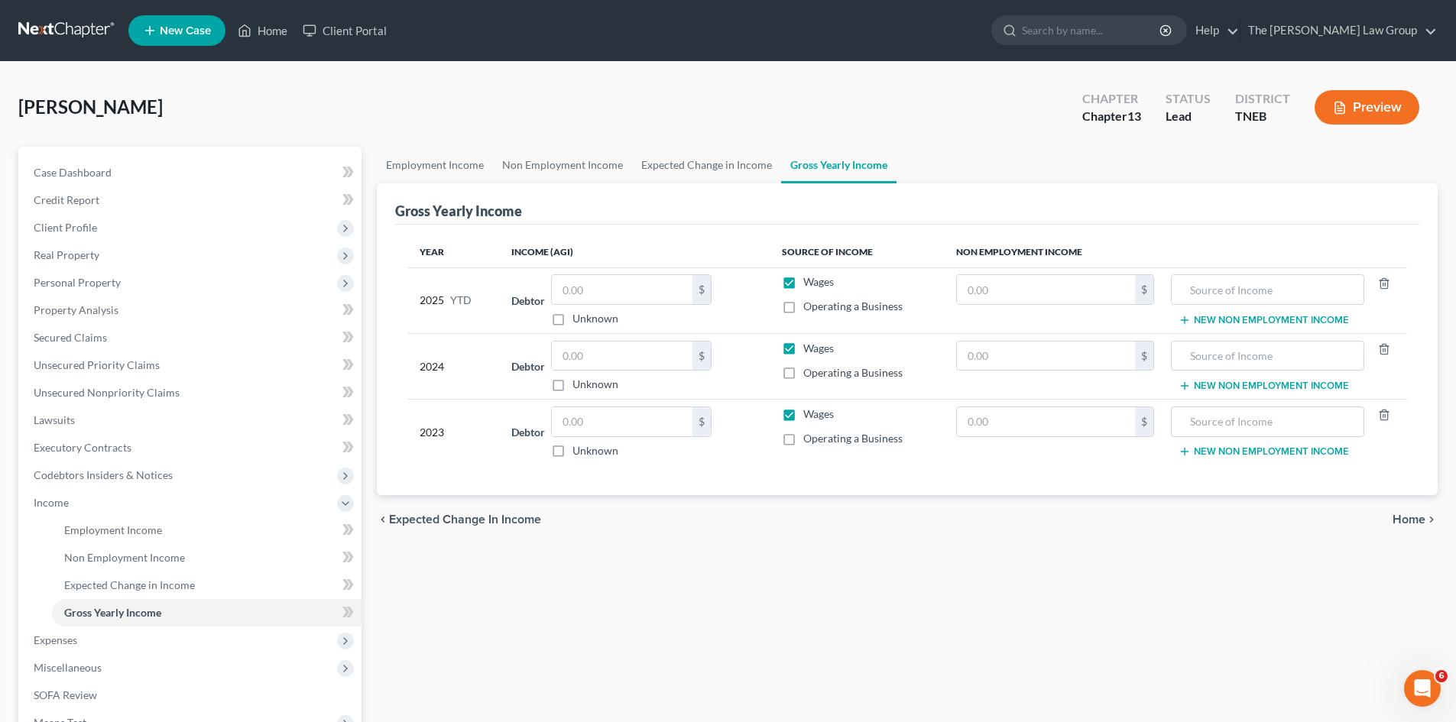
click at [711, 110] on div "[PERSON_NAME] Upgraded Chapter Chapter 13 Status Lead District TNEB Preview" at bounding box center [727, 113] width 1419 height 66
click at [600, 290] on input "text" at bounding box center [622, 289] width 141 height 29
click at [630, 271] on td "Debtor 41.73 $ Unknown Balance Undetermined 41.73 $ Unknown" at bounding box center [634, 300] width 270 height 66
click at [620, 301] on input "41.73" at bounding box center [622, 289] width 141 height 29
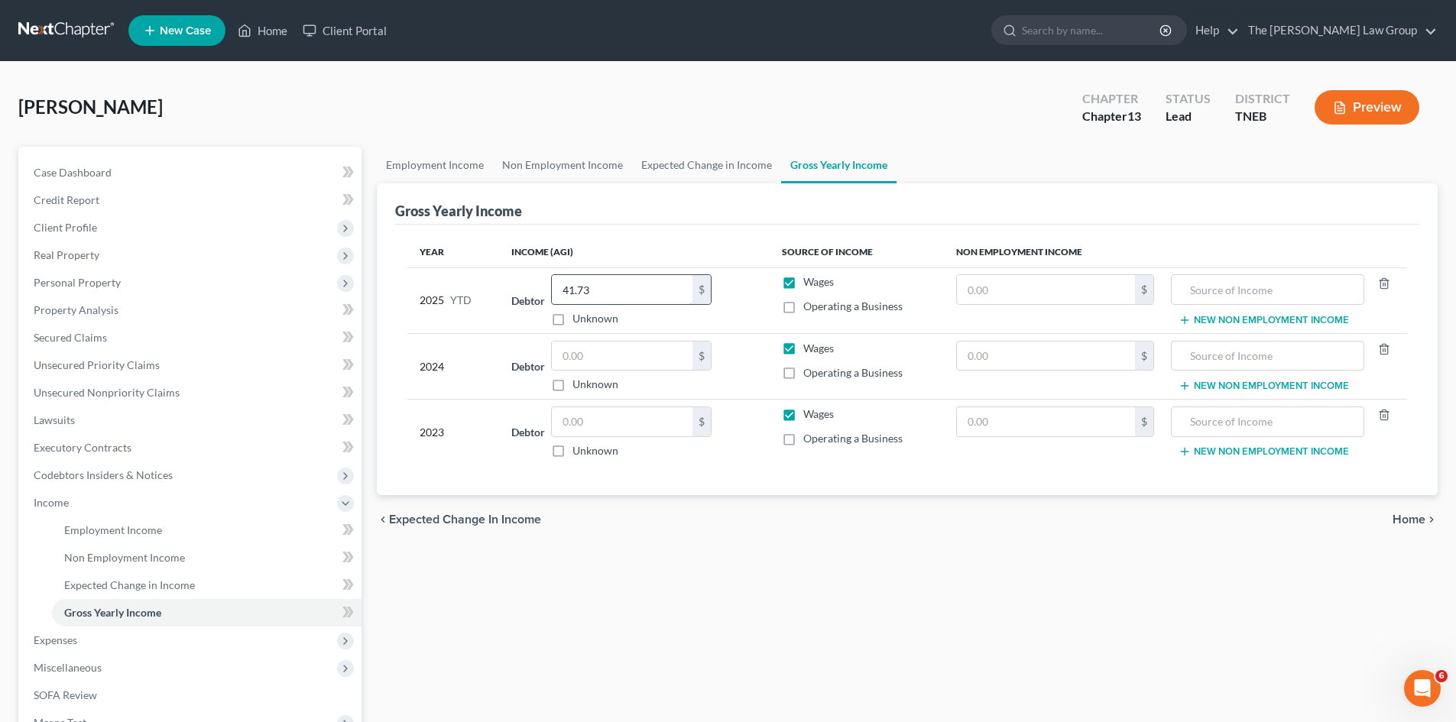
click at [620, 301] on input "41.73" at bounding box center [622, 289] width 141 height 29
type input "41,733"
click at [635, 527] on div "chevron_left Expected Change in Income Home chevron_right" at bounding box center [907, 519] width 1061 height 49
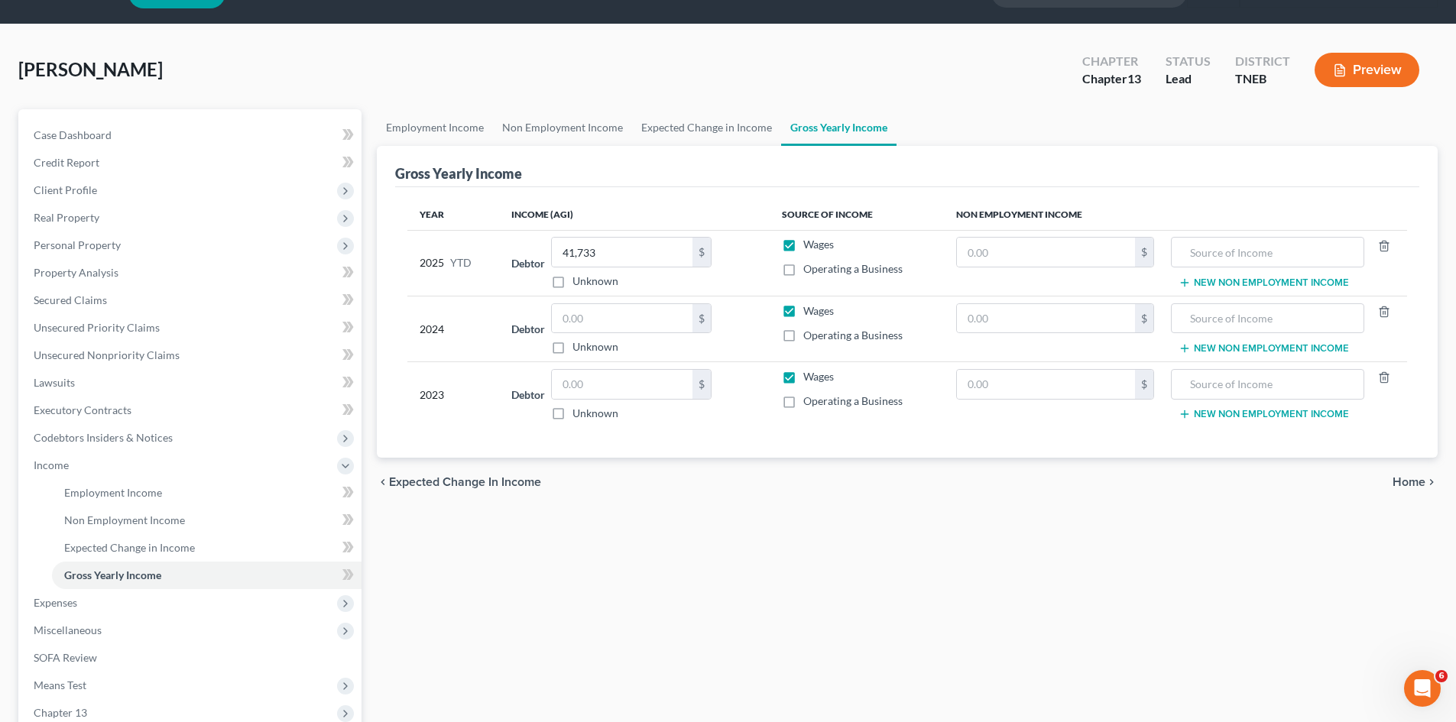
scroll to position [228, 0]
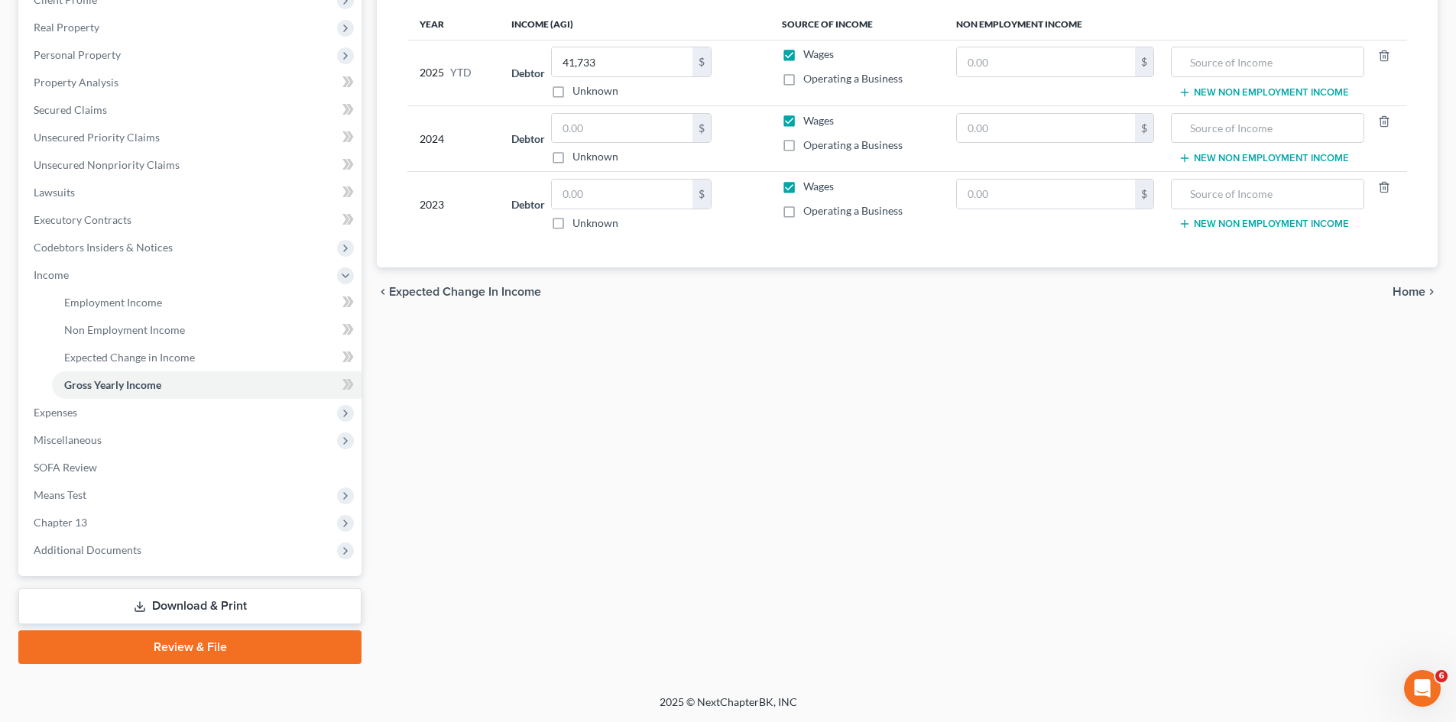
click at [1410, 287] on span "Home" at bounding box center [1408, 292] width 33 height 12
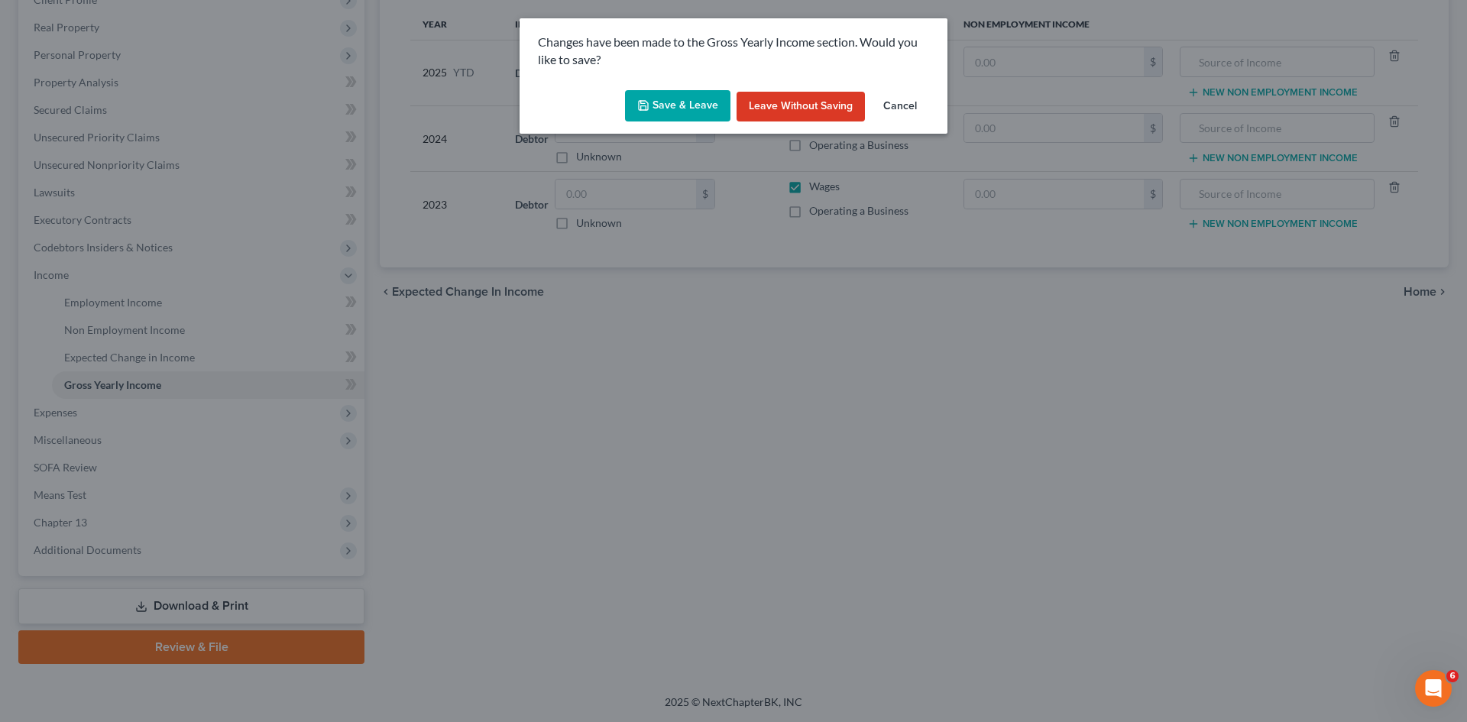
click at [701, 95] on button "Save & Leave" at bounding box center [677, 106] width 105 height 32
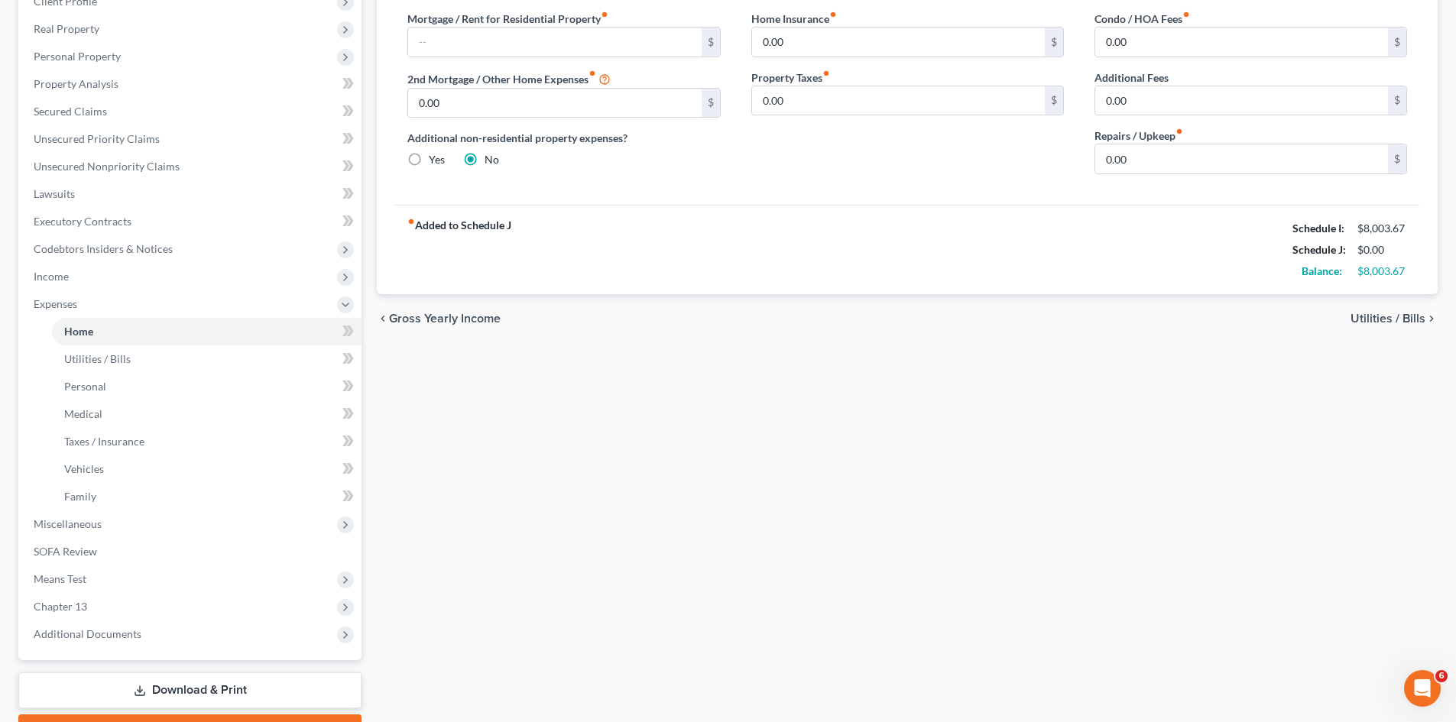
scroll to position [225, 0]
click at [1385, 318] on span "Utilities / Bills" at bounding box center [1387, 319] width 75 height 12
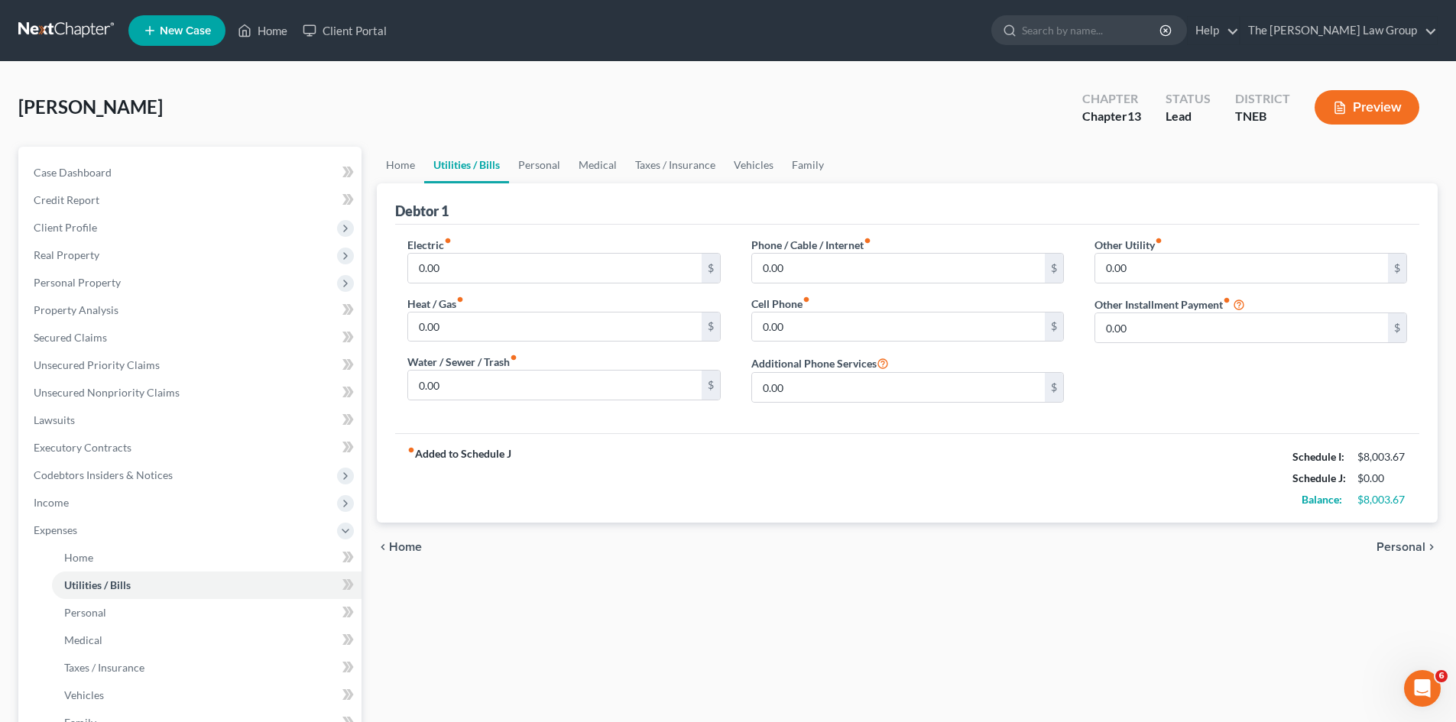
click at [1387, 102] on button "Preview" at bounding box center [1366, 107] width 105 height 34
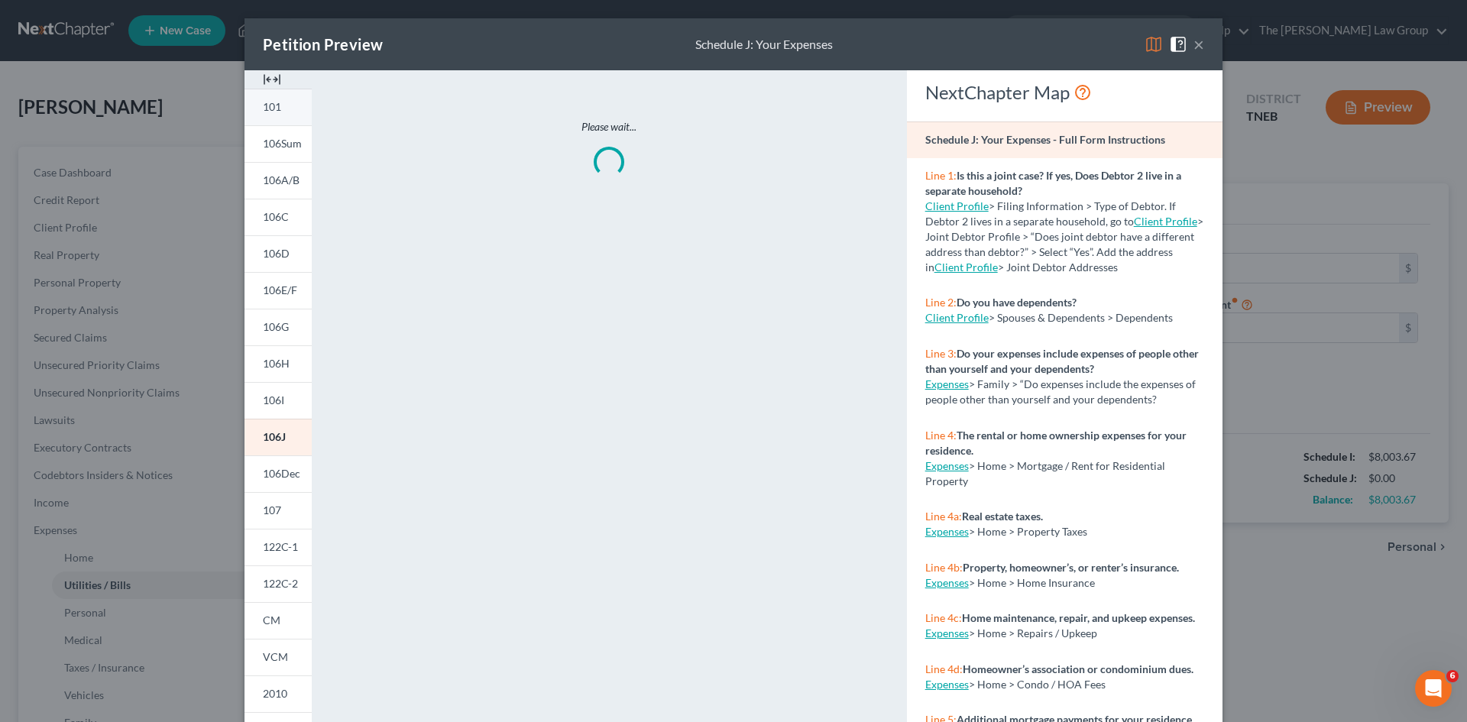
click at [262, 99] on link "101" at bounding box center [278, 107] width 67 height 37
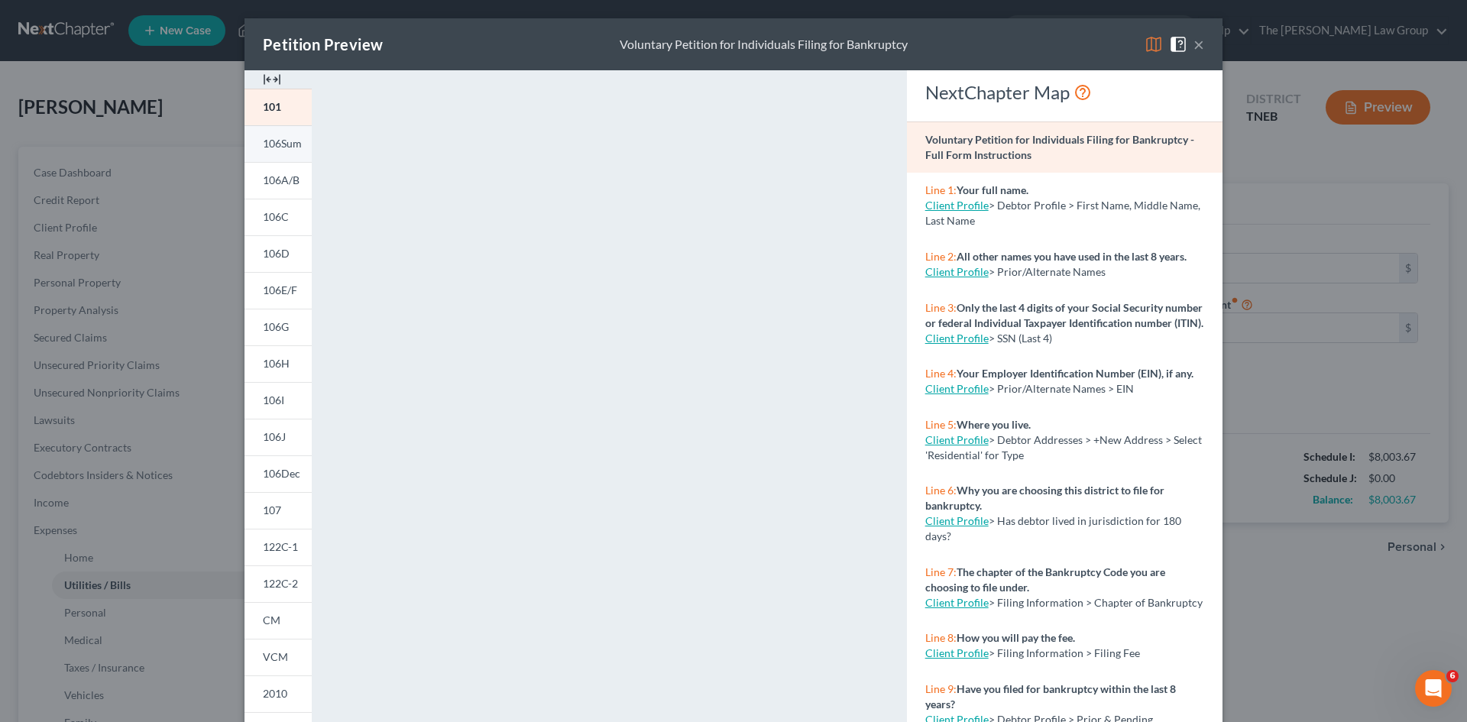
click at [271, 149] on span "106Sum" at bounding box center [282, 143] width 39 height 13
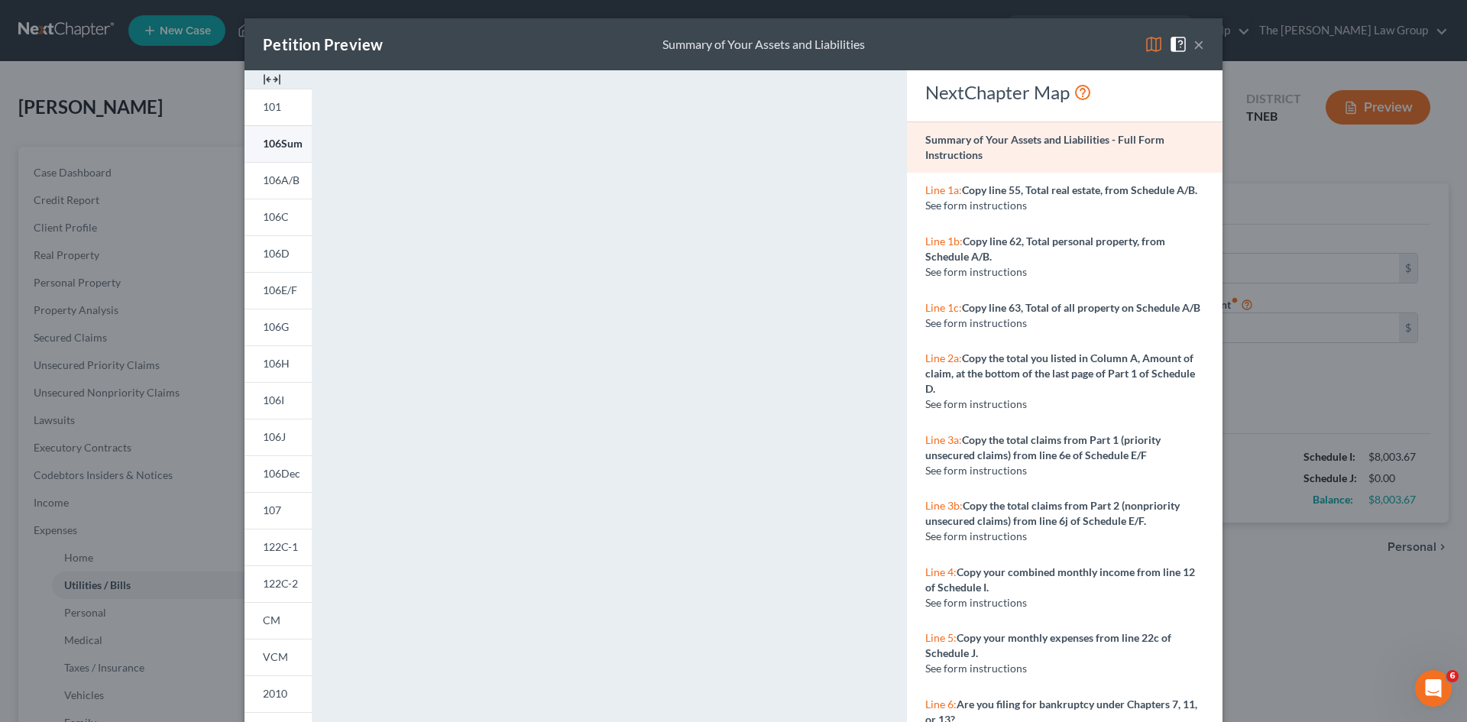
click at [275, 140] on span "106Sum" at bounding box center [283, 143] width 40 height 13
click at [279, 180] on span "106A/B" at bounding box center [281, 179] width 37 height 13
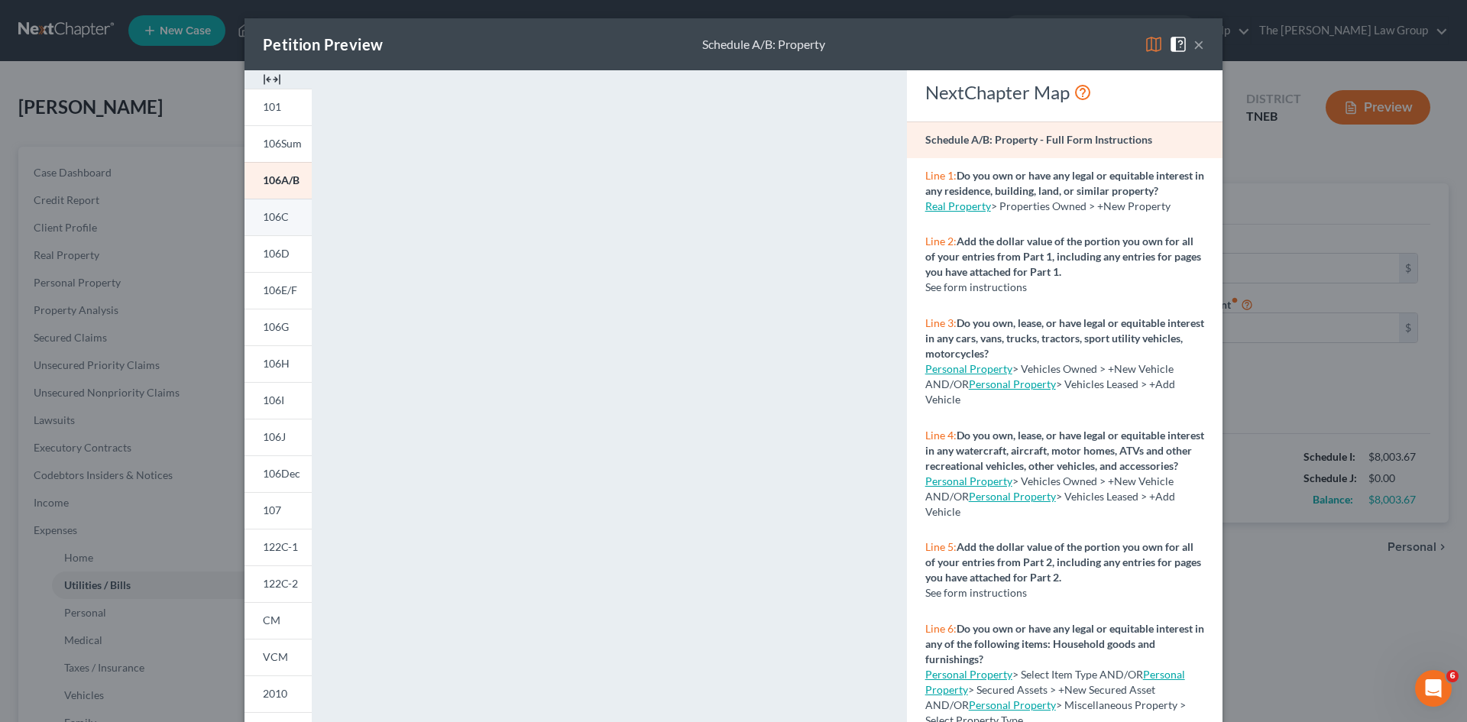
click at [271, 213] on span "106C" at bounding box center [276, 216] width 26 height 13
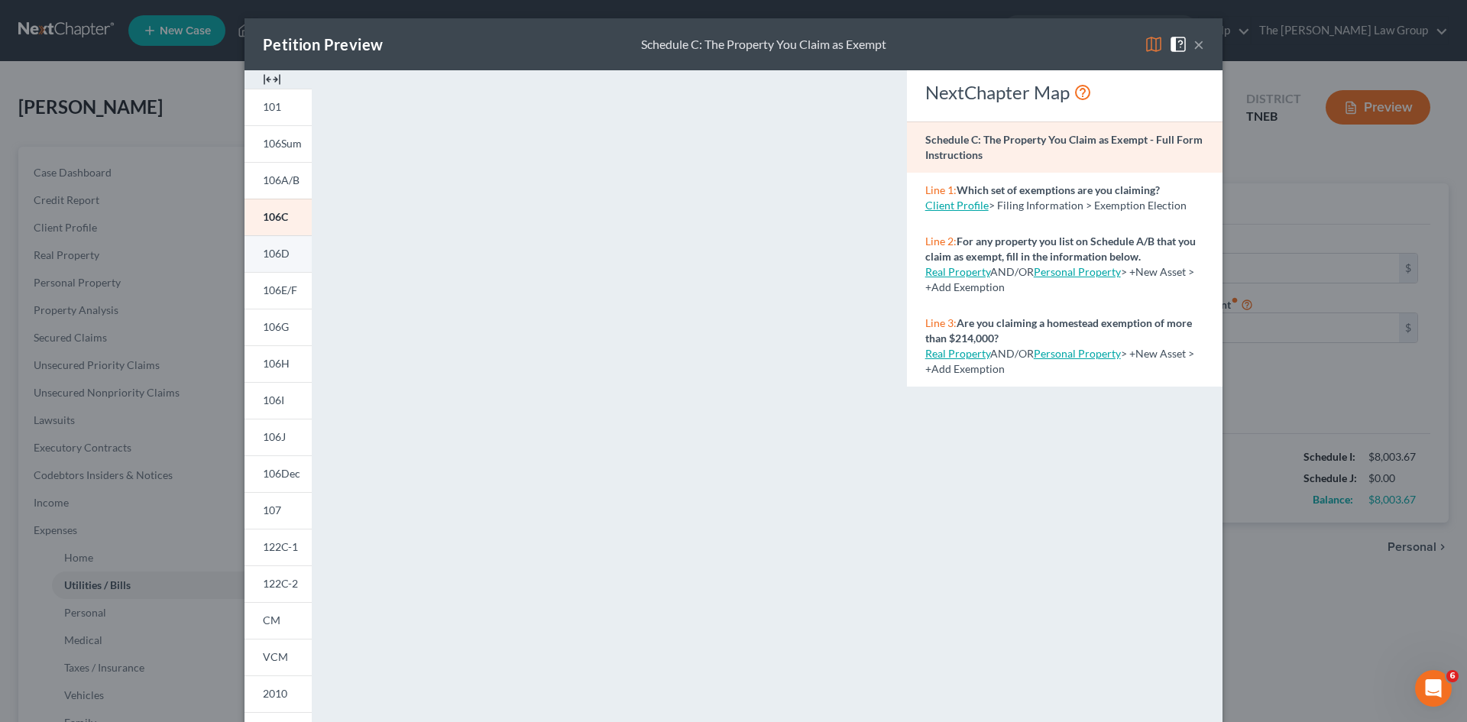
click at [271, 251] on span "106D" at bounding box center [276, 253] width 27 height 13
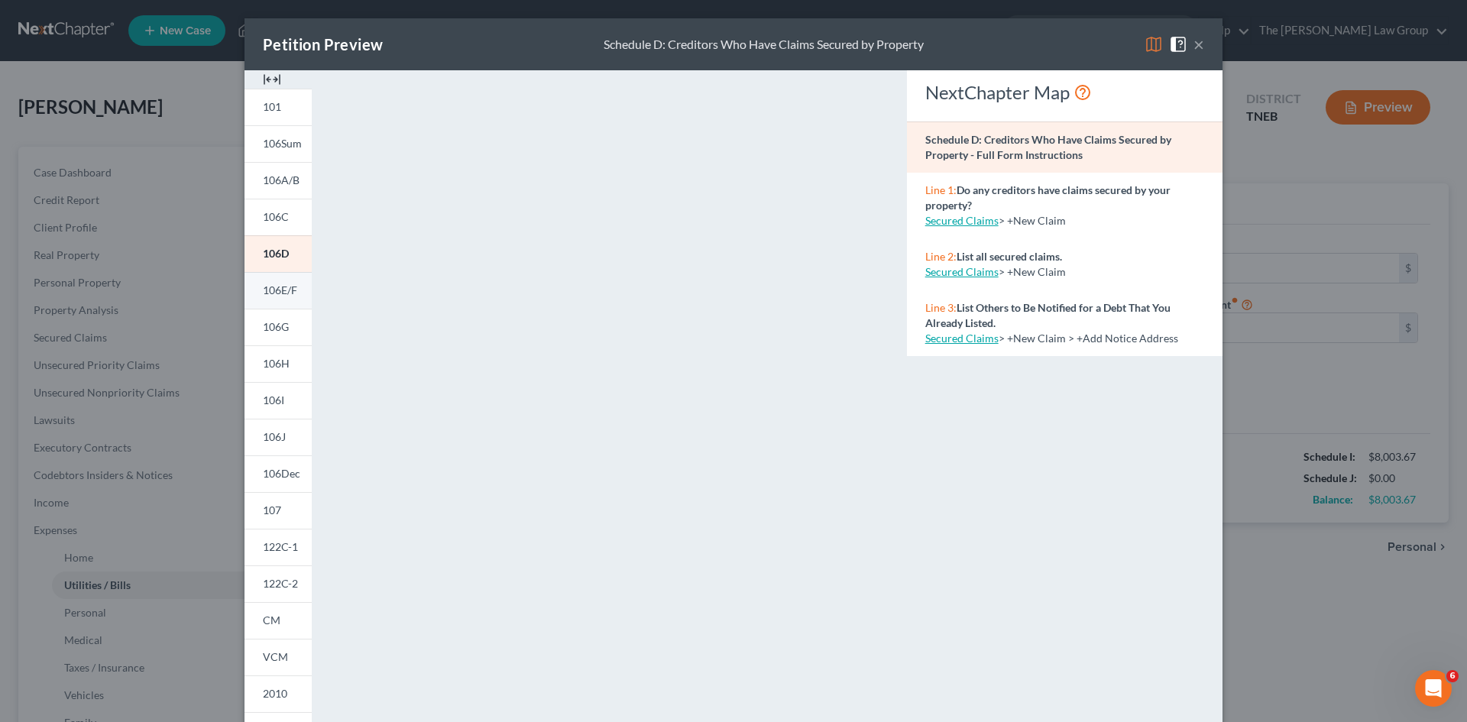
click at [268, 287] on span "106E/F" at bounding box center [280, 290] width 34 height 13
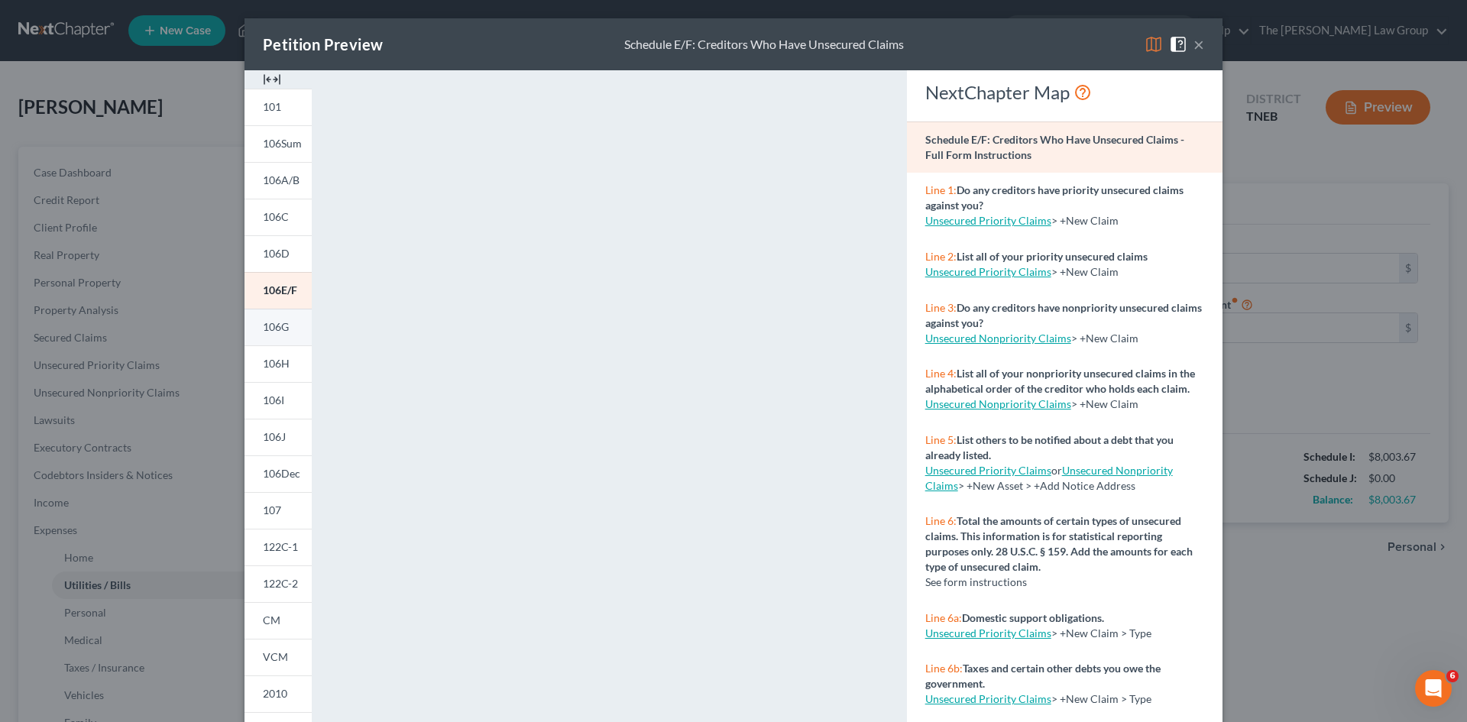
click at [277, 322] on span "106G" at bounding box center [276, 326] width 26 height 13
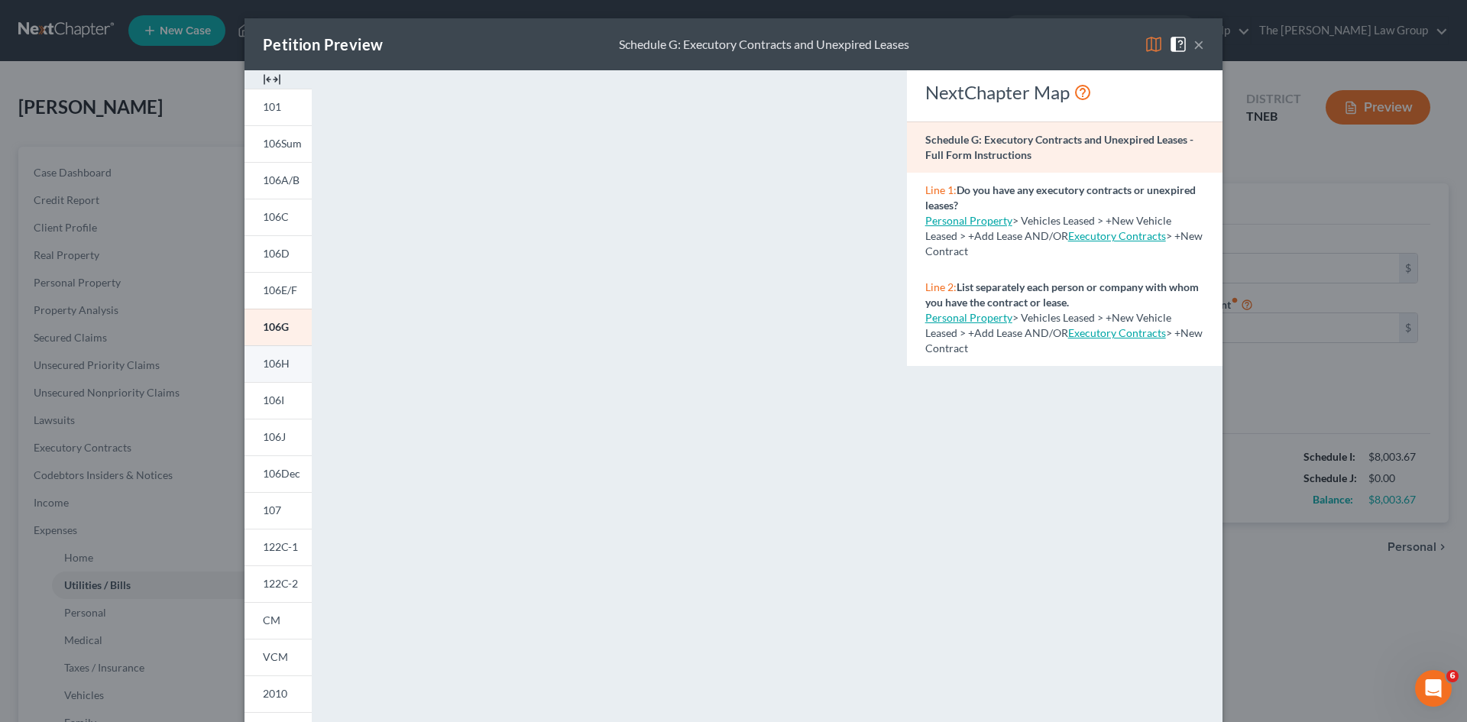
click at [274, 373] on link "106H" at bounding box center [278, 363] width 67 height 37
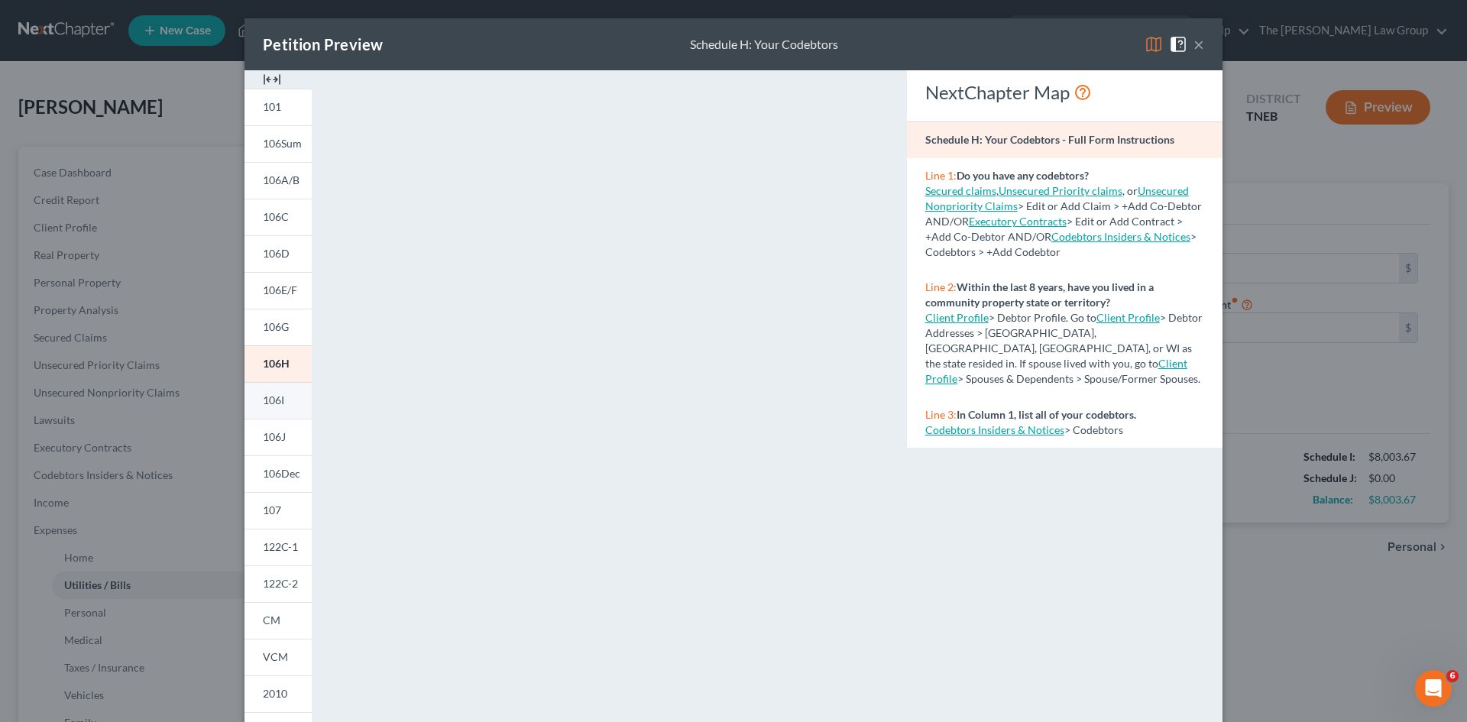
click at [271, 392] on link "106I" at bounding box center [278, 400] width 67 height 37
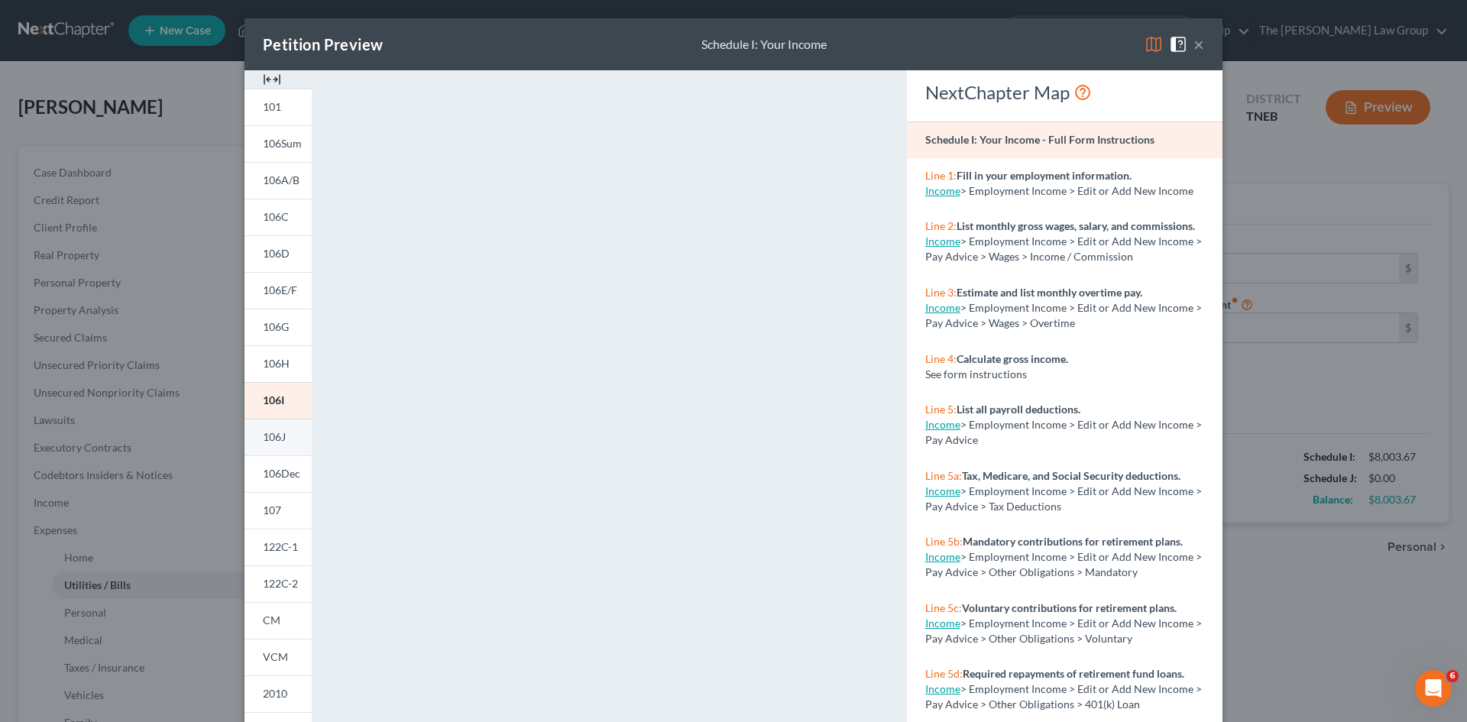
click at [278, 436] on span "106J" at bounding box center [274, 436] width 23 height 13
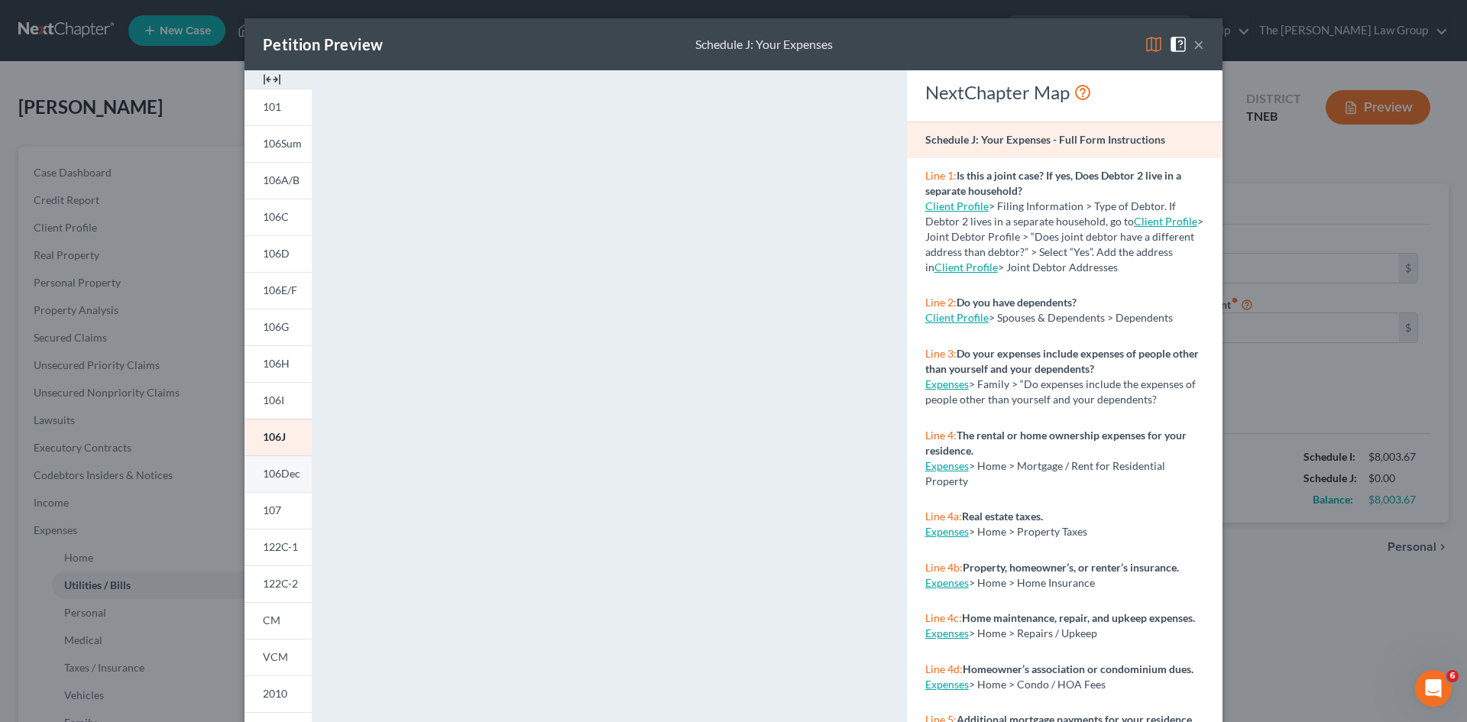
click at [272, 481] on link "106Dec" at bounding box center [278, 473] width 67 height 37
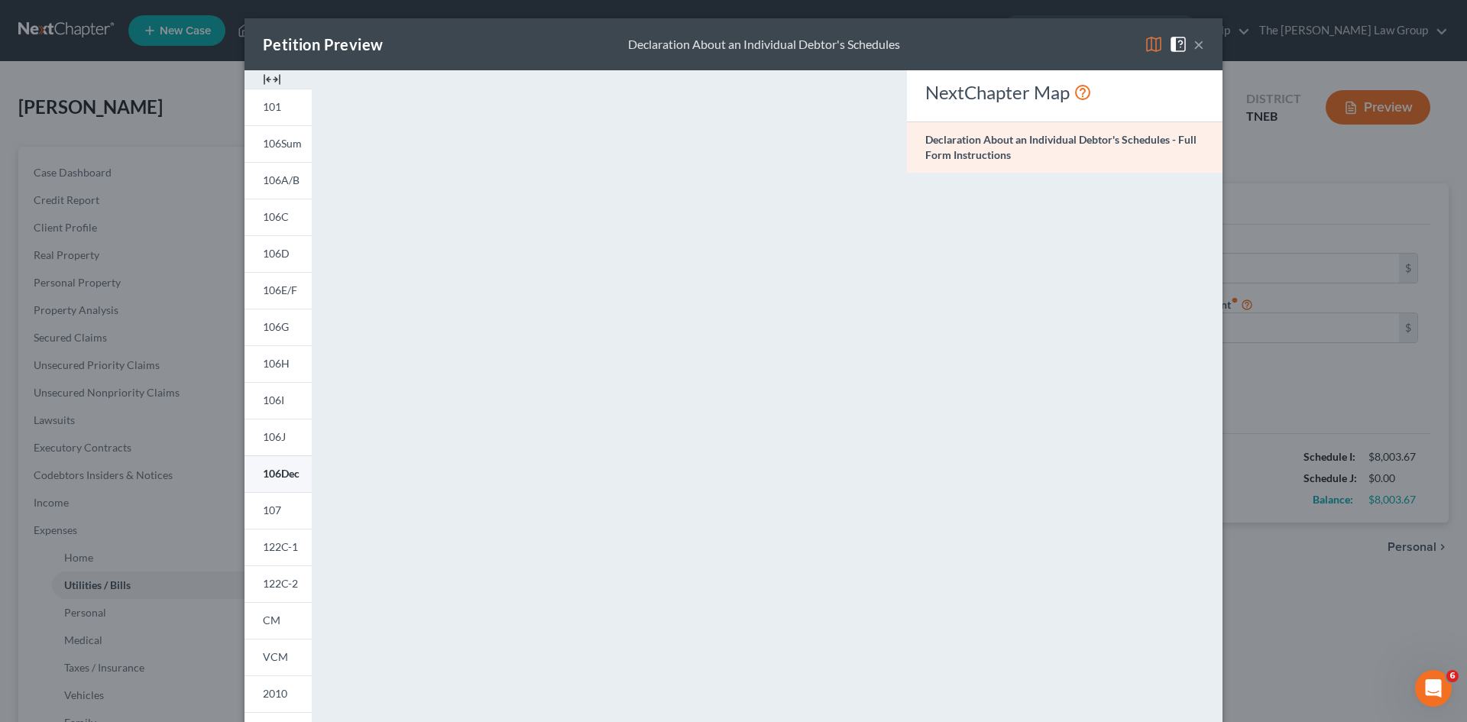
click at [272, 481] on link "106Dec" at bounding box center [278, 473] width 67 height 37
click at [271, 510] on span "107" at bounding box center [272, 510] width 18 height 13
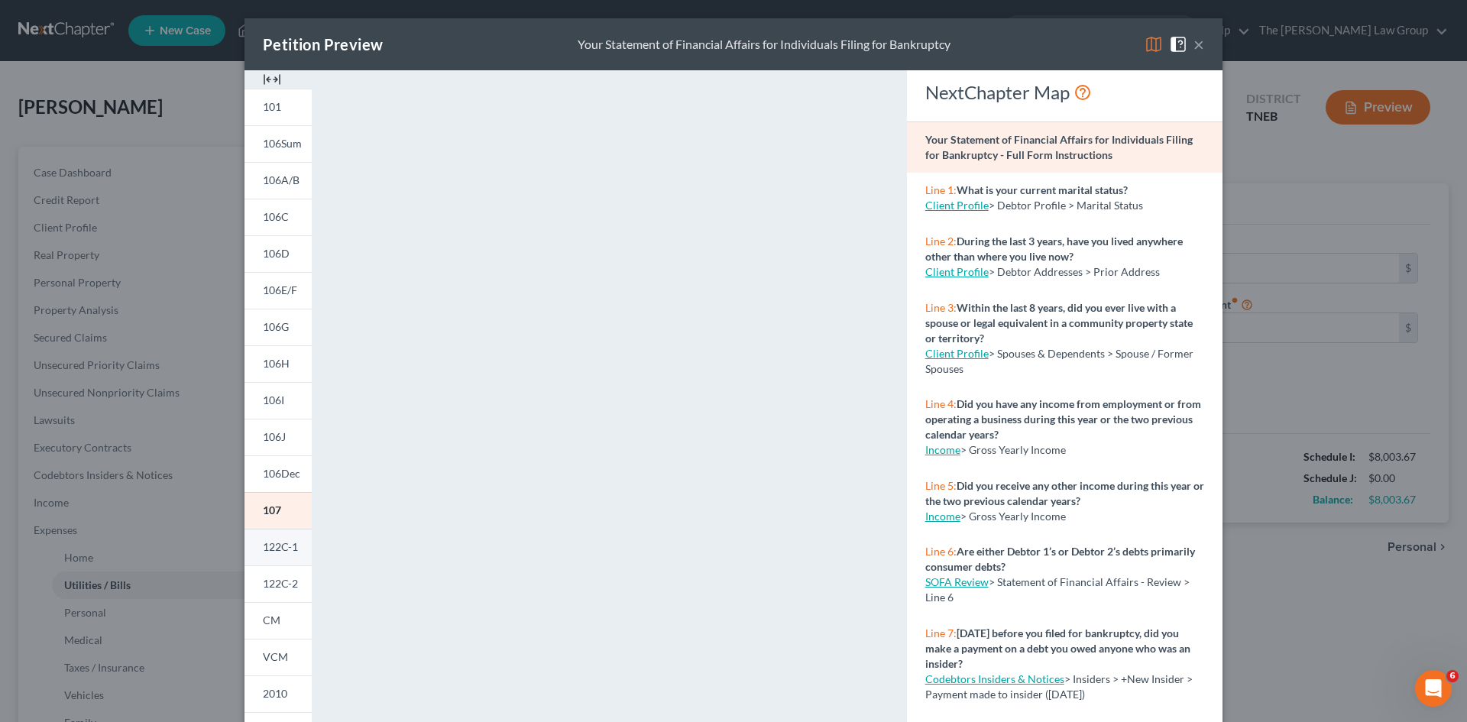
click at [283, 549] on span "122C-1" at bounding box center [280, 546] width 35 height 13
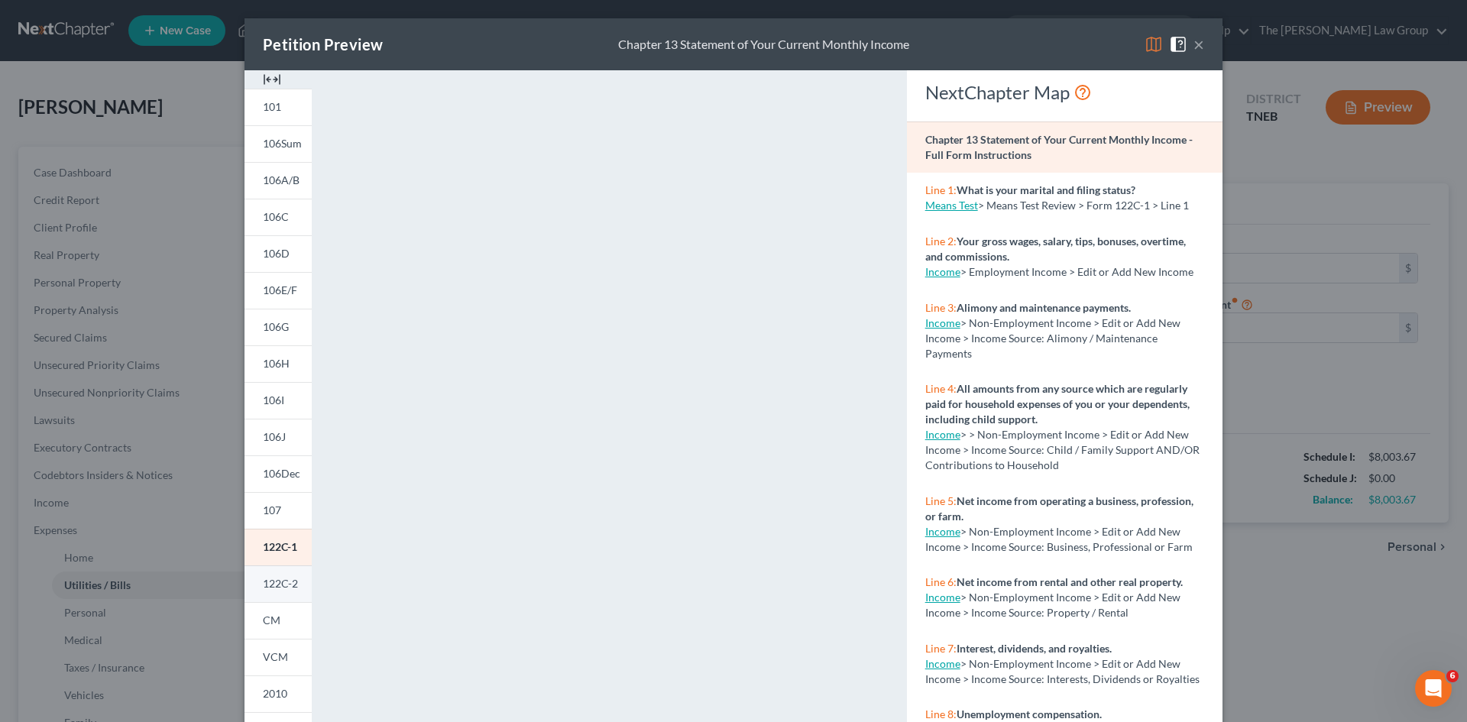
click at [278, 592] on link "122C-2" at bounding box center [278, 583] width 67 height 37
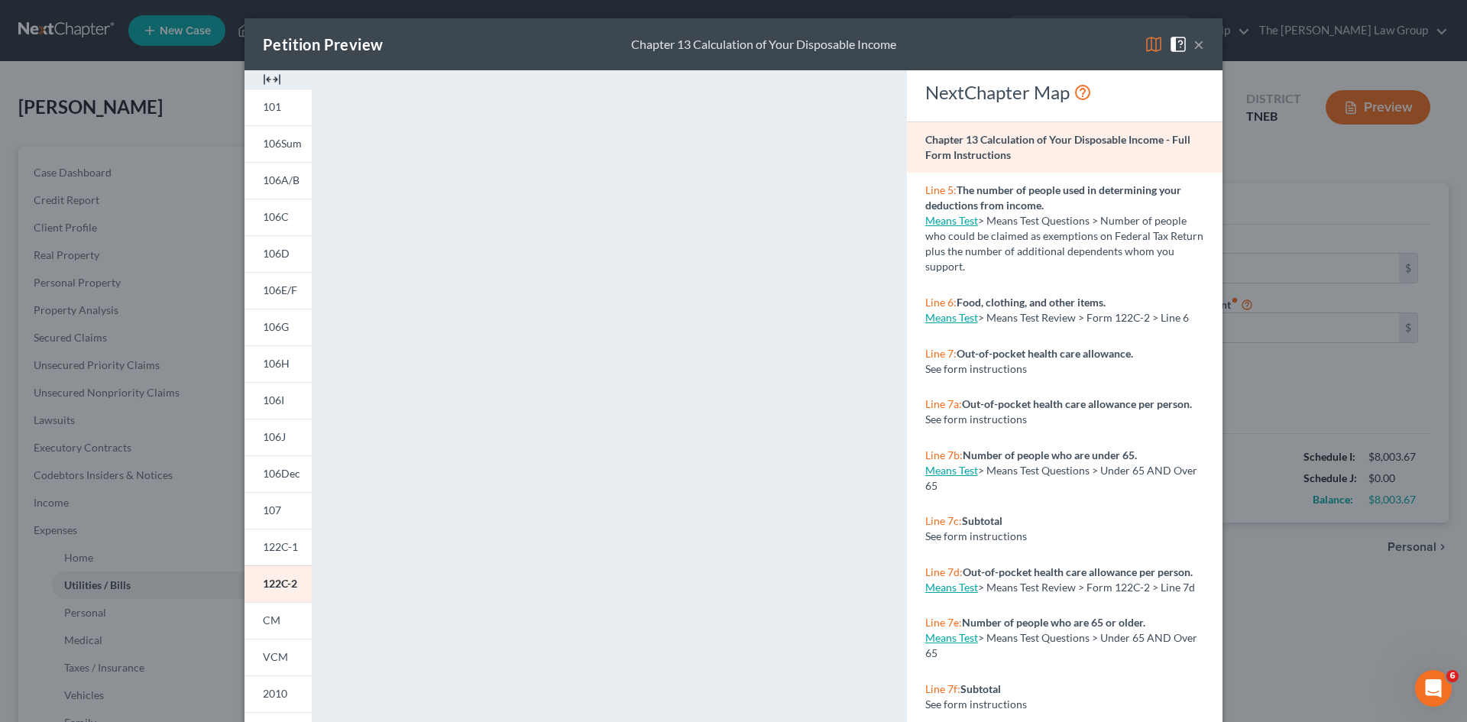
click at [264, 614] on span "CM" at bounding box center [272, 620] width 18 height 13
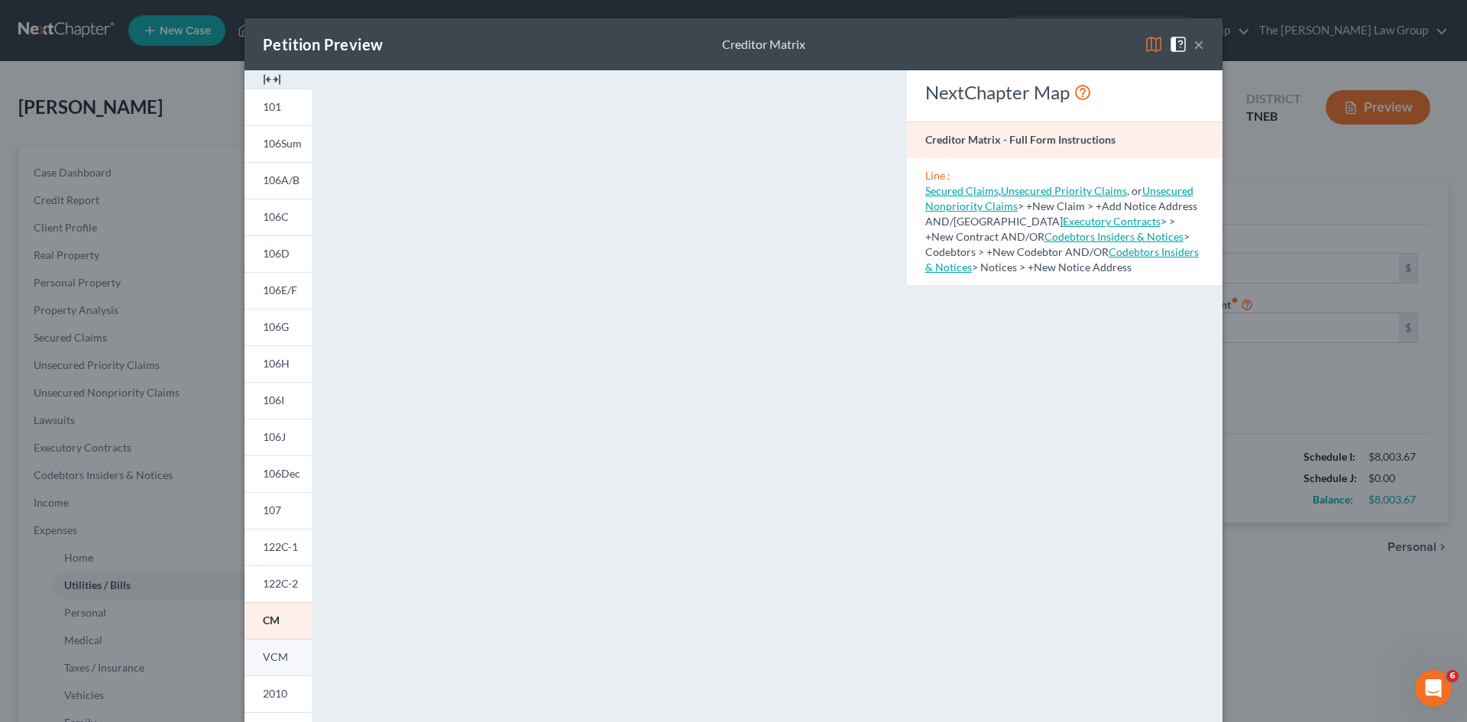
click at [279, 663] on span "VCM" at bounding box center [275, 656] width 25 height 13
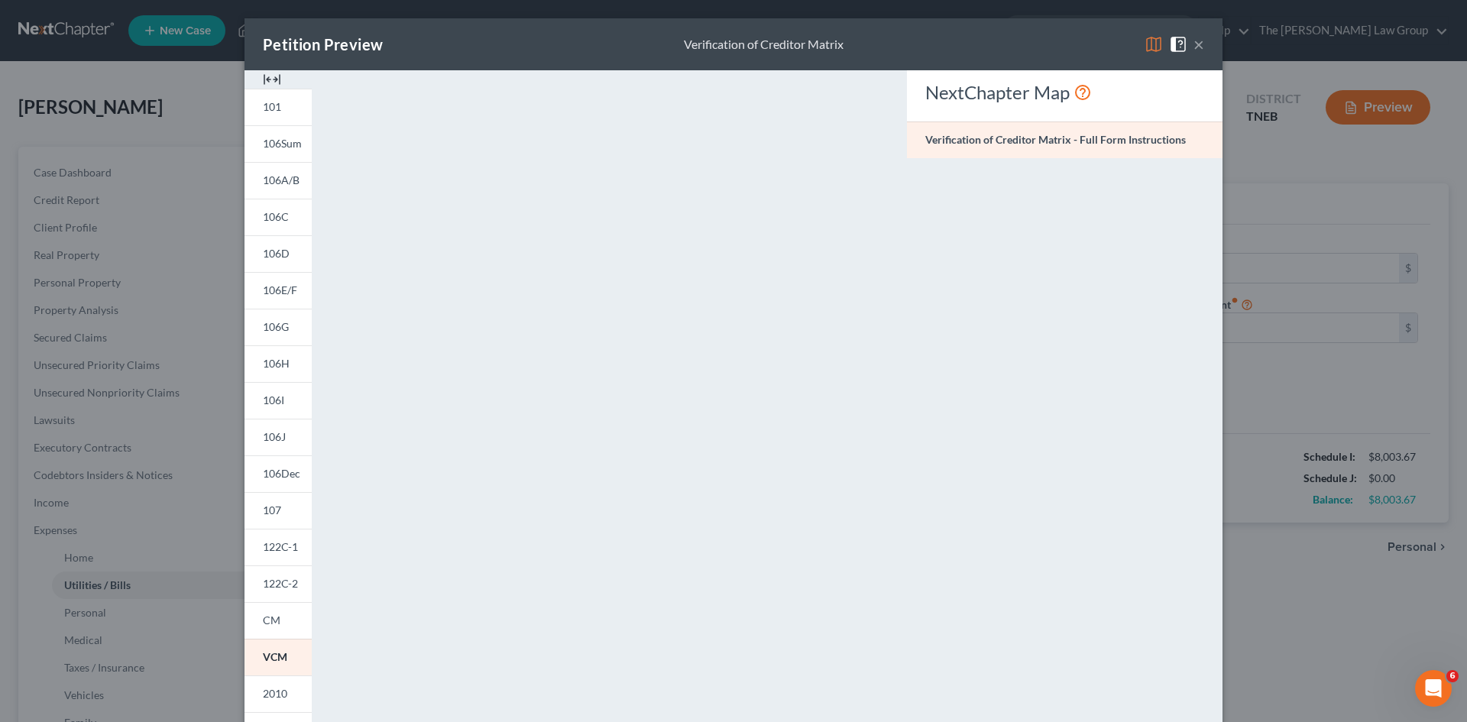
scroll to position [140, 0]
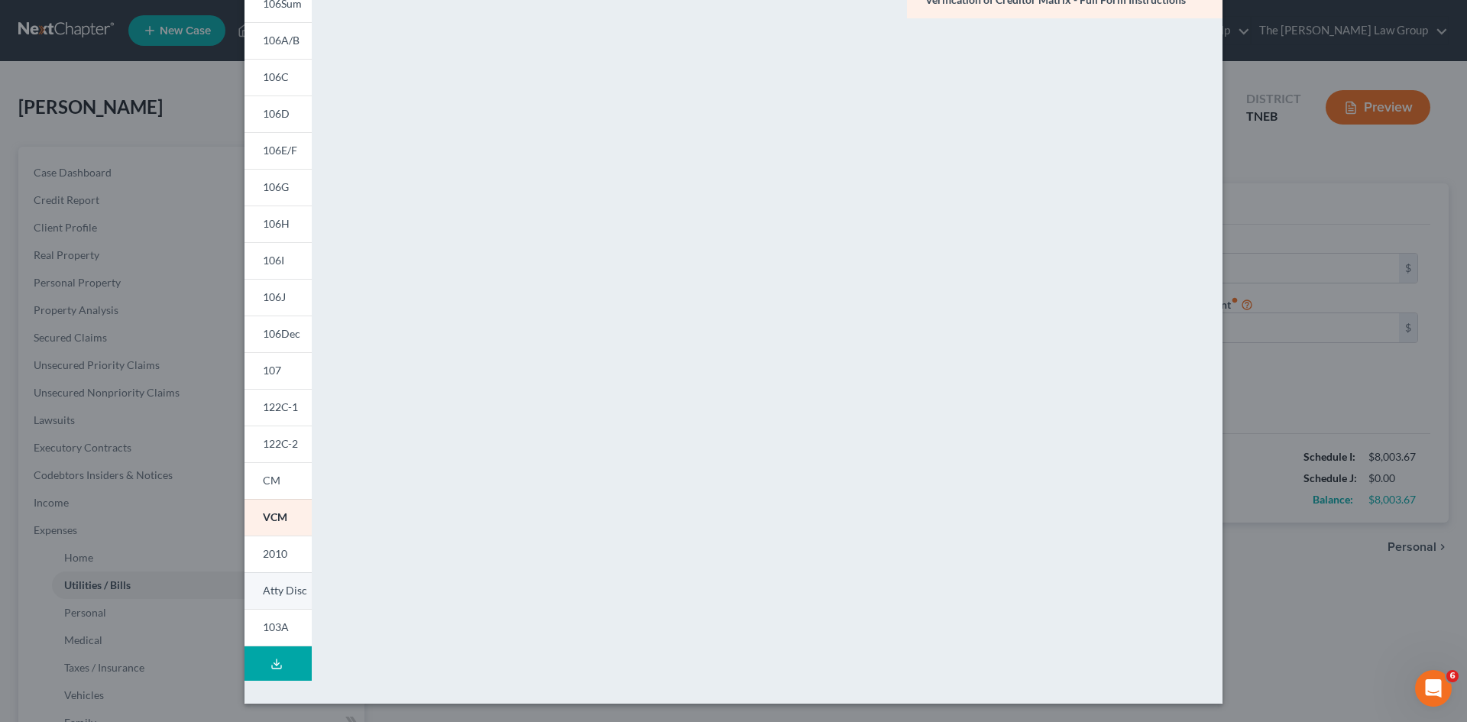
click at [274, 620] on link "103A" at bounding box center [278, 627] width 67 height 37
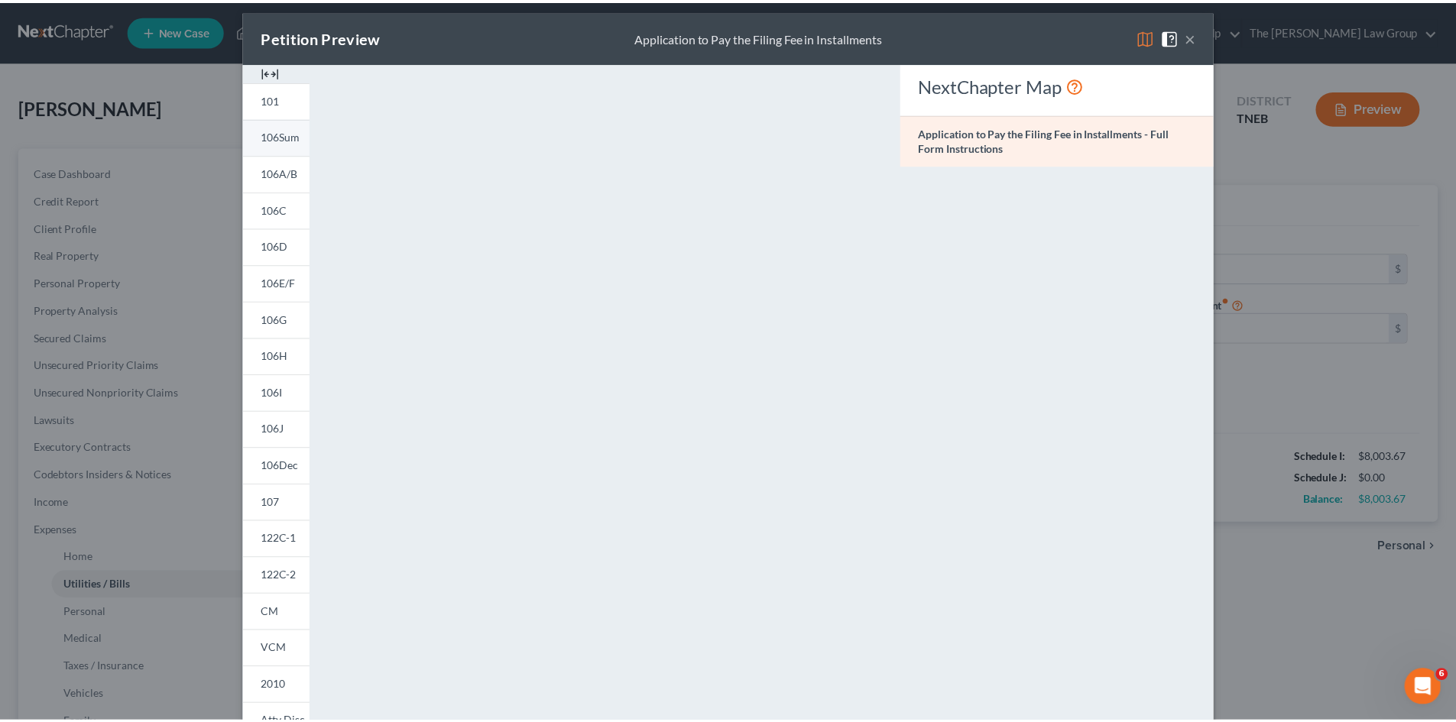
scroll to position [7, 0]
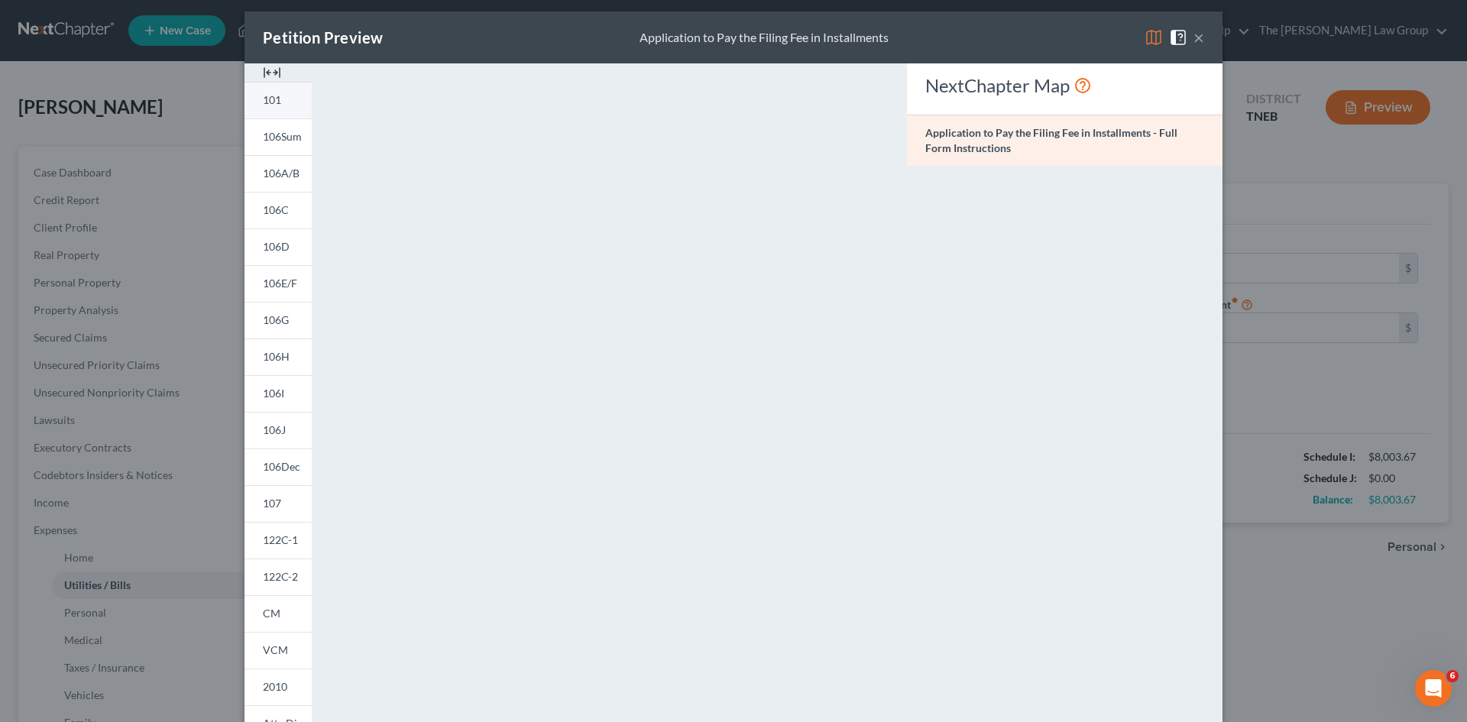
click at [275, 101] on span "101" at bounding box center [272, 99] width 18 height 13
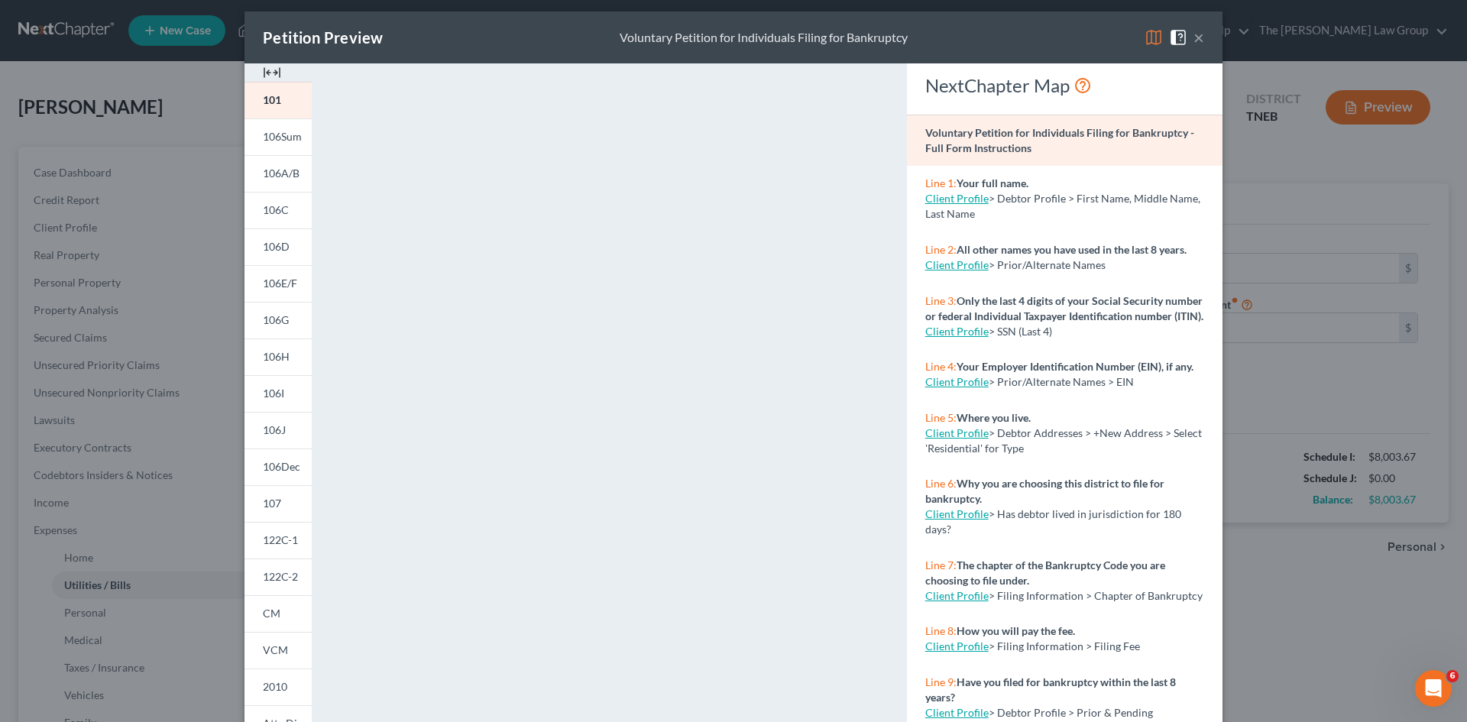
click at [174, 122] on div "Petition Preview Voluntary Petition for Individuals Filing for Bankruptcy × 101…" at bounding box center [733, 361] width 1467 height 722
